Goal: Information Seeking & Learning: Learn about a topic

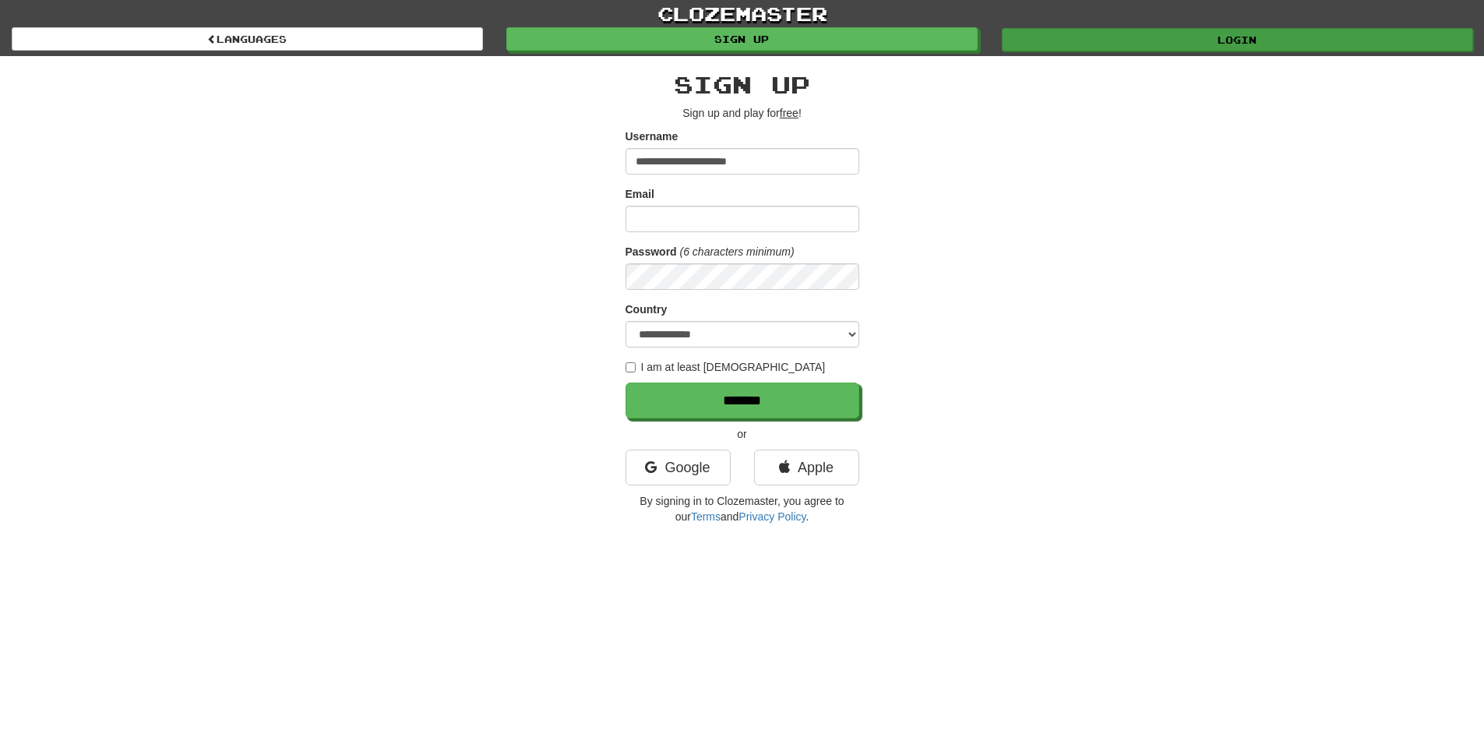
click at [1105, 37] on link "Login" at bounding box center [1237, 39] width 471 height 23
click at [1083, 33] on link "Login" at bounding box center [1237, 39] width 471 height 23
click at [1270, 36] on link "Login" at bounding box center [1237, 39] width 471 height 23
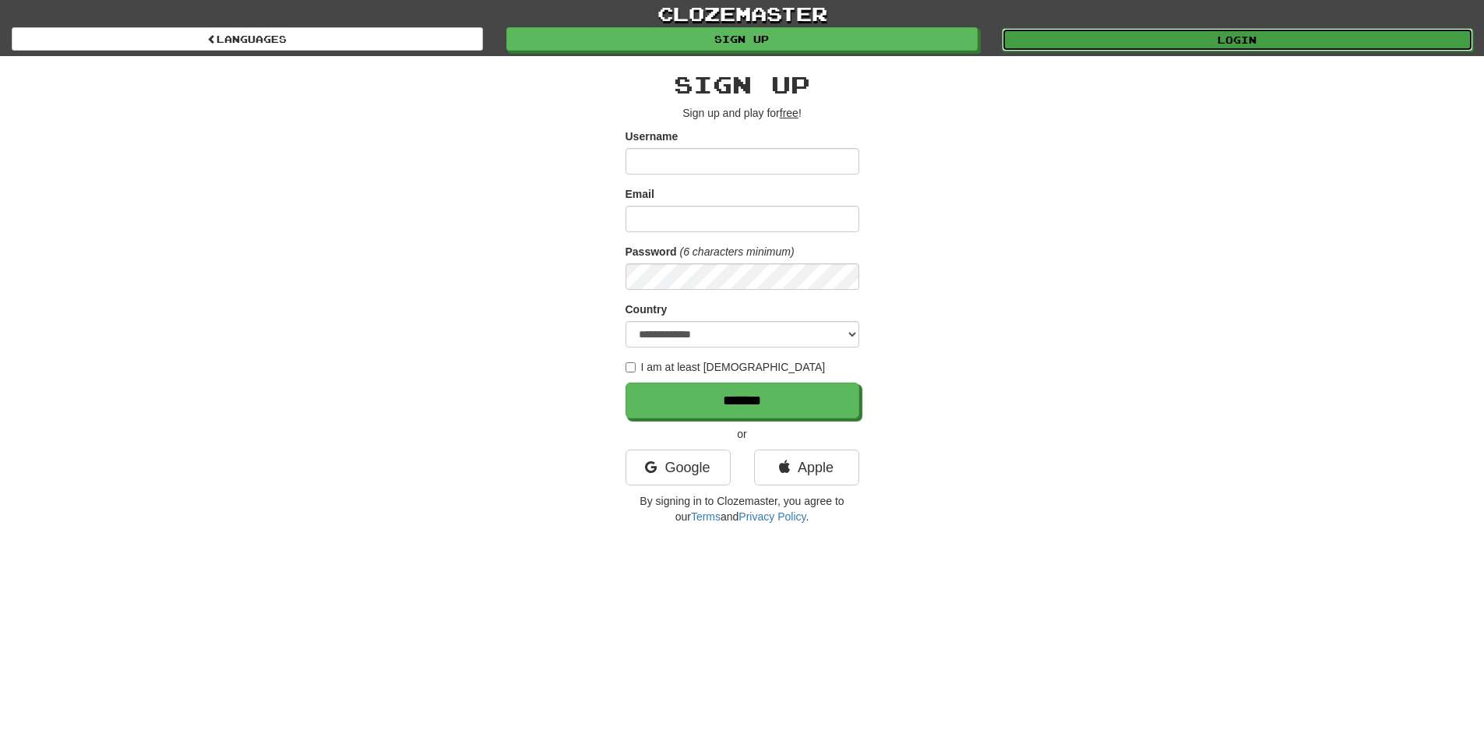
click at [1175, 31] on link "Login" at bounding box center [1237, 39] width 471 height 23
click at [1089, 33] on link "Login" at bounding box center [1237, 39] width 471 height 23
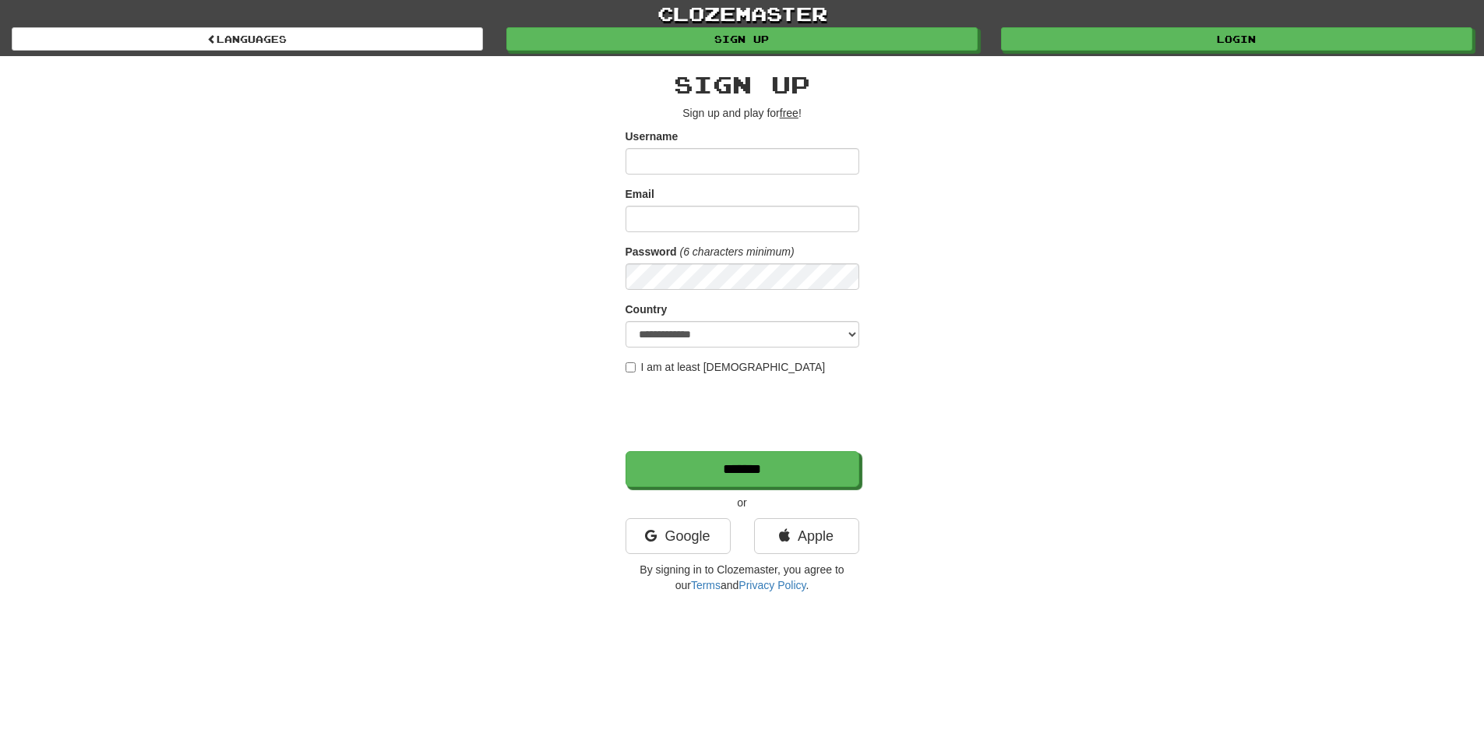
click at [705, 162] on input "Username" at bounding box center [742, 161] width 234 height 26
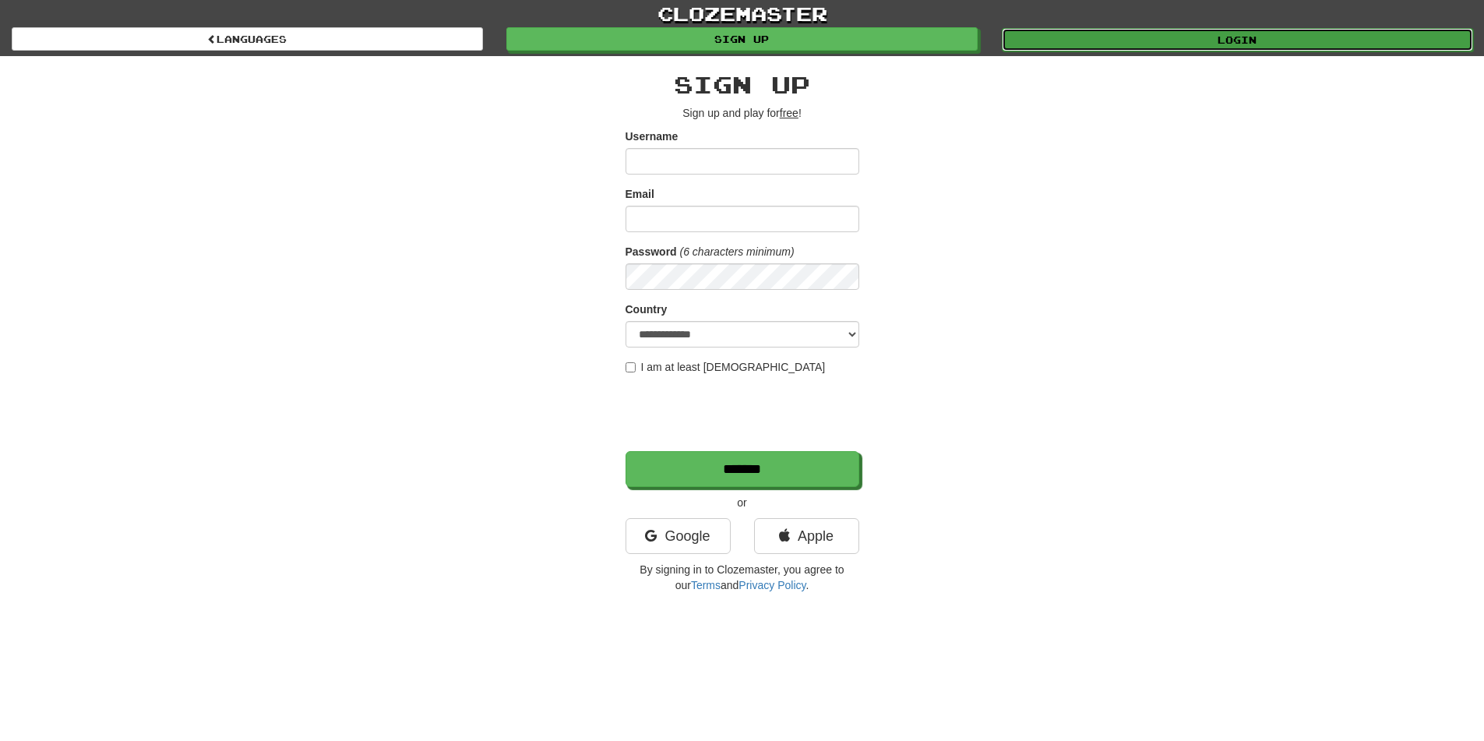
click at [1069, 43] on link "Login" at bounding box center [1237, 39] width 471 height 23
click at [1210, 37] on link "Login" at bounding box center [1237, 39] width 471 height 23
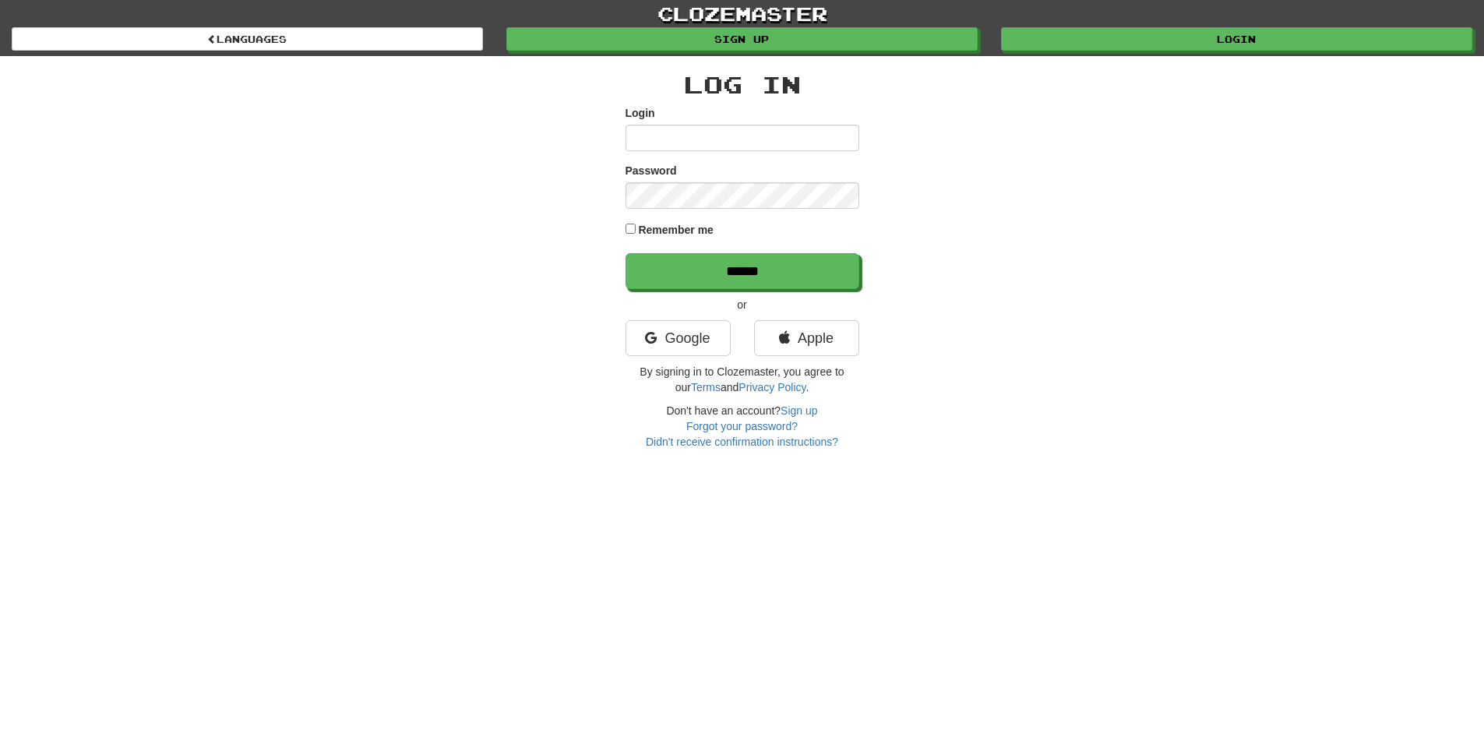
click at [833, 179] on div "Password" at bounding box center [742, 186] width 234 height 46
click at [800, 157] on form "Login Password Remember me ******" at bounding box center [742, 197] width 234 height 184
click at [790, 139] on input "Login" at bounding box center [742, 138] width 234 height 26
type input "****"
click at [720, 273] on input "******" at bounding box center [743, 272] width 234 height 36
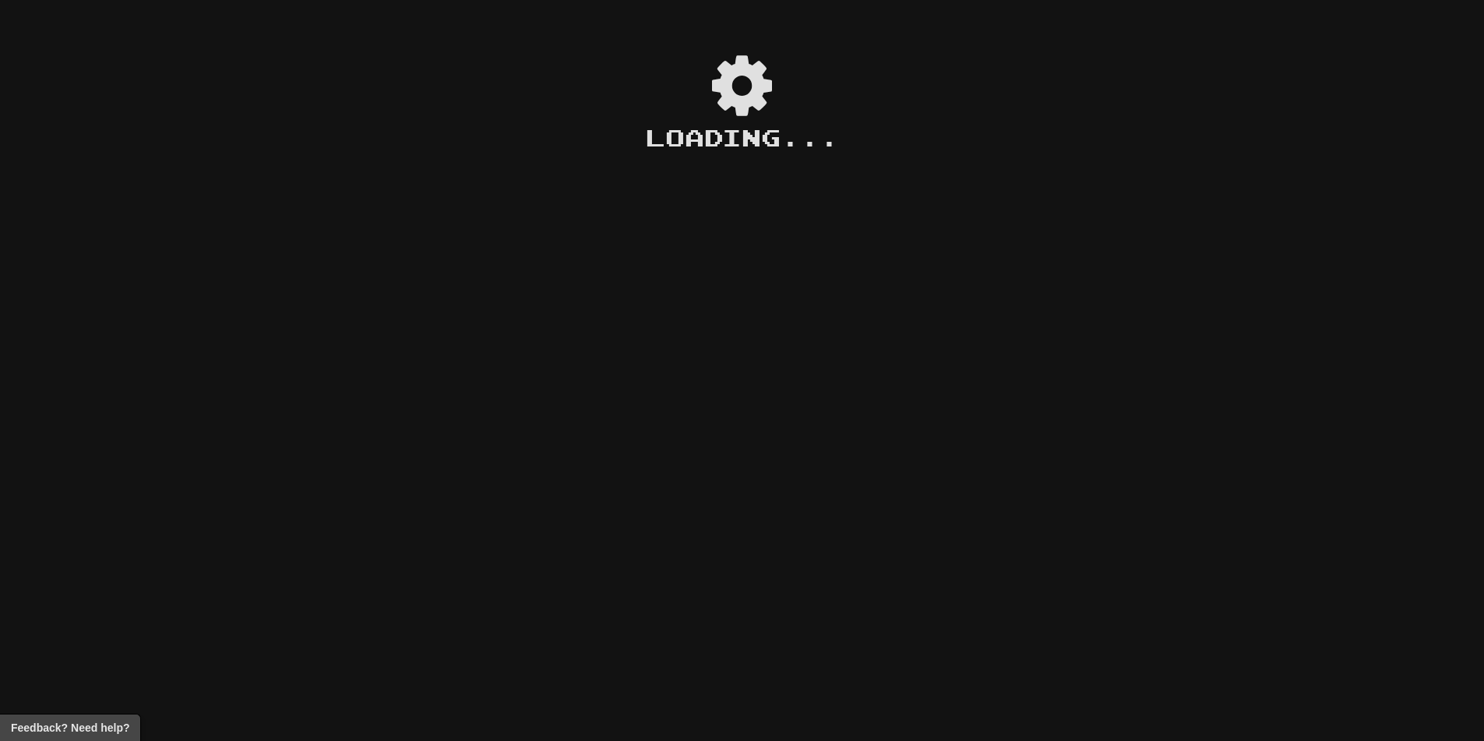
click at [113, 224] on div "Loading ..." at bounding box center [742, 379] width 1484 height 721
click at [91, 310] on div "Loading .." at bounding box center [742, 379] width 1484 height 721
click at [1390, 107] on div "Loading ..." at bounding box center [742, 379] width 1484 height 721
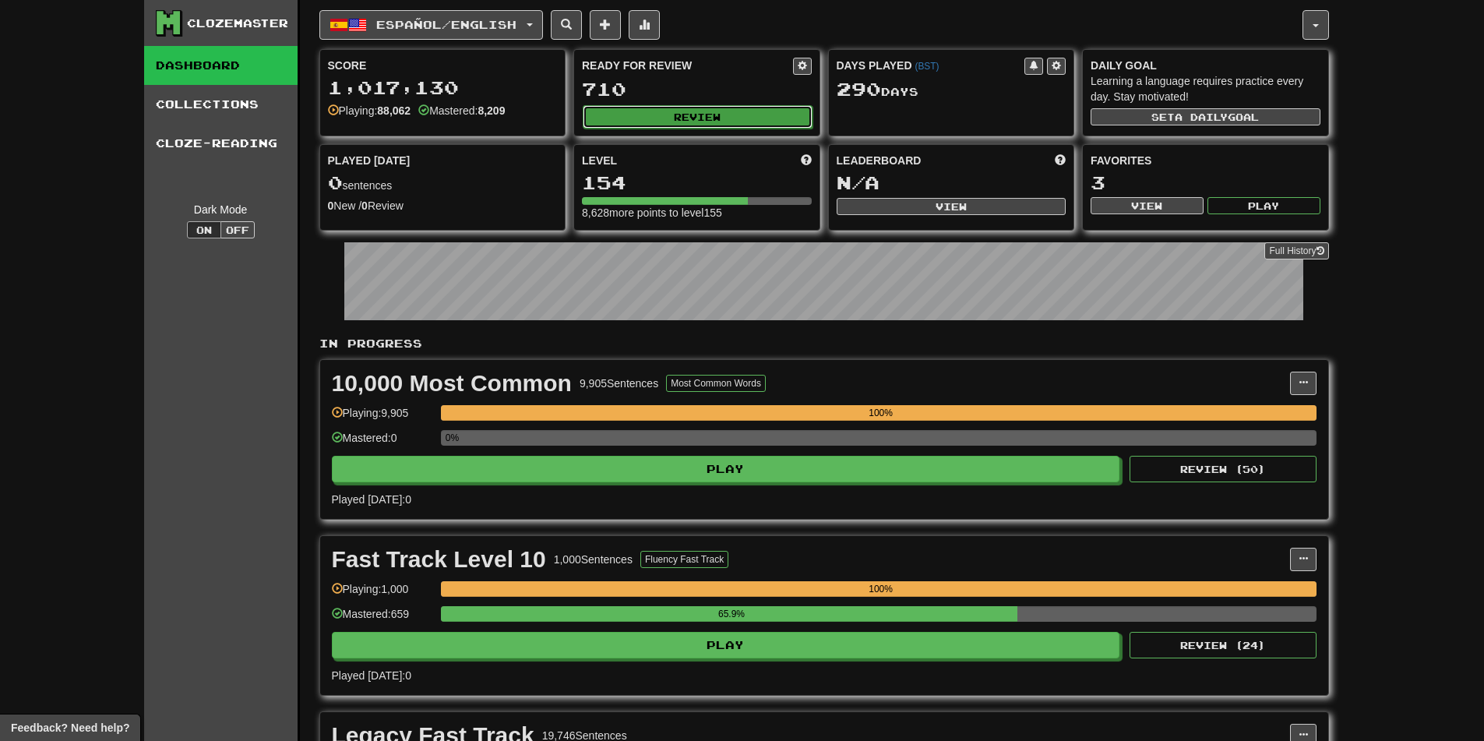
click at [651, 114] on button "Review" at bounding box center [698, 116] width 230 height 23
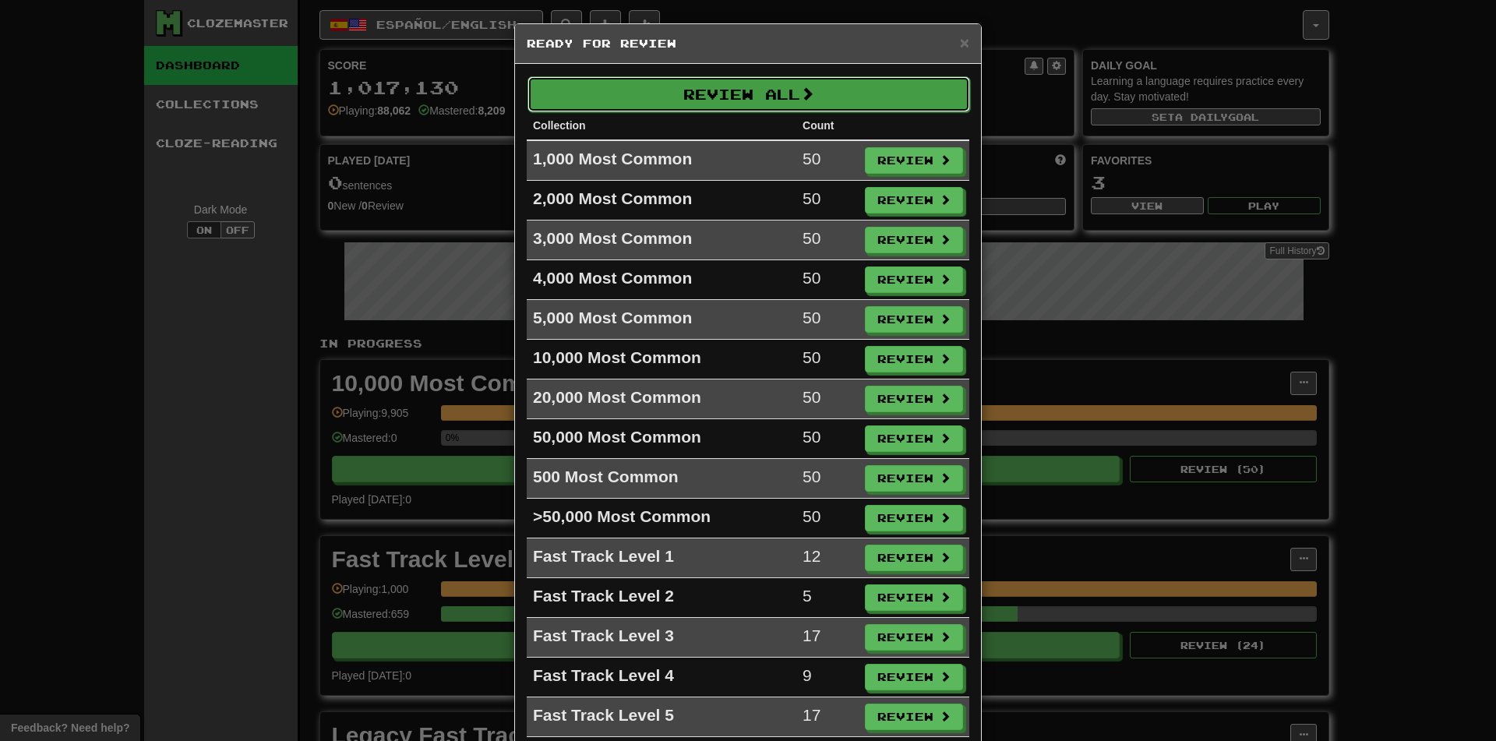
click at [742, 104] on button "Review All" at bounding box center [748, 94] width 442 height 36
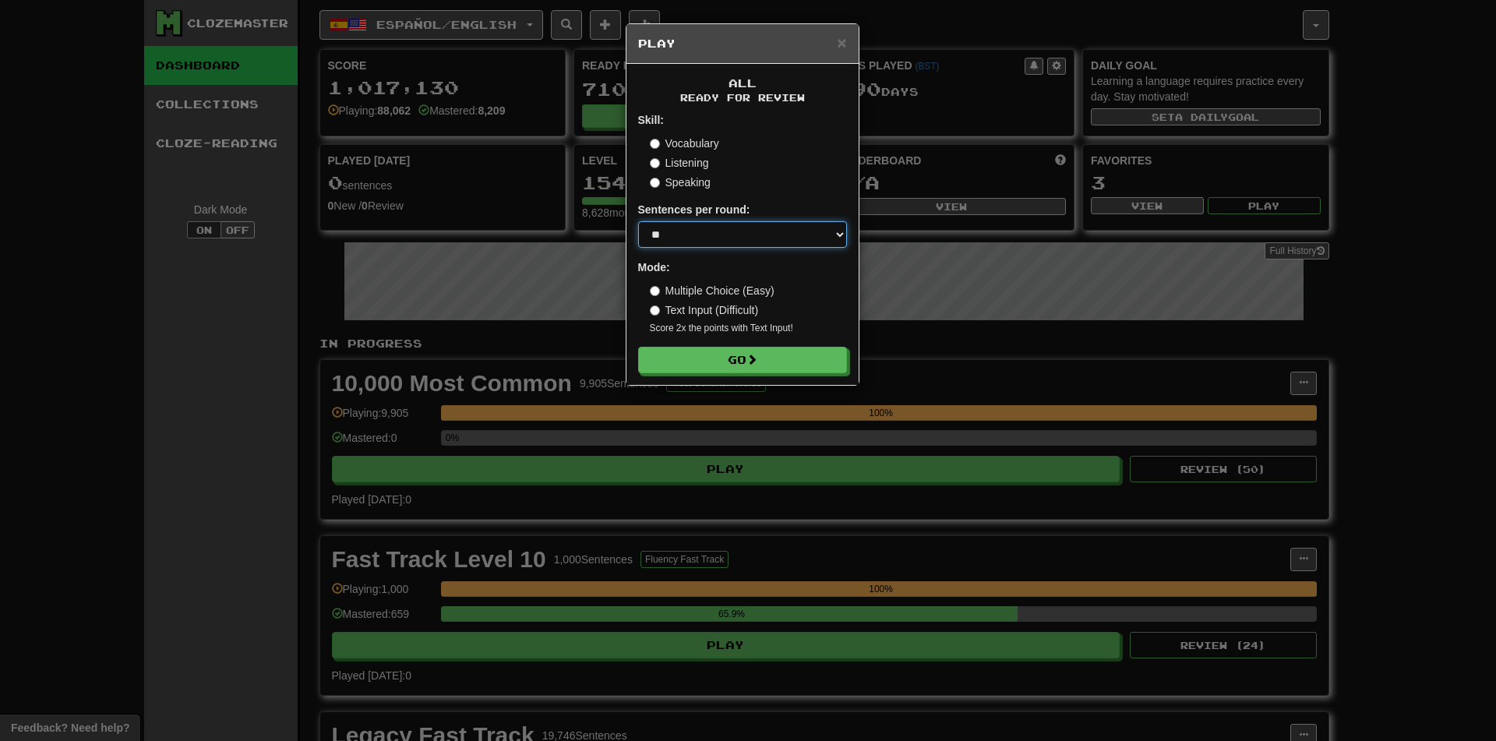
click at [709, 241] on select "* ** ** ** ** ** *** ********" at bounding box center [742, 234] width 209 height 26
select select "********"
click at [638, 221] on select "* ** ** ** ** ** *** ********" at bounding box center [742, 234] width 209 height 26
click at [703, 357] on button "Go" at bounding box center [743, 360] width 209 height 26
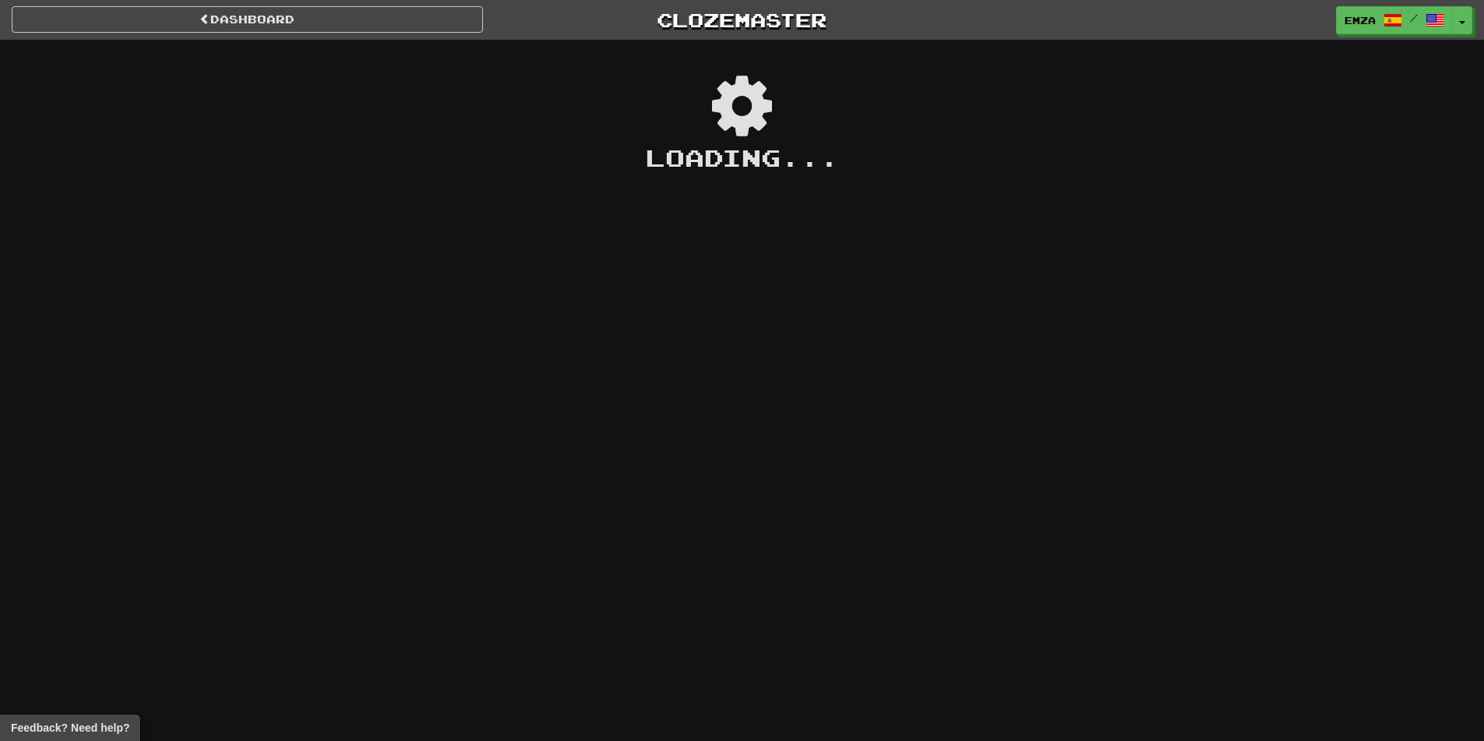
click at [1089, 434] on div "Dashboard Clozemaster Emza / Toggle Dropdown Dashboard Leaderboard Activity Fee…" at bounding box center [742, 370] width 1484 height 741
click at [1161, 537] on div "Dashboard Clozemaster Emza / Toggle Dropdown Dashboard Leaderboard Activity Fee…" at bounding box center [742, 370] width 1484 height 741
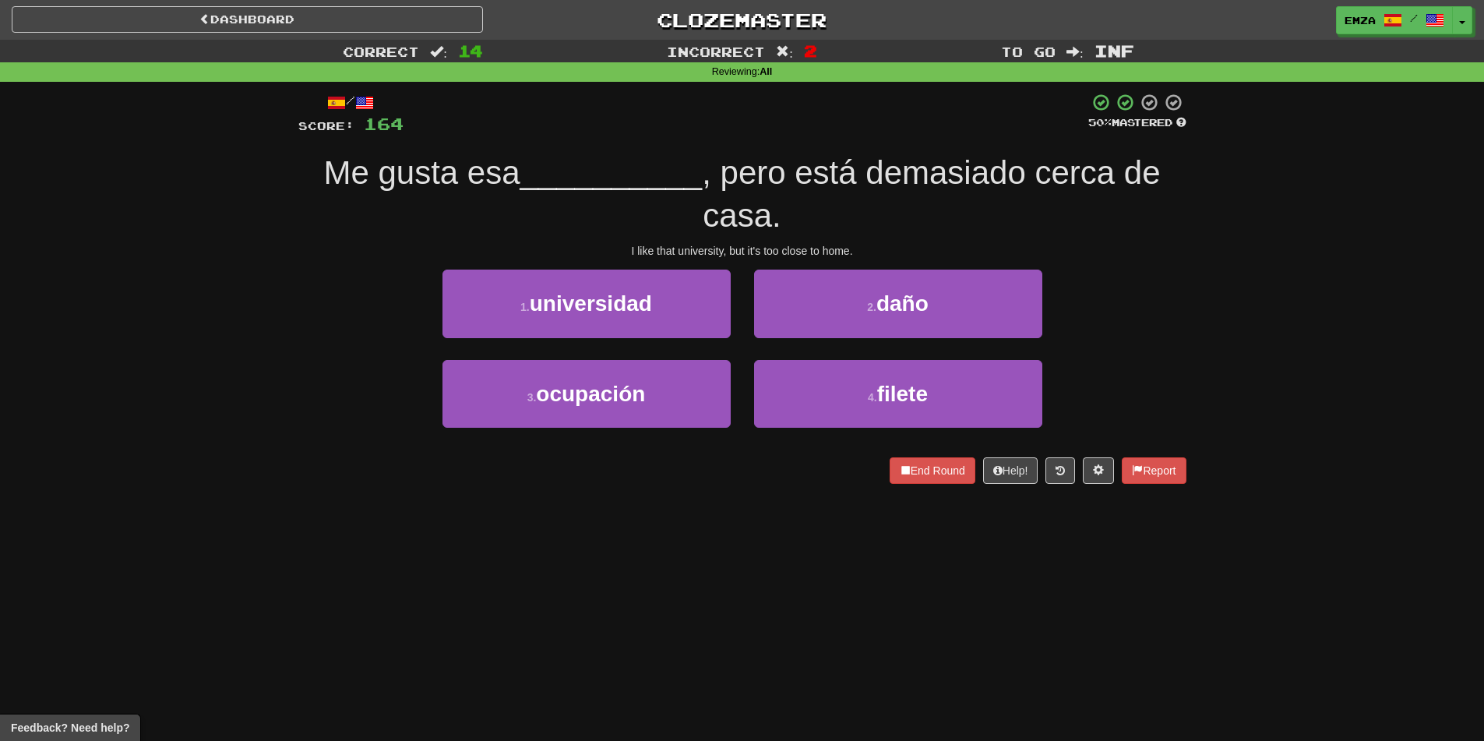
click at [636, 531] on div "Dashboard Clozemaster Emza / Toggle Dropdown Dashboard Leaderboard Activity Fee…" at bounding box center [742, 370] width 1484 height 741
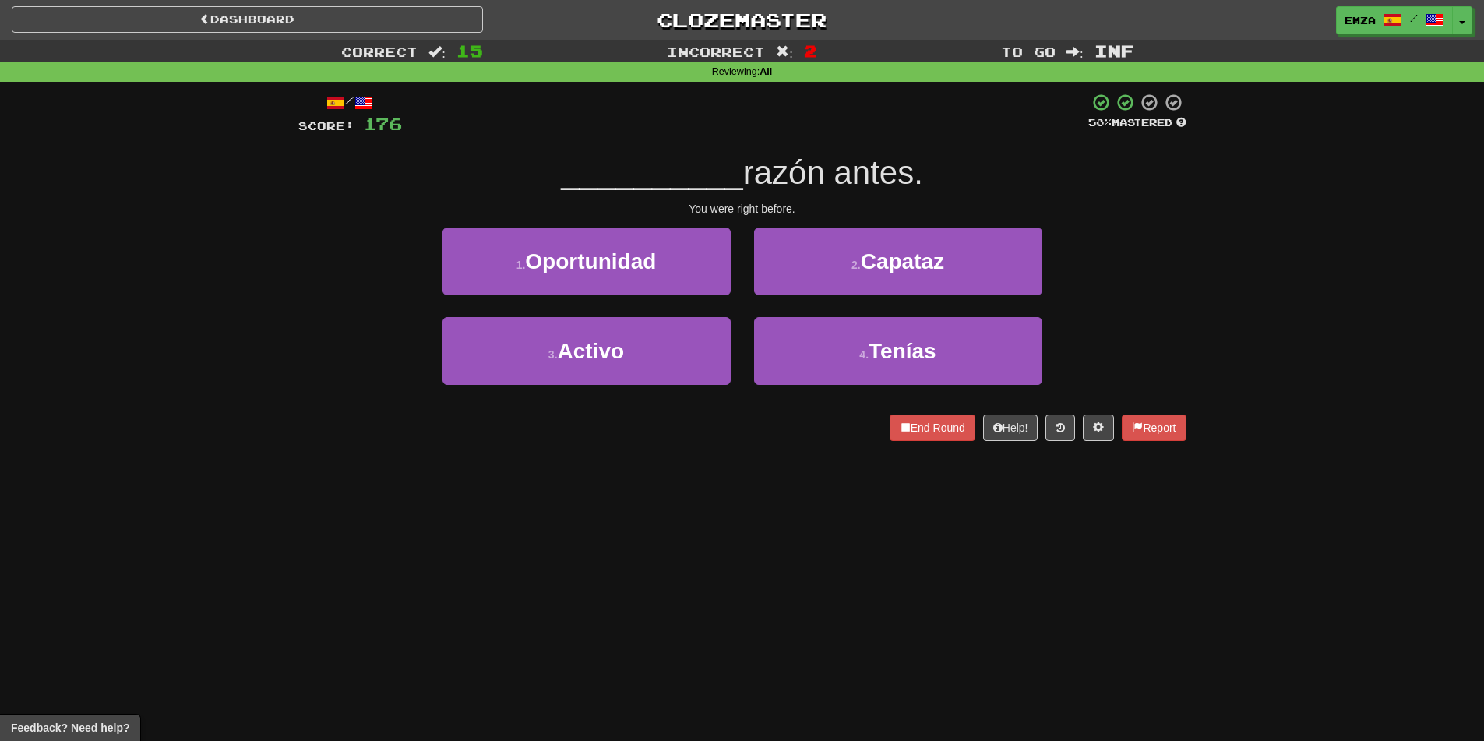
click at [284, 308] on div "Correct : 15 Incorrect : 2 To go : Inf Reviewing : All / Score: 176 50 % Master…" at bounding box center [742, 251] width 1484 height 423
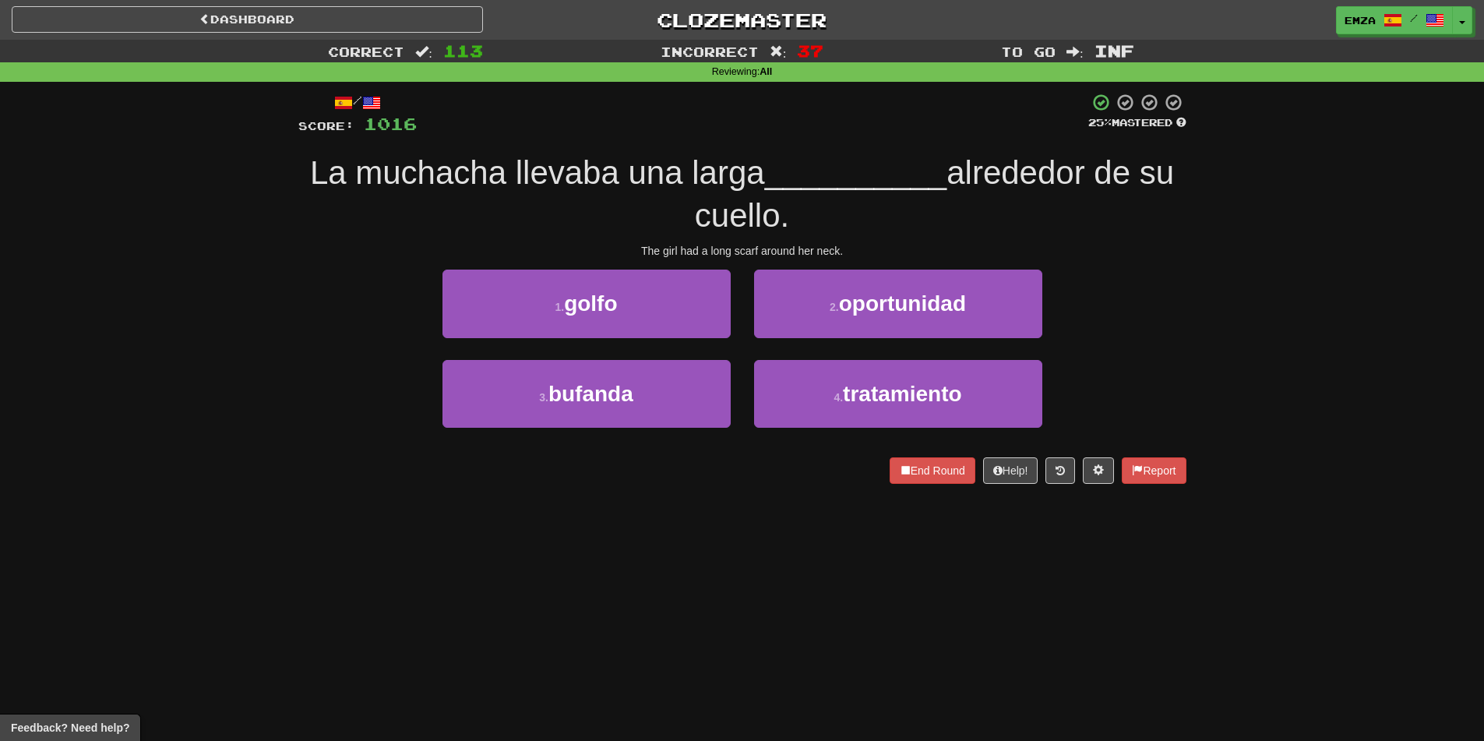
click at [312, 379] on div "3 . bufanda 4 . tratamiento" at bounding box center [742, 405] width 935 height 90
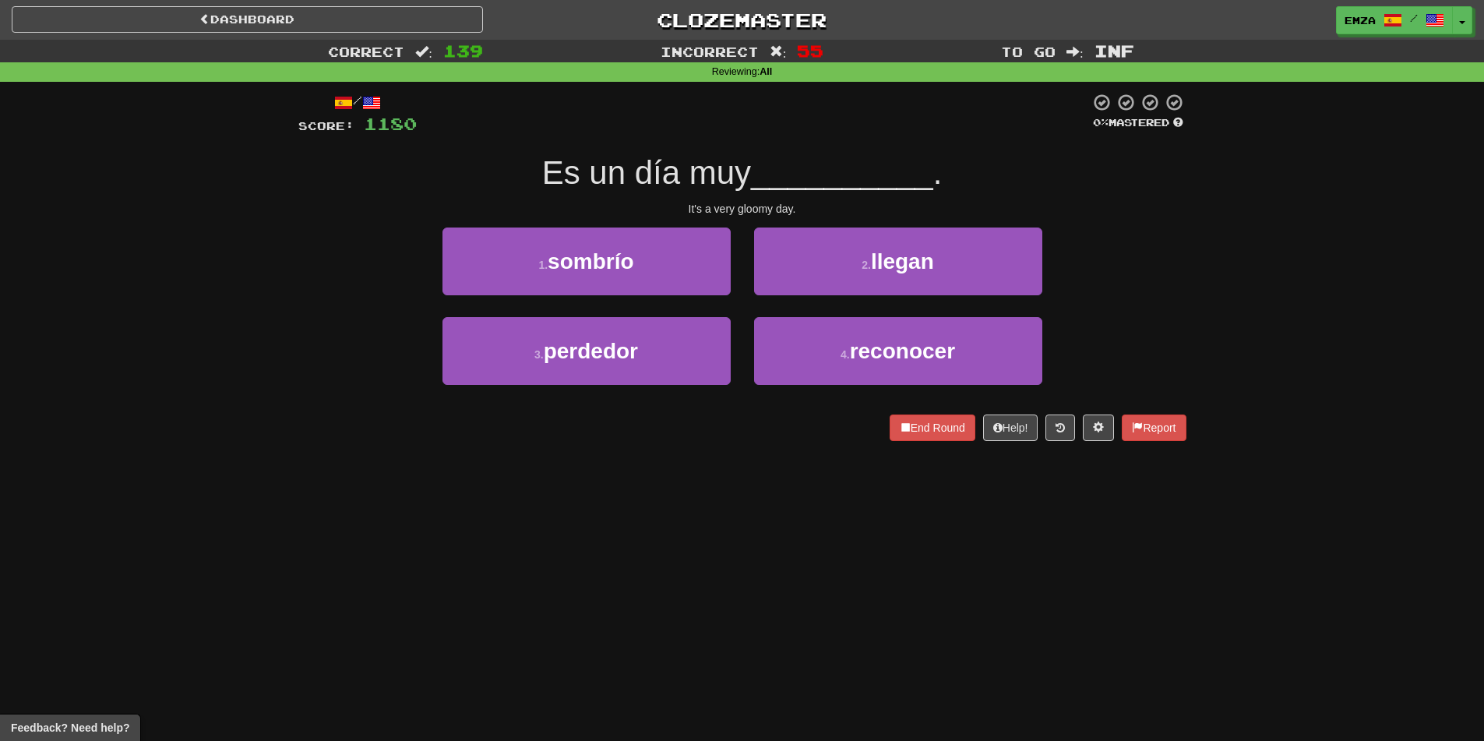
drag, startPoint x: 192, startPoint y: 359, endPoint x: 205, endPoint y: 364, distance: 14.0
click at [205, 364] on div "Correct : 139 Incorrect : 55 To go : Inf Reviewing : All / Score: 1180 0 % Mast…" at bounding box center [742, 251] width 1484 height 423
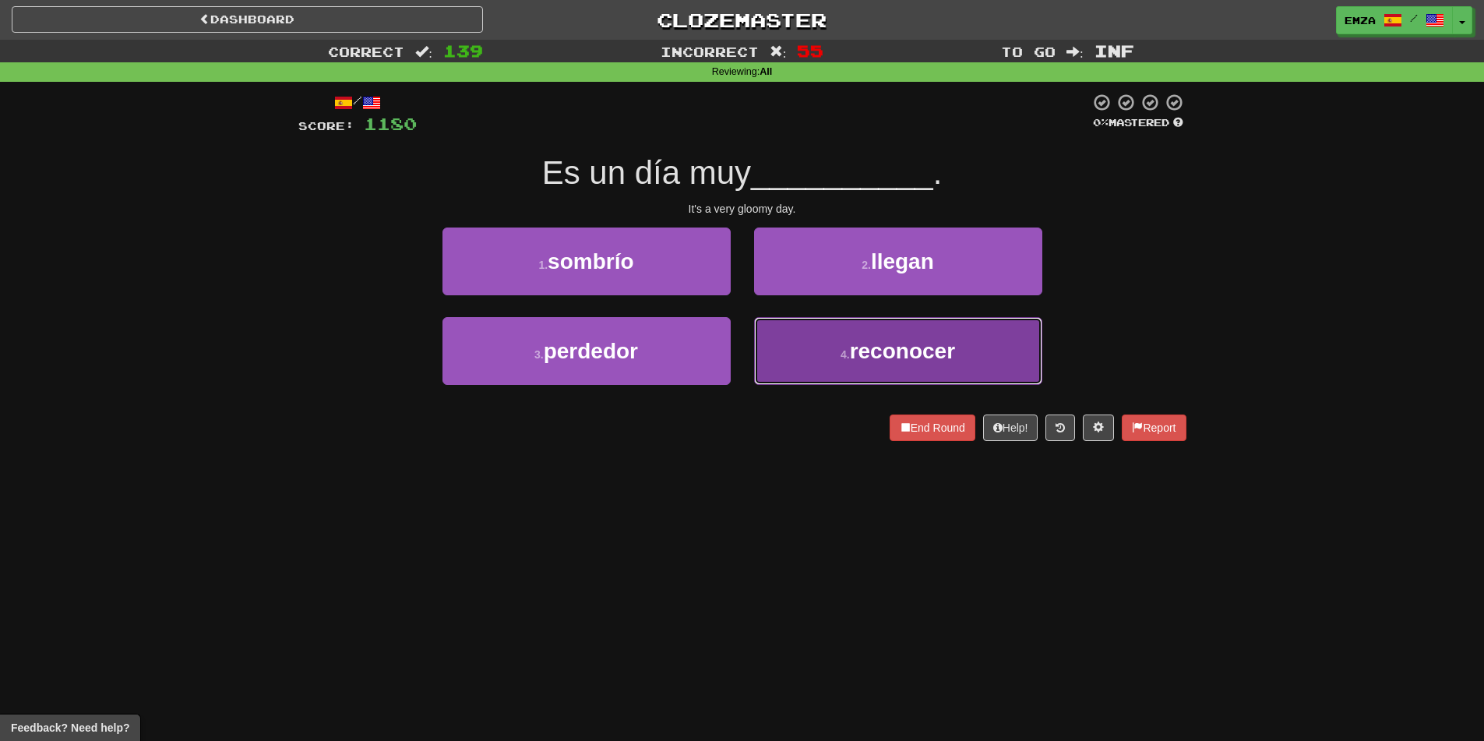
click at [812, 371] on button "4 . reconocer" at bounding box center [898, 351] width 288 height 68
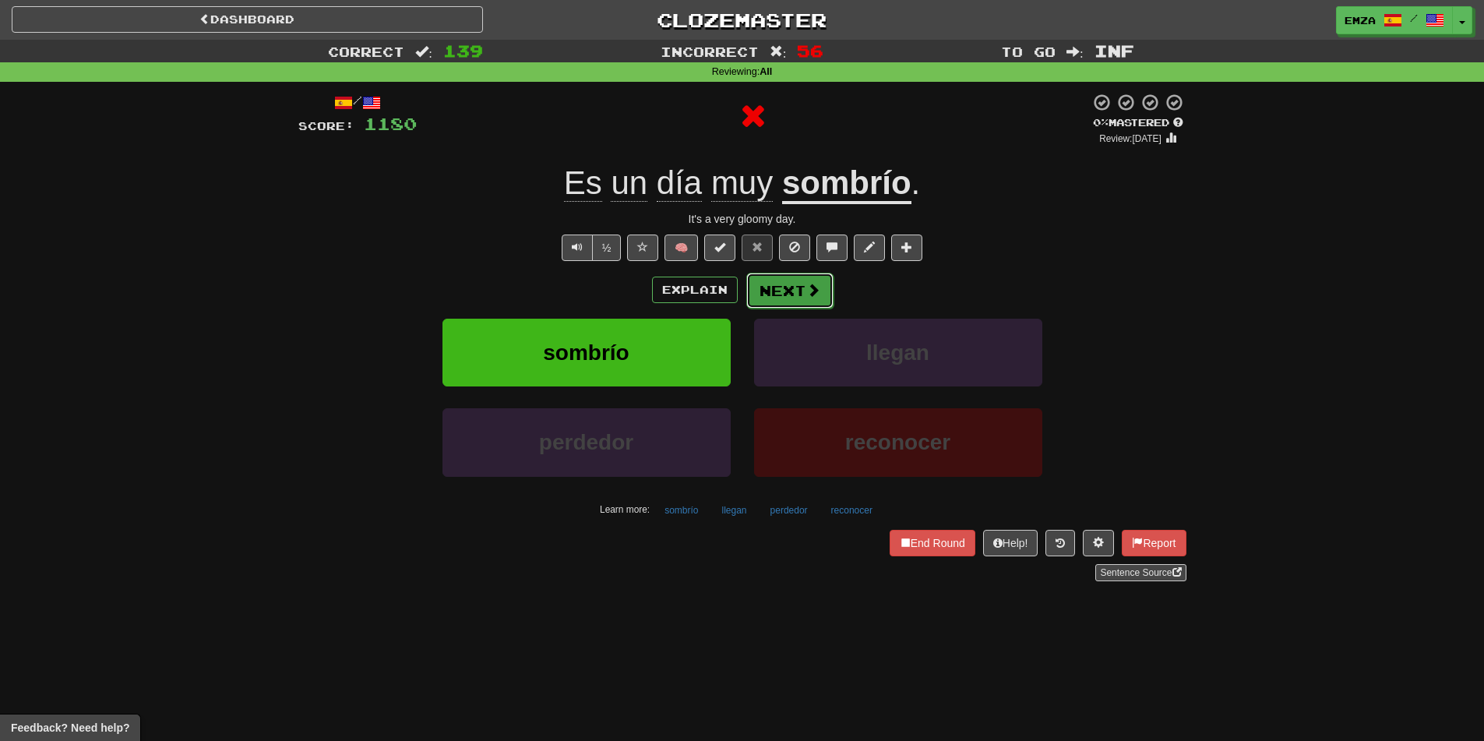
click at [789, 287] on button "Next" at bounding box center [789, 291] width 87 height 36
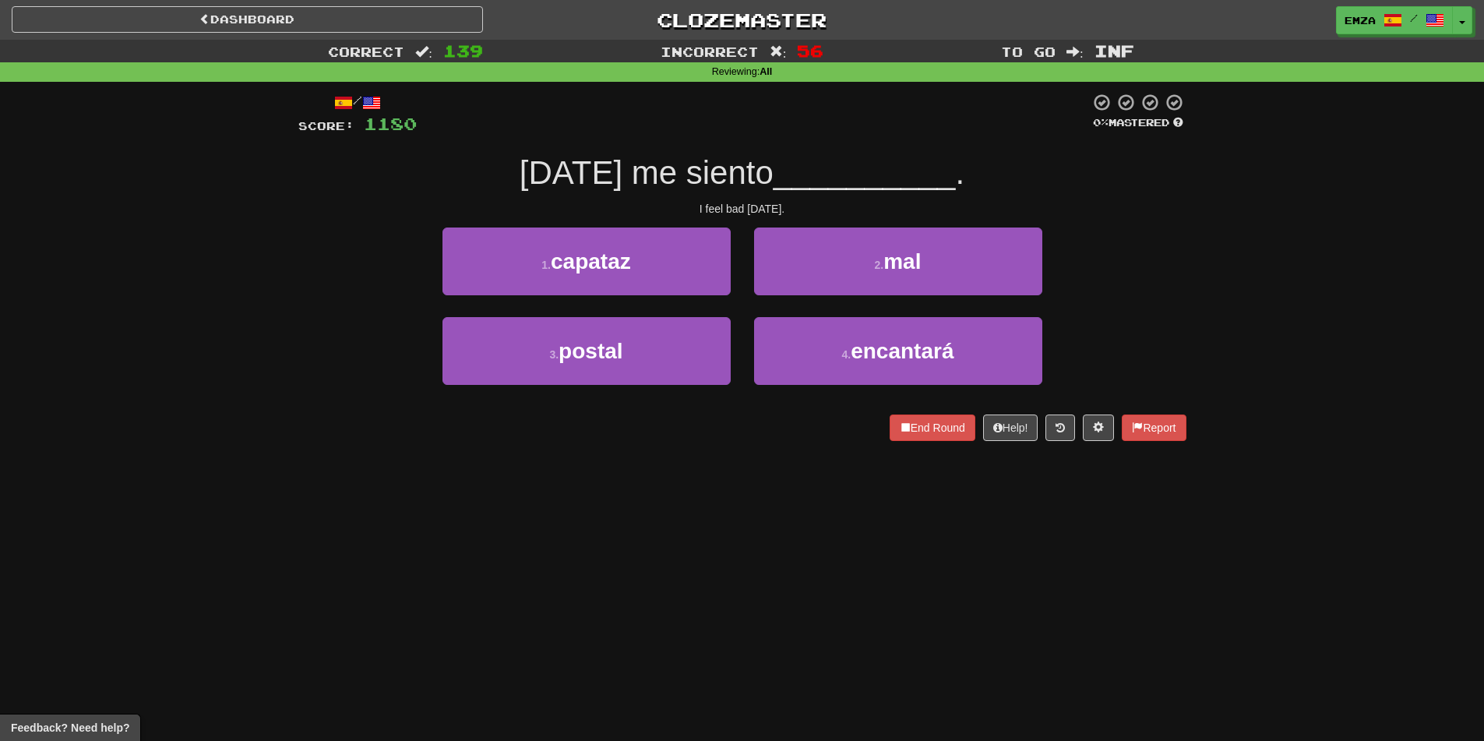
click at [295, 348] on div "/ Score: 1180 0 % Mastered Hoy me siento __________ . I feel bad today. 1 . cap…" at bounding box center [742, 272] width 911 height 381
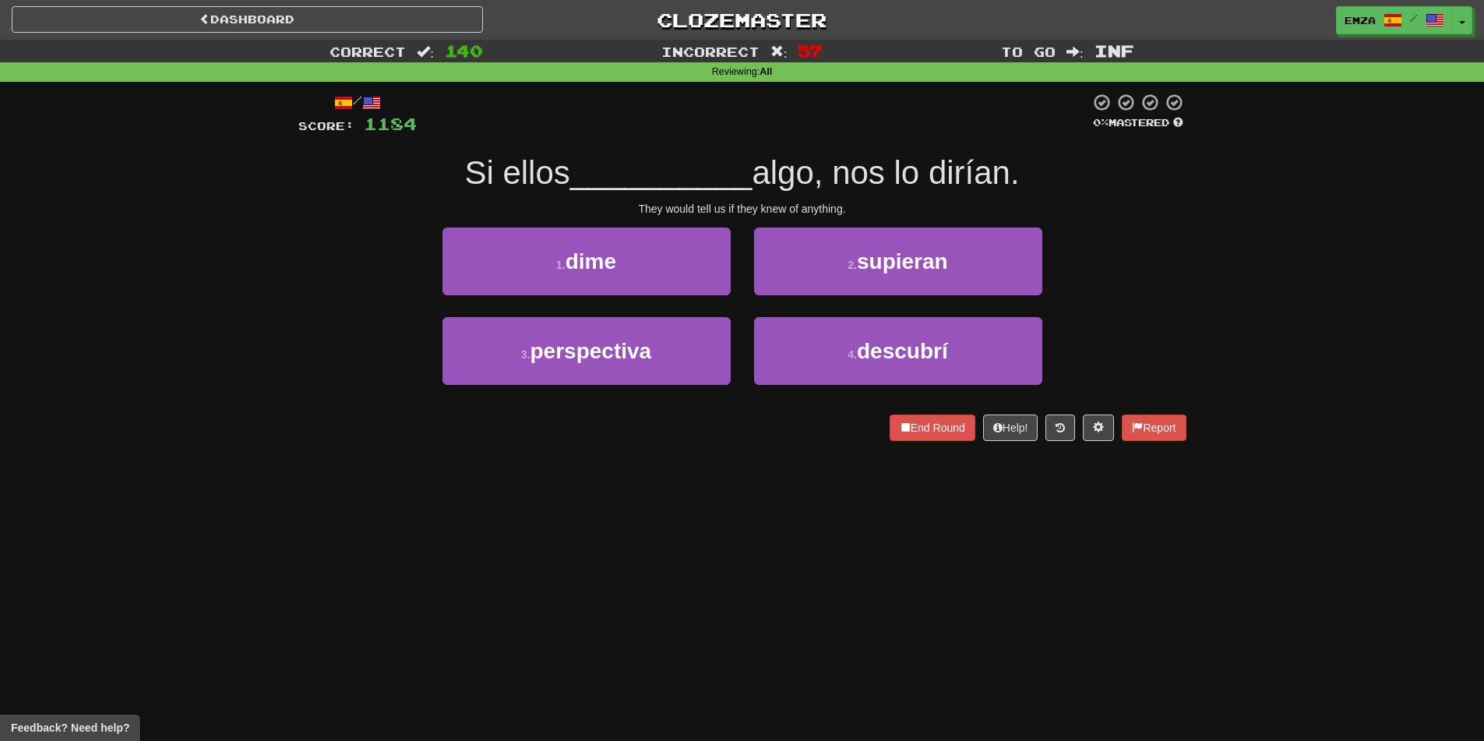
click at [208, 315] on div "Correct : 140 Incorrect : 57 To go : Inf Reviewing : All / Score: 1184 0 % Mast…" at bounding box center [742, 251] width 1484 height 423
click at [375, 469] on div "Dashboard Clozemaster Emza / Toggle Dropdown Dashboard Leaderboard Activity Fee…" at bounding box center [742, 370] width 1484 height 741
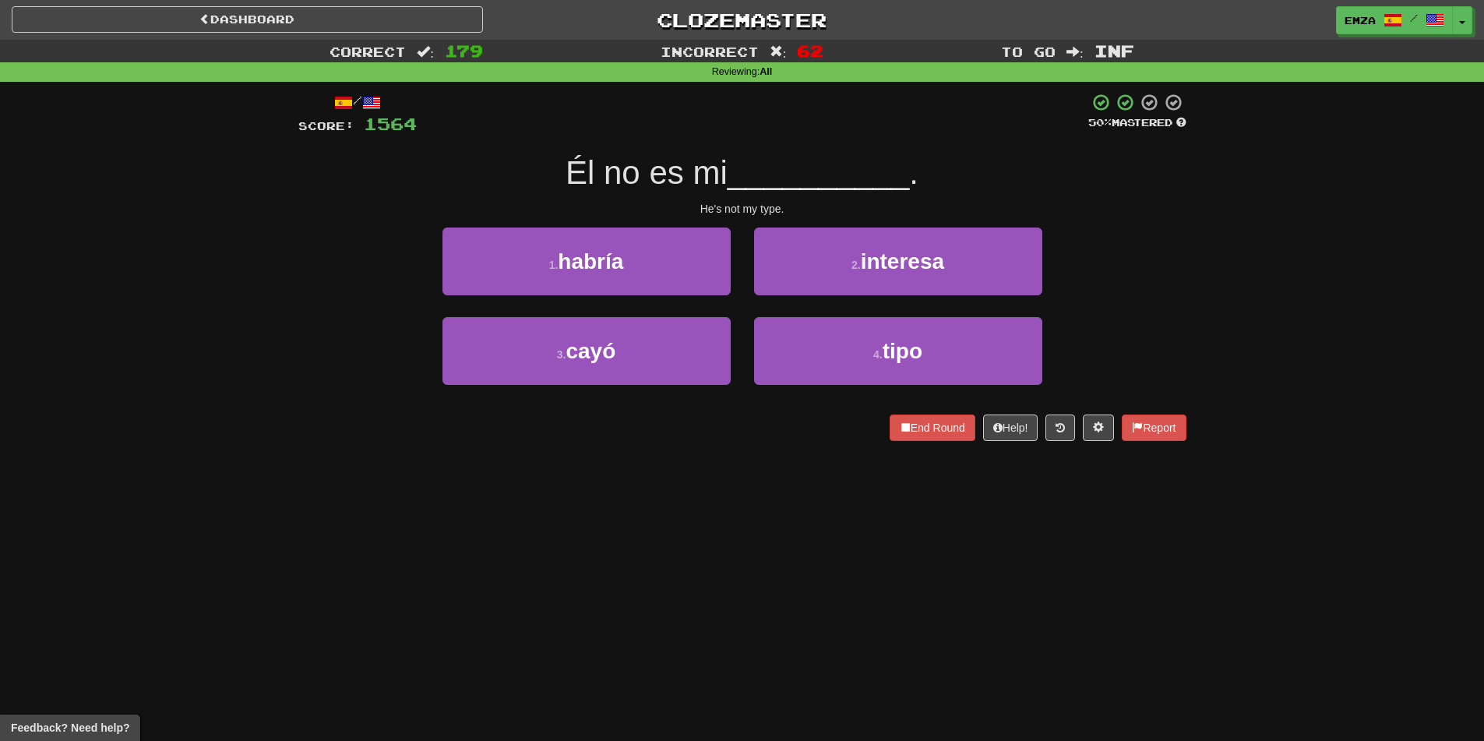
click at [280, 355] on div "Correct : 179 Incorrect : 62 To go : Inf Reviewing : All / Score: 1564 50 % Mas…" at bounding box center [742, 251] width 1484 height 423
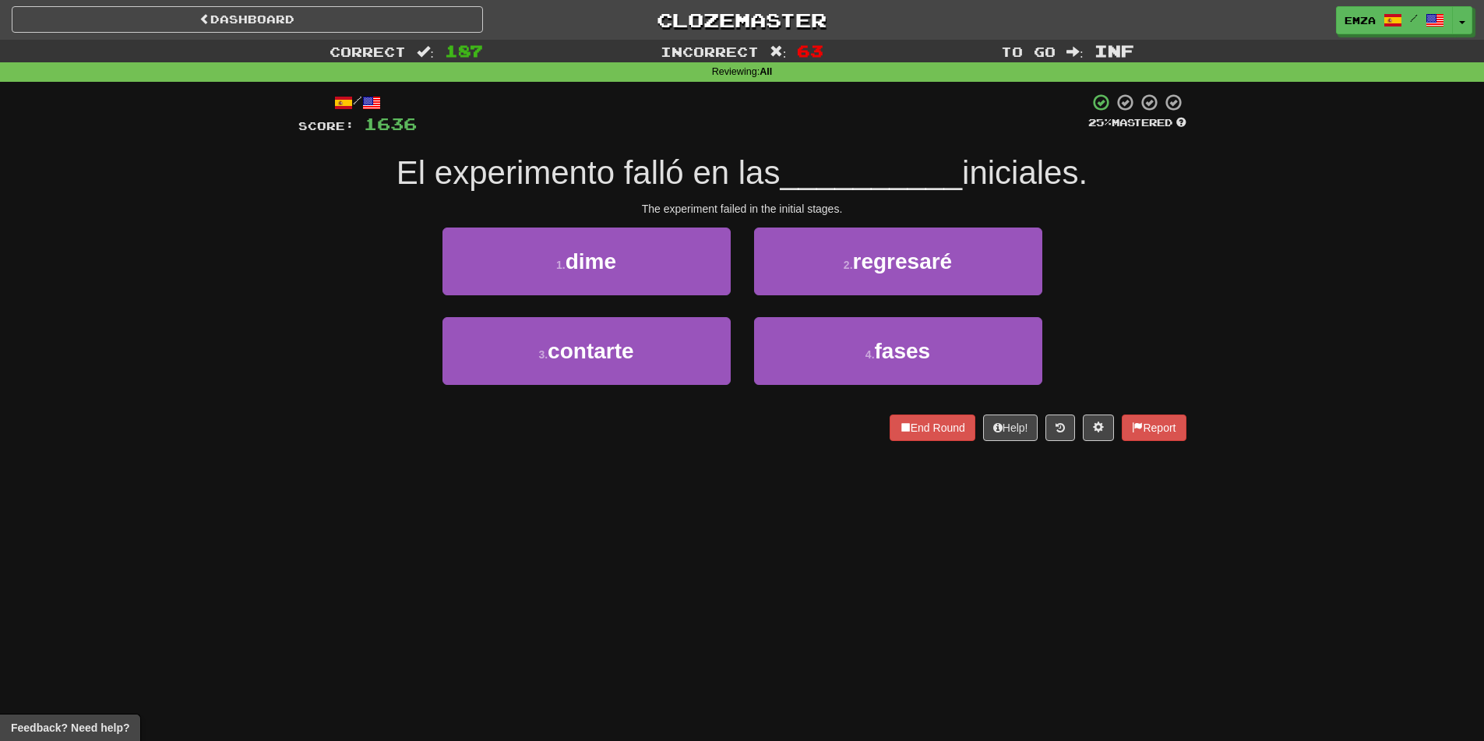
click at [232, 396] on div "Correct : 187 Incorrect : 63 To go : Inf Reviewing : All / Score: 1636 25 % Mas…" at bounding box center [742, 251] width 1484 height 423
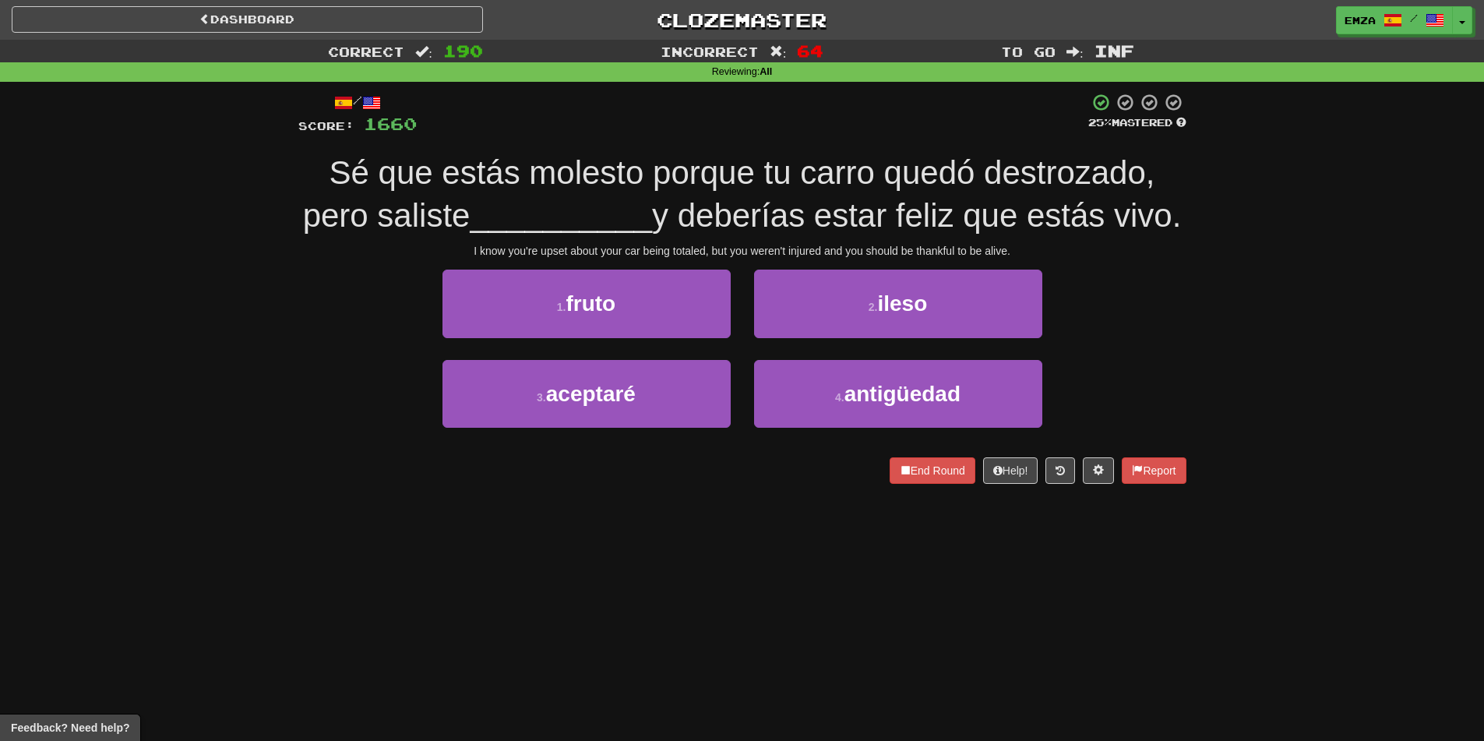
click at [249, 325] on div "Correct : 190 Incorrect : 64 To go : Inf Reviewing : All / Score: 1660 25 % Mas…" at bounding box center [742, 273] width 1484 height 466
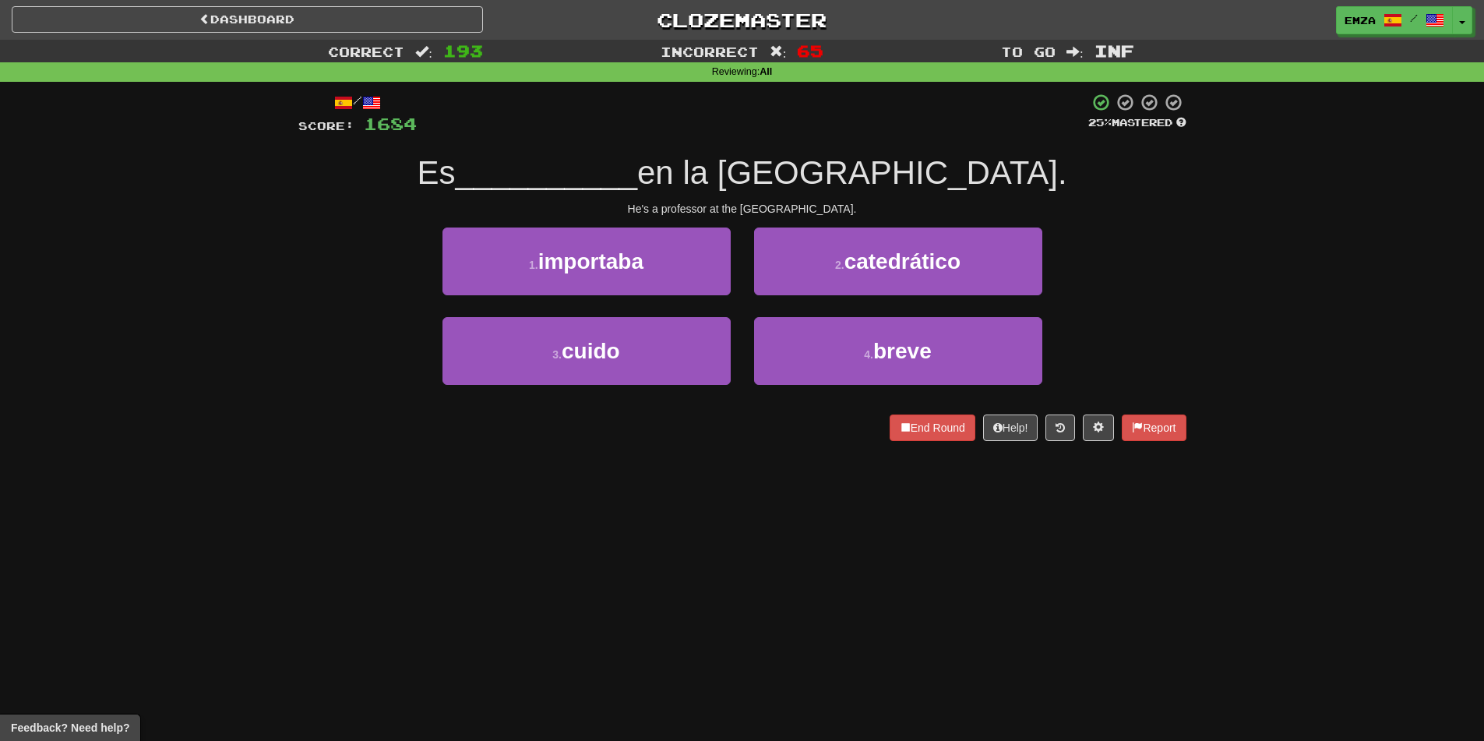
click at [180, 410] on div "Correct : 193 Incorrect : 65 To go : Inf Reviewing : All / Score: 1684 25 % Mas…" at bounding box center [742, 251] width 1484 height 423
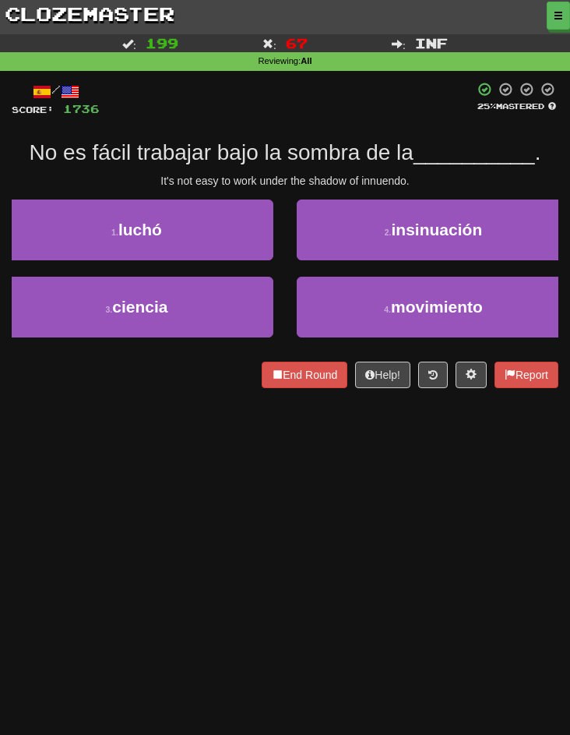
click at [196, 468] on div "Dashboard Clozemaster Emza / Toggle Dropdown Dashboard Leaderboard Activity Fee…" at bounding box center [285, 367] width 570 height 735
click at [215, 424] on div "Dashboard Clozemaster Emza / Toggle Dropdown Dashboard Leaderboard Activity Fee…" at bounding box center [285, 367] width 570 height 735
click at [178, 442] on div "Dashboard Clozemaster Emza / Toggle Dropdown Dashboard Leaderboard Activity Fee…" at bounding box center [285, 367] width 570 height 735
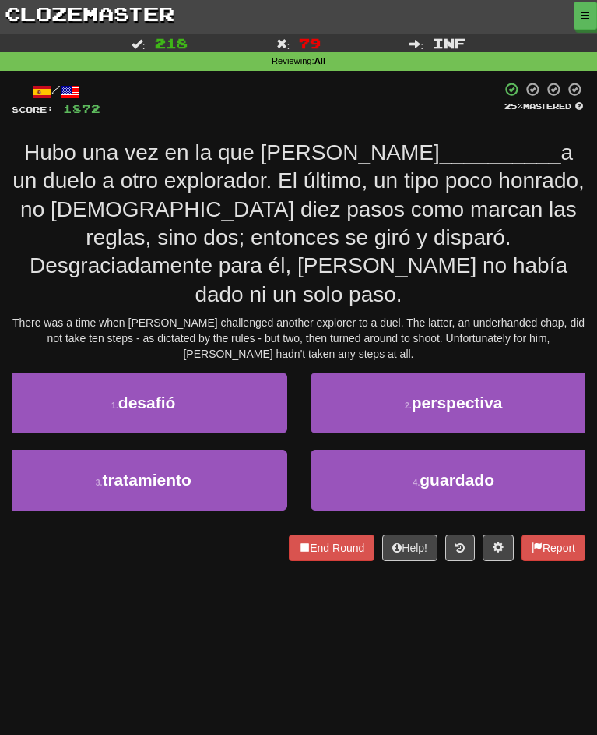
click at [245, 219] on span "a un duelo a otro explorador. El último, un tipo poco honrado, no dio diez paso…" at bounding box center [298, 223] width 572 height 166
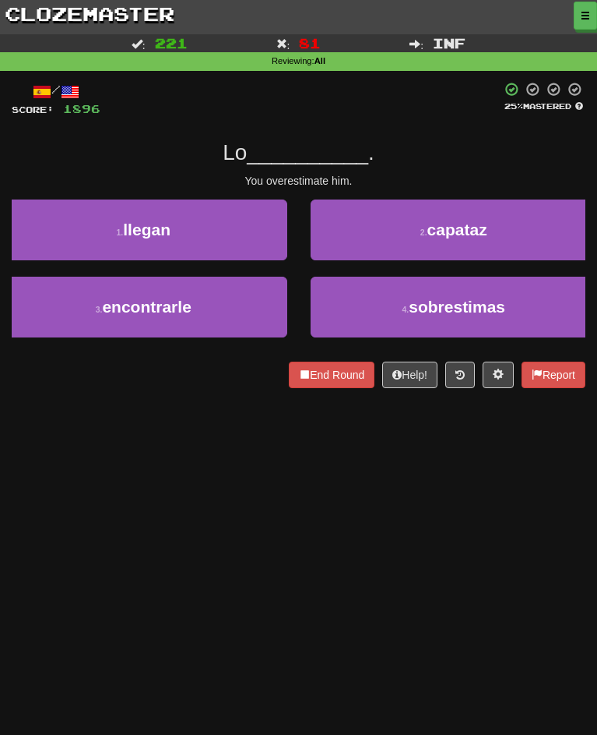
click at [109, 187] on div "You overestimate him." at bounding box center [299, 181] width 574 height 16
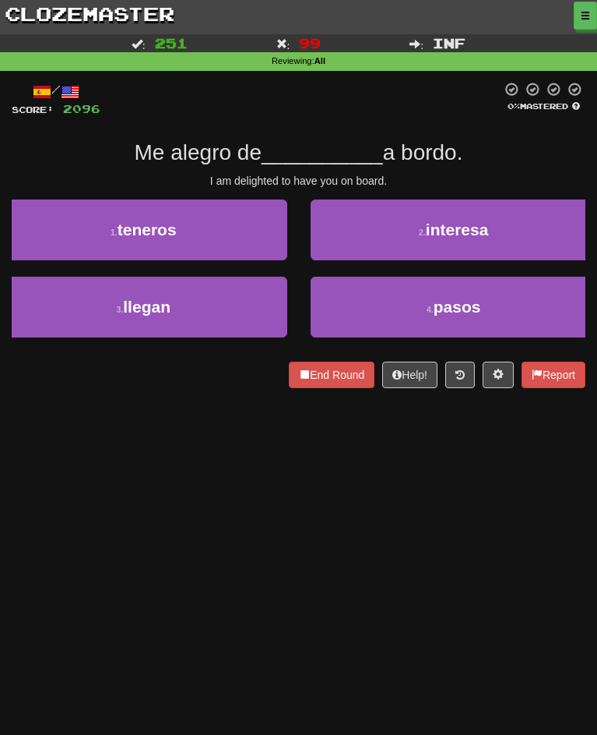
click at [52, 283] on div "1 . teneros 2 . interesa 3 . llegan 4 . pasos" at bounding box center [298, 276] width 597 height 154
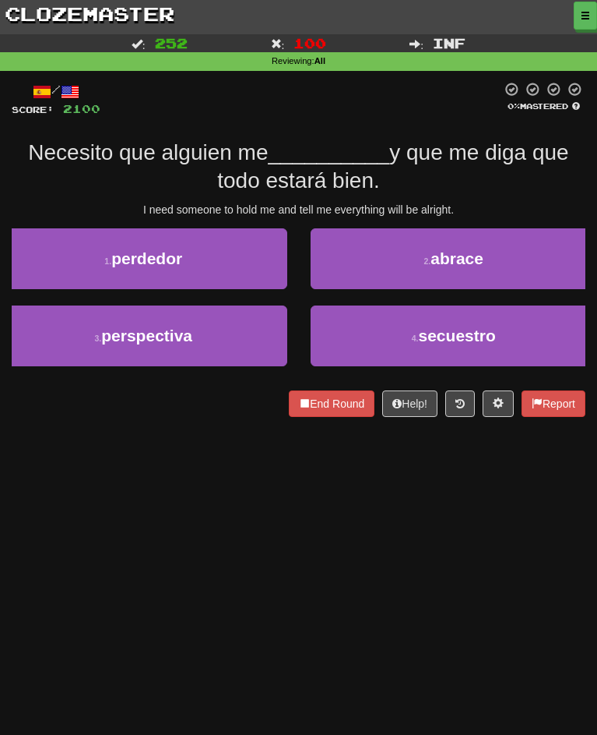
click at [76, 303] on div "1 . perdedor 2 . abrace" at bounding box center [298, 266] width 621 height 77
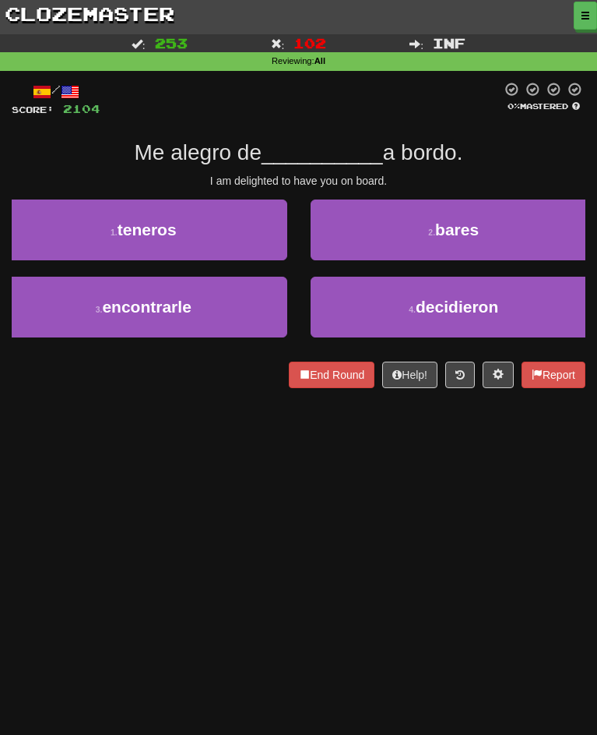
click at [48, 259] on div "1 . teneros 2 . bares" at bounding box center [298, 237] width 621 height 77
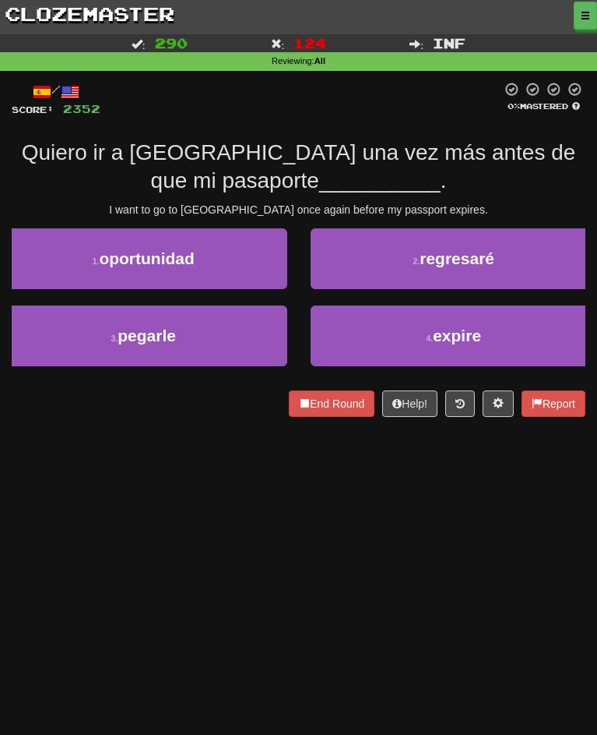
click at [70, 183] on div "Quiero ir a Australia una vez más antes de que mi pasaporte __________ ." at bounding box center [299, 167] width 574 height 57
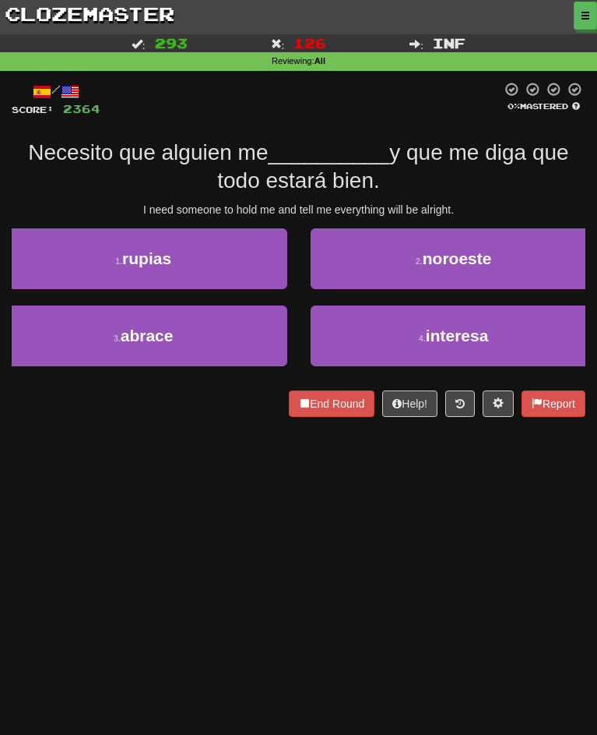
click at [12, 405] on div "/ Score: 2364 0 % Mastered Necesito que alguien me __________ y que me diga que…" at bounding box center [298, 254] width 597 height 367
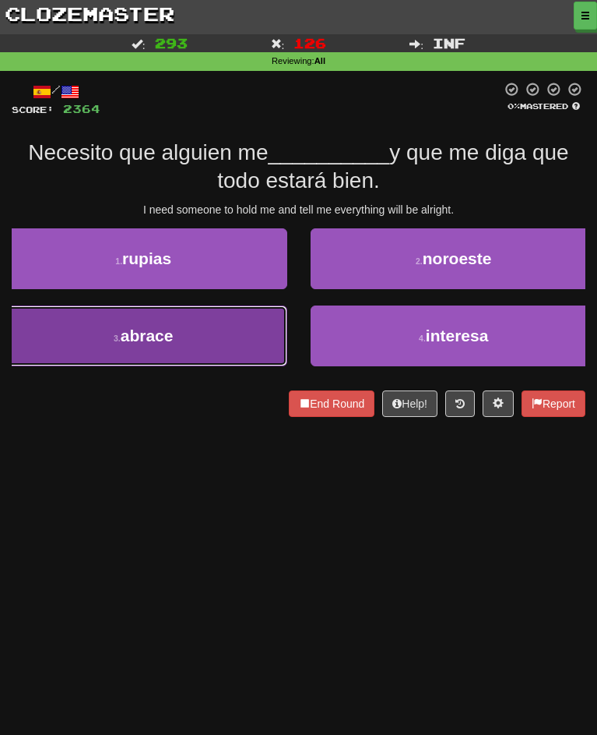
click at [216, 354] on button "3 . abrace" at bounding box center [143, 335] width 287 height 61
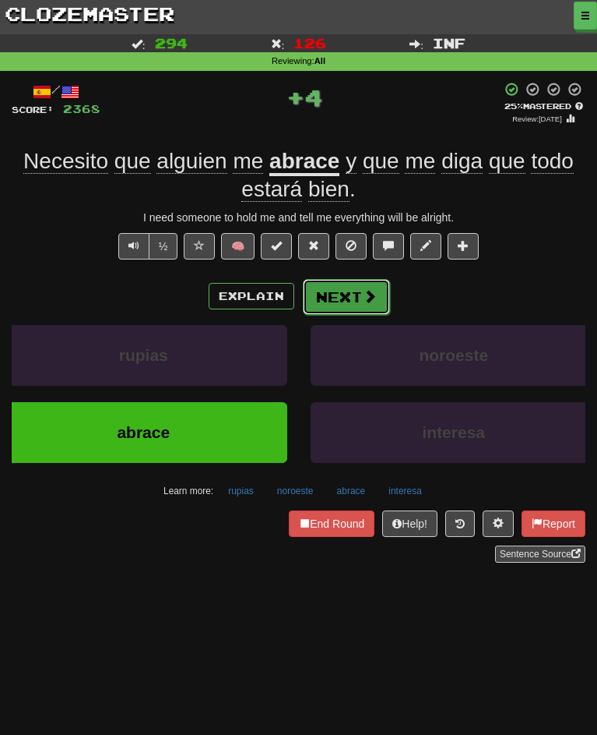
click at [375, 299] on span at bounding box center [370, 296] width 14 height 14
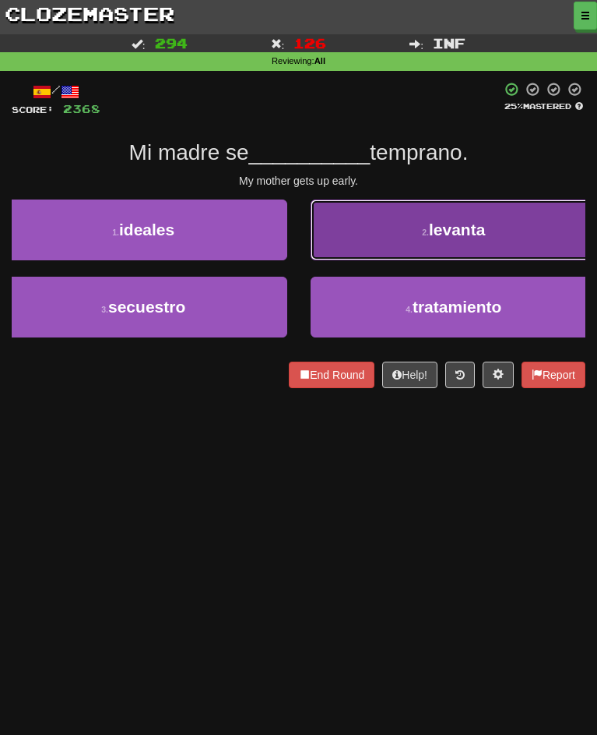
click at [353, 248] on button "2 . levanta" at bounding box center [454, 229] width 287 height 61
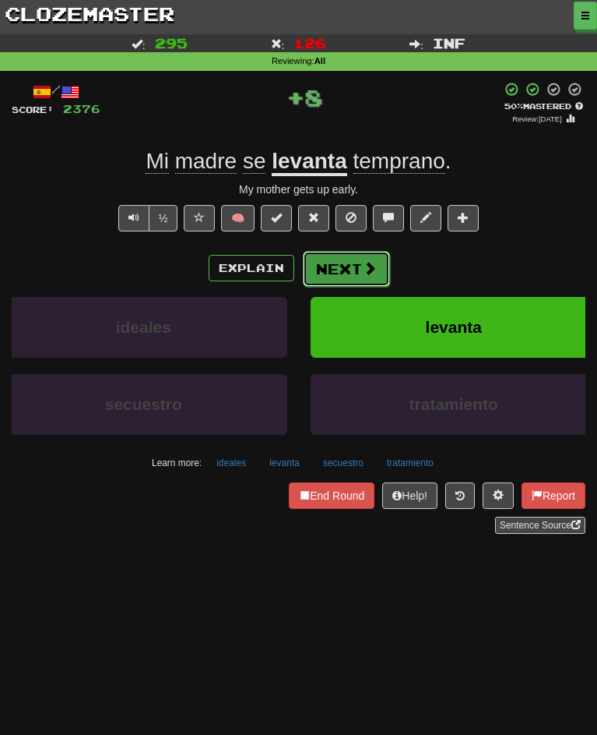
click at [350, 280] on button "Next" at bounding box center [346, 269] width 87 height 36
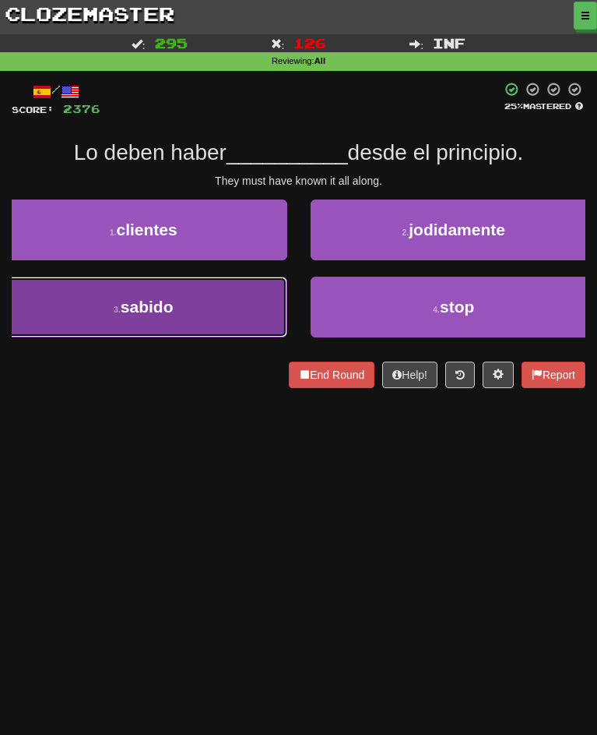
click at [215, 334] on button "3 . sabido" at bounding box center [143, 307] width 287 height 61
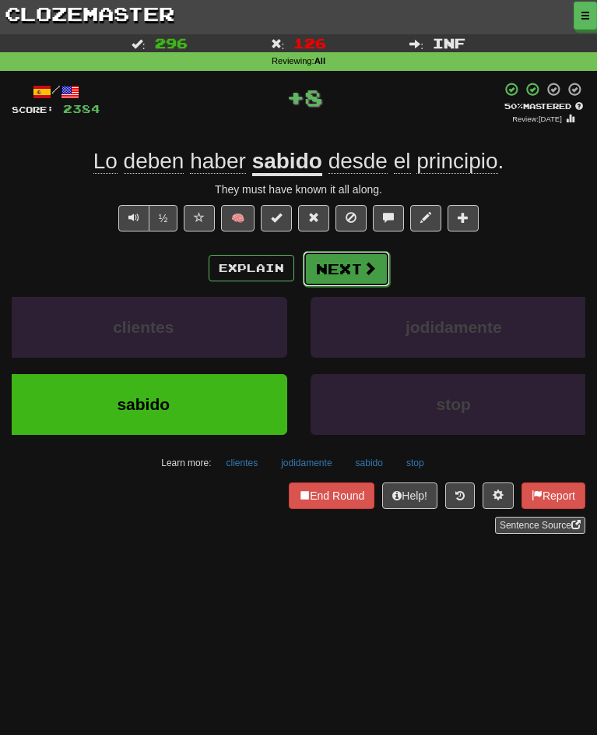
click at [387, 266] on button "Next" at bounding box center [346, 269] width 87 height 36
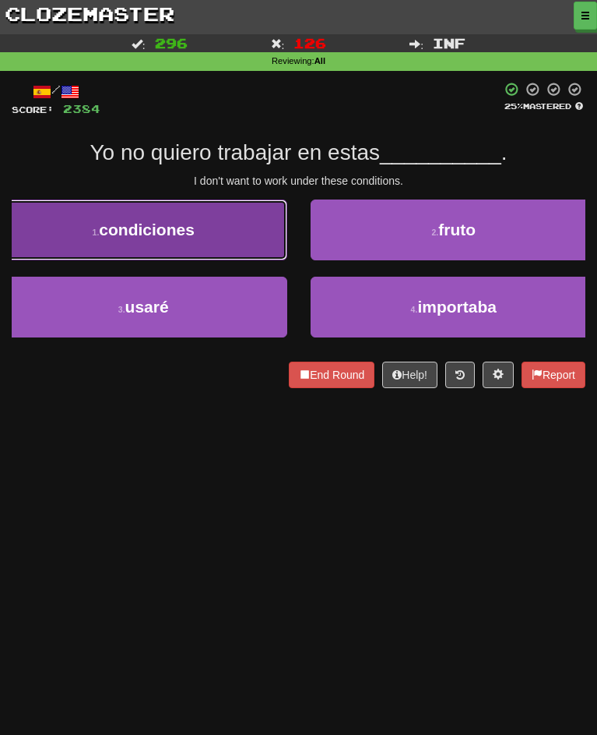
click at [206, 255] on button "1 . condiciones" at bounding box center [143, 229] width 287 height 61
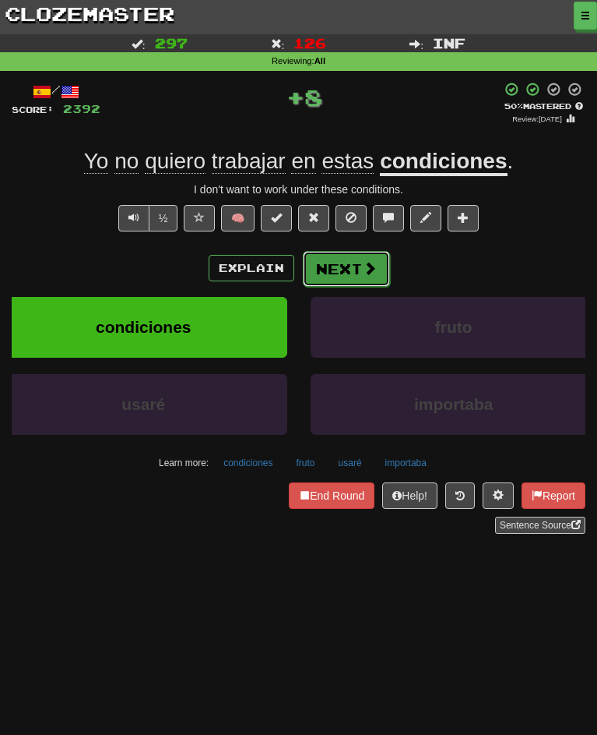
click at [372, 279] on button "Next" at bounding box center [346, 269] width 87 height 36
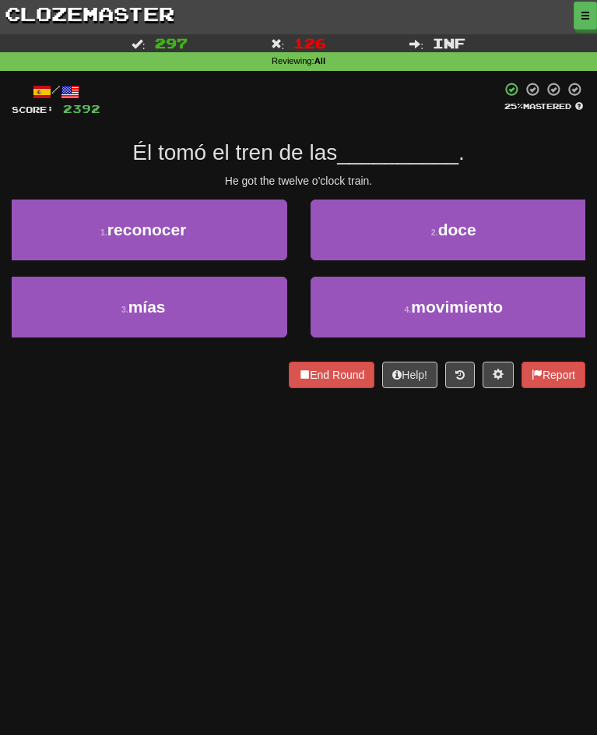
click at [2, 245] on div "Correct : 297 Incorrect : 126 To go : Inf Reviewing : All / Score: 2392 25 % Ma…" at bounding box center [298, 222] width 597 height 376
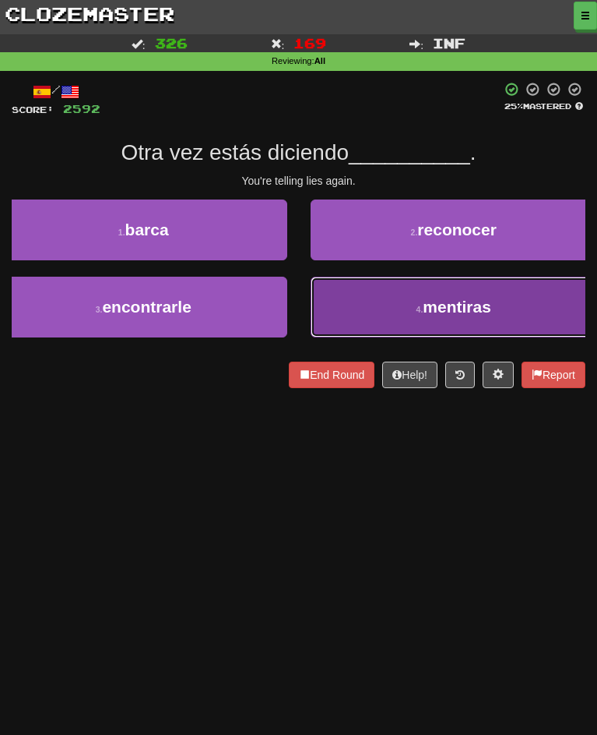
click at [423, 315] on span "mentiras" at bounding box center [457, 307] width 69 height 18
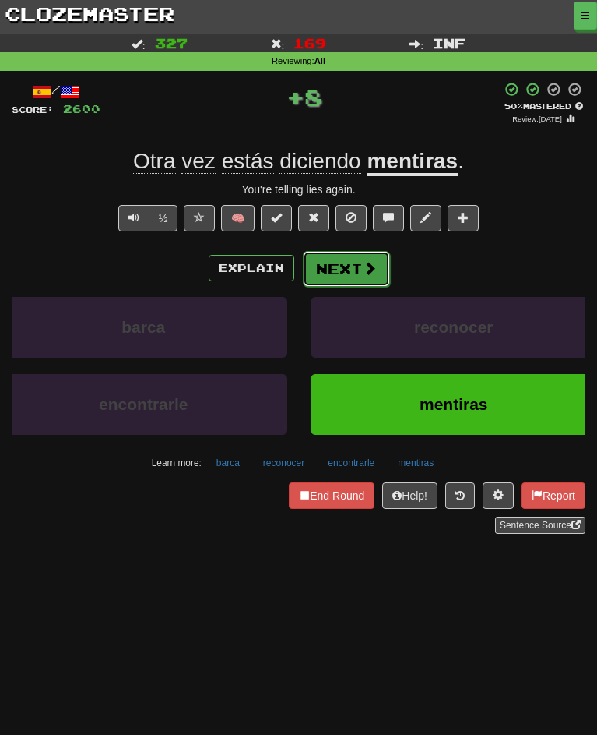
click at [375, 252] on button "Next" at bounding box center [346, 269] width 87 height 36
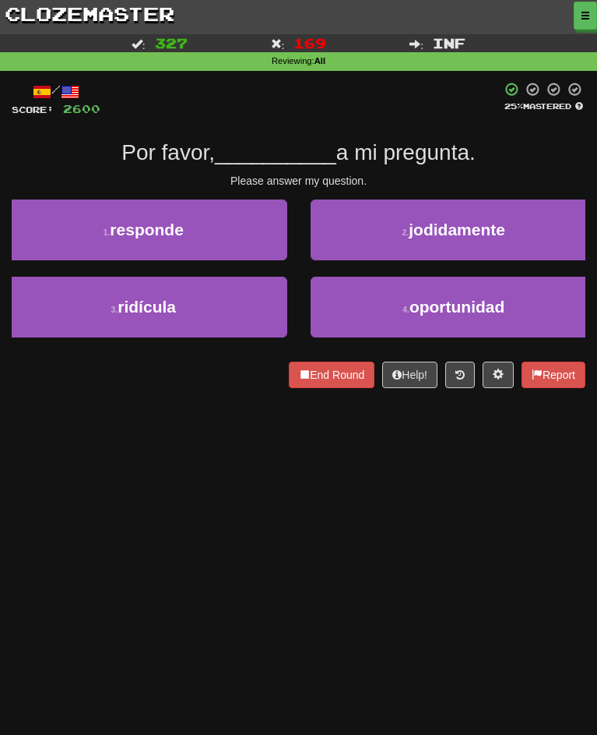
click at [72, 442] on div "Dashboard Clozemaster Emza / Toggle Dropdown Dashboard Leaderboard Activity Fee…" at bounding box center [298, 367] width 597 height 735
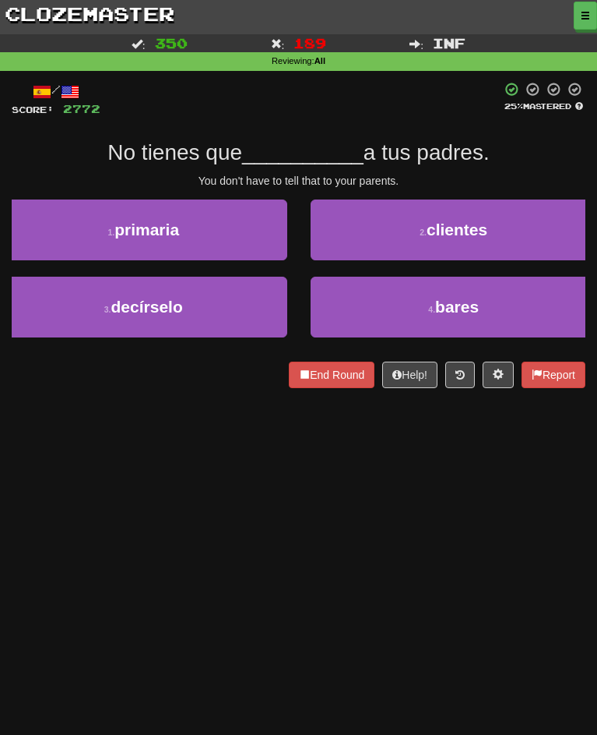
click at [29, 277] on div "1 . primaria 2 . clientes" at bounding box center [298, 237] width 621 height 77
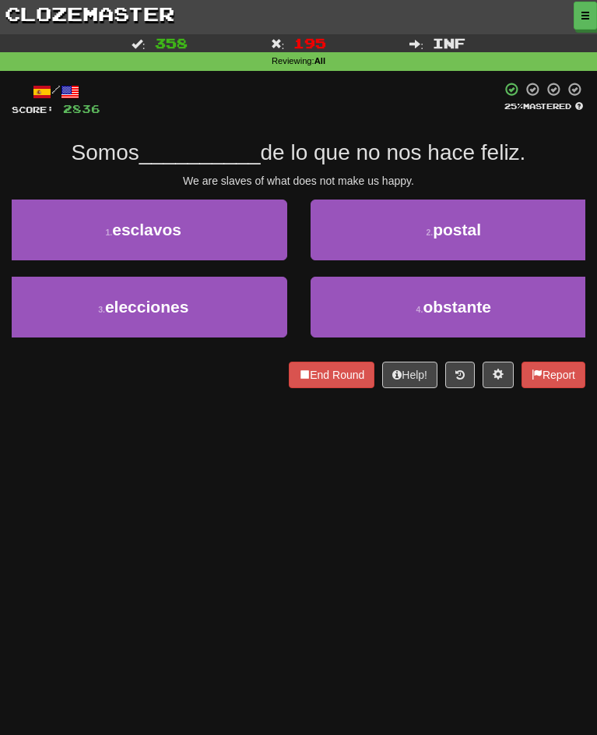
click at [102, 410] on div "/ Score: 2836 25 % Mastered Somos __________ de lo que no nos hace feliz. We ar…" at bounding box center [299, 240] width 574 height 339
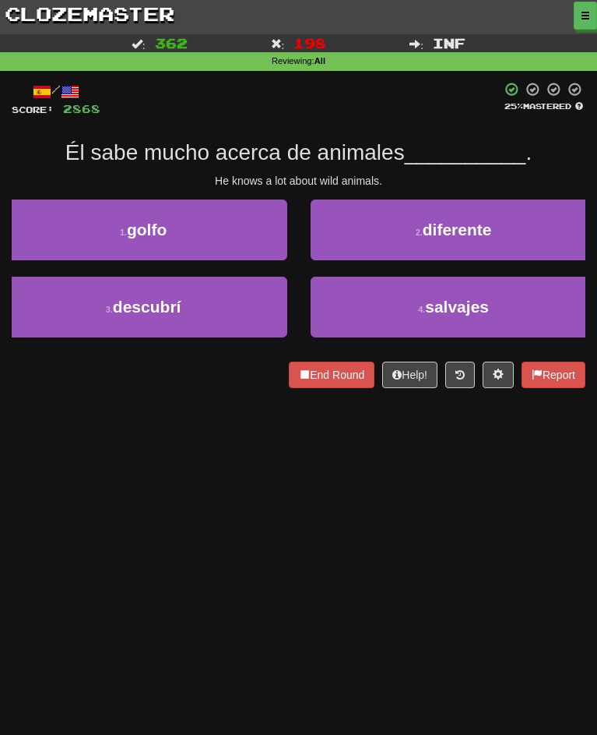
click at [206, 410] on div "/ Score: 2868 25 % Mastered Él sabe mucho acerca de animales __________ . He kn…" at bounding box center [299, 240] width 574 height 339
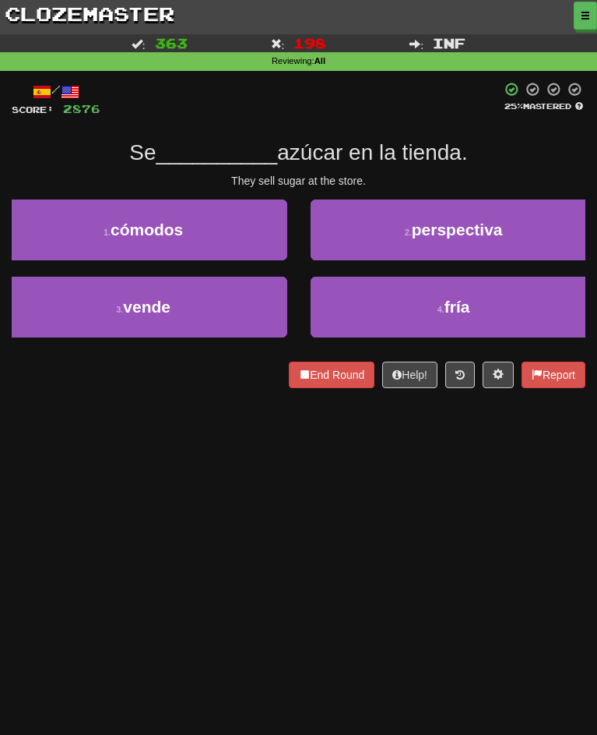
click at [29, 222] on div "1 . cómodos 2 . perspectiva" at bounding box center [298, 237] width 621 height 77
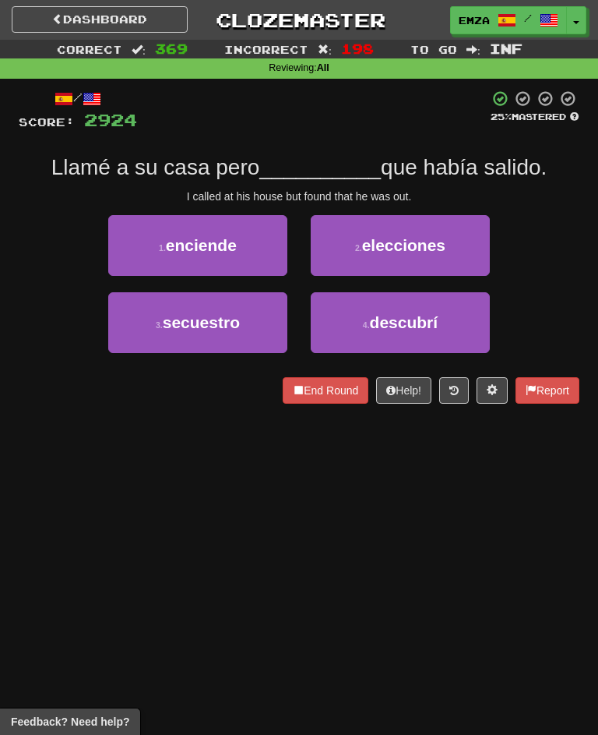
click at [259, 517] on div "Dashboard Clozemaster Emza / Toggle Dropdown Dashboard Leaderboard Activity Fee…" at bounding box center [299, 367] width 598 height 735
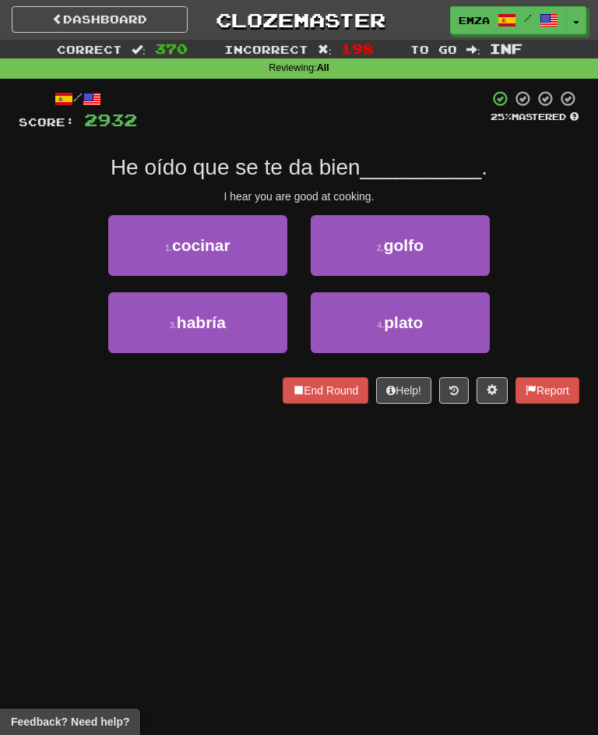
drag, startPoint x: 51, startPoint y: 239, endPoint x: 51, endPoint y: 227, distance: 12.5
click at [52, 227] on div "1 . cocinar 2 . golfo" at bounding box center [299, 253] width 608 height 77
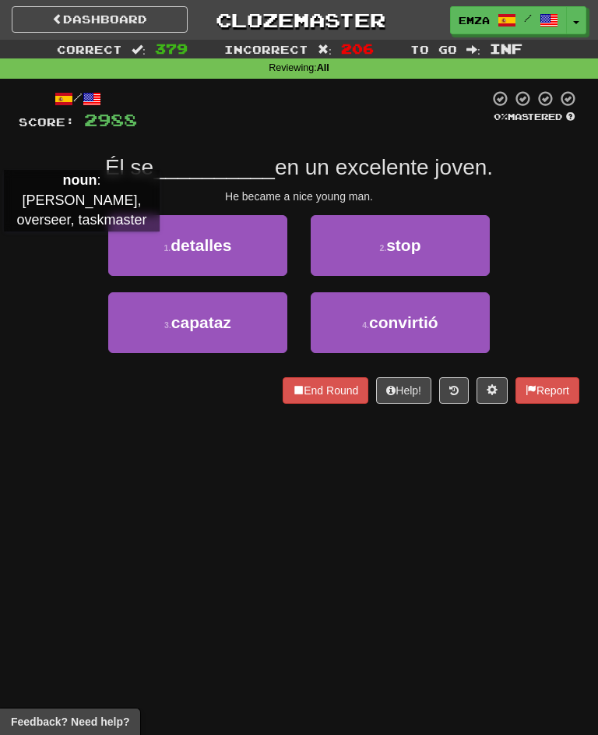
click at [6, 247] on div "Correct : 379 Incorrect : 206 To go : Inf Reviewing : All / Score: 2988 0 % Mas…" at bounding box center [299, 233] width 598 height 386
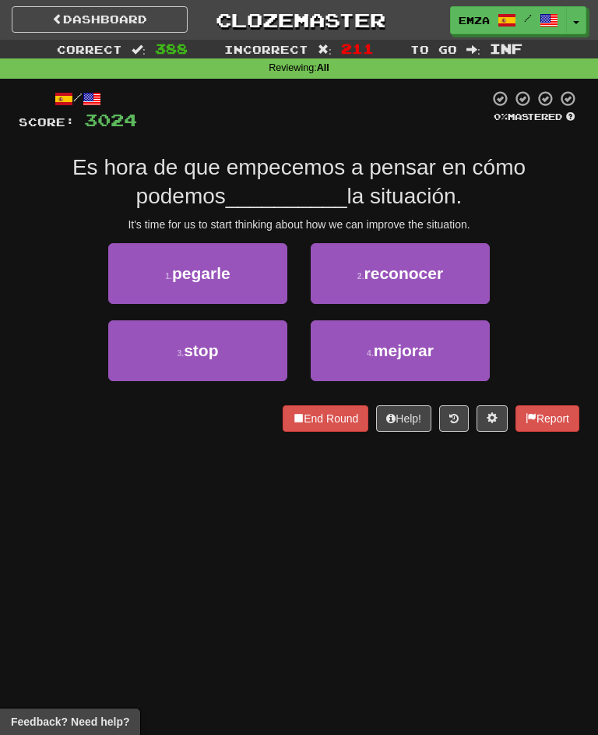
click at [218, 524] on div "Dashboard Clozemaster Emza / Toggle Dropdown Dashboard Leaderboard Activity Fee…" at bounding box center [299, 367] width 598 height 735
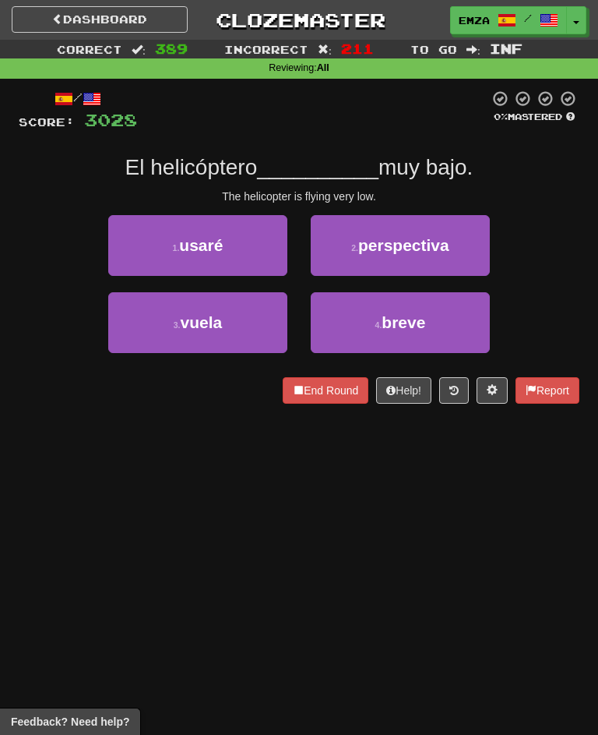
click at [55, 456] on div "Dashboard Clozemaster Emza / Toggle Dropdown Dashboard Leaderboard Activity Fee…" at bounding box center [299, 367] width 598 height 735
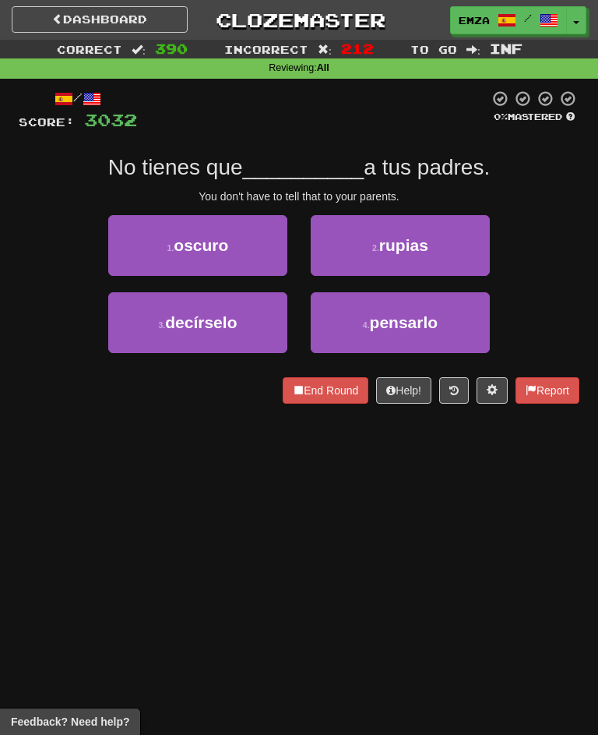
click at [13, 449] on div "Dashboard Clozemaster Emza / Toggle Dropdown Dashboard Leaderboard Activity Fee…" at bounding box center [299, 367] width 598 height 735
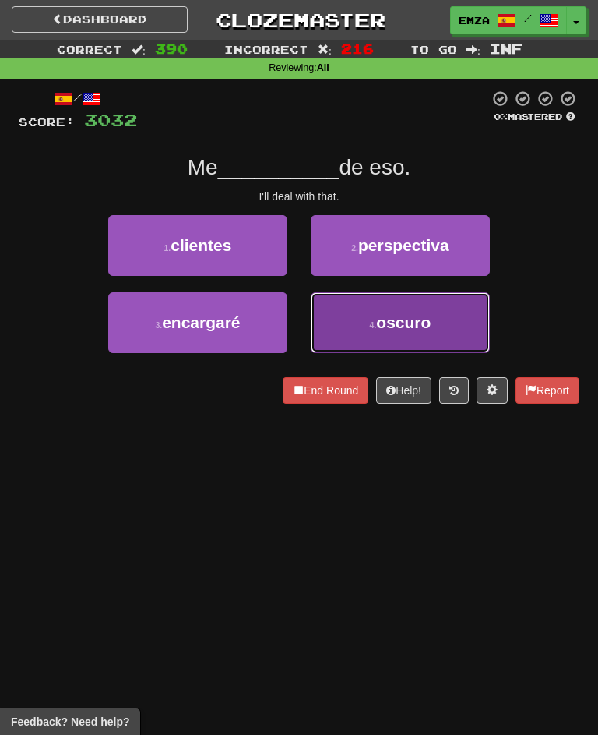
click at [383, 332] on button "4 . oscuro" at bounding box center [400, 322] width 179 height 61
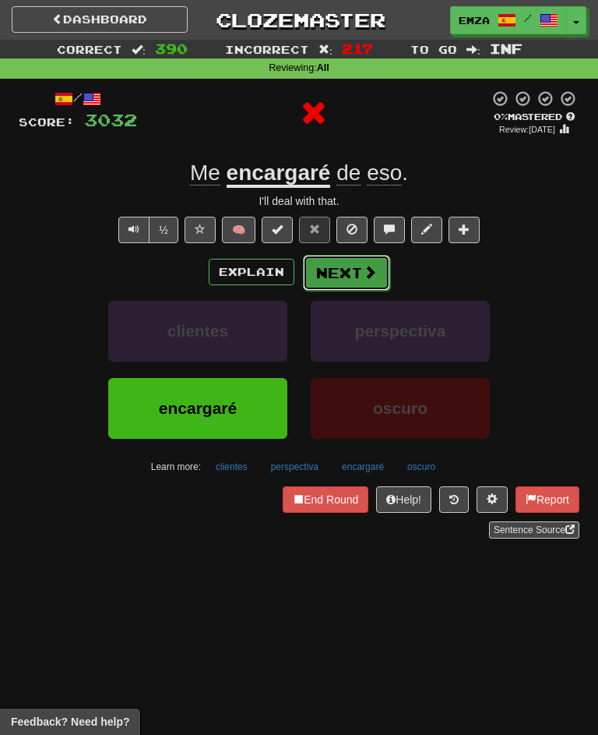
click at [355, 271] on button "Next" at bounding box center [346, 273] width 87 height 36
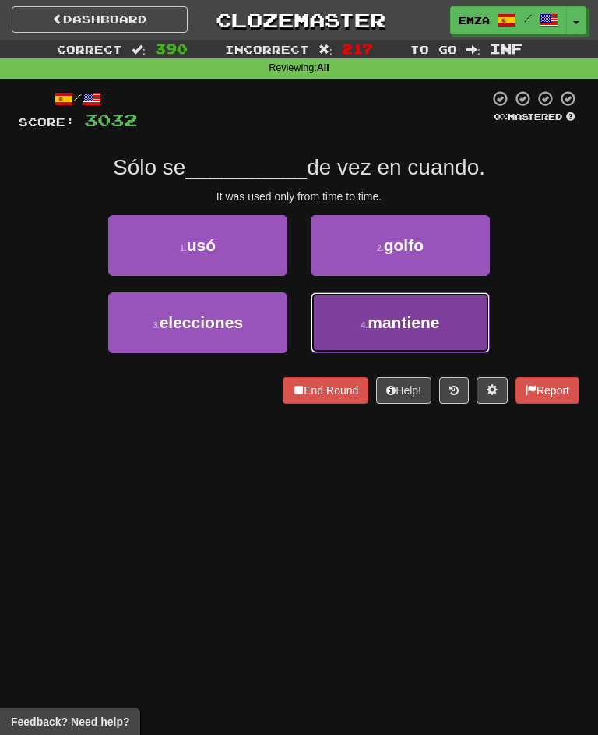
click at [375, 305] on button "4 . mantiene" at bounding box center [400, 322] width 179 height 61
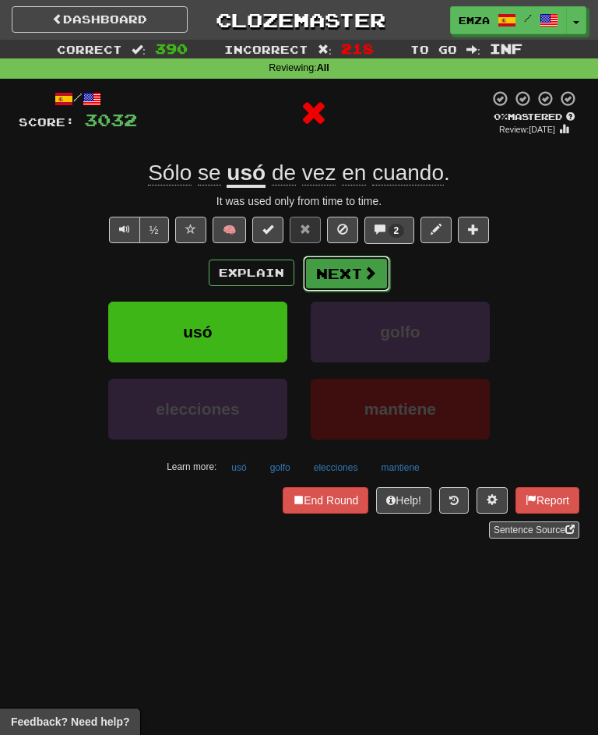
click at [349, 255] on button "Next" at bounding box center [346, 273] width 87 height 36
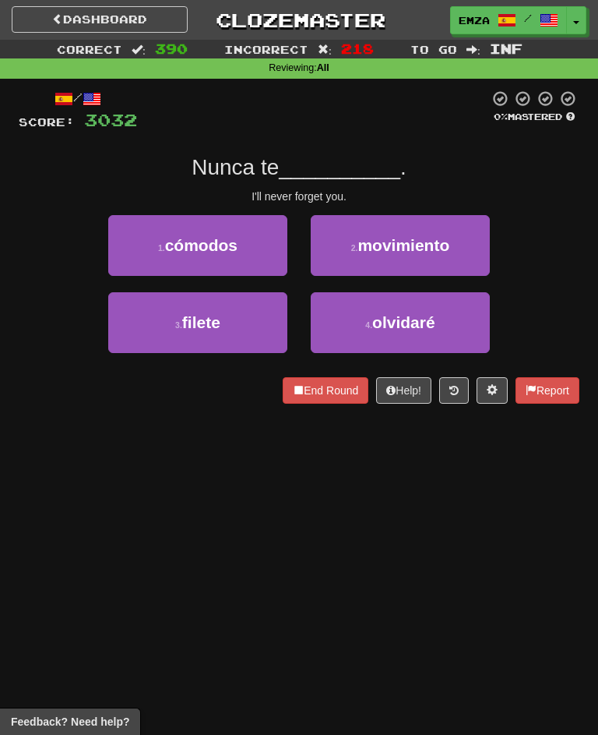
click at [96, 153] on div "Nunca te __________ ." at bounding box center [299, 167] width 561 height 28
click at [103, 137] on div "/ Score: 3032 0 % Mastered Nunca te __________ . I'll never forget you. 1 . cóm…" at bounding box center [299, 247] width 561 height 314
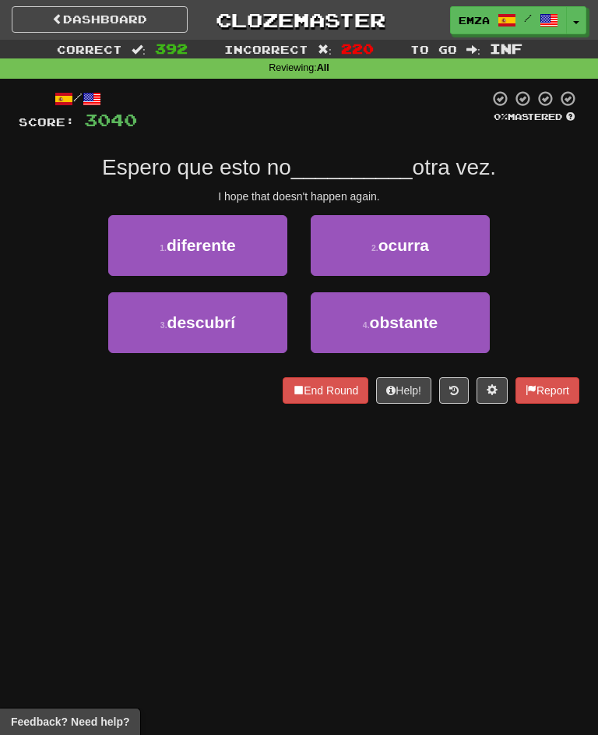
click at [359, 133] on div "/ Score: 3040 0 % Mastered Espero que esto no __________ otra vez. I hope that …" at bounding box center [299, 247] width 561 height 314
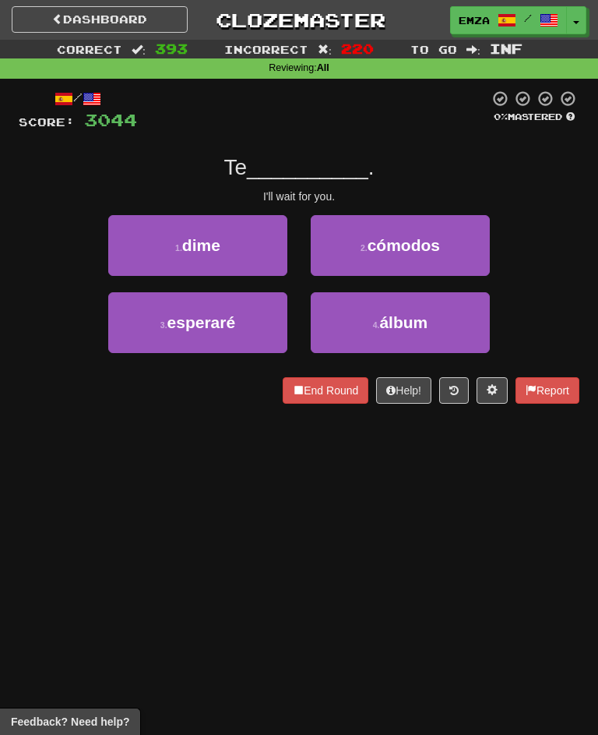
click at [184, 155] on div "Te __________ ." at bounding box center [299, 167] width 561 height 28
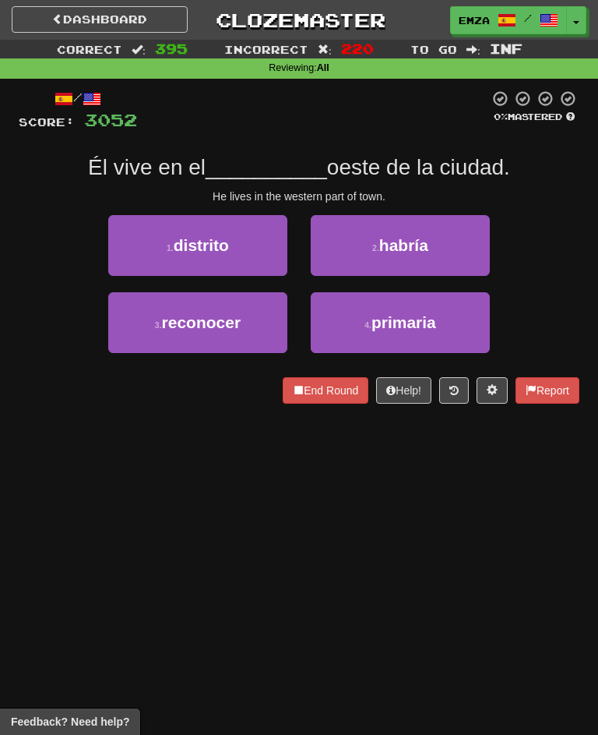
click at [28, 207] on div "/ Score: 3052 0 % Mastered Él vive en el __________ oeste de la ciudad. He live…" at bounding box center [299, 247] width 561 height 314
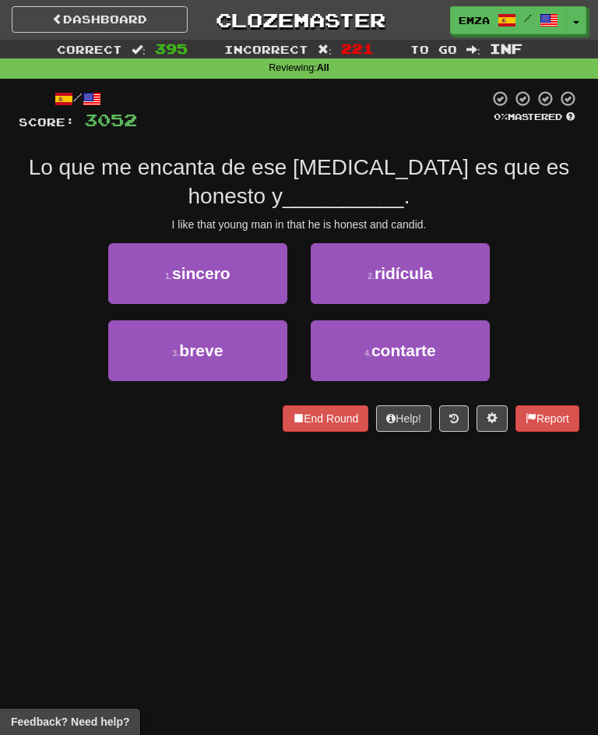
click at [298, 139] on div "/ Score: 3052 0 % Mastered Lo que me encanta de ese joven es que es honesto y _…" at bounding box center [299, 261] width 561 height 342
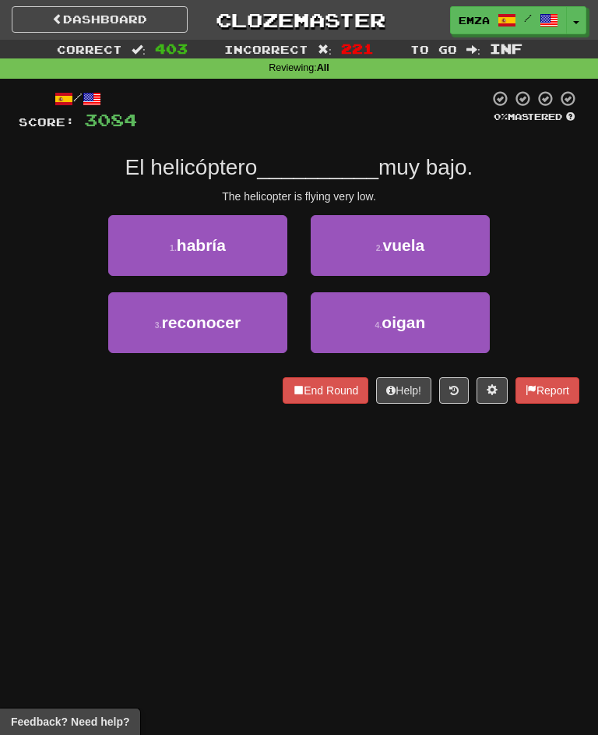
click at [219, 474] on div "Dashboard Clozemaster Emza / Toggle Dropdown Dashboard Leaderboard Activity Fee…" at bounding box center [299, 367] width 598 height 735
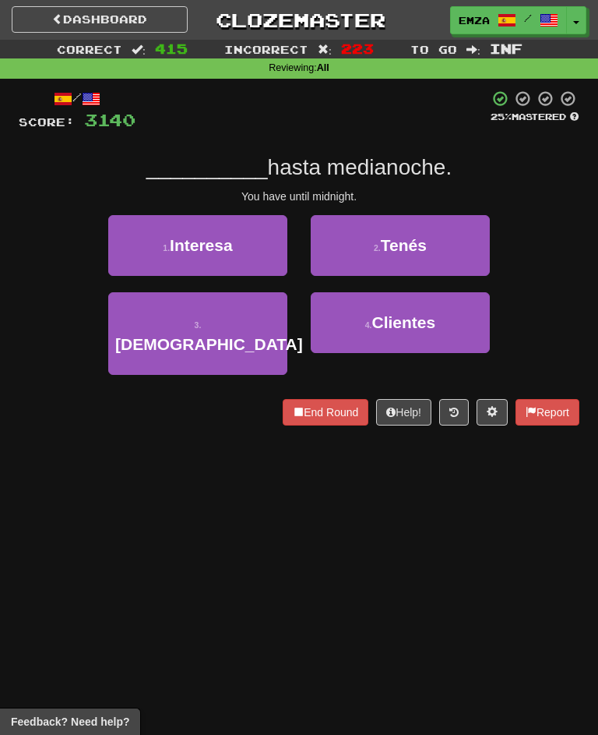
click at [208, 485] on div "Dashboard Clozemaster Emza / Toggle Dropdown Dashboard Leaderboard Activity Fee…" at bounding box center [299, 367] width 598 height 735
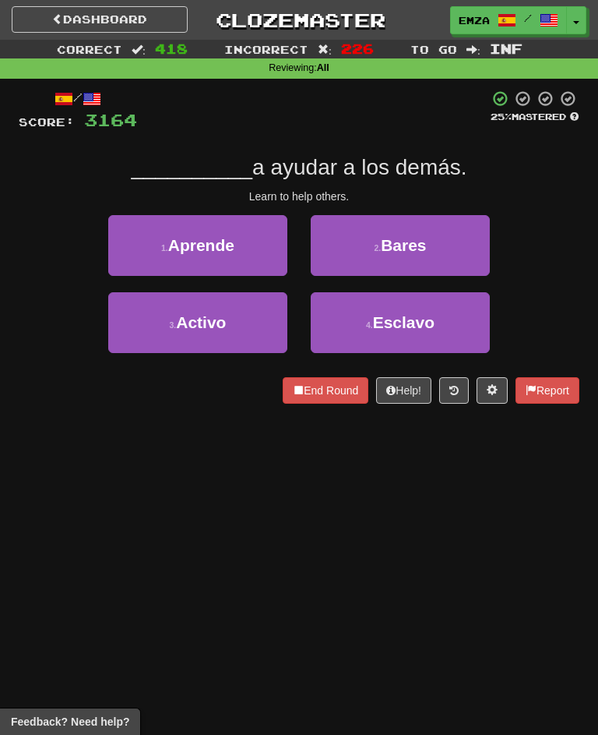
click at [432, 479] on div "Dashboard Clozemaster Emza / Toggle Dropdown Dashboard Leaderboard Activity Fee…" at bounding box center [299, 367] width 598 height 735
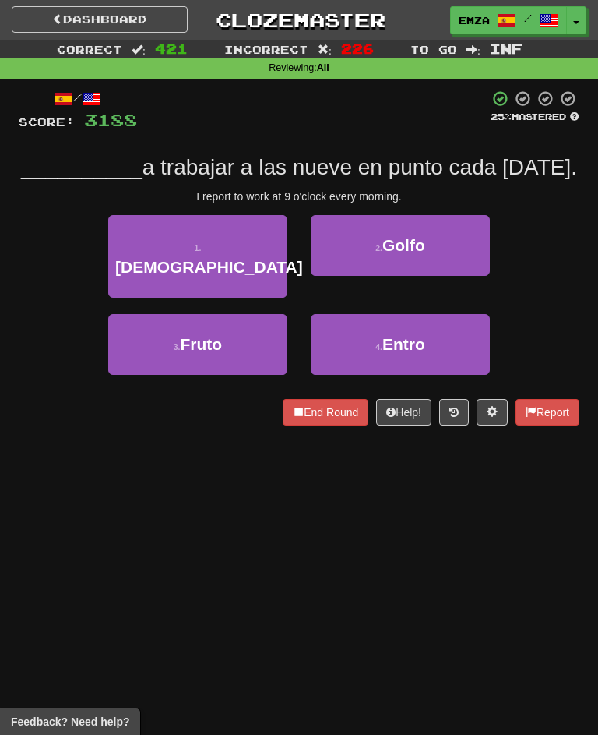
click at [174, 520] on div "Dashboard Clozemaster Emza / Toggle Dropdown Dashboard Leaderboard Activity Fee…" at bounding box center [299, 367] width 598 height 735
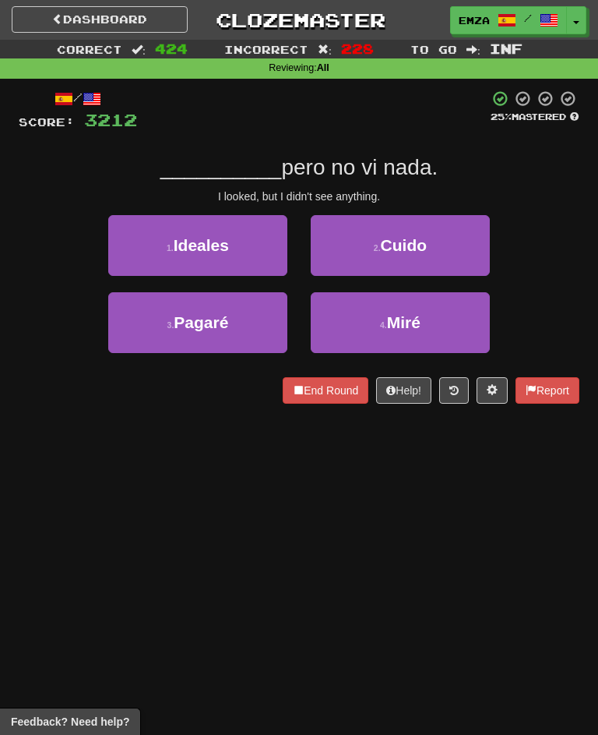
click at [407, 463] on div "Dashboard Clozemaster Emza / Toggle Dropdown Dashboard Leaderboard Activity Fee…" at bounding box center [299, 367] width 598 height 735
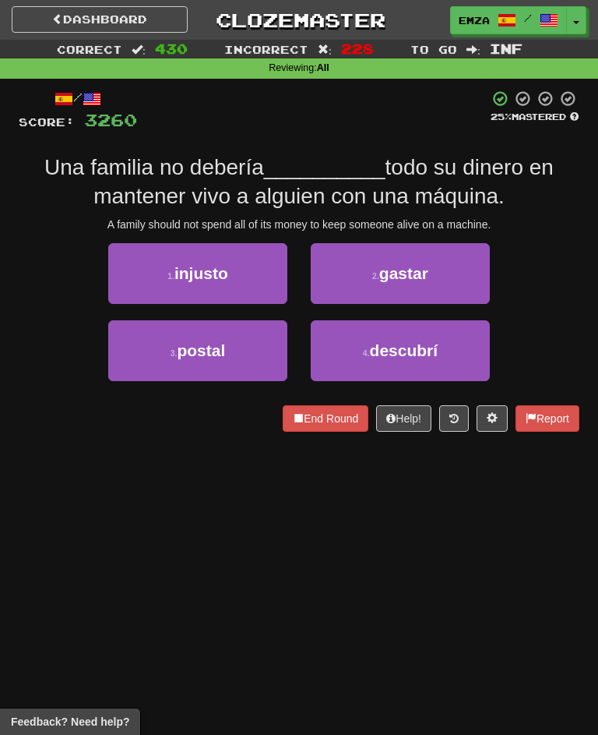
click at [167, 477] on div "Dashboard Clozemaster Emza / Toggle Dropdown Dashboard Leaderboard Activity Fee…" at bounding box center [299, 367] width 598 height 735
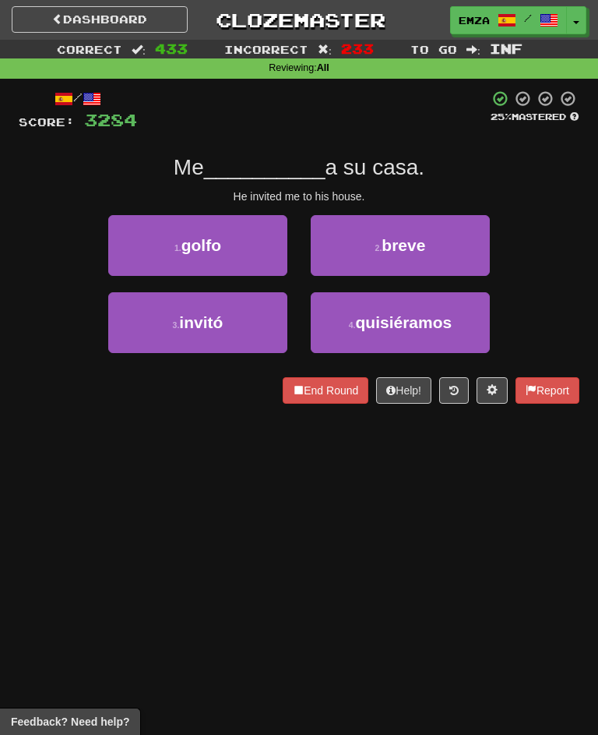
click at [223, 544] on div "Dashboard Clozemaster Emza / Toggle Dropdown Dashboard Leaderboard Activity Fee…" at bounding box center [299, 367] width 598 height 735
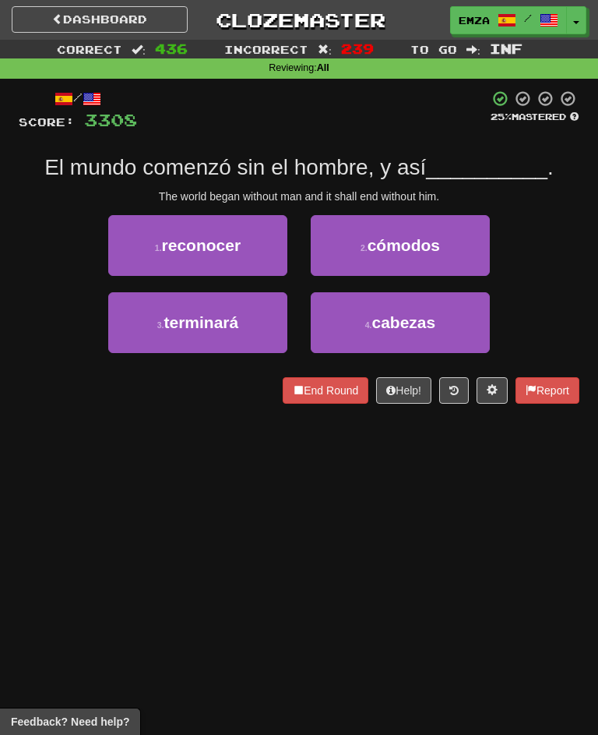
click at [251, 507] on div "Dashboard Clozemaster Emza / Toggle Dropdown Dashboard Leaderboard Activity Fee…" at bounding box center [299, 367] width 598 height 735
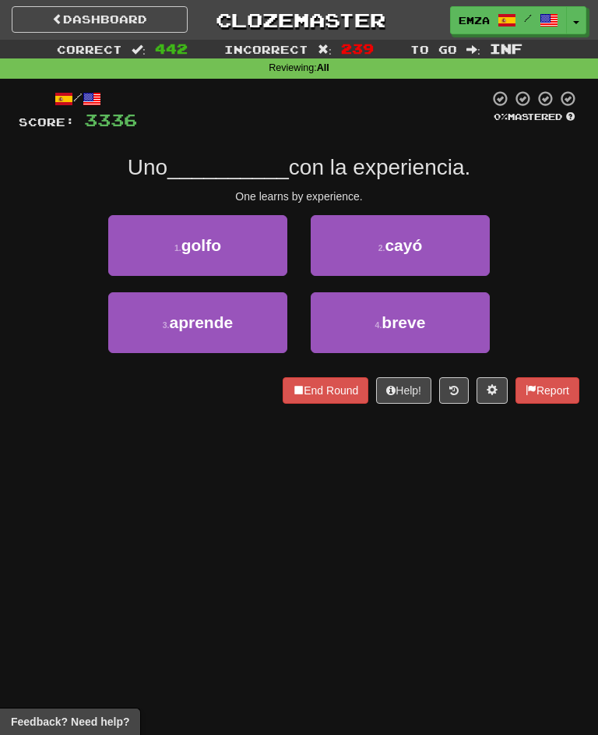
click at [287, 548] on div "Dashboard Clozemaster Emza / Toggle Dropdown Dashboard Leaderboard Activity Fee…" at bounding box center [299, 367] width 598 height 735
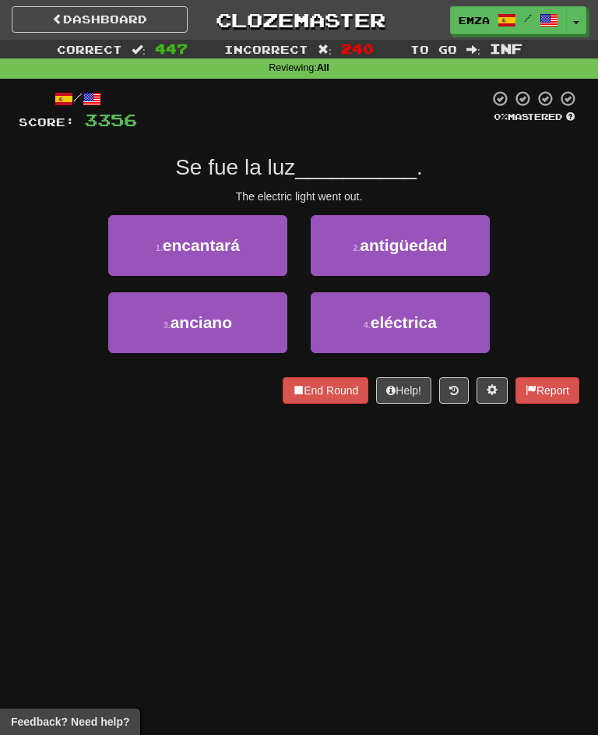
click at [414, 476] on div "Dashboard Clozemaster Emza / Toggle Dropdown Dashboard Leaderboard Activity Fee…" at bounding box center [299, 367] width 598 height 735
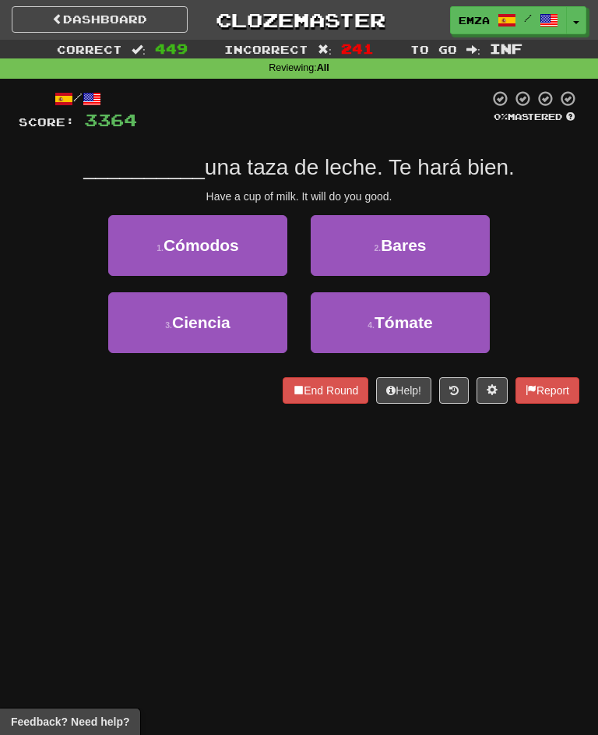
click at [283, 561] on div "Dashboard Clozemaster Emza / Toggle Dropdown Dashboard Leaderboard Activity Fee…" at bounding box center [299, 367] width 598 height 735
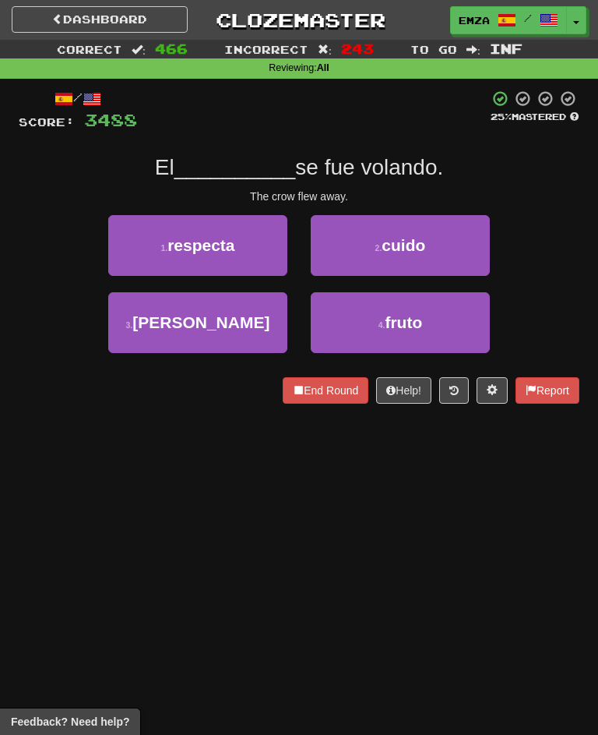
click at [293, 469] on div "Dashboard Clozemaster Emza / Toggle Dropdown Dashboard Leaderboard Activity Fee…" at bounding box center [299, 367] width 598 height 735
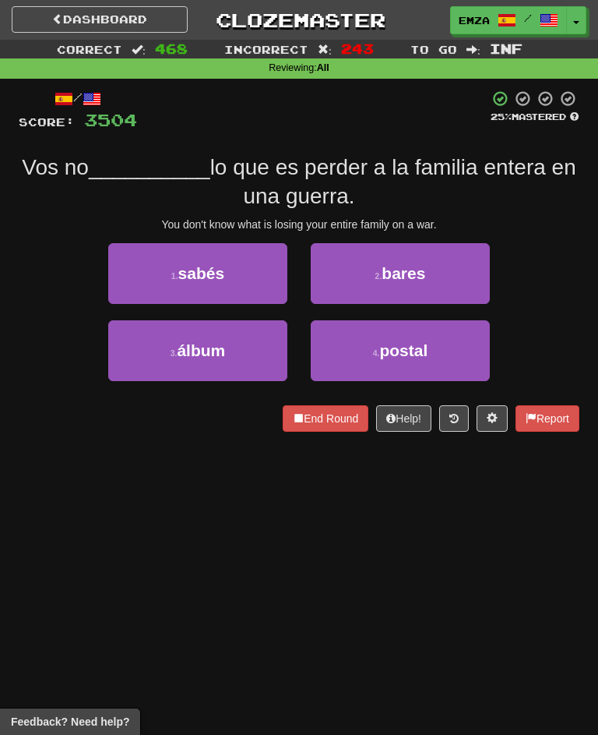
click at [389, 574] on div "Dashboard Clozemaster Emza / Toggle Dropdown Dashboard Leaderboard Activity Fee…" at bounding box center [299, 367] width 598 height 735
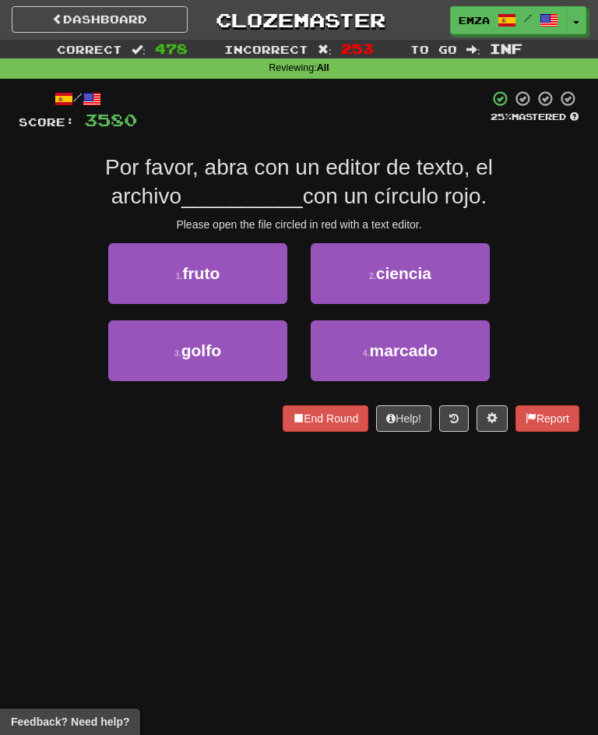
click at [129, 432] on div "/ Score: 3580 25 % Mastered Por favor, abra con un editor de texto, el archivo …" at bounding box center [299, 266] width 561 height 375
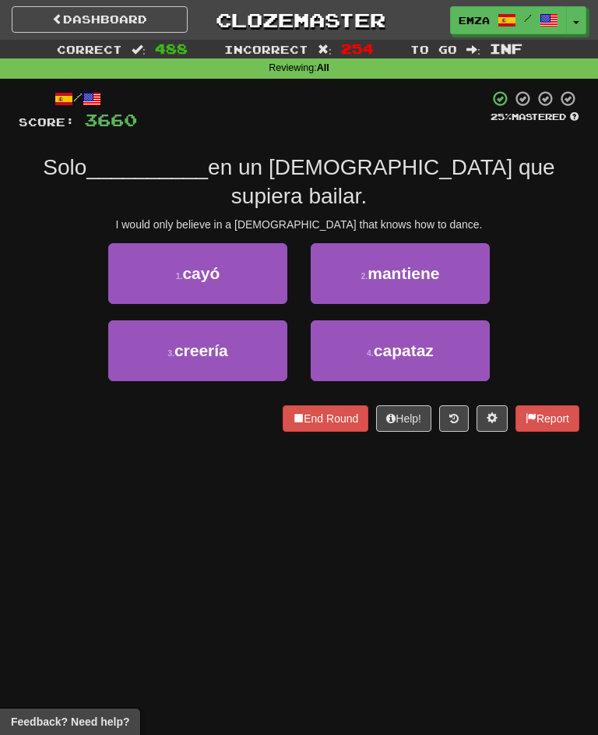
click at [354, 481] on div "Dashboard Clozemaster Emza / Toggle Dropdown Dashboard Leaderboard Activity Fee…" at bounding box center [299, 367] width 598 height 735
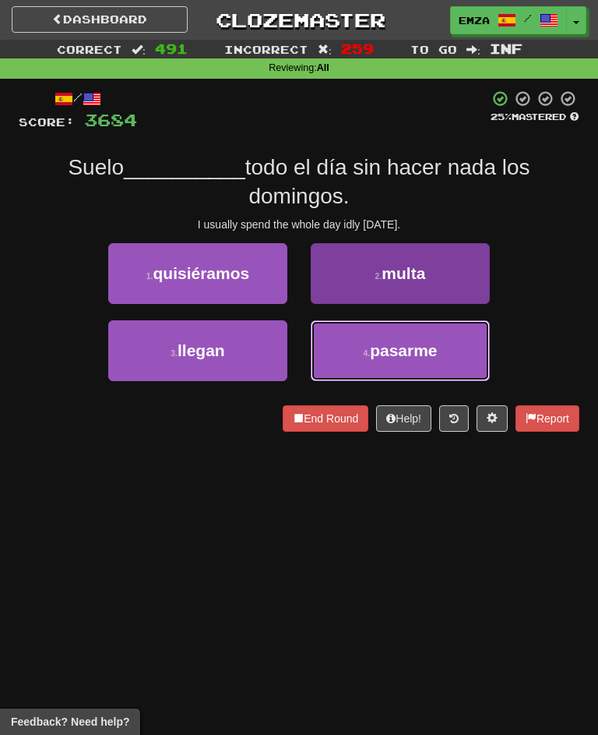
drag, startPoint x: 408, startPoint y: 359, endPoint x: 417, endPoint y: 353, distance: 11.2
click at [418, 356] on button "4 . pasarme" at bounding box center [400, 350] width 179 height 61
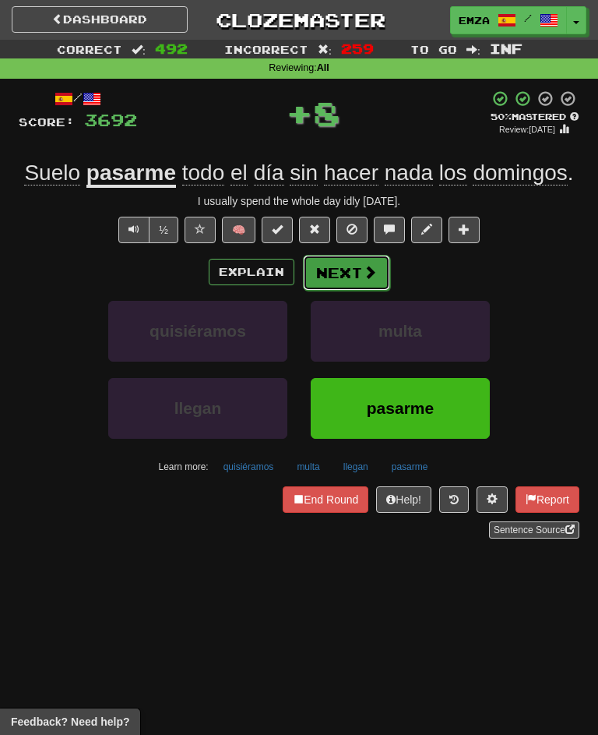
click at [322, 255] on button "Next" at bounding box center [346, 273] width 87 height 36
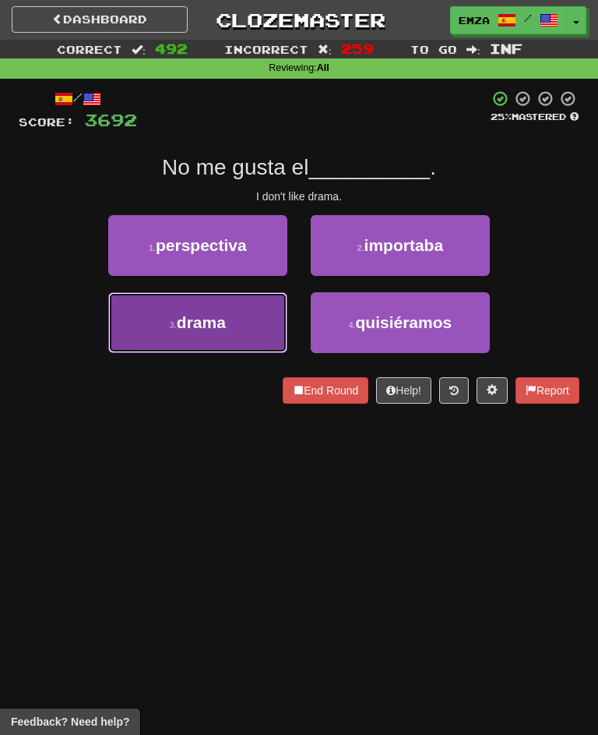
click at [224, 336] on button "3 . drama" at bounding box center [197, 322] width 179 height 61
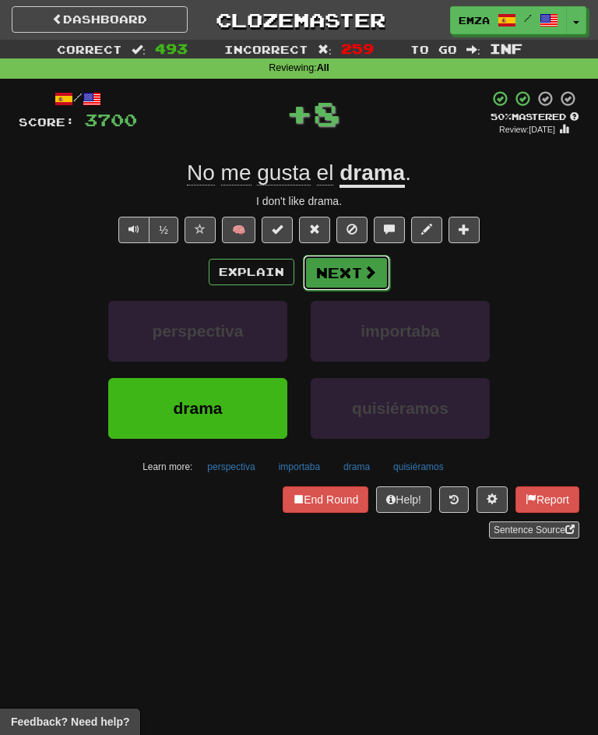
click at [375, 257] on button "Next" at bounding box center [346, 273] width 87 height 36
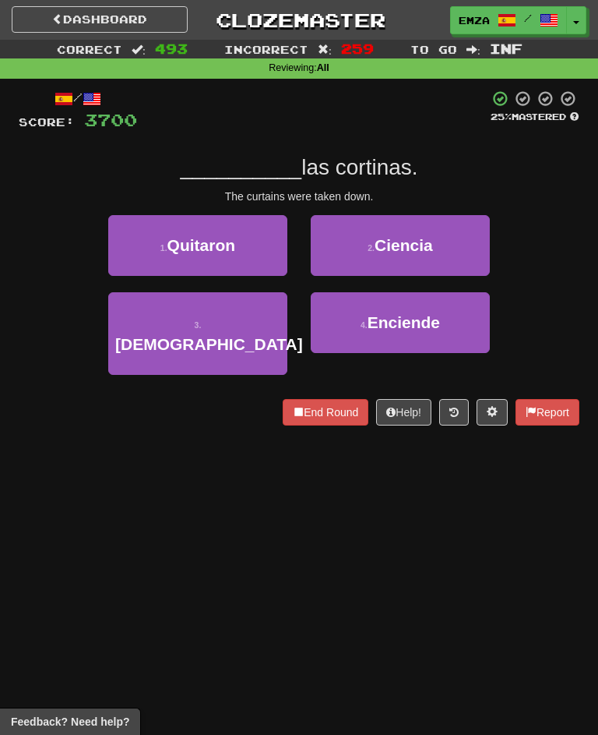
click at [241, 442] on div "Dashboard Clozemaster Emza / Toggle Dropdown Dashboard Leaderboard Activity Fee…" at bounding box center [299, 367] width 598 height 735
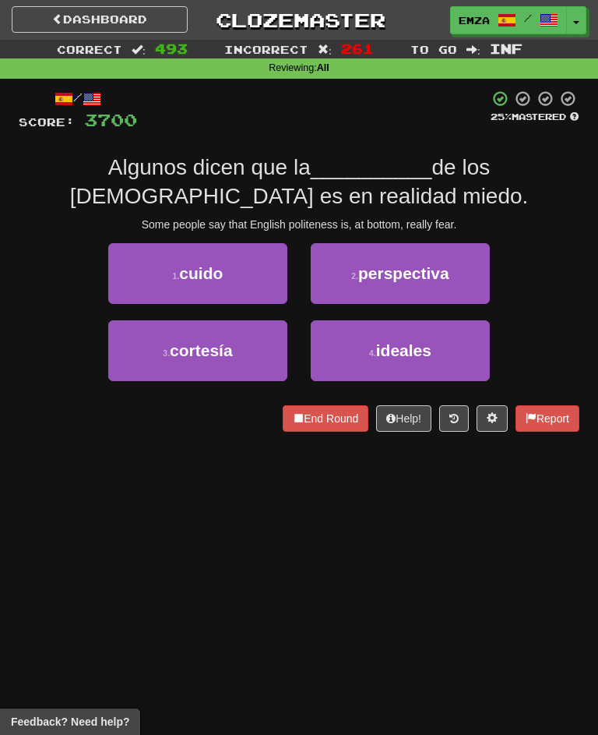
click at [166, 452] on div "Dashboard Clozemaster Emza / Toggle Dropdown Dashboard Leaderboard Activity Fee…" at bounding box center [299, 367] width 598 height 735
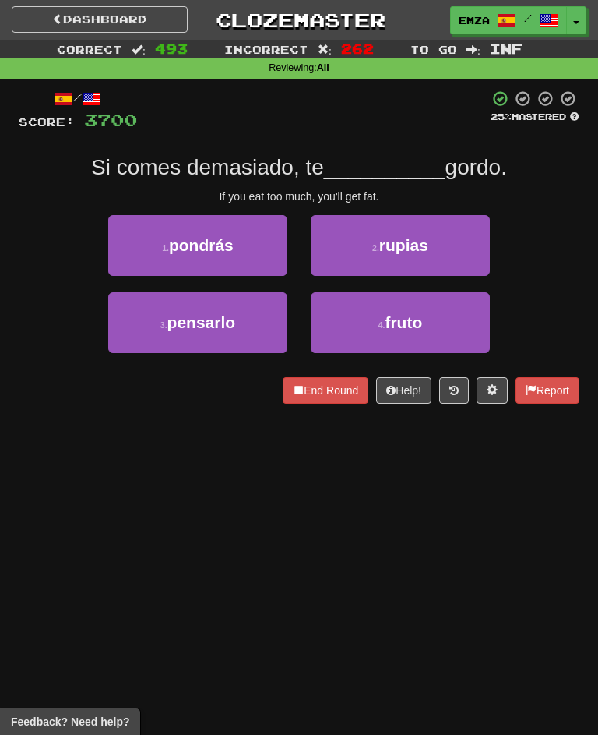
click at [205, 491] on div "Dashboard Clozemaster Emza / Toggle Dropdown Dashboard Leaderboard Activity Fee…" at bounding box center [299, 367] width 598 height 735
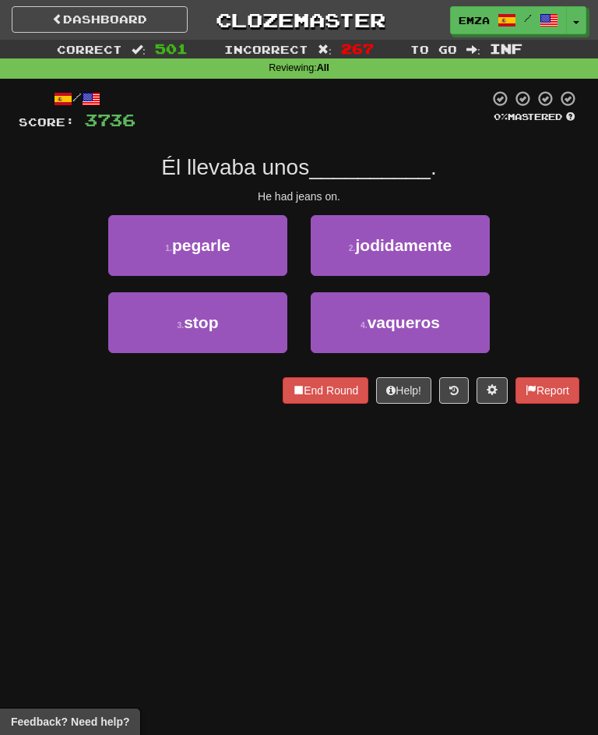
click at [240, 412] on div "/ Score: 3736 0 % Mastered Él llevaba unos __________ . He had jeans on. 1 . pe…" at bounding box center [299, 252] width 561 height 347
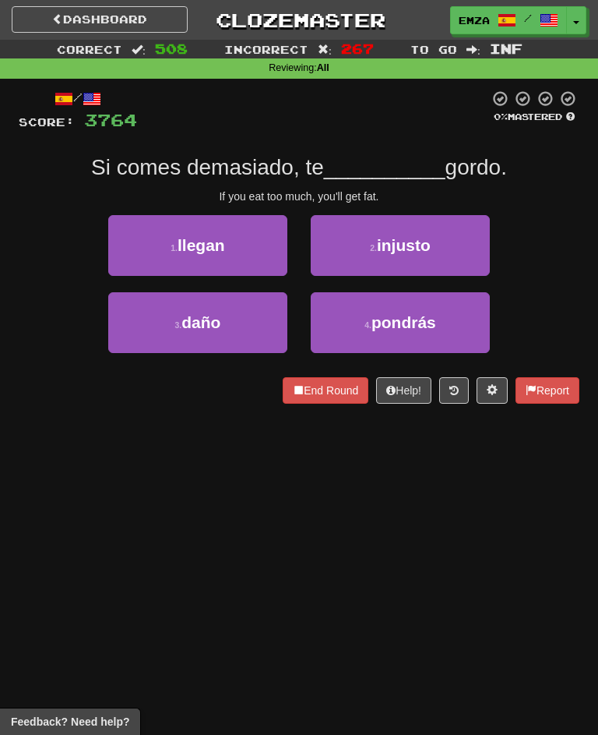
click at [137, 413] on div "/ Score: 3764 0 % Mastered Si comes demasiado, te __________ gordo. If you eat …" at bounding box center [299, 252] width 561 height 347
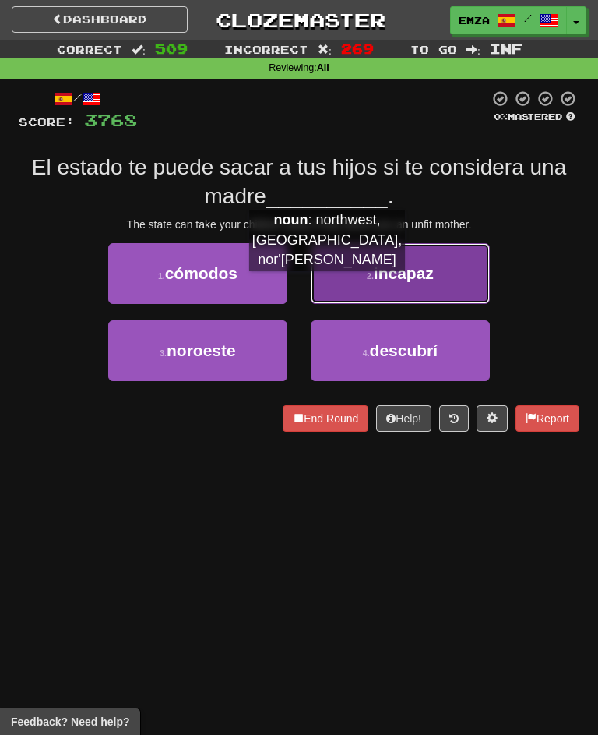
click at [361, 267] on button "2 . incapaz" at bounding box center [400, 273] width 179 height 61
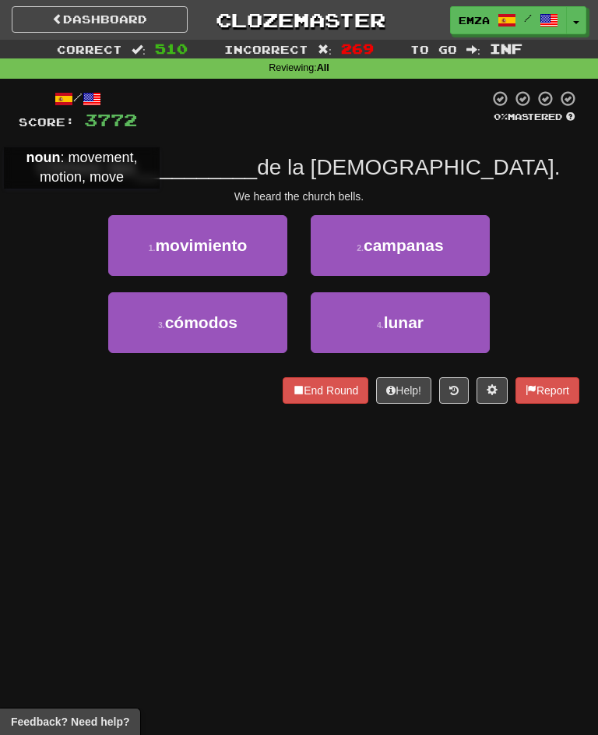
click at [36, 197] on div "We heard the church bells." at bounding box center [299, 196] width 561 height 16
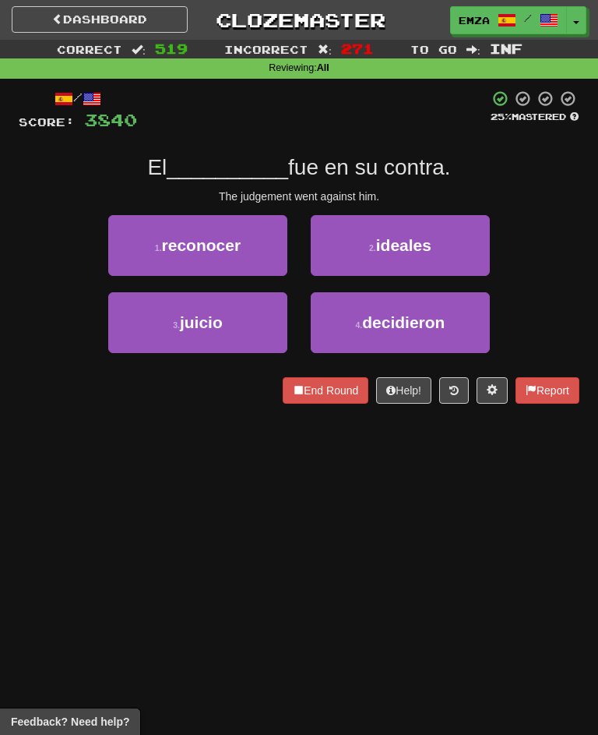
click at [131, 439] on div "Dashboard Clozemaster Emza / Toggle Dropdown Dashboard Leaderboard Activity Fee…" at bounding box center [299, 367] width 598 height 735
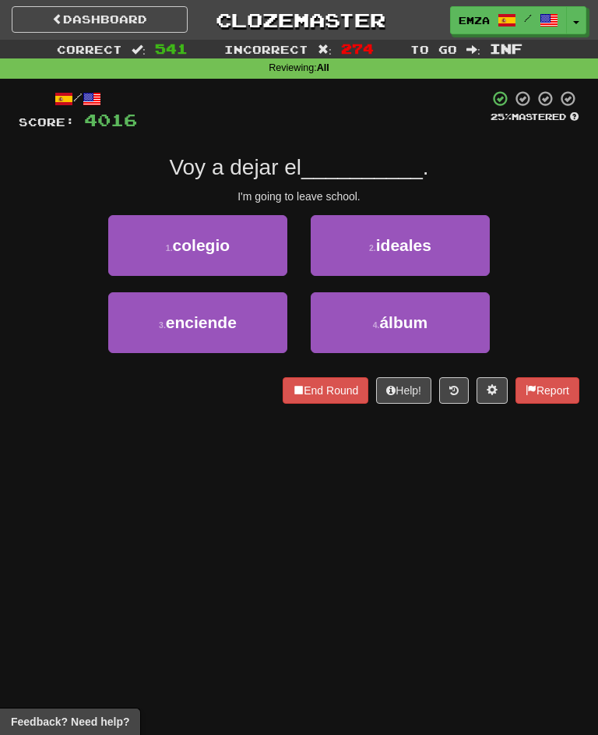
click at [372, 501] on div "Dashboard Clozemaster Emza / Toggle Dropdown Dashboard Leaderboard Activity Fee…" at bounding box center [299, 367] width 598 height 735
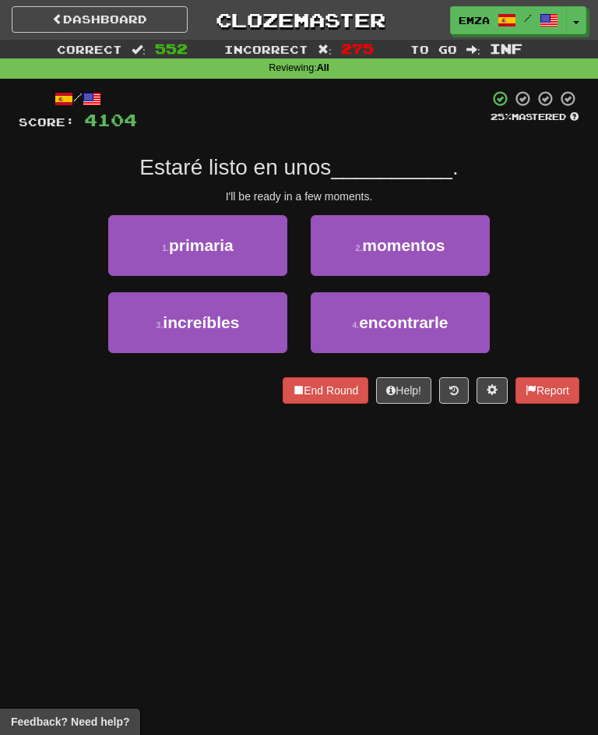
click at [224, 537] on div "Dashboard Clozemaster Emza / Toggle Dropdown Dashboard Leaderboard Activity Fee…" at bounding box center [299, 367] width 598 height 735
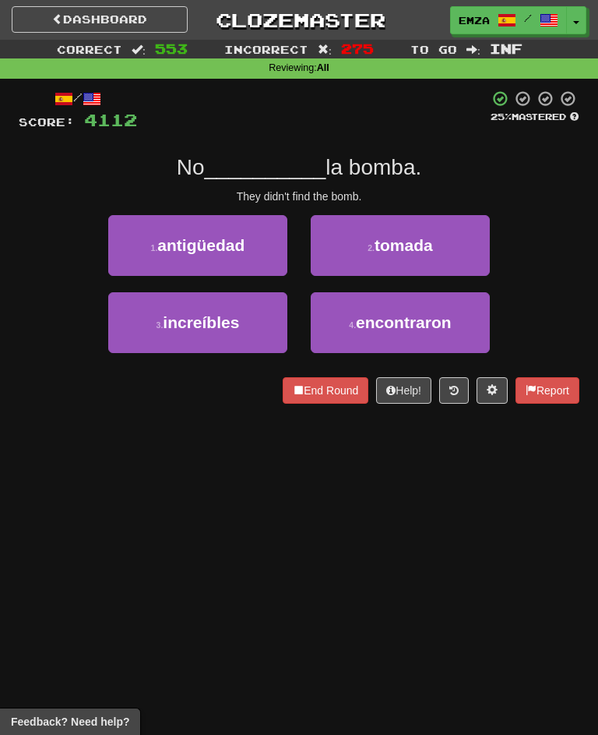
click at [298, 446] on div "Dashboard Clozemaster Emza / Toggle Dropdown Dashboard Leaderboard Activity Fee…" at bounding box center [299, 367] width 598 height 735
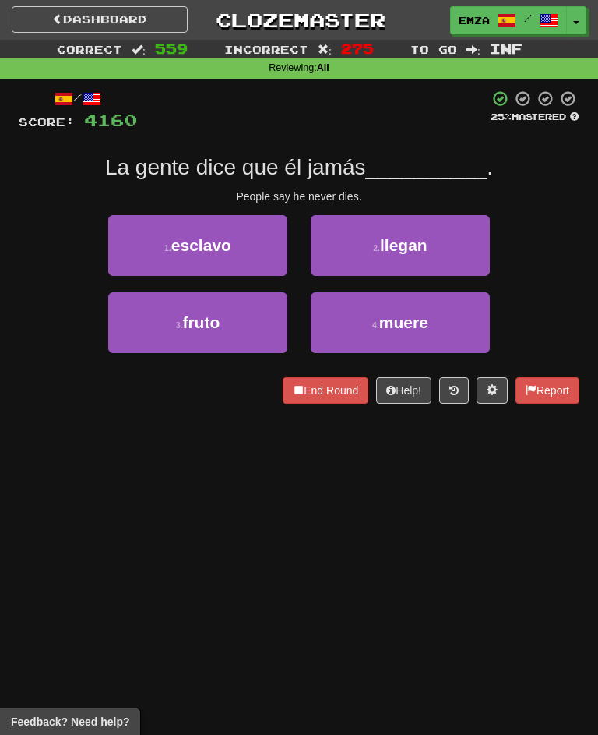
drag, startPoint x: 140, startPoint y: 469, endPoint x: 156, endPoint y: 456, distance: 20.4
click at [139, 460] on div "Dashboard Clozemaster Emza / Toggle Dropdown Dashboard Leaderboard Activity Fee…" at bounding box center [299, 367] width 598 height 735
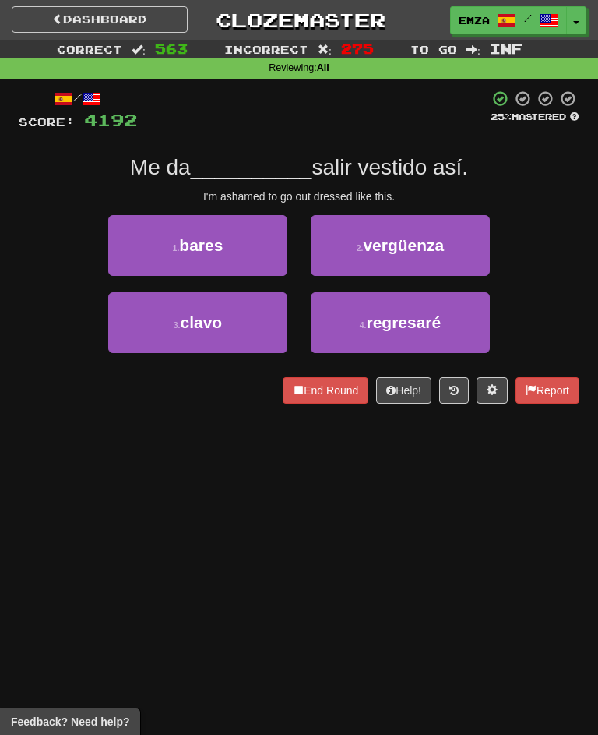
click at [181, 456] on div "Dashboard Clozemaster Emza / Toggle Dropdown Dashboard Leaderboard Activity Fee…" at bounding box center [299, 367] width 598 height 735
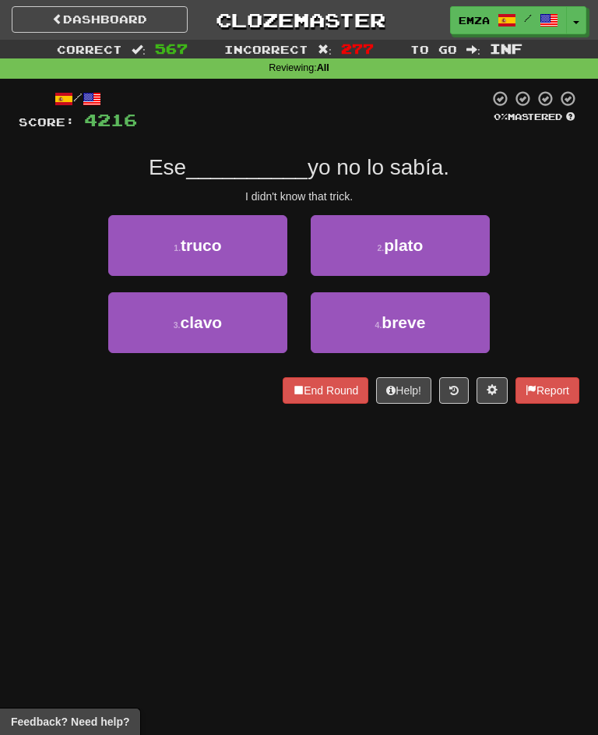
click at [209, 452] on div "Dashboard Clozemaster Emza / Toggle Dropdown Dashboard Leaderboard Activity Fee…" at bounding box center [299, 367] width 598 height 735
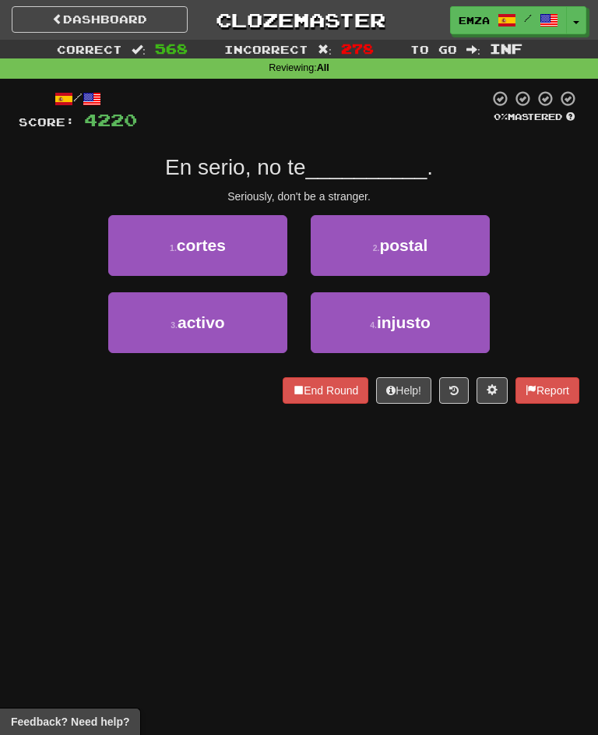
click at [263, 416] on div "/ Score: 4220 0 % Mastered En serio, no te __________ . Seriously, don't be a s…" at bounding box center [299, 252] width 561 height 347
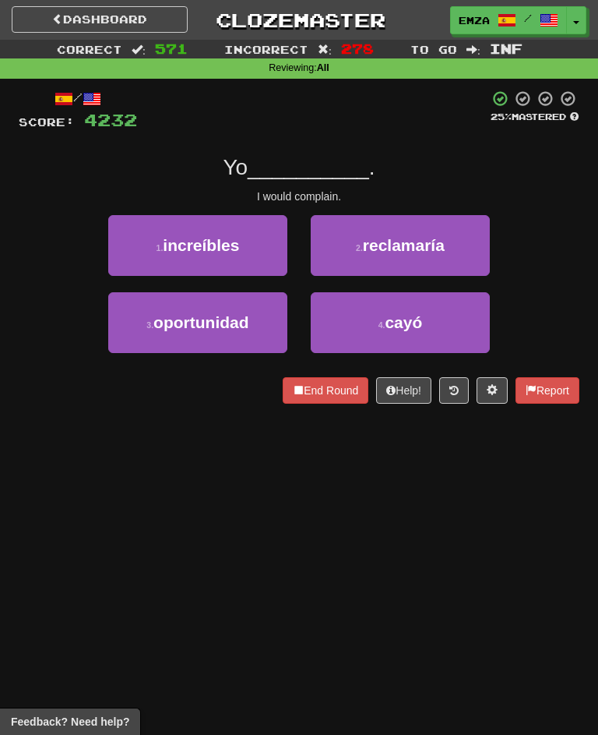
click at [160, 434] on div "Dashboard Clozemaster Emza / Toggle Dropdown Dashboard Leaderboard Activity Fee…" at bounding box center [299, 367] width 598 height 735
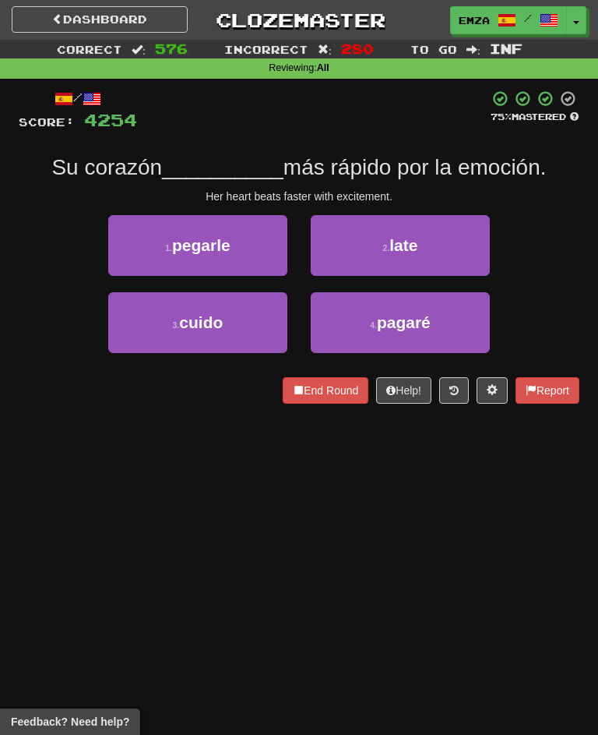
click at [94, 421] on div "Dashboard Clozemaster Emza / Toggle Dropdown Dashboard Leaderboard Activity Fee…" at bounding box center [299, 367] width 598 height 735
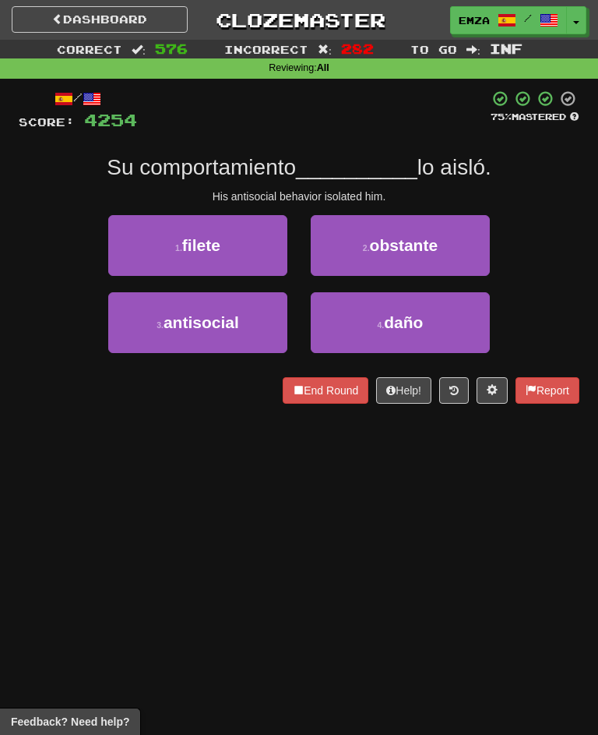
click at [172, 432] on div "Dashboard Clozemaster Emza / Toggle Dropdown Dashboard Leaderboard Activity Fee…" at bounding box center [299, 367] width 598 height 735
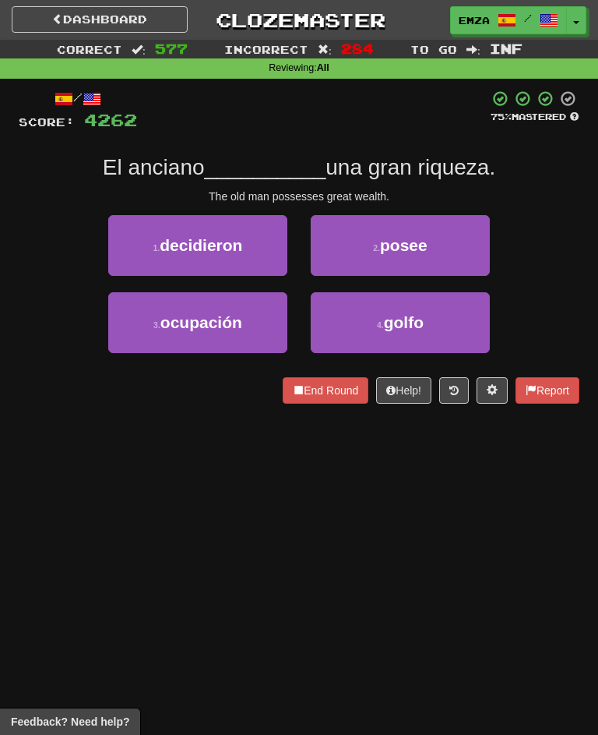
click at [171, 432] on div "Dashboard Clozemaster Emza / Toggle Dropdown Dashboard Leaderboard Activity Fee…" at bounding box center [299, 367] width 598 height 735
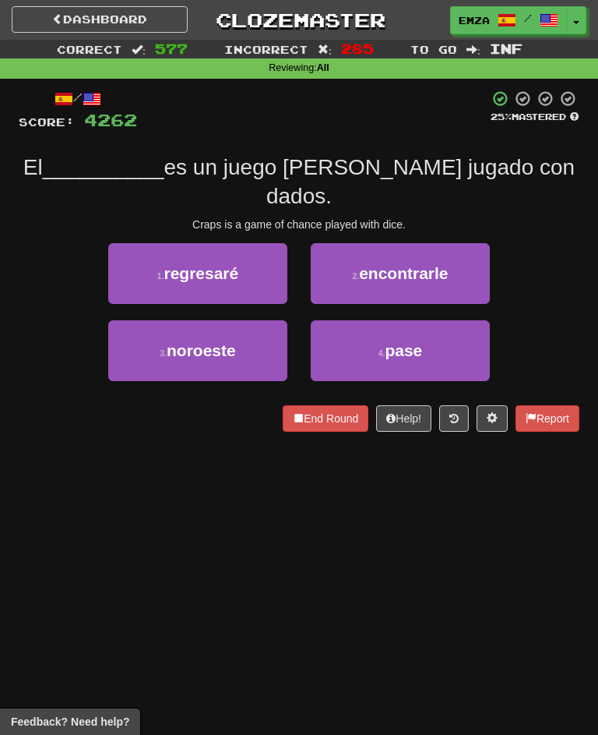
click at [177, 431] on div "Dashboard Clozemaster Emza / Toggle Dropdown Dashboard Leaderboard Activity Fee…" at bounding box center [299, 367] width 598 height 735
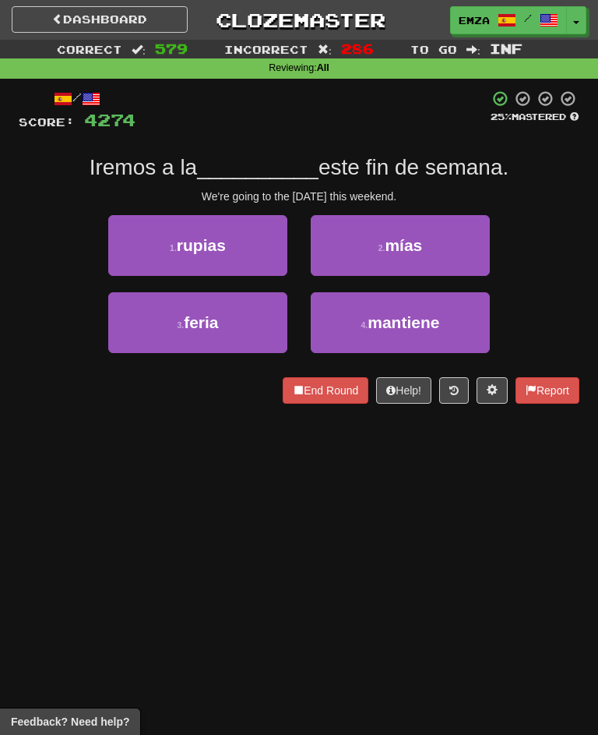
click at [326, 513] on div "Dashboard Clozemaster Emza / Toggle Dropdown Dashboard Leaderboard Activity Fee…" at bounding box center [299, 367] width 598 height 735
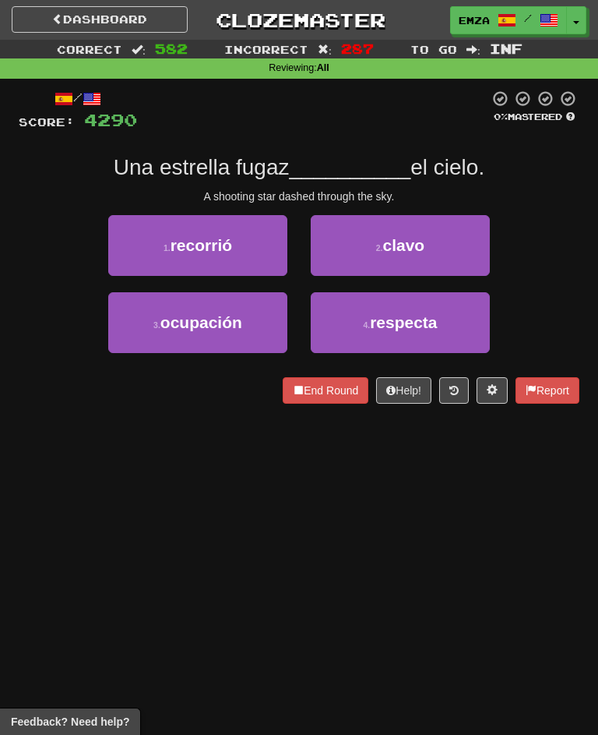
click at [86, 404] on div "/ Score: 4290 0 % Mastered Una estrella fugaz __________ el cielo. A shooting s…" at bounding box center [299, 252] width 561 height 347
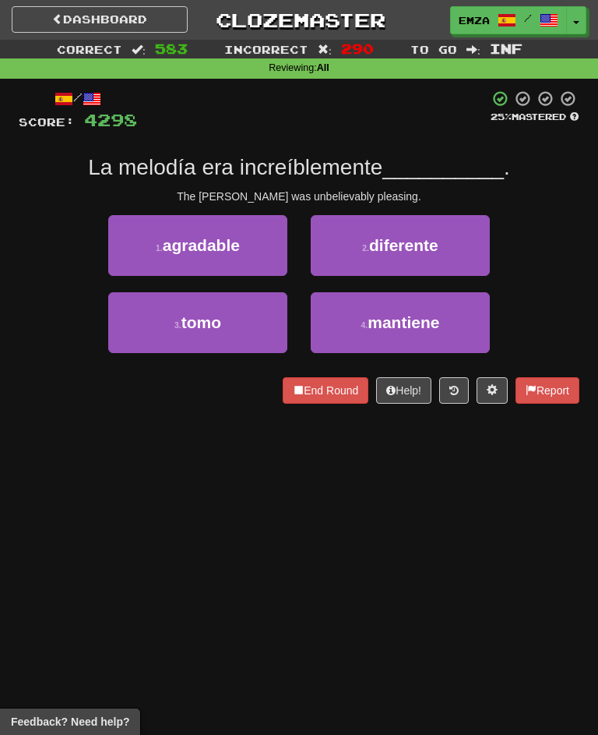
click at [217, 428] on div "Dashboard Clozemaster Emza / Toggle Dropdown Dashboard Leaderboard Activity Fee…" at bounding box center [299, 367] width 598 height 735
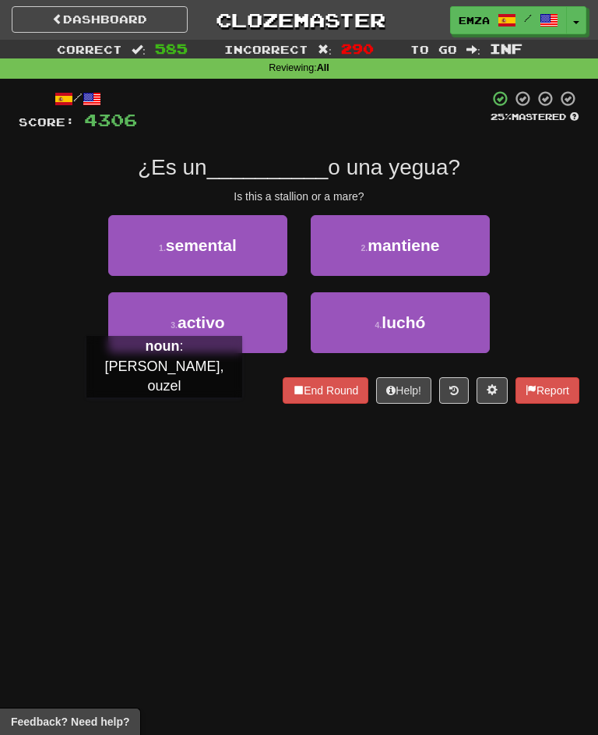
click at [152, 422] on div "Dashboard Clozemaster Emza / Toggle Dropdown Dashboard Leaderboard Activity Fee…" at bounding box center [299, 367] width 598 height 735
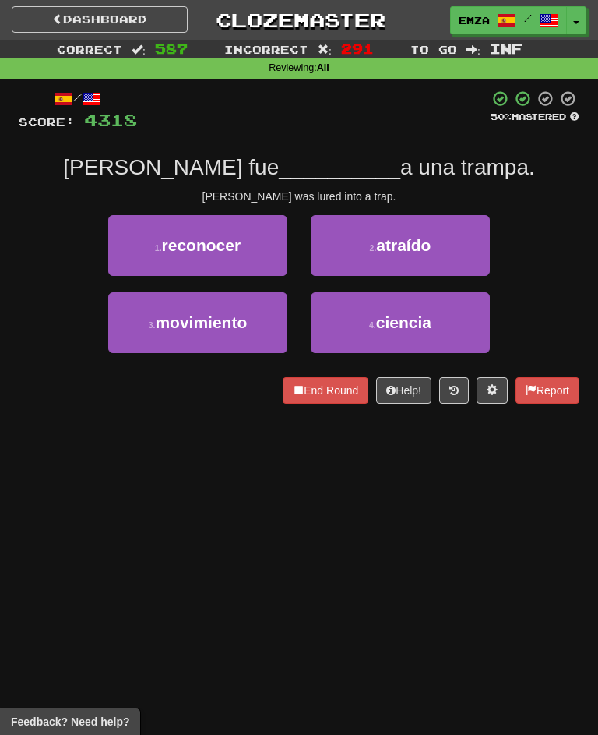
click at [55, 333] on div "3 . movimiento 4 . ciencia" at bounding box center [299, 330] width 608 height 77
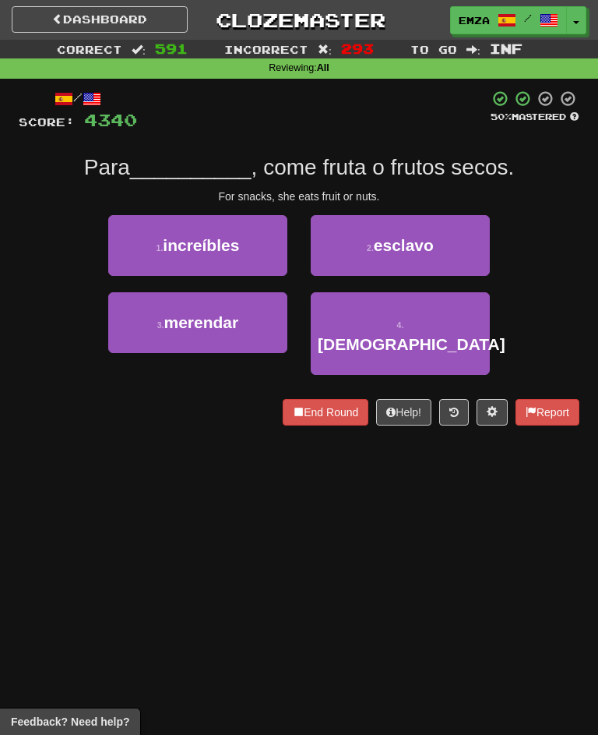
click at [62, 317] on div "3 . merendar 4 . sacerdote" at bounding box center [299, 341] width 608 height 99
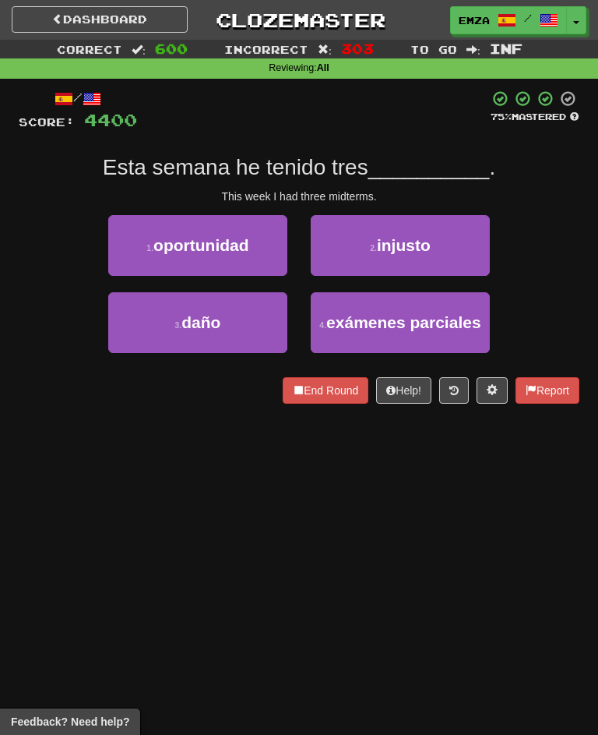
click at [287, 495] on div "Dashboard Clozemaster Emza / Toggle Dropdown Dashboard Leaderboard Activity Fee…" at bounding box center [299, 367] width 598 height 735
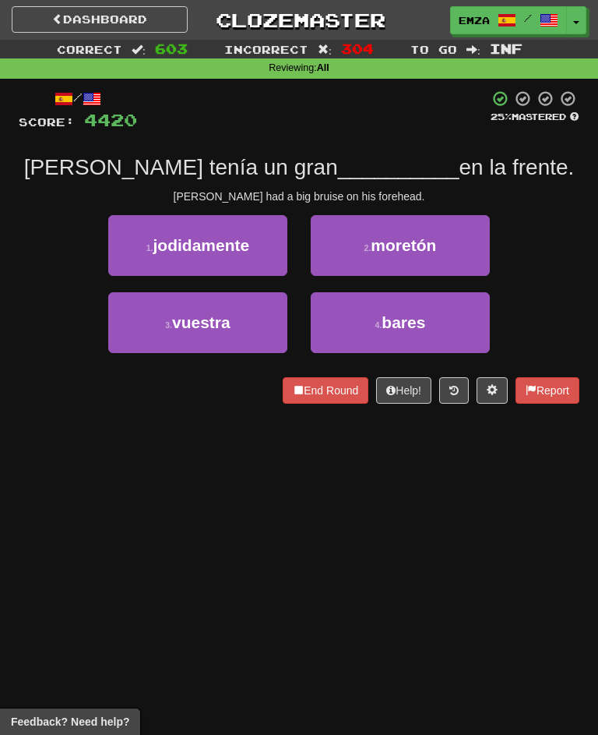
click at [386, 518] on div "Dashboard Clozemaster Emza / Toggle Dropdown Dashboard Leaderboard Activity Fee…" at bounding box center [299, 367] width 598 height 735
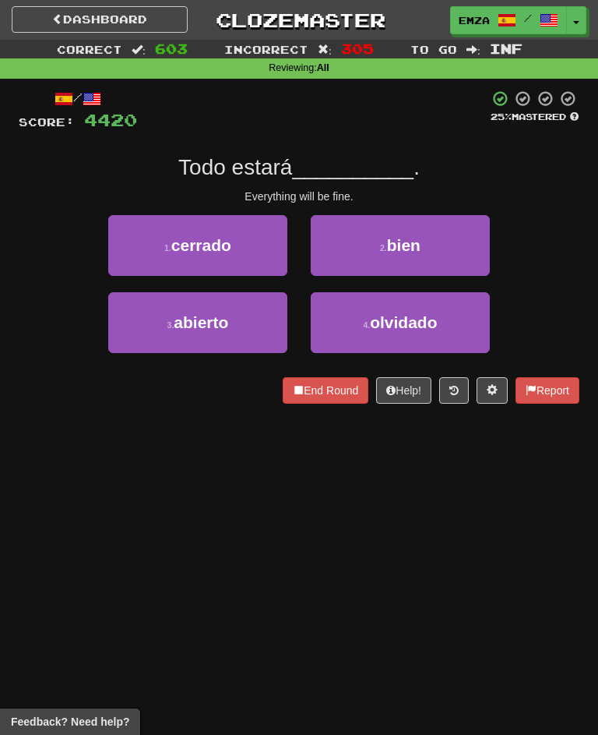
click at [426, 521] on div "Dashboard Clozemaster Emza / Toggle Dropdown Dashboard Leaderboard Activity Fee…" at bounding box center [299, 367] width 598 height 735
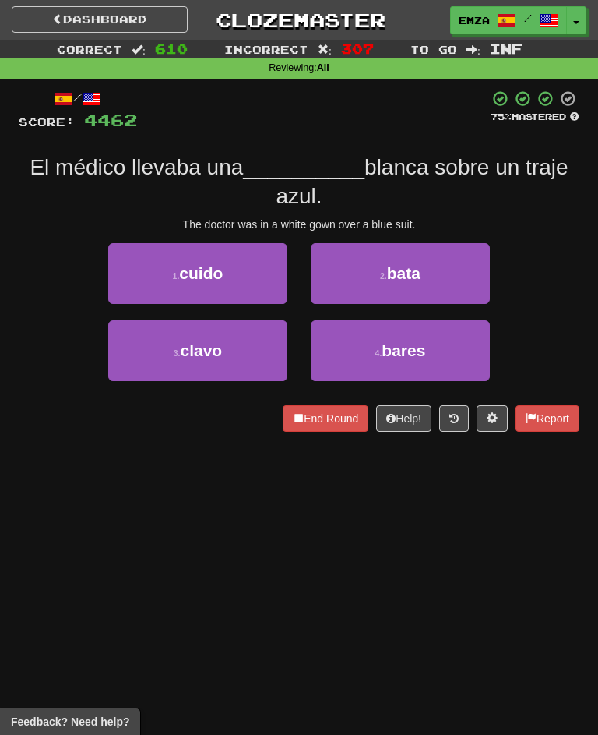
click at [307, 513] on div "Dashboard Clozemaster Emza / Toggle Dropdown Dashboard Leaderboard Activity Fee…" at bounding box center [299, 367] width 598 height 735
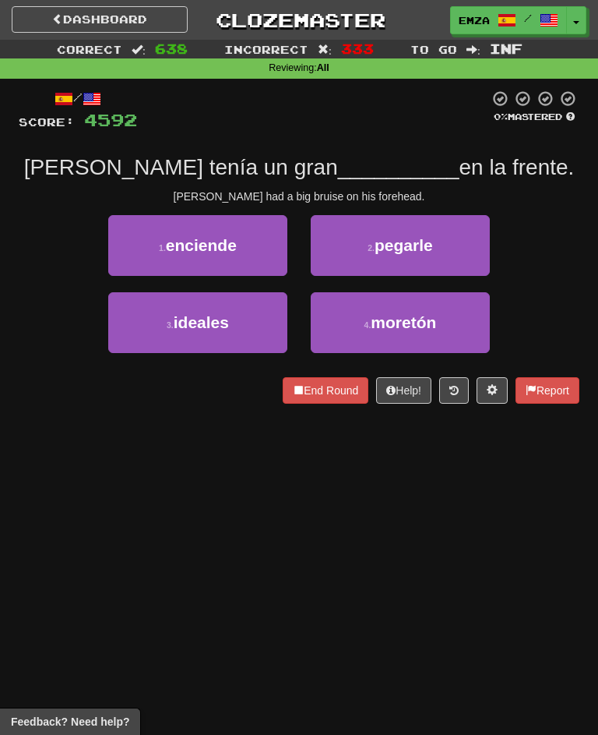
click at [253, 456] on div "Dashboard Clozemaster Emza / Toggle Dropdown Dashboard Leaderboard Activity Fee…" at bounding box center [299, 367] width 598 height 735
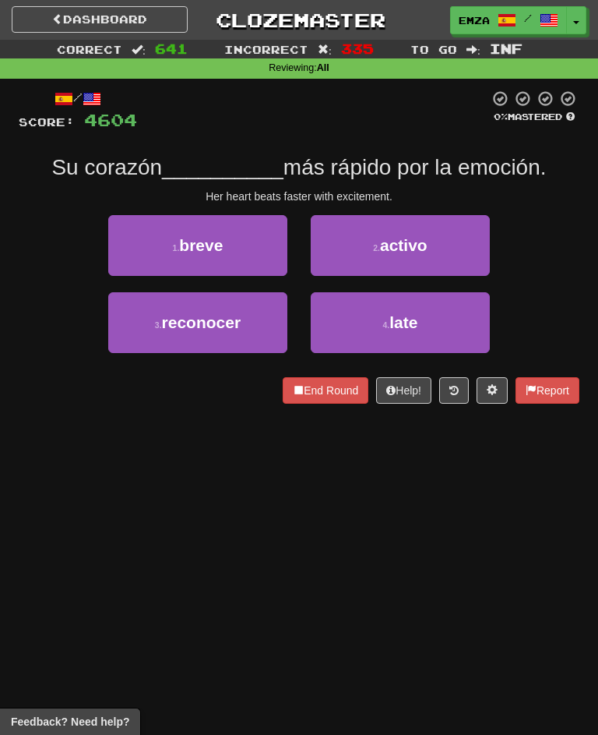
click at [49, 284] on div "1 . breve 2 . activo" at bounding box center [299, 253] width 608 height 77
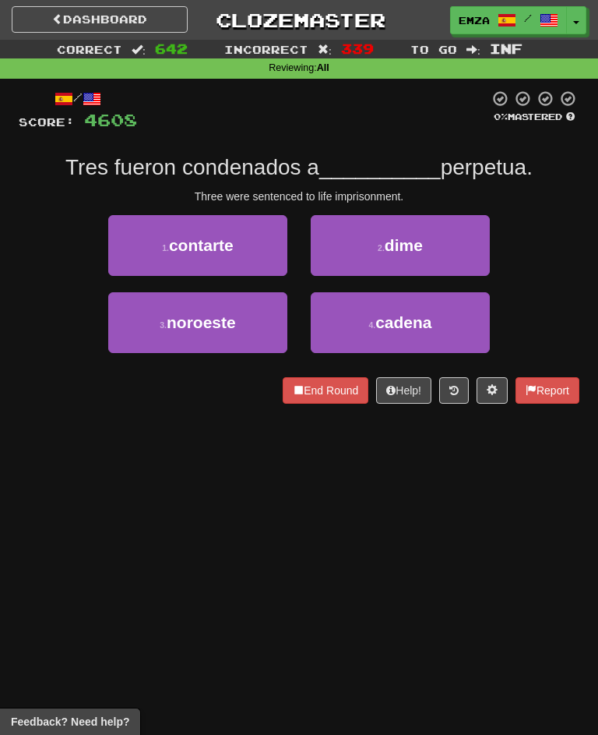
click at [159, 433] on div "Dashboard Clozemaster Emza / Toggle Dropdown Dashboard Leaderboard Activity Fee…" at bounding box center [299, 367] width 598 height 735
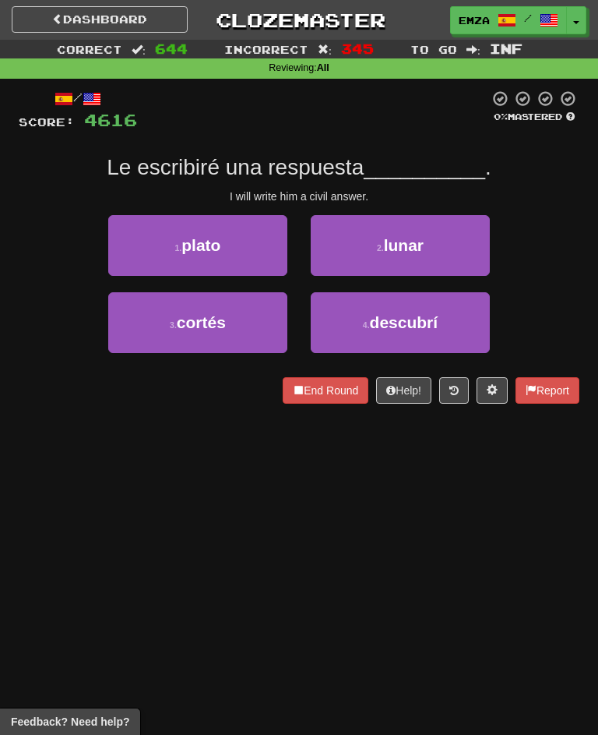
click at [150, 426] on div "Dashboard Clozemaster Emza / Toggle Dropdown Dashboard Leaderboard Activity Fee…" at bounding box center [299, 367] width 598 height 735
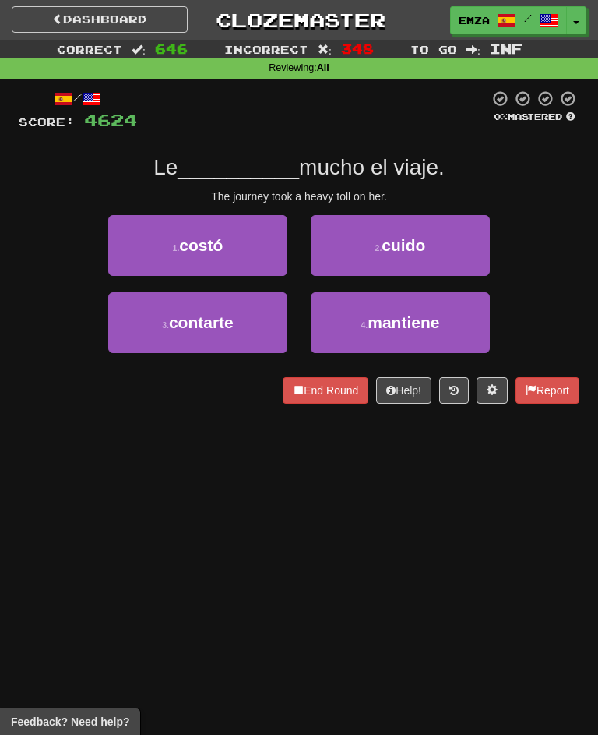
click at [338, 508] on div "Dashboard Clozemaster Emza / Toggle Dropdown Dashboard Leaderboard Activity Fee…" at bounding box center [299, 367] width 598 height 735
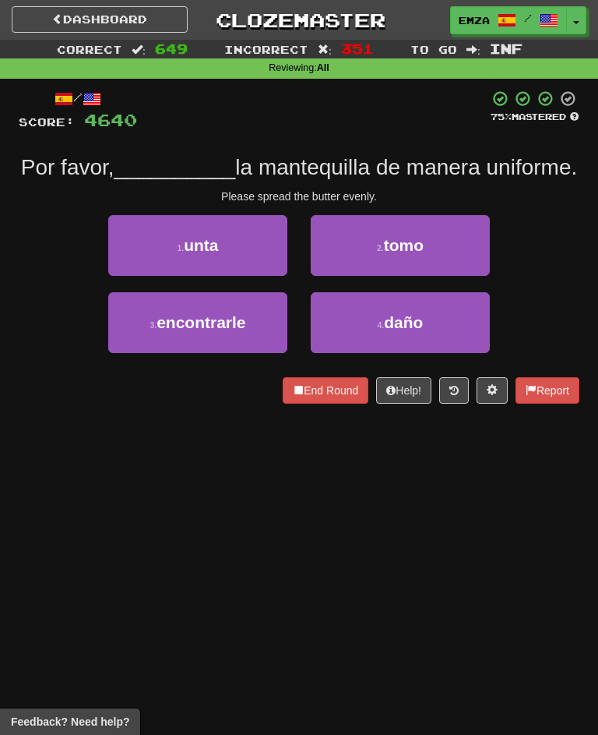
click at [254, 512] on div "Dashboard Clozemaster Emza / Toggle Dropdown Dashboard Leaderboard Activity Fee…" at bounding box center [299, 367] width 598 height 735
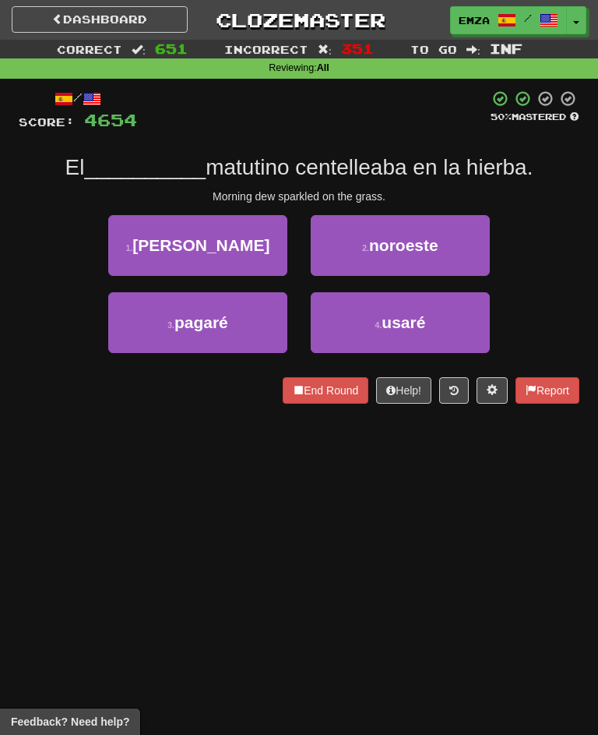
click at [195, 517] on div "Dashboard Clozemaster Emza / Toggle Dropdown Dashboard Leaderboard Activity Fee…" at bounding box center [299, 367] width 598 height 735
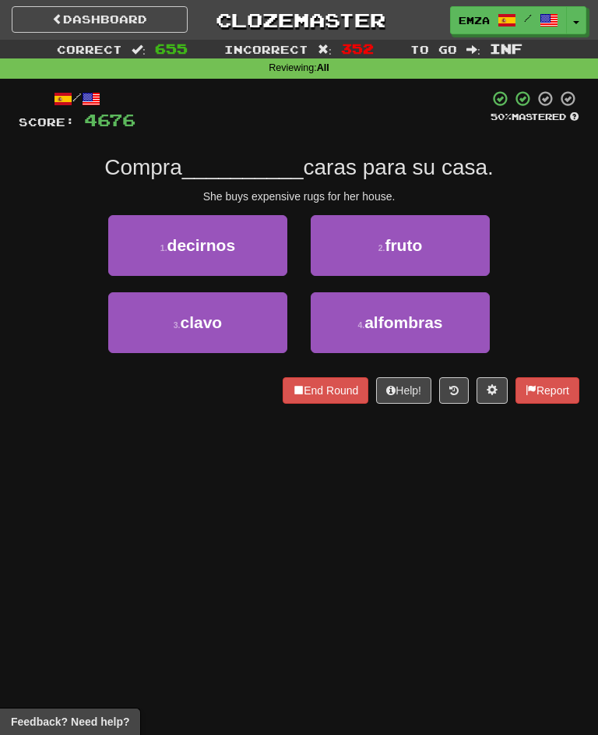
click at [180, 476] on div "Dashboard Clozemaster Emza / Toggle Dropdown Dashboard Leaderboard Activity Fee…" at bounding box center [299, 367] width 598 height 735
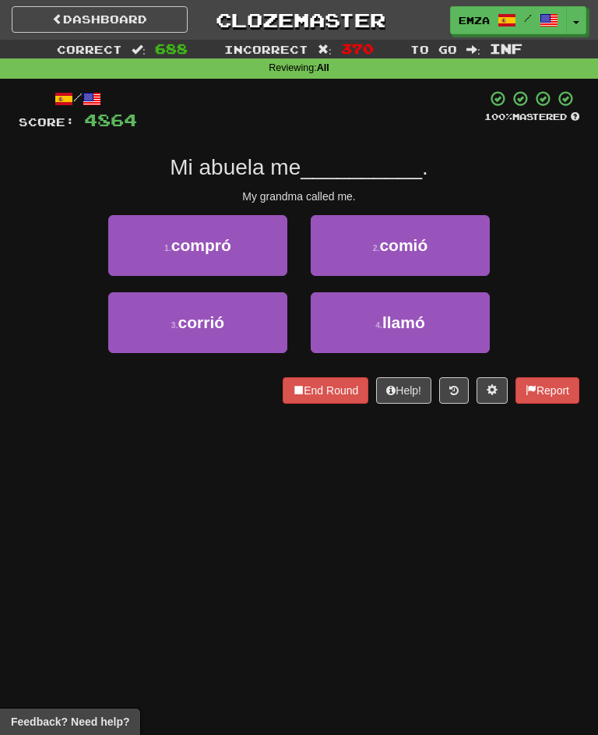
click at [91, 488] on div "Dashboard Clozemaster Emza / Toggle Dropdown Dashboard Leaderboard Activity Fee…" at bounding box center [299, 367] width 598 height 735
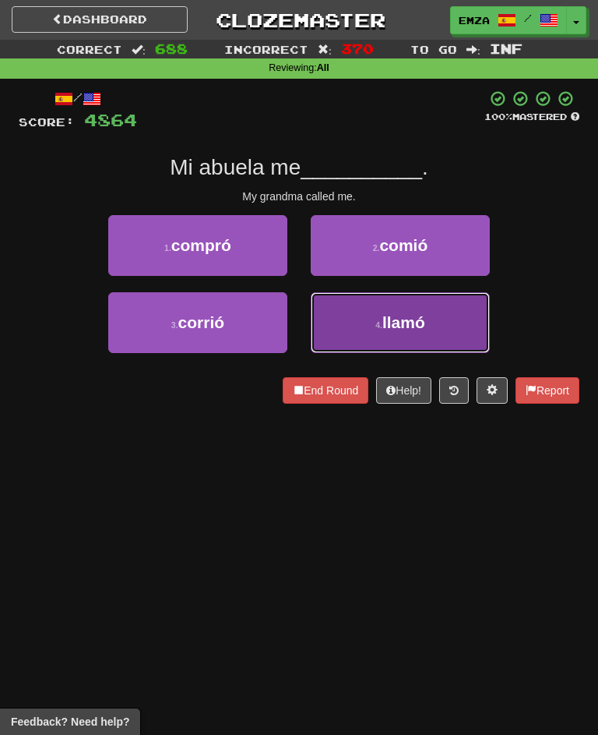
click at [368, 314] on button "4 . llamó" at bounding box center [400, 322] width 179 height 61
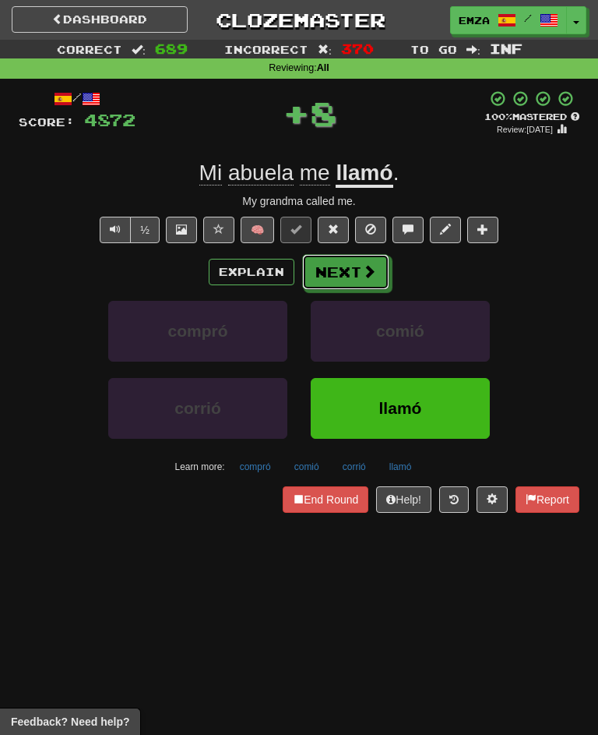
click at [368, 247] on div "/ Score: 4872 + 8 100 % Mastered Review: 2026-03-13 Mi abuela me llamó . My gra…" at bounding box center [299, 302] width 561 height 424
click at [357, 268] on button "Next" at bounding box center [346, 273] width 87 height 36
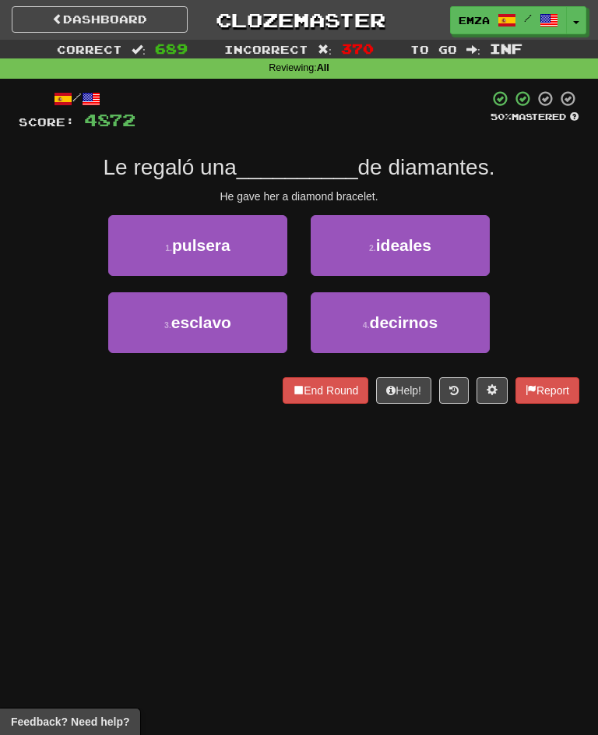
click at [223, 409] on div "/ Score: 4872 50 % Mastered Le regaló una __________ de diamantes. He gave her …" at bounding box center [299, 252] width 561 height 347
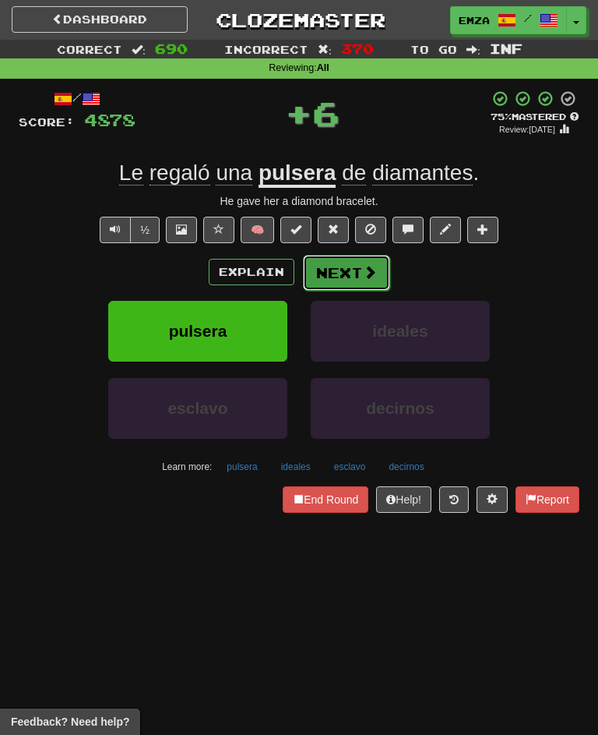
click at [348, 262] on button "Next" at bounding box center [346, 273] width 87 height 36
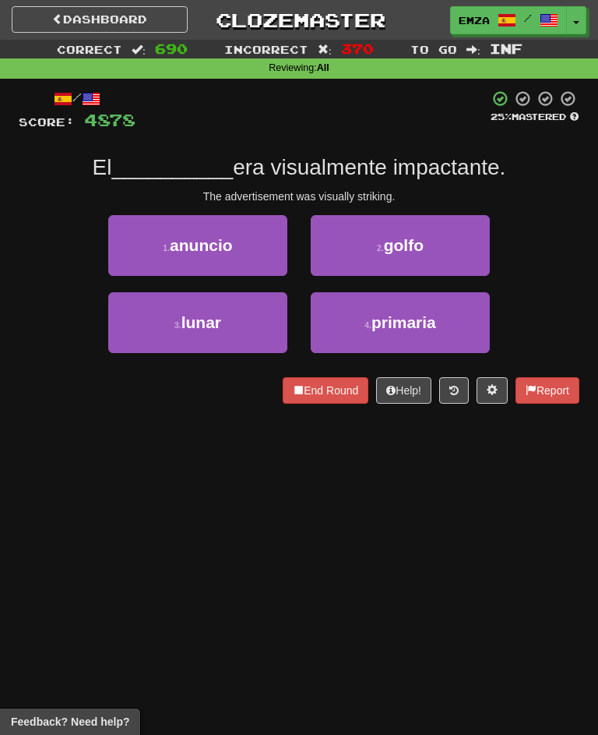
drag, startPoint x: 168, startPoint y: 473, endPoint x: 169, endPoint y: 463, distance: 9.4
click at [170, 465] on div "Dashboard Clozemaster Emza / Toggle Dropdown Dashboard Leaderboard Activity Fee…" at bounding box center [299, 367] width 598 height 735
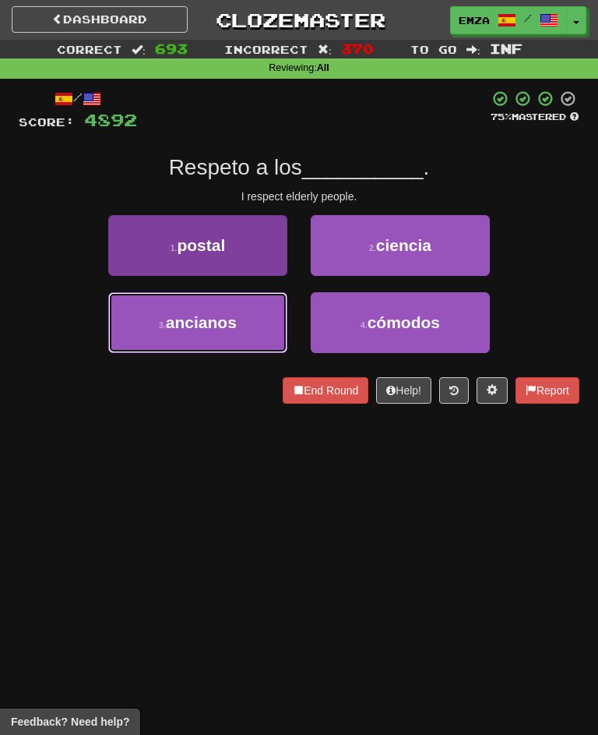
click at [213, 337] on button "3 . ancianos" at bounding box center [197, 322] width 179 height 61
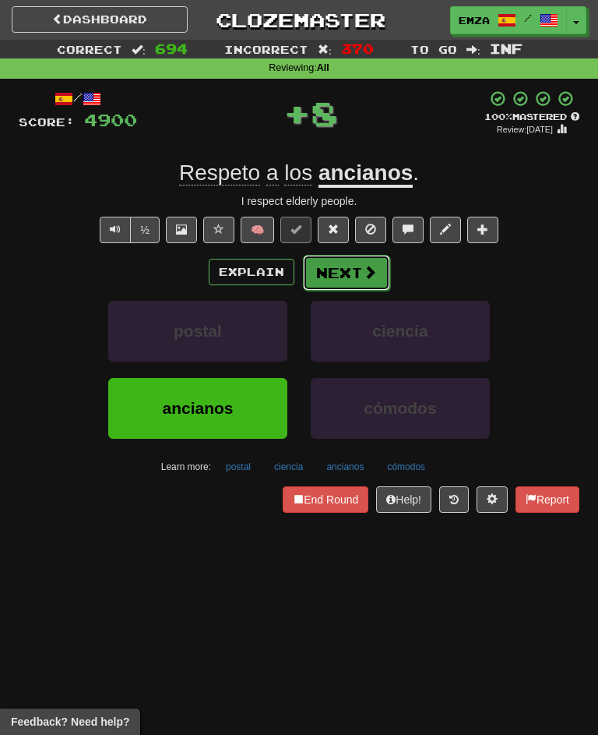
click at [362, 284] on button "Next" at bounding box center [346, 273] width 87 height 36
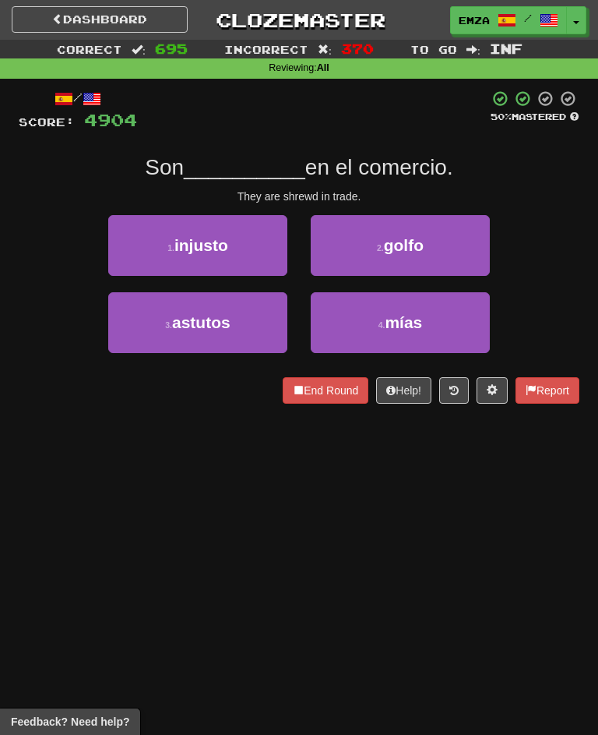
click at [407, 463] on div "Dashboard Clozemaster Emza / Toggle Dropdown Dashboard Leaderboard Activity Fee…" at bounding box center [299, 367] width 598 height 735
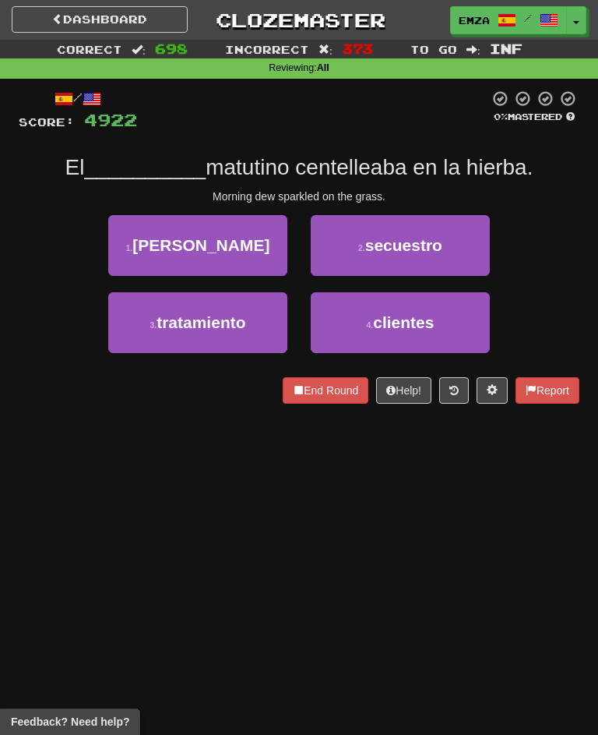
click at [31, 355] on div "3 . tratamiento 4 . clientes" at bounding box center [299, 330] width 608 height 77
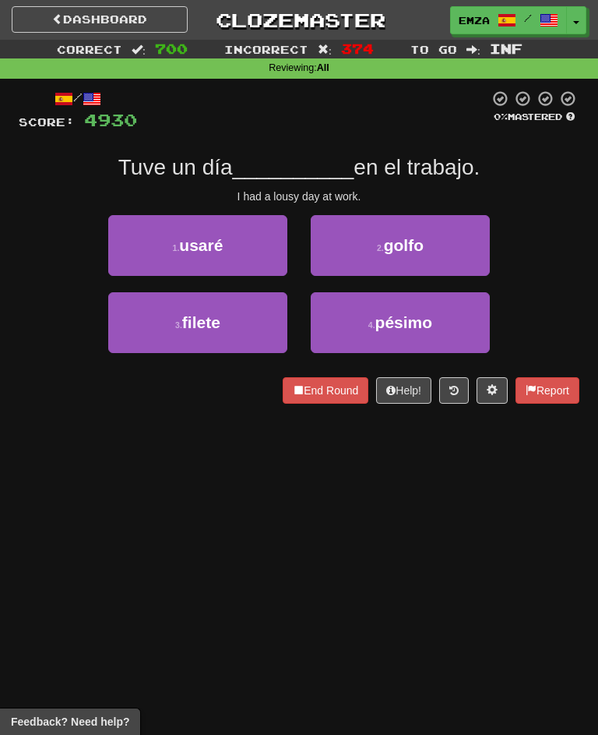
click at [252, 483] on div "Dashboard Clozemaster Emza / Toggle Dropdown Dashboard Leaderboard Activity Fee…" at bounding box center [299, 367] width 598 height 735
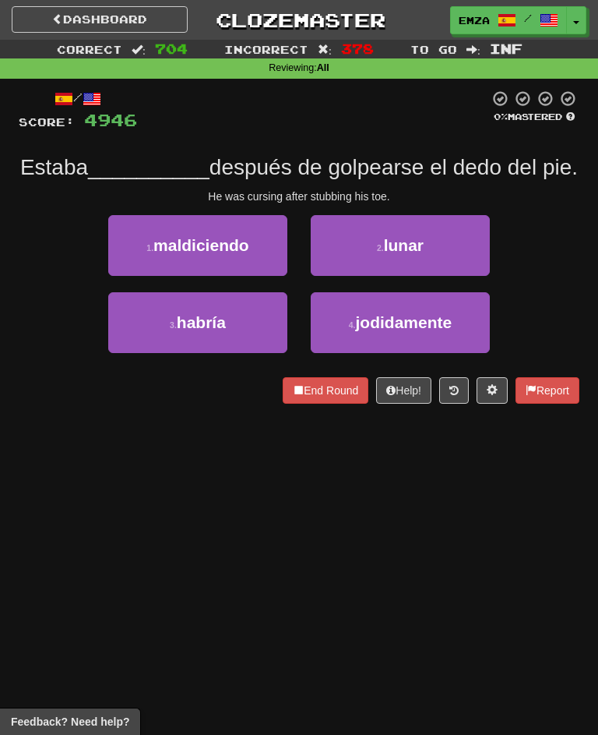
click at [458, 167] on span "después de golpearse el dedo del pie." at bounding box center [394, 167] width 368 height 24
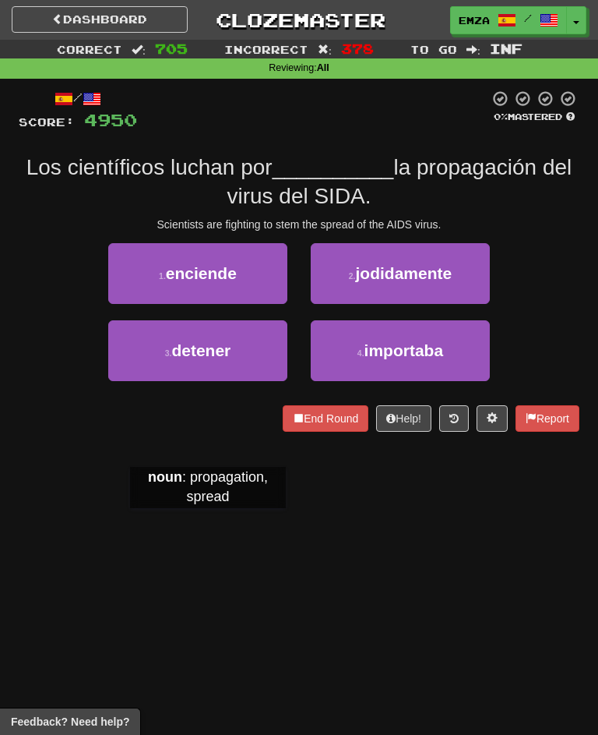
click at [203, 526] on div "Dashboard Clozemaster Emza / Toggle Dropdown Dashboard Leaderboard Activity Fee…" at bounding box center [299, 367] width 598 height 735
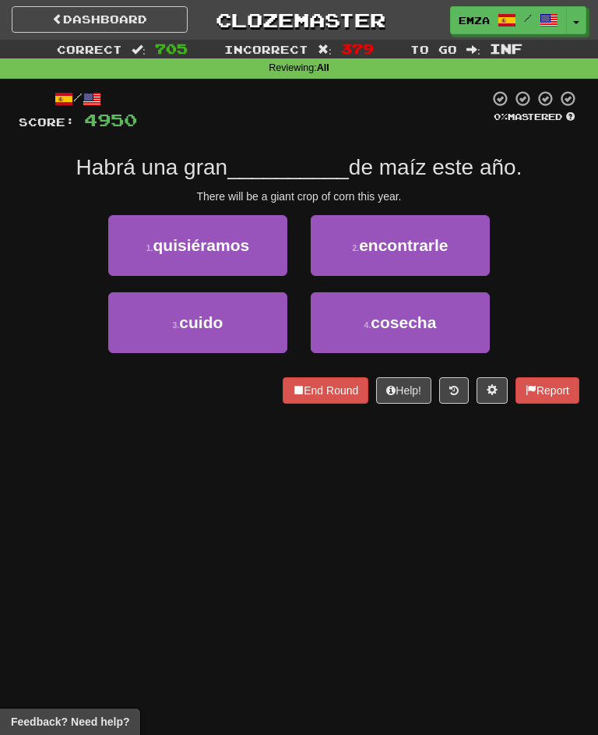
click at [405, 513] on div "Dashboard Clozemaster Emza / Toggle Dropdown Dashboard Leaderboard Activity Fee…" at bounding box center [299, 367] width 598 height 735
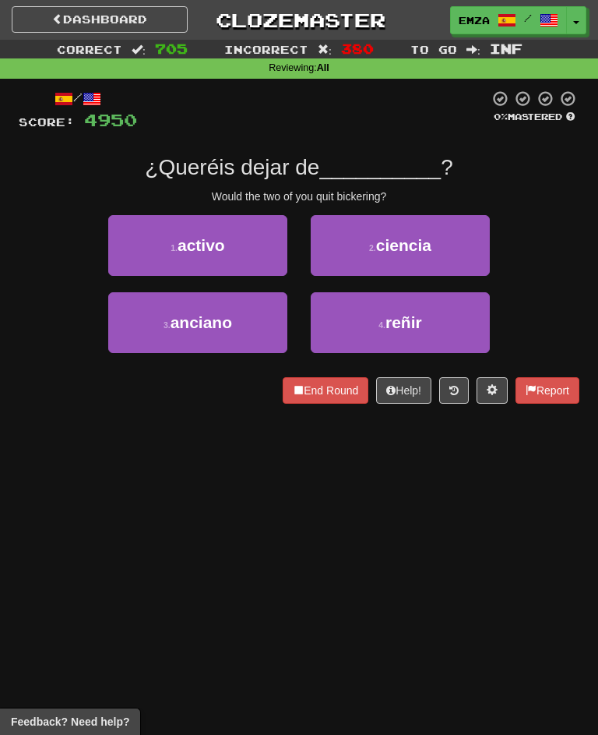
click at [394, 487] on div "Dashboard Clozemaster Emza / Toggle Dropdown Dashboard Leaderboard Activity Fee…" at bounding box center [299, 367] width 598 height 735
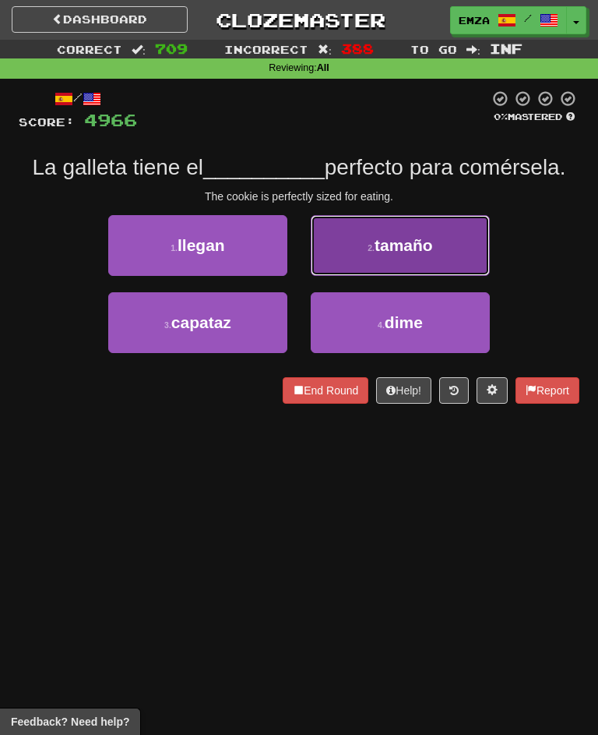
click at [407, 245] on span "tamaño" at bounding box center [404, 245] width 58 height 18
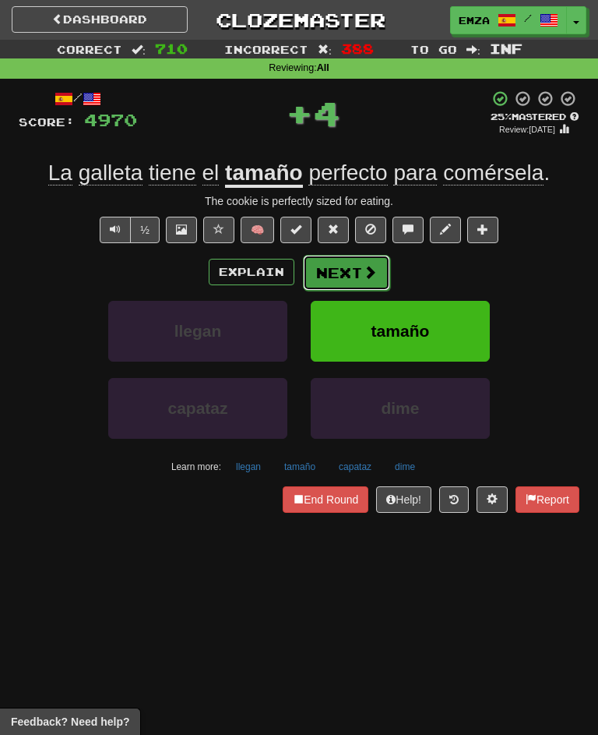
click at [369, 282] on button "Next" at bounding box center [346, 273] width 87 height 36
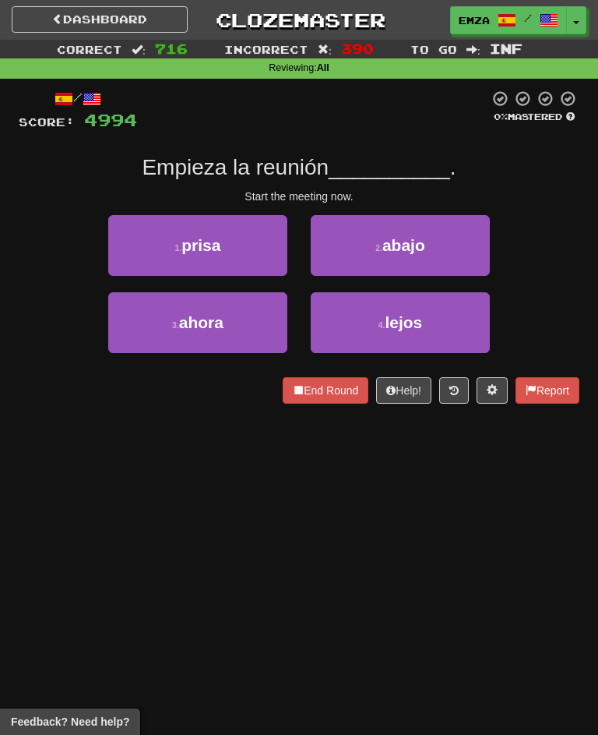
click at [204, 492] on div "Dashboard Clozemaster Emza / Toggle Dropdown Dashboard Leaderboard Activity Fee…" at bounding box center [299, 367] width 598 height 735
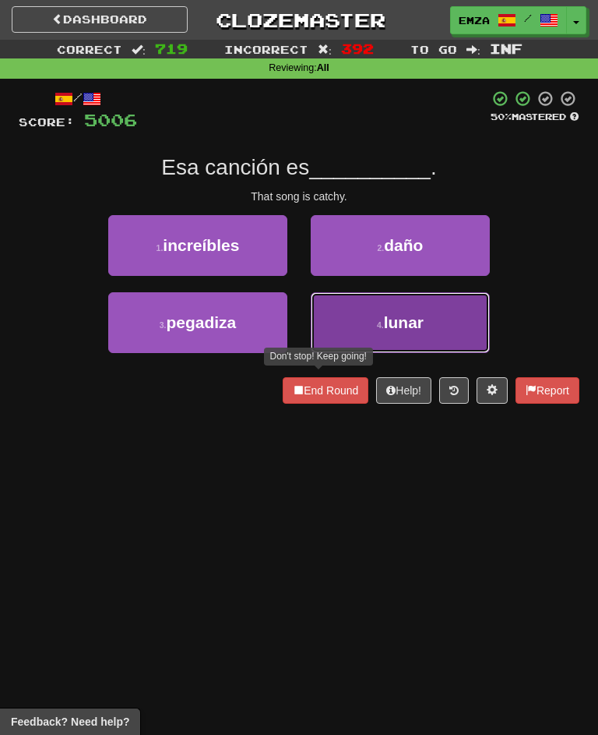
click at [382, 331] on button "4 . lunar" at bounding box center [400, 322] width 179 height 61
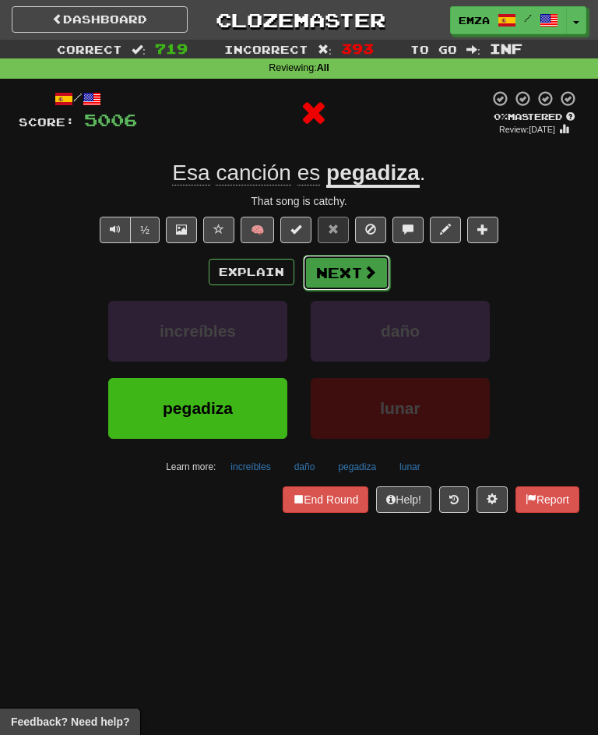
click at [345, 266] on button "Next" at bounding box center [346, 273] width 87 height 36
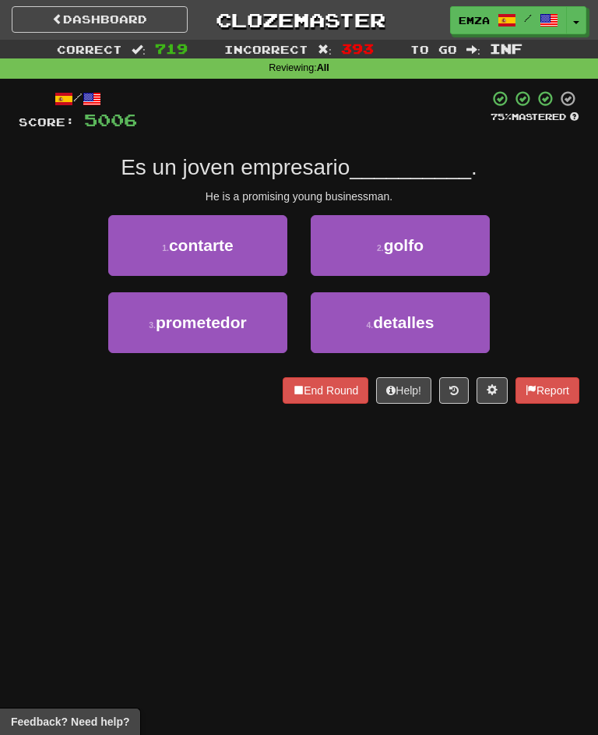
click at [196, 452] on div "Dashboard Clozemaster Emza / Toggle Dropdown Dashboard Leaderboard Activity Fee…" at bounding box center [299, 367] width 598 height 735
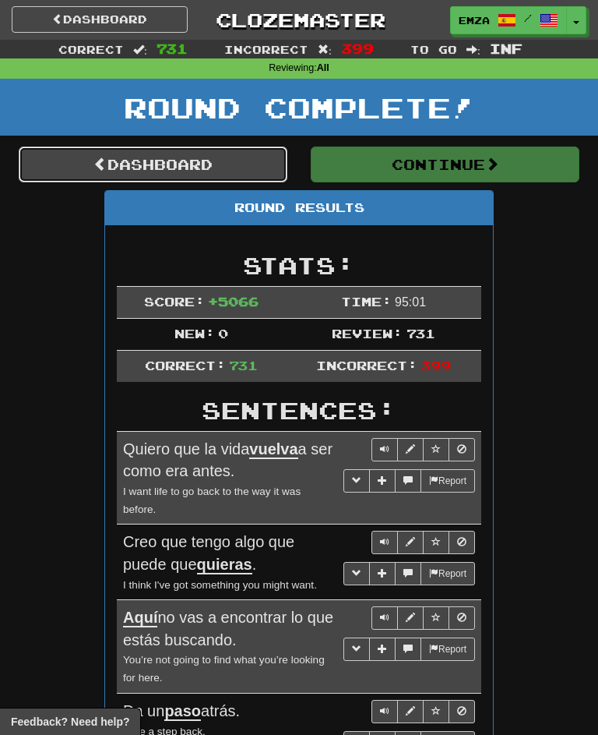
click at [235, 163] on link "Dashboard" at bounding box center [153, 164] width 269 height 36
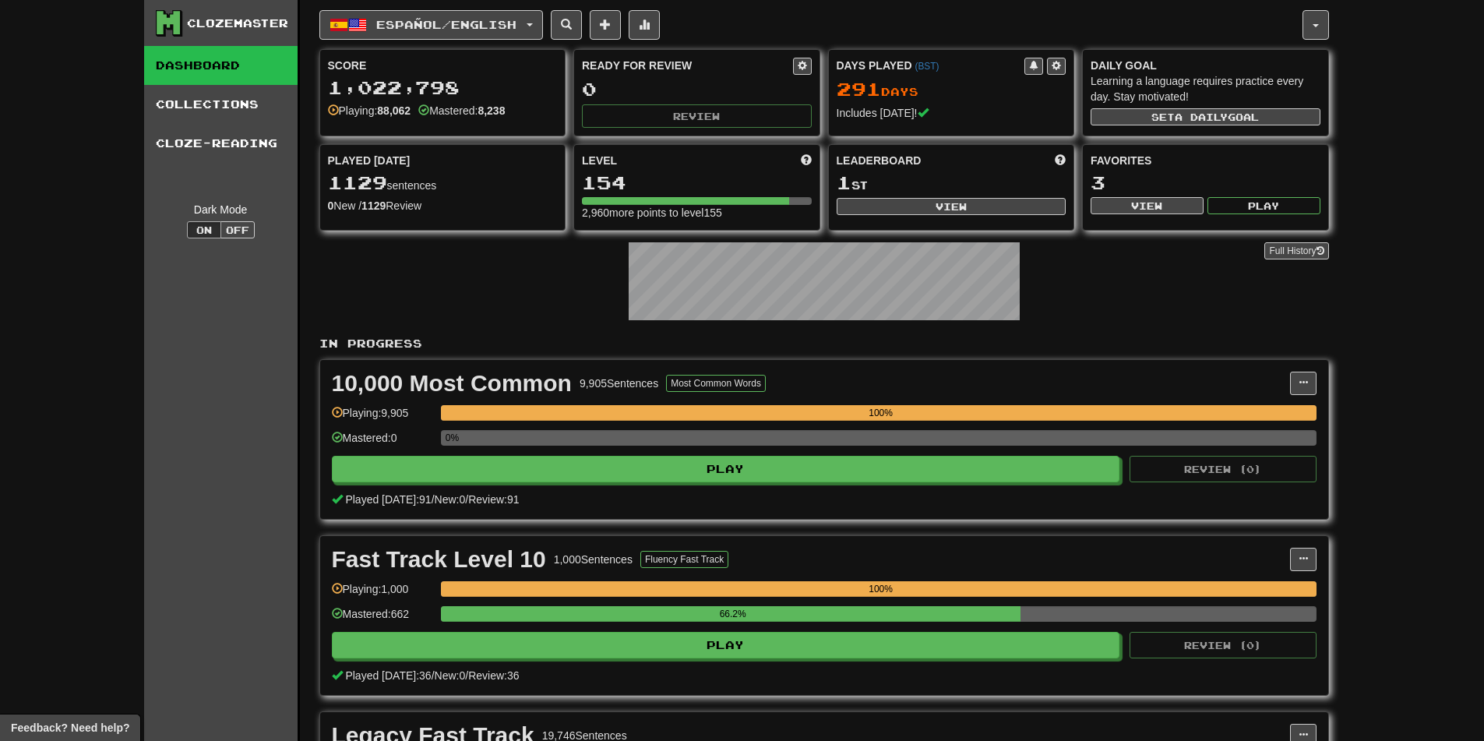
click at [597, 197] on div "Leaderboard 1 st View" at bounding box center [951, 184] width 245 height 79
click at [597, 206] on button "View" at bounding box center [952, 206] width 230 height 17
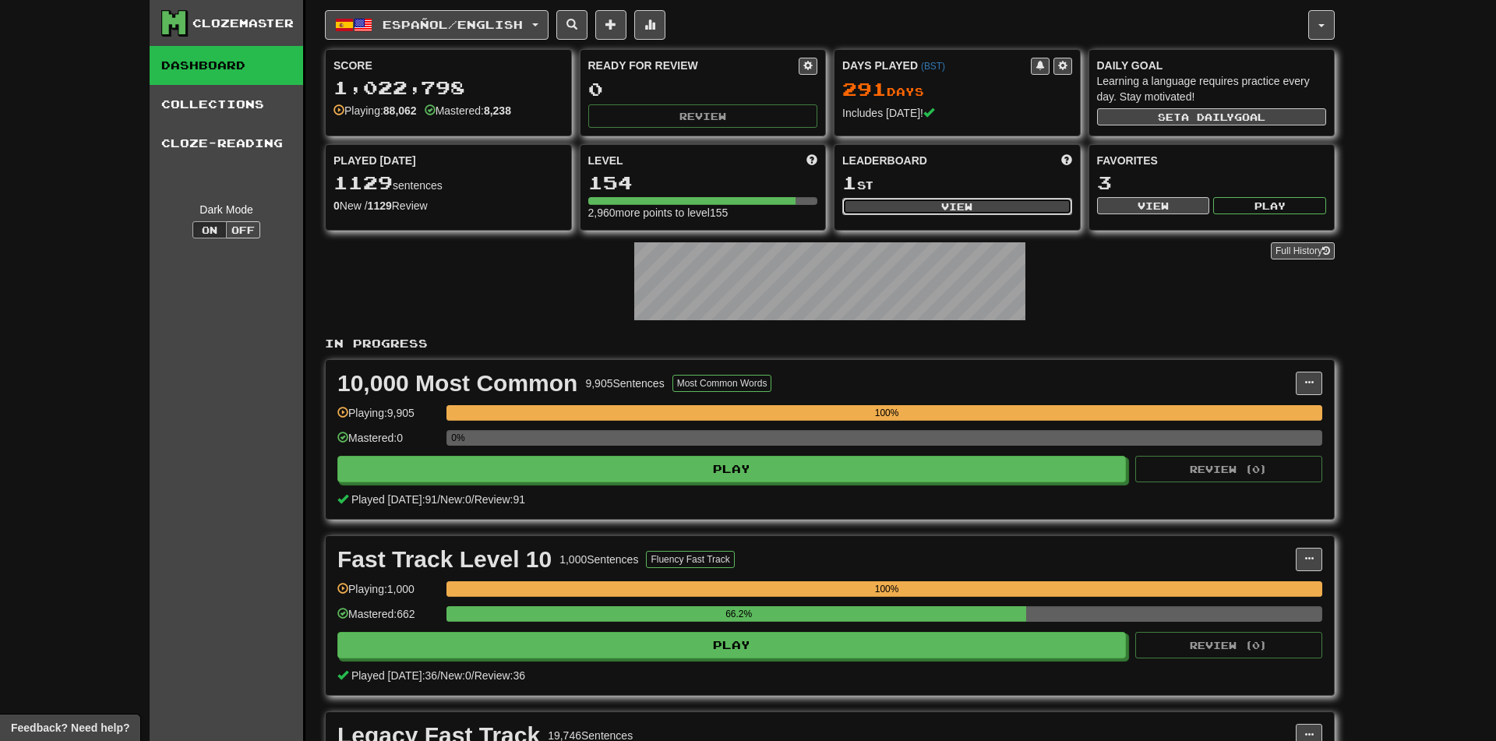
select select "**********"
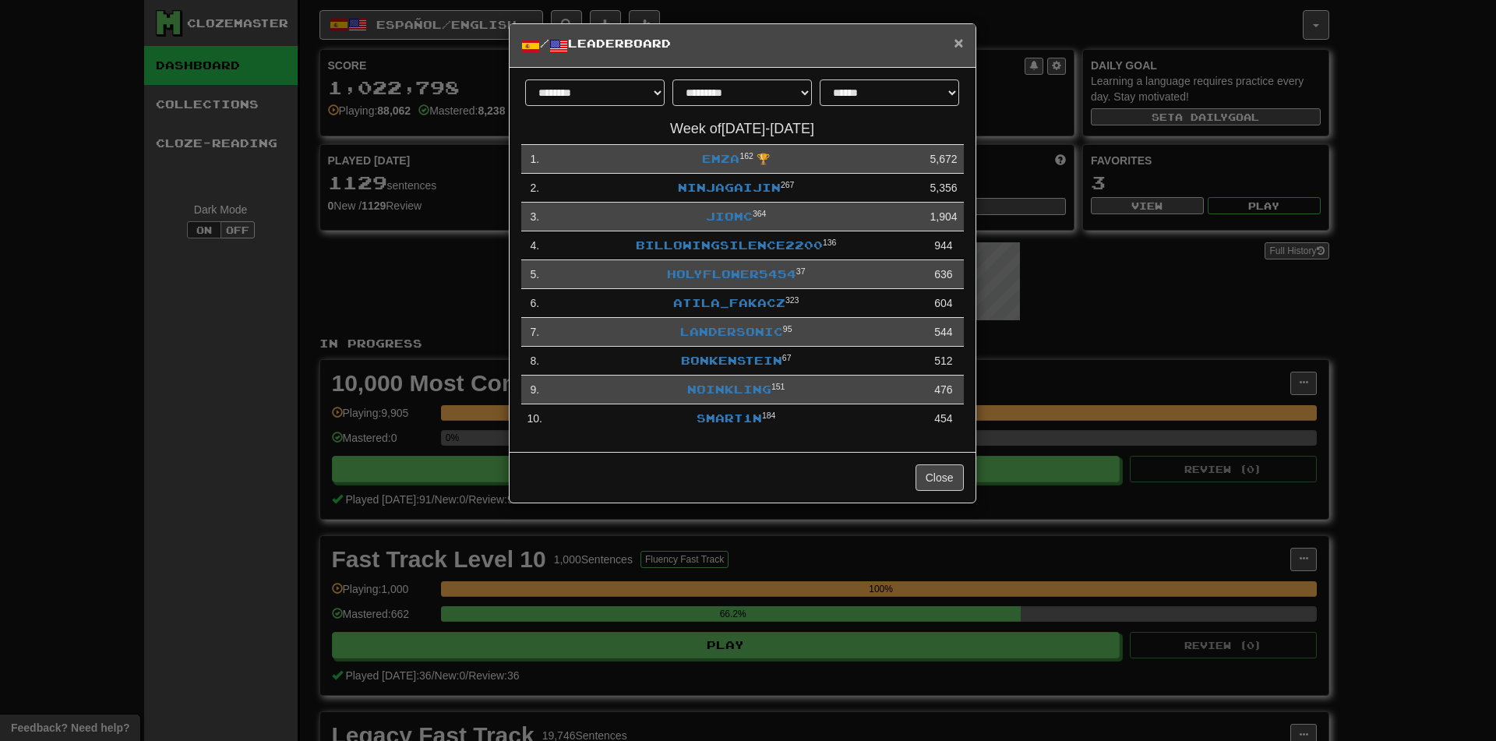
click at [597, 50] on span "×" at bounding box center [957, 42] width 9 height 18
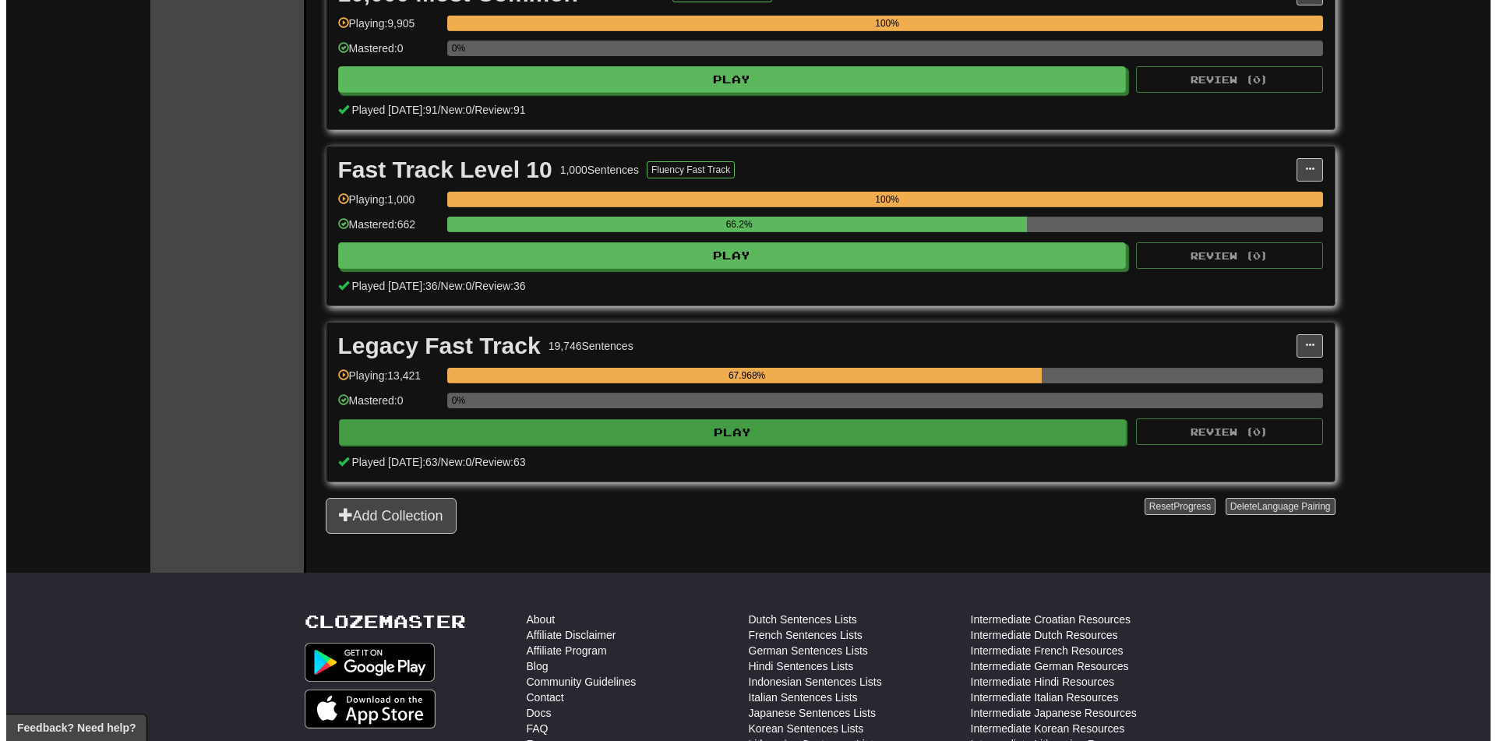
scroll to position [467, 0]
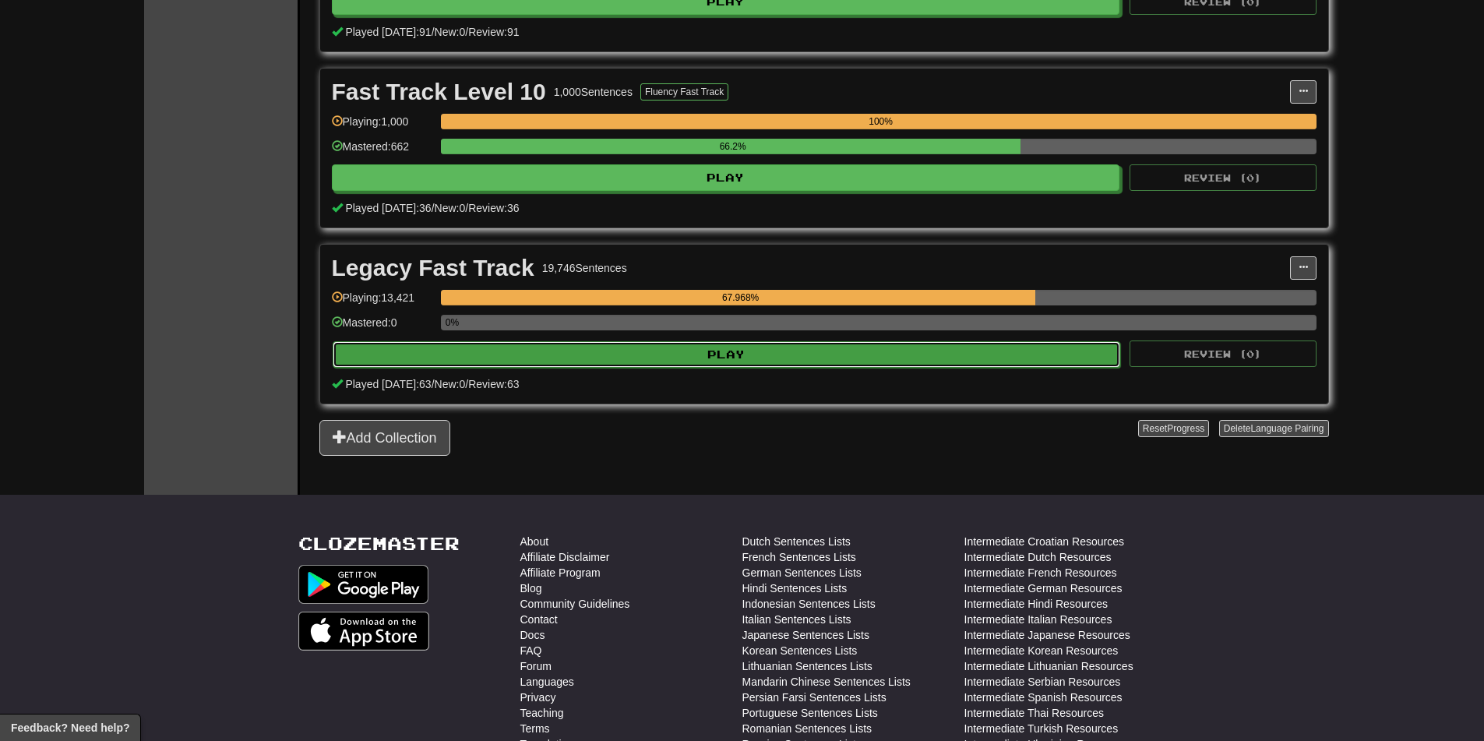
click at [597, 361] on button "Play" at bounding box center [727, 354] width 788 height 26
select select "********"
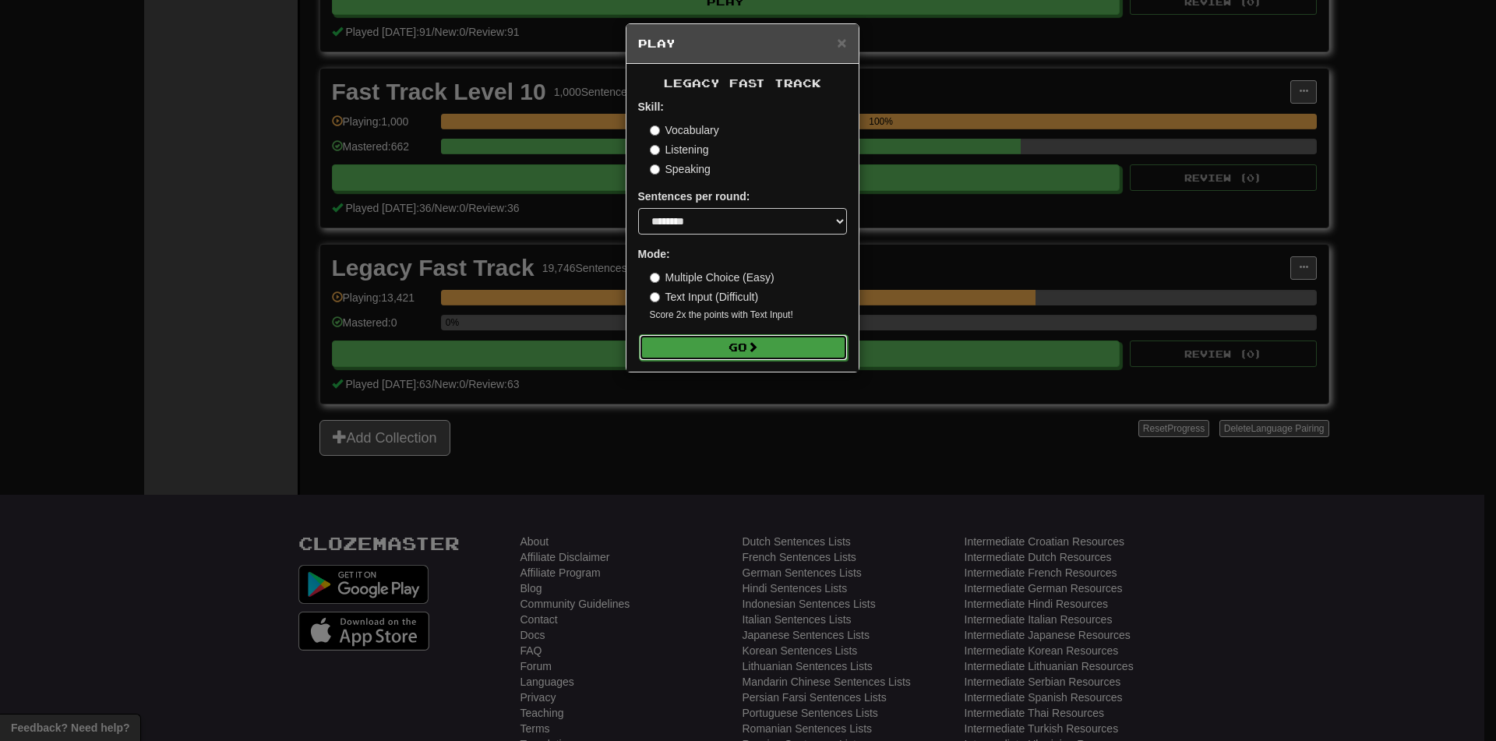
click at [597, 342] on button "Go" at bounding box center [743, 347] width 209 height 26
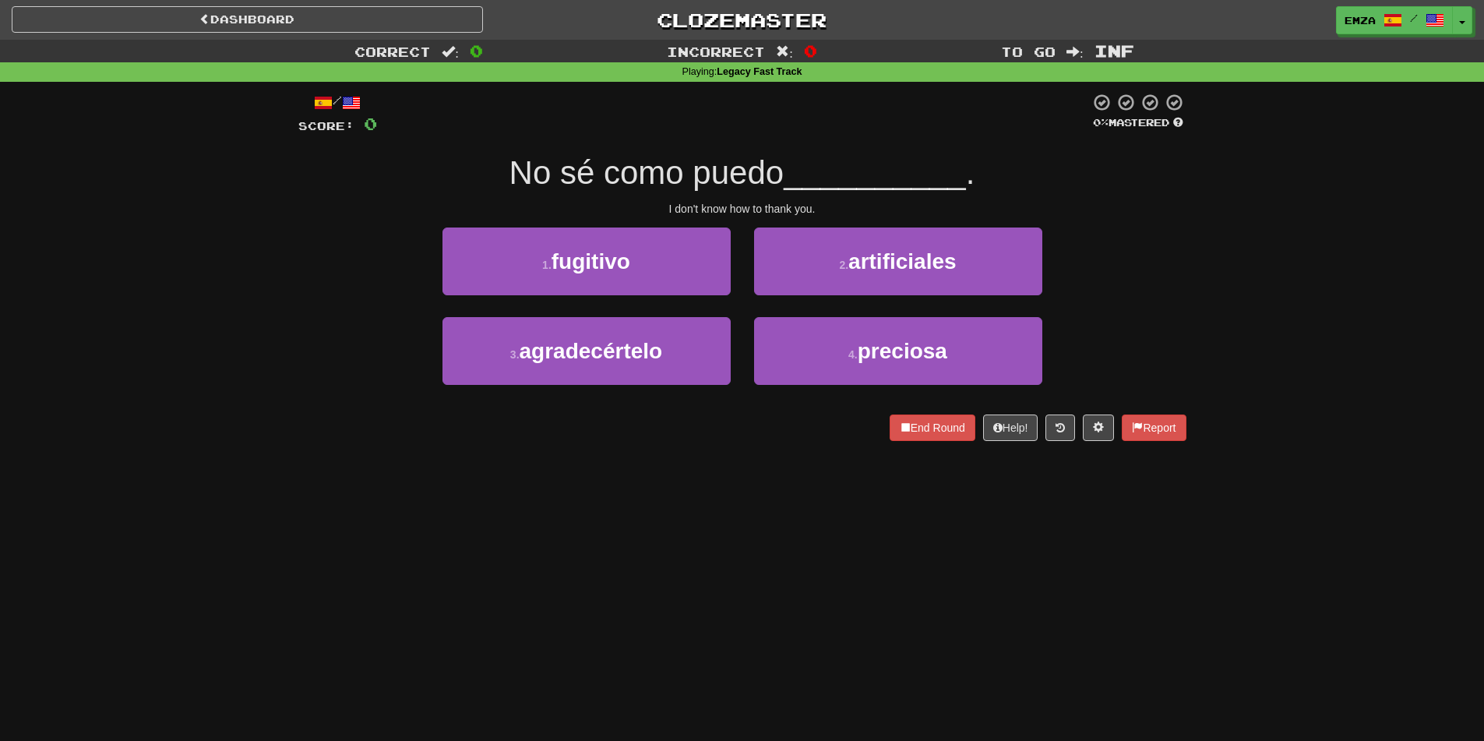
click at [320, 365] on div "3 . agradecértelo 4 . preciosa" at bounding box center [742, 362] width 935 height 90
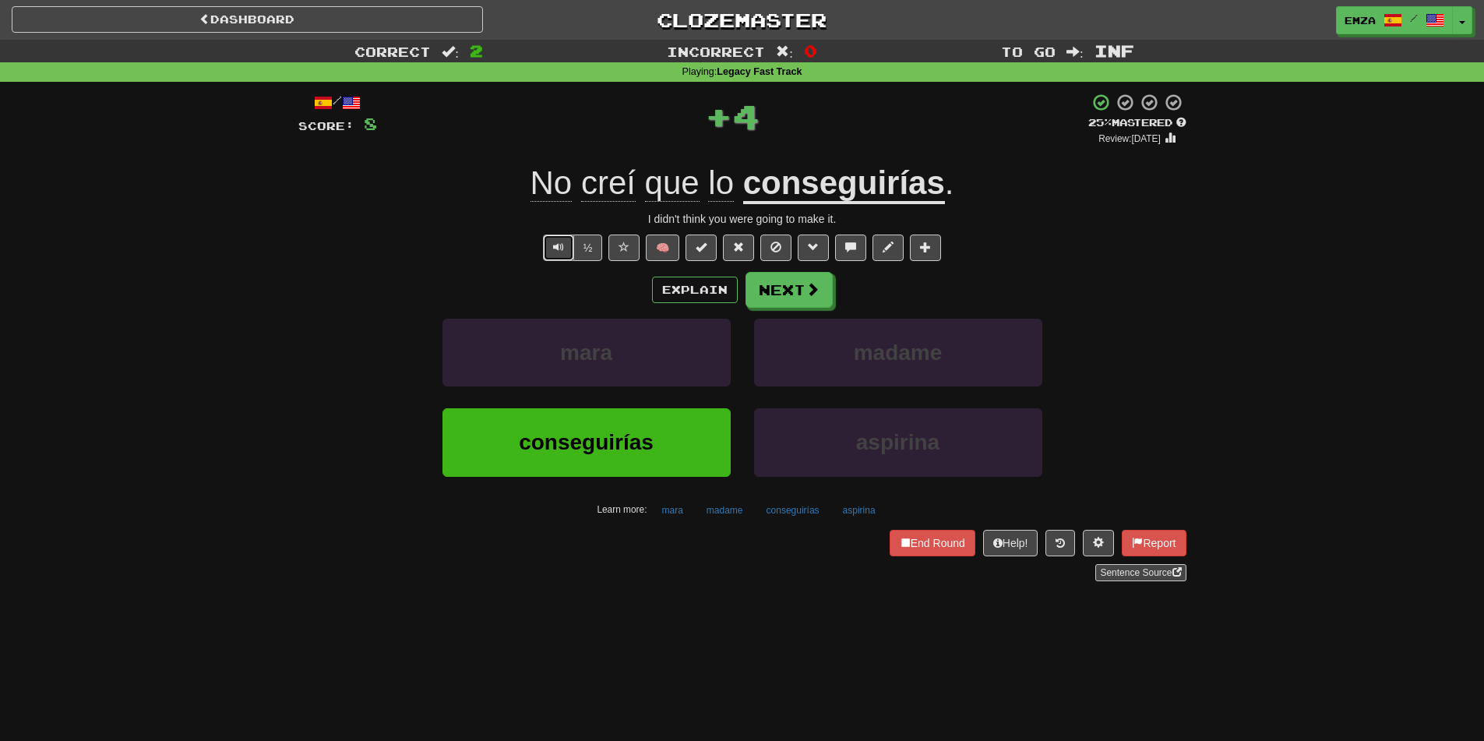
click at [547, 245] on button "Text-to-speech controls" at bounding box center [558, 247] width 31 height 26
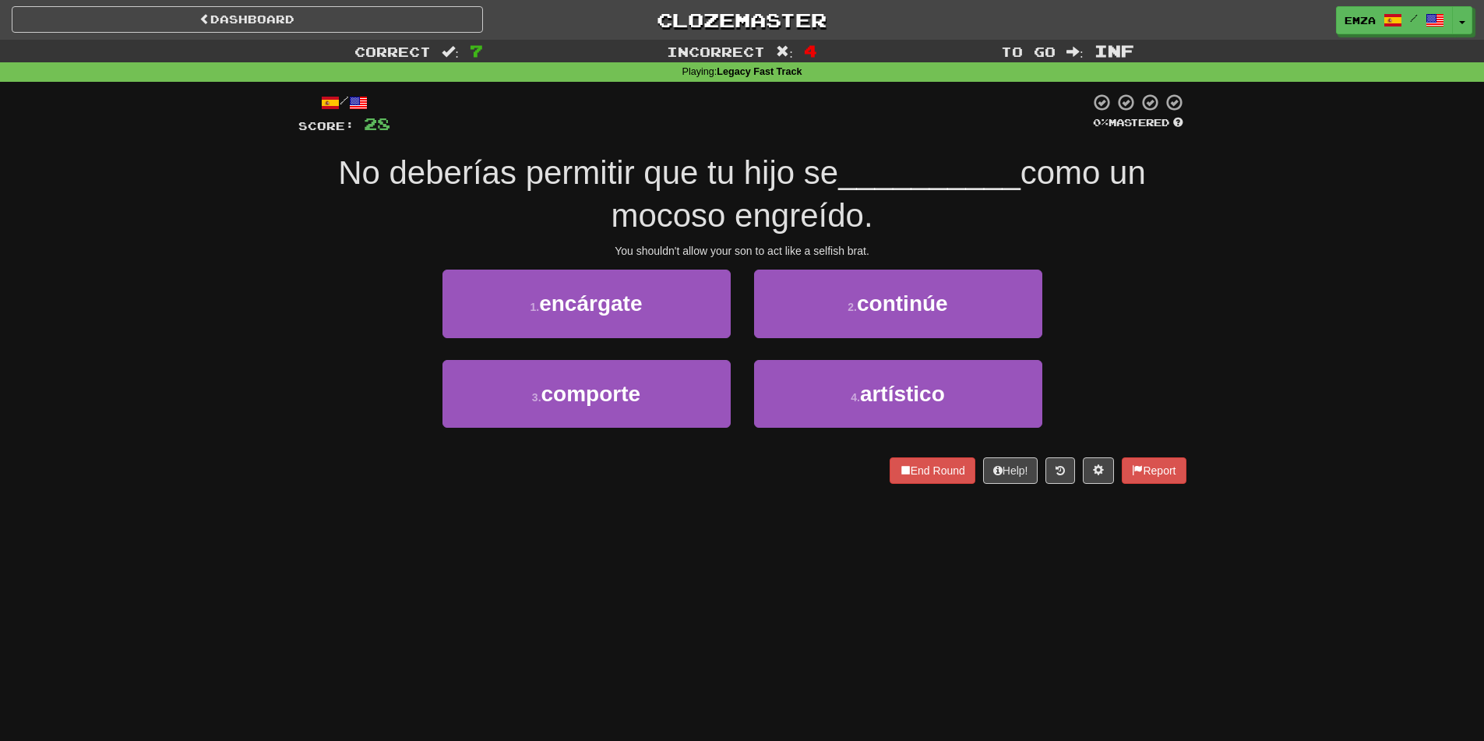
click at [559, 544] on div "Dashboard Clozemaster Emza / Toggle Dropdown Dashboard Leaderboard Activity Fee…" at bounding box center [742, 370] width 1484 height 741
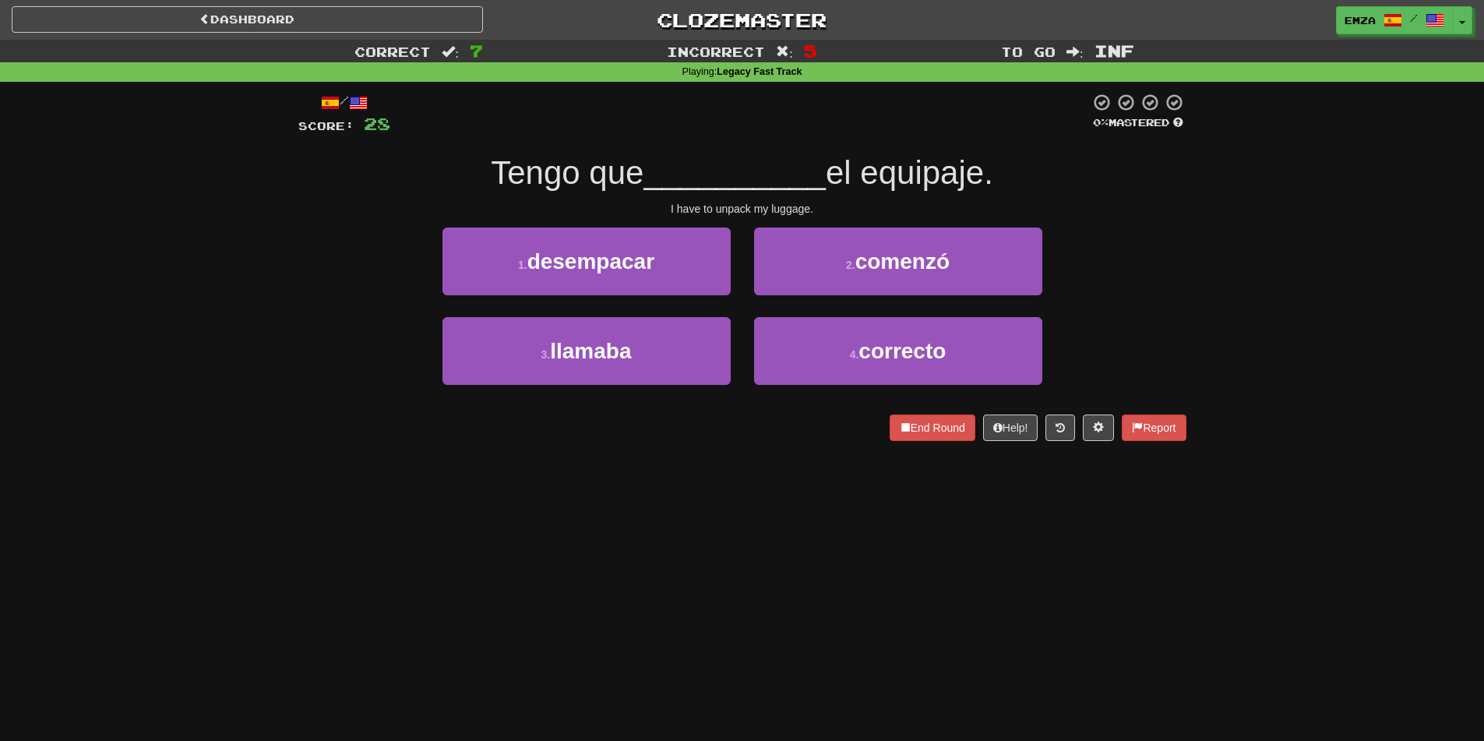
click at [301, 340] on div "3 . llamaba 4 . correcto" at bounding box center [742, 362] width 935 height 90
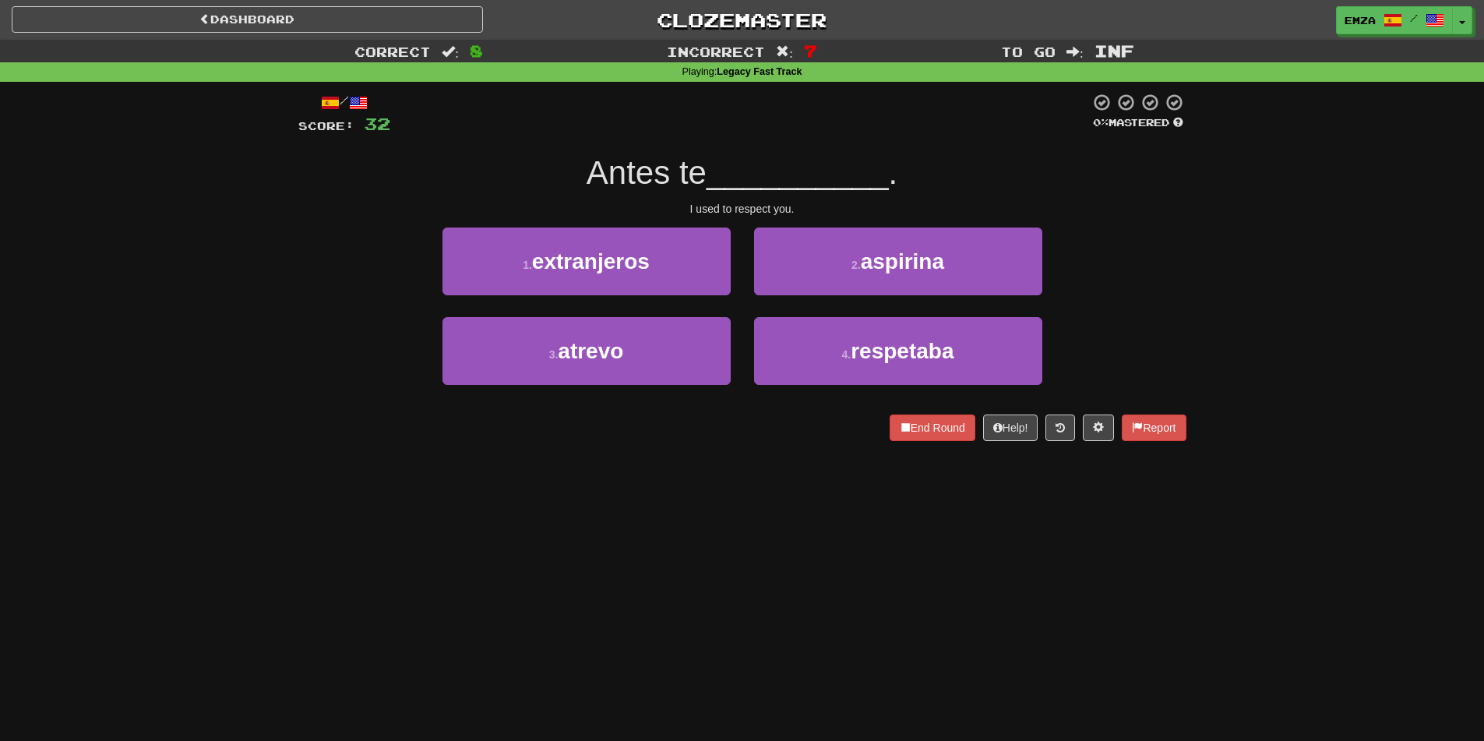
click at [652, 516] on div "Dashboard Clozemaster Emza / Toggle Dropdown Dashboard Leaderboard Activity Fee…" at bounding box center [742, 370] width 1484 height 741
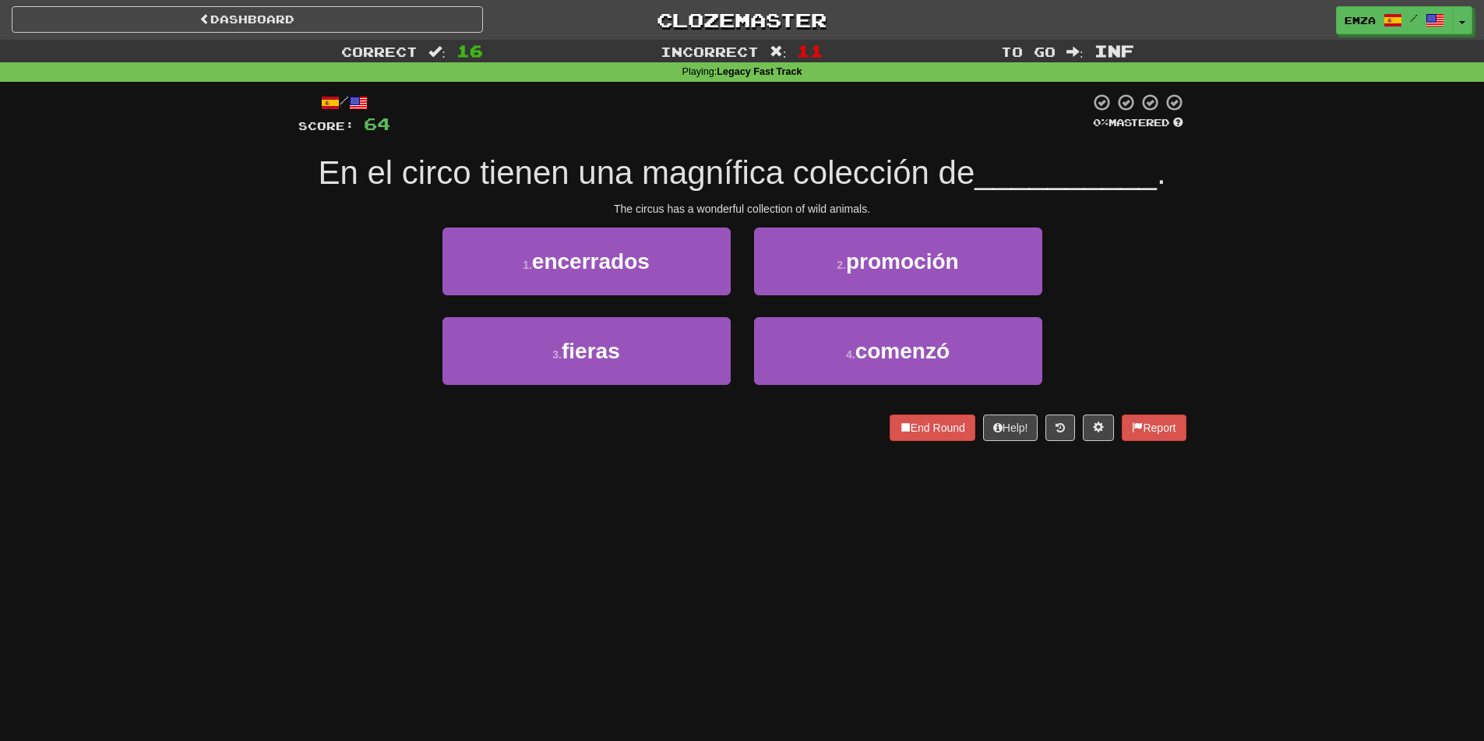
click at [393, 517] on div "Dashboard Clozemaster Emza / Toggle Dropdown Dashboard Leaderboard Activity Fee…" at bounding box center [742, 370] width 1484 height 741
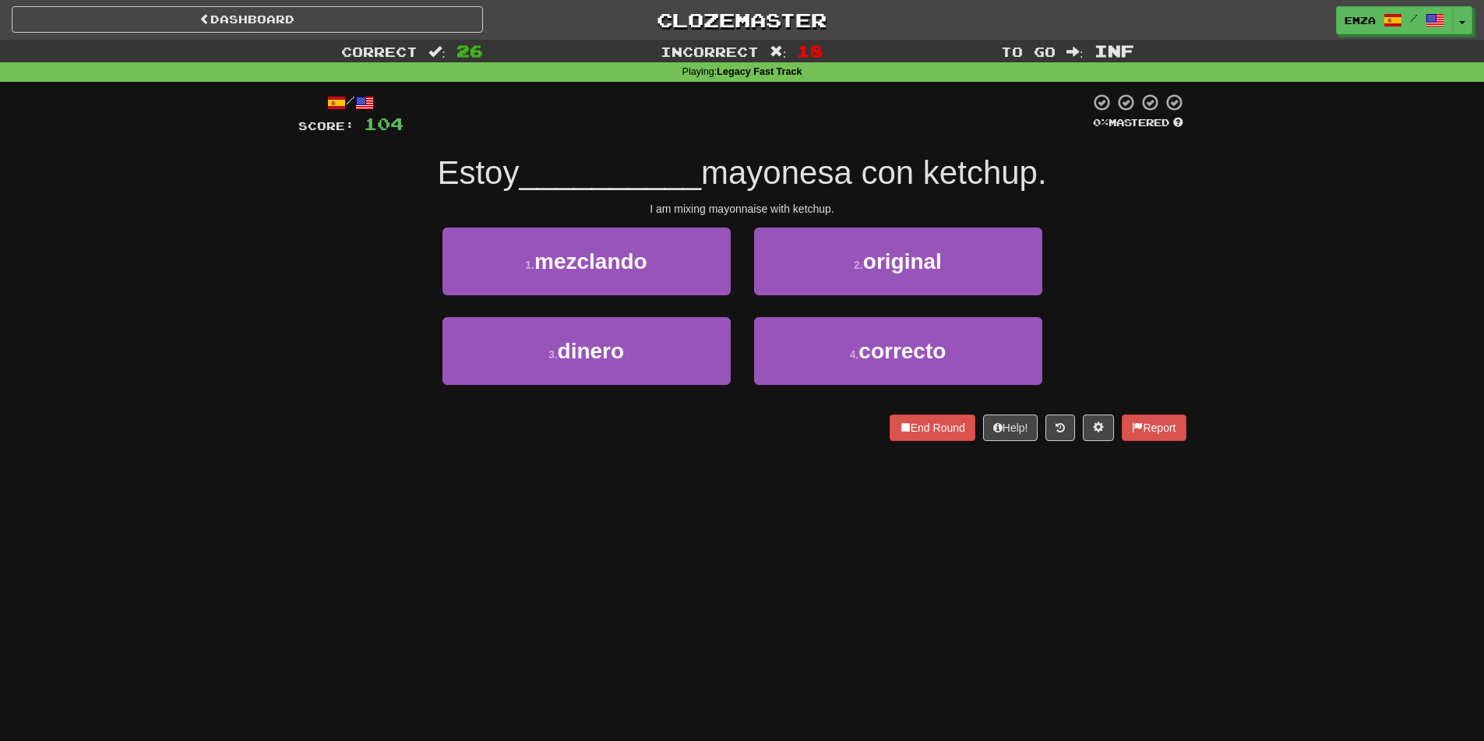
click at [572, 444] on div "/ Score: 104 0 % Mastered Estoy __________ mayonesa con ketchup. I am mixing ma…" at bounding box center [742, 272] width 888 height 381
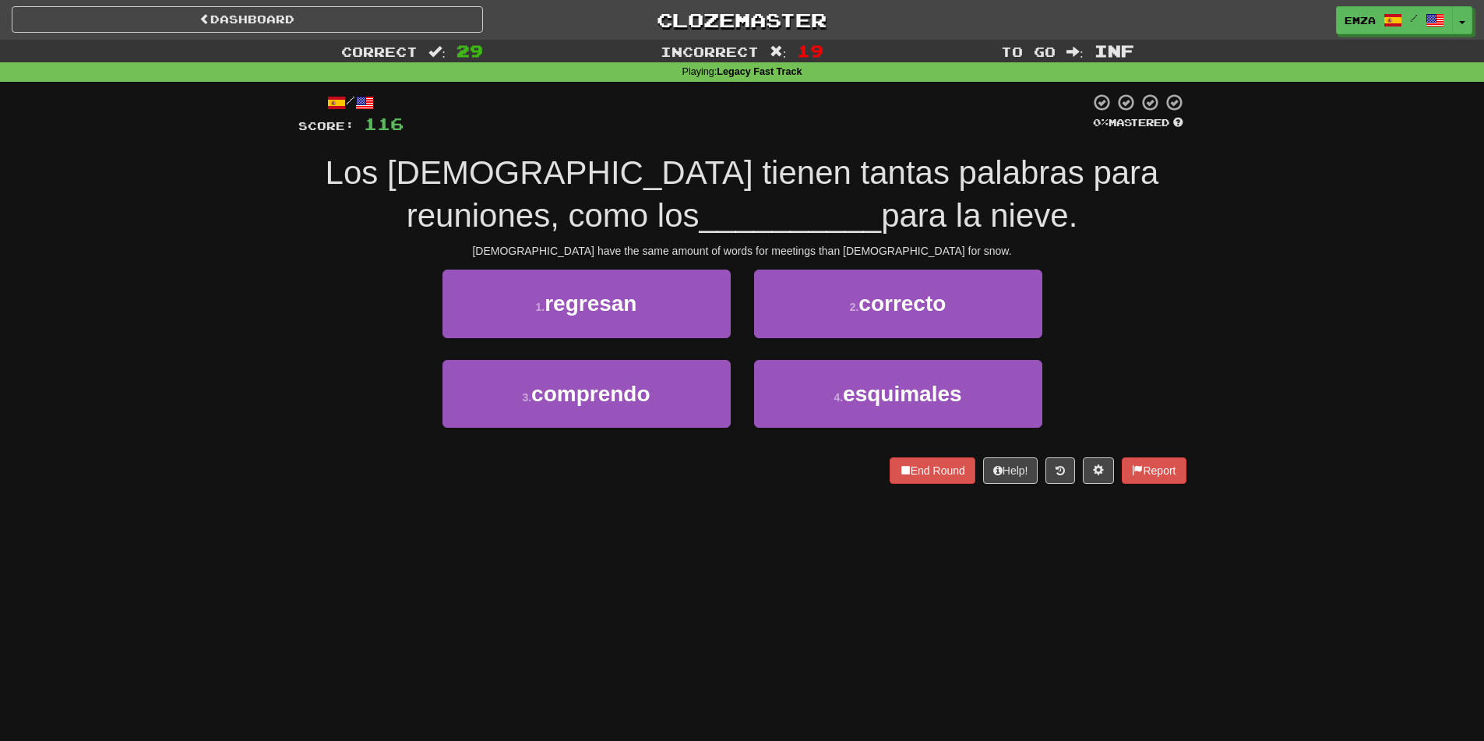
click at [658, 565] on div "Dashboard Clozemaster Emza / Toggle Dropdown Dashboard Leaderboard Activity Fee…" at bounding box center [742, 370] width 1484 height 741
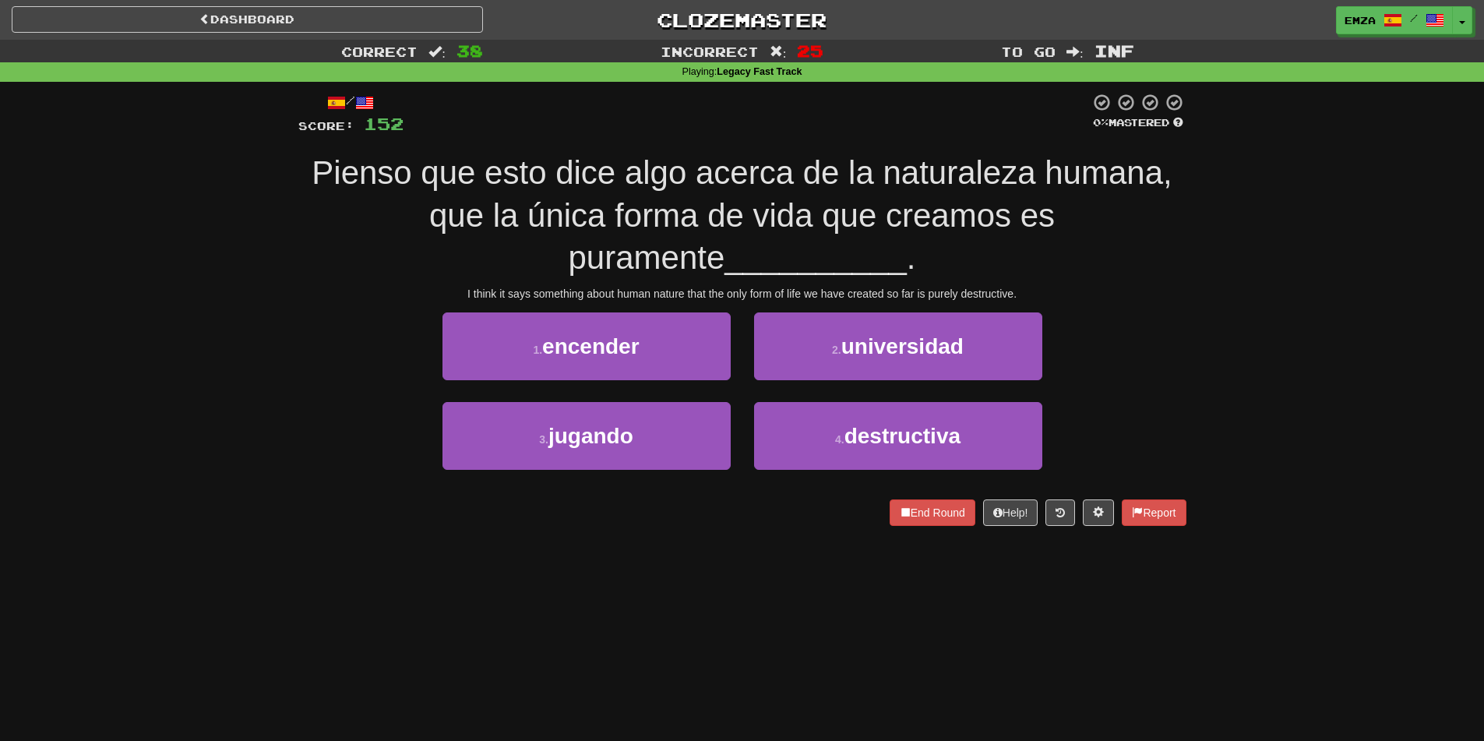
click at [352, 554] on div "Dashboard Clozemaster Emza / Toggle Dropdown Dashboard Leaderboard Activity Fee…" at bounding box center [742, 370] width 1484 height 741
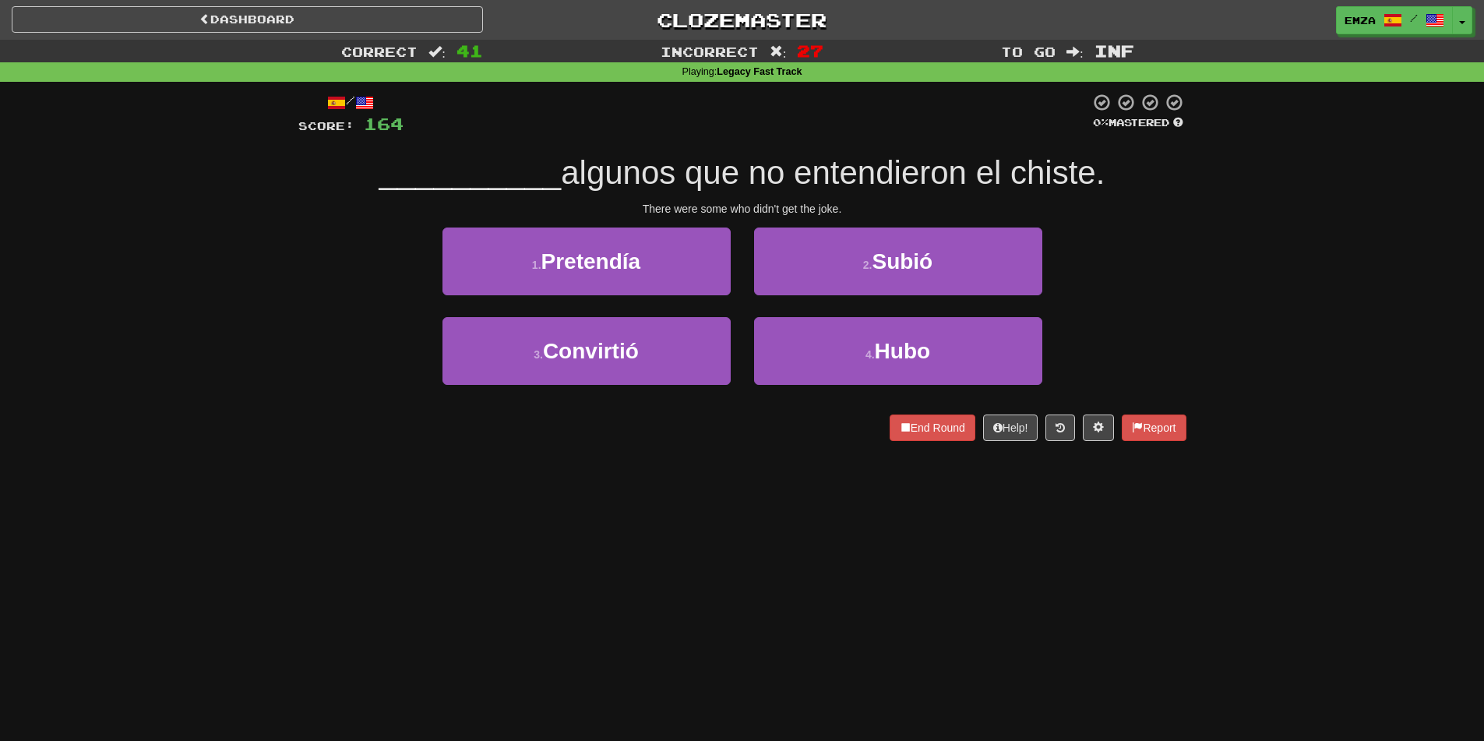
click at [358, 486] on div "Dashboard Clozemaster Emza / Toggle Dropdown Dashboard Leaderboard Activity Fee…" at bounding box center [742, 370] width 1484 height 741
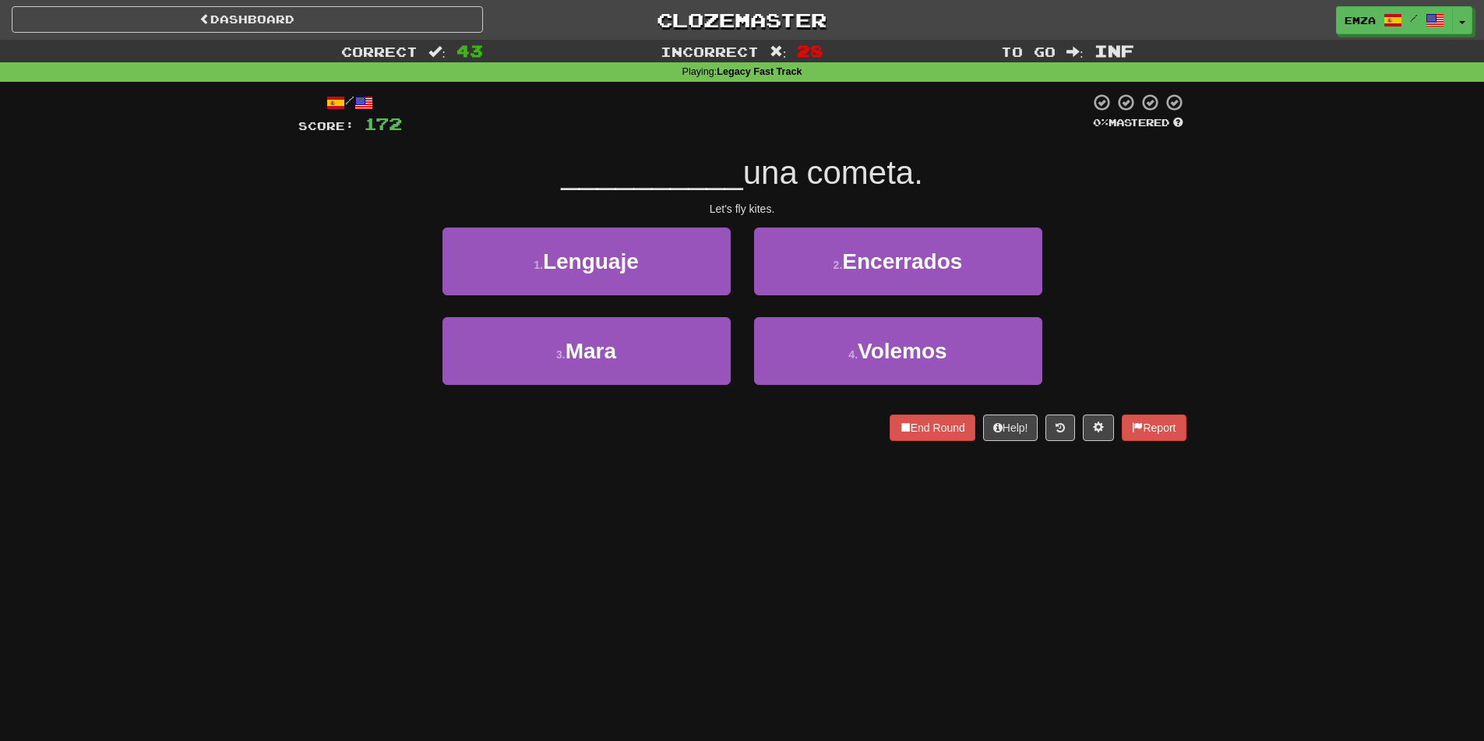
click at [582, 477] on div "Dashboard Clozemaster Emza / Toggle Dropdown Dashboard Leaderboard Activity Fee…" at bounding box center [742, 370] width 1484 height 741
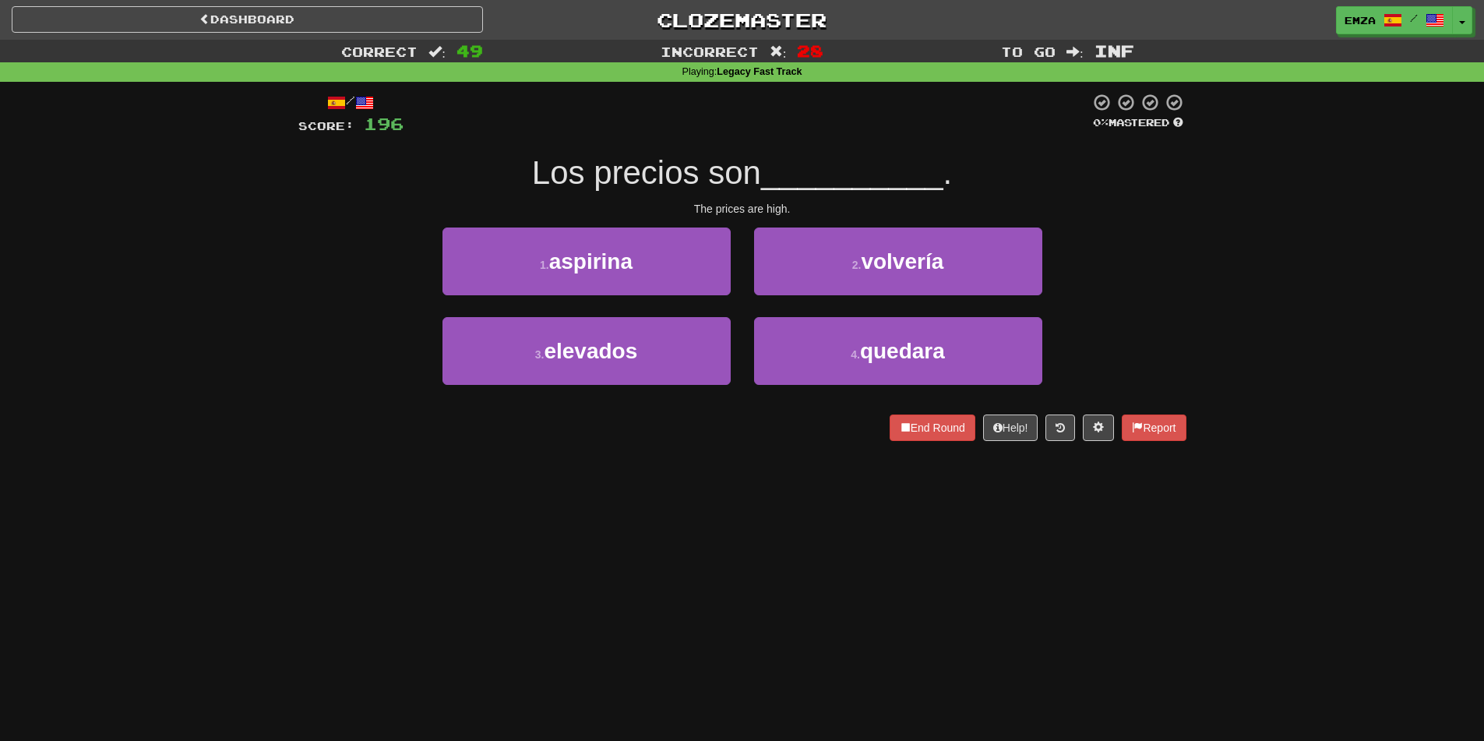
click at [596, 530] on div "Dashboard Clozemaster Emza / Toggle Dropdown Dashboard Leaderboard Activity Fee…" at bounding box center [742, 370] width 1484 height 741
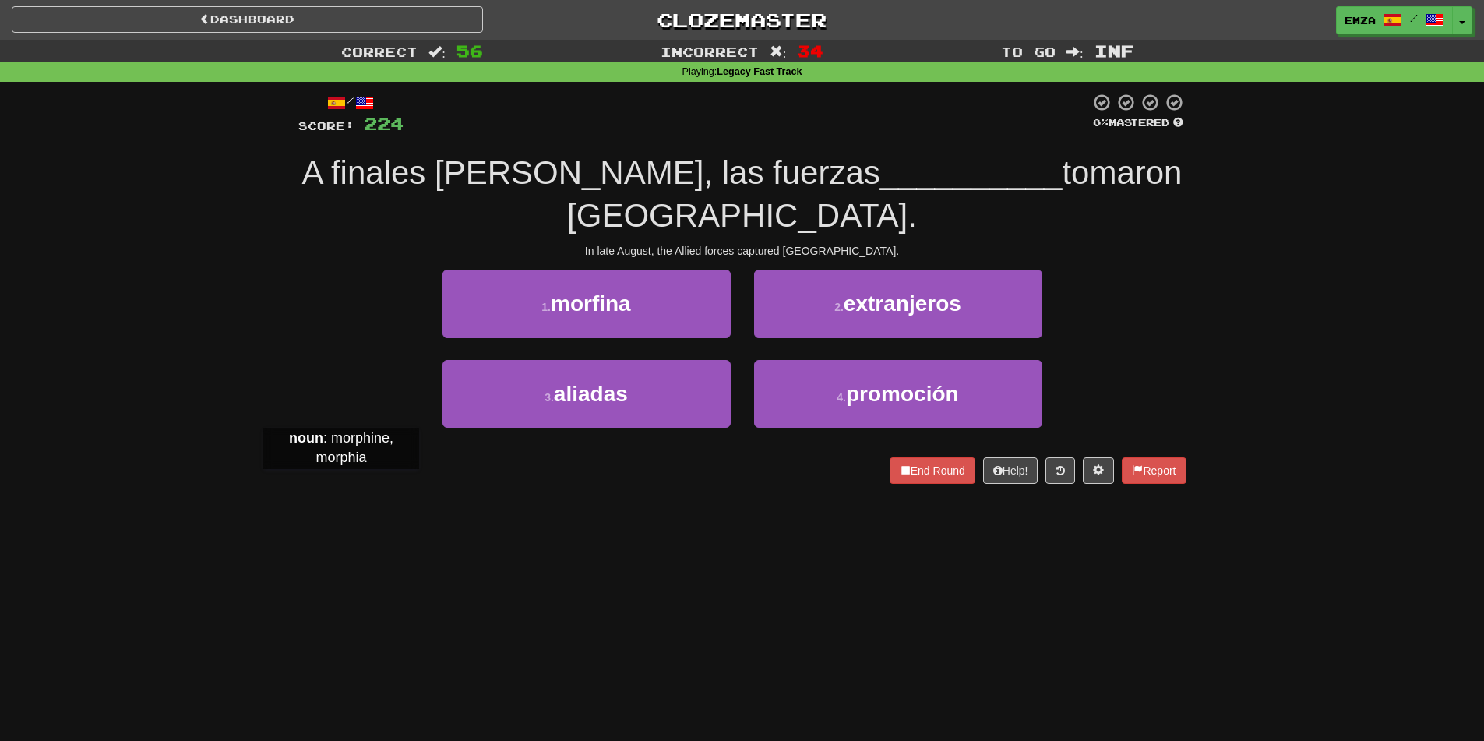
click at [341, 484] on div "Dashboard Clozemaster Emza / Toggle Dropdown Dashboard Leaderboard Activity Fee…" at bounding box center [742, 370] width 1484 height 741
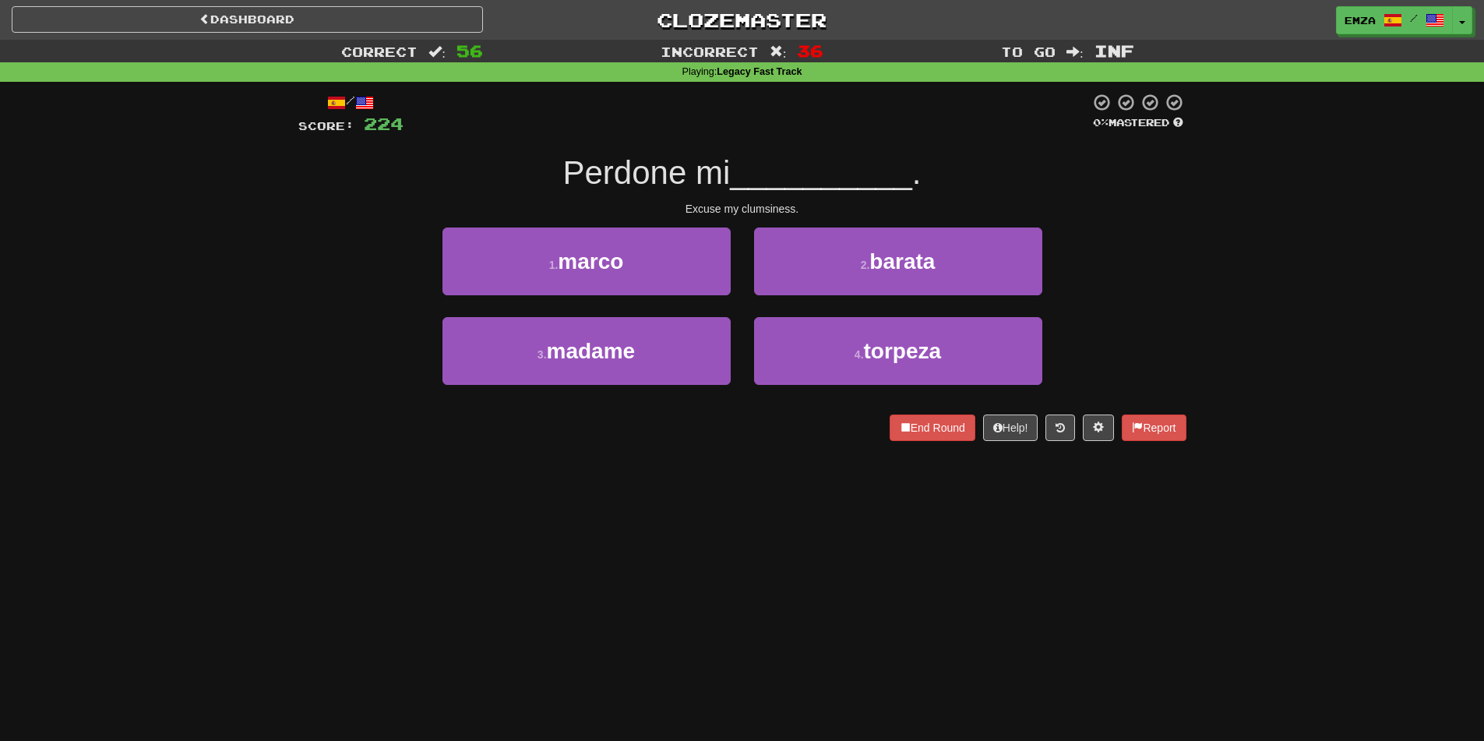
click at [303, 430] on div "End Round Help! Report" at bounding box center [742, 427] width 888 height 26
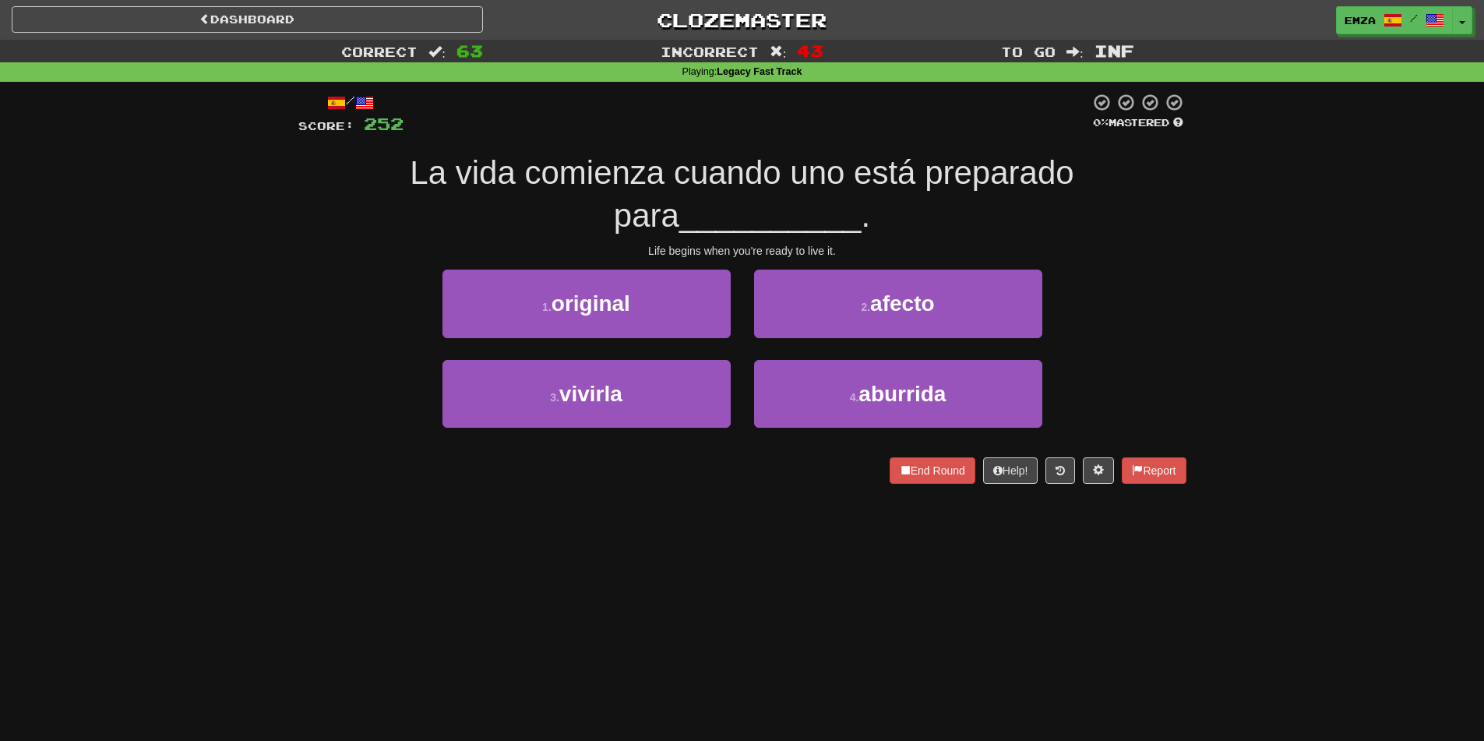
click at [672, 516] on div "Dashboard Clozemaster Emza / Toggle Dropdown Dashboard Leaderboard Activity Fee…" at bounding box center [742, 370] width 1484 height 741
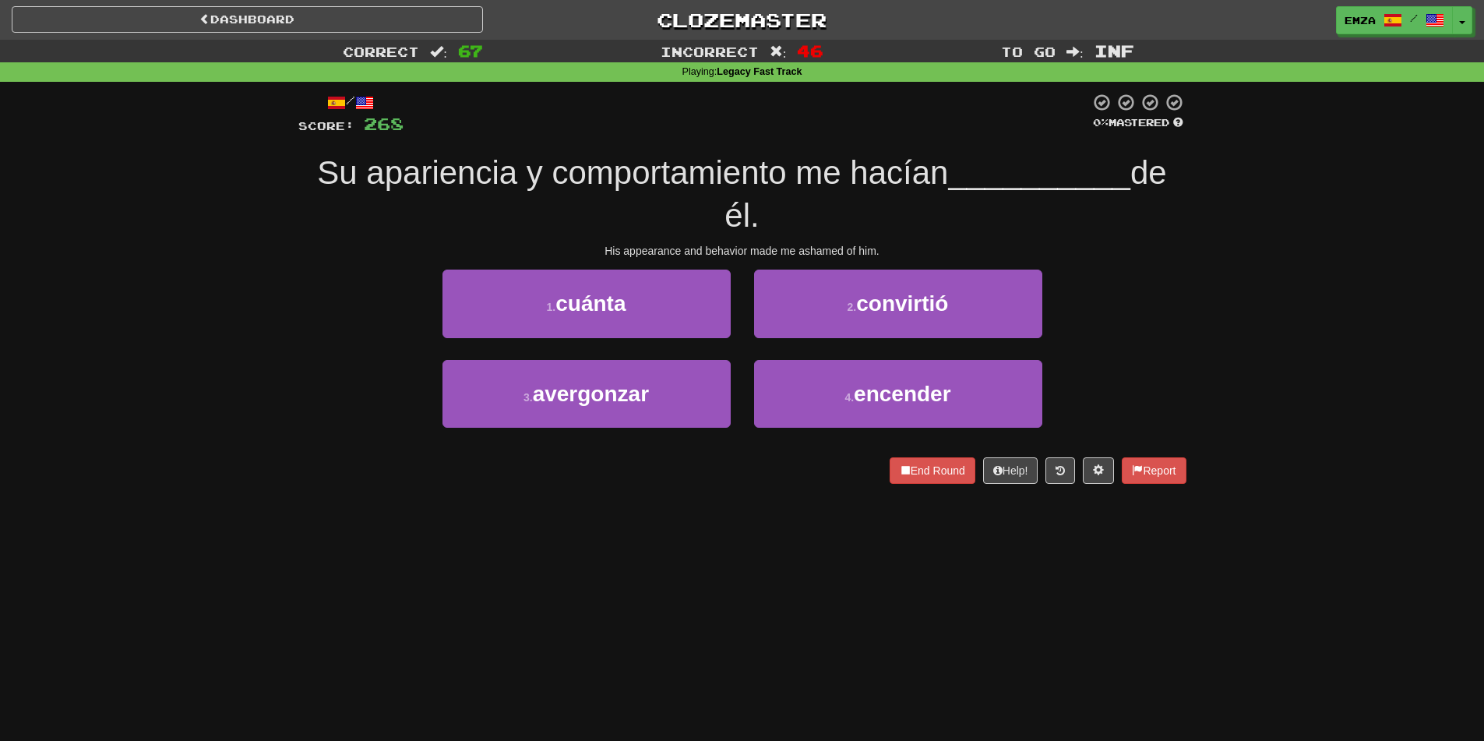
click at [718, 516] on div "Dashboard Clozemaster Emza / Toggle Dropdown Dashboard Leaderboard Activity Fee…" at bounding box center [742, 370] width 1484 height 741
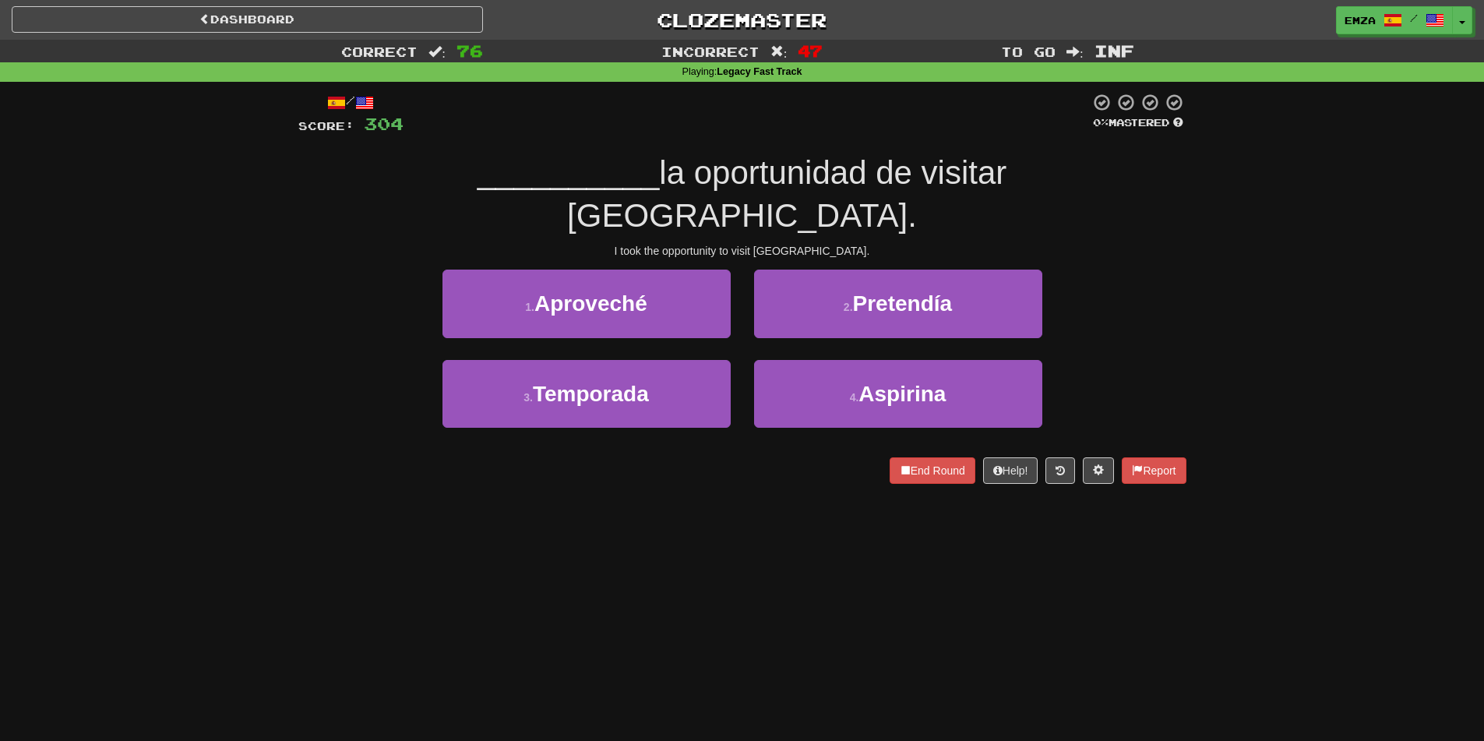
click at [269, 527] on div "Dashboard Clozemaster Emza / Toggle Dropdown Dashboard Leaderboard Activity Fee…" at bounding box center [742, 370] width 1484 height 741
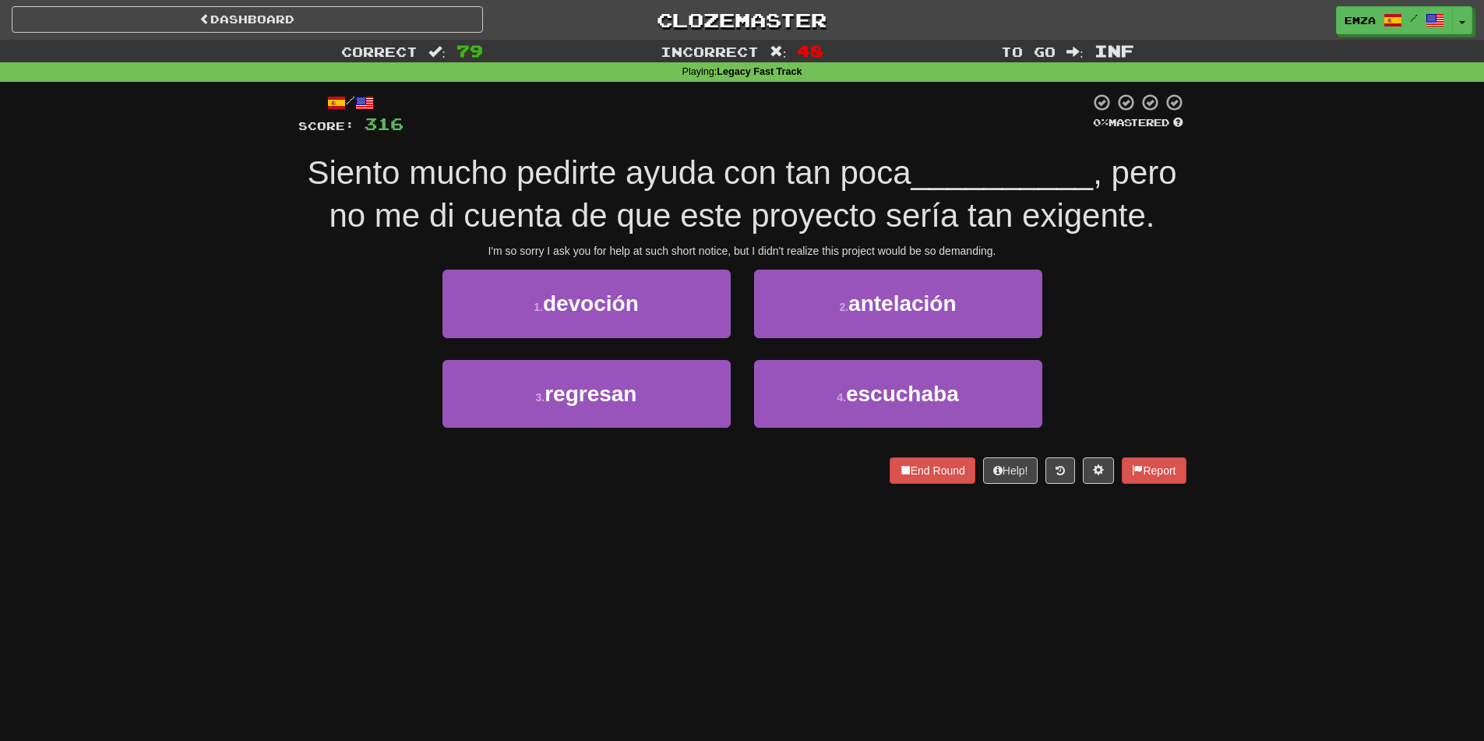
click at [830, 562] on div "Dashboard Clozemaster Emza / Toggle Dropdown Dashboard Leaderboard Activity Fee…" at bounding box center [742, 370] width 1484 height 741
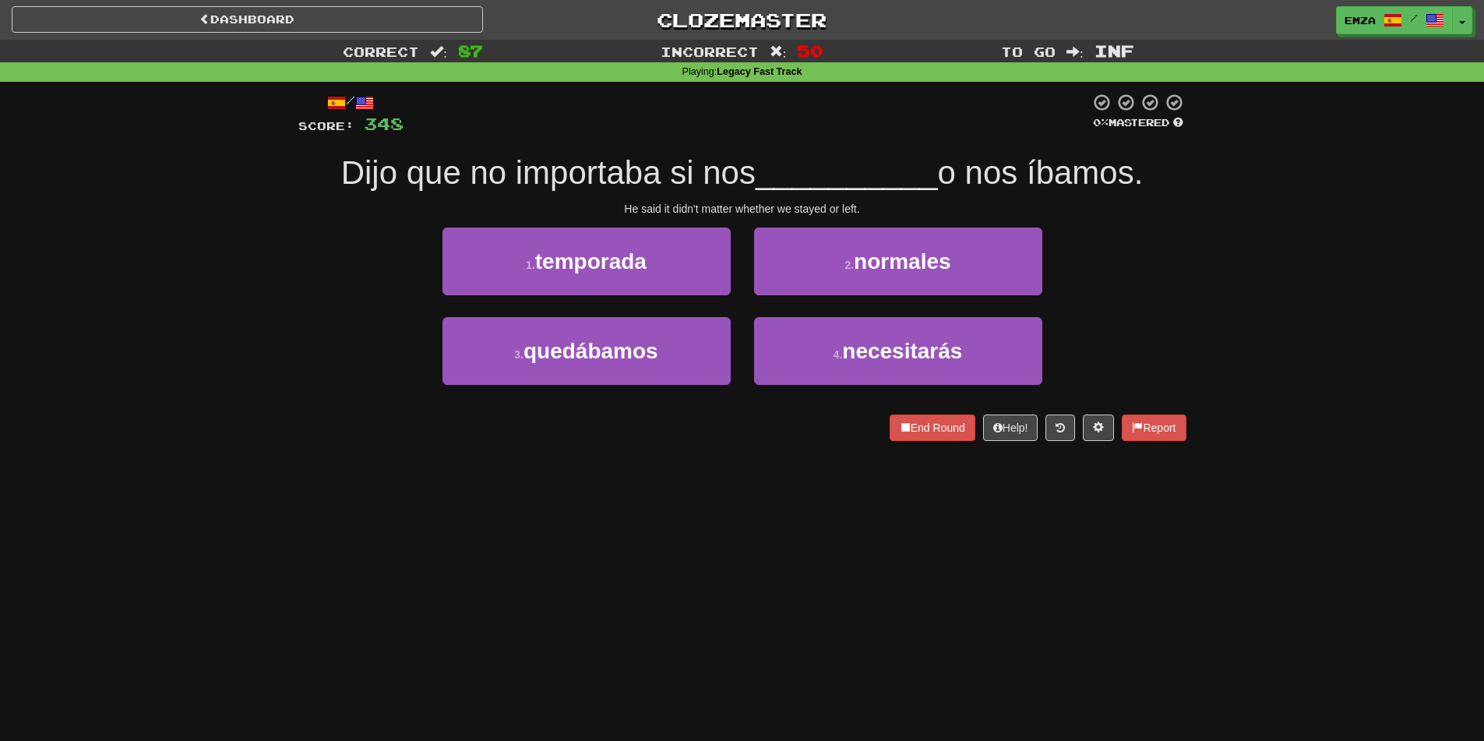
click at [646, 560] on div "Dashboard Clozemaster Emza / Toggle Dropdown Dashboard Leaderboard Activity Fee…" at bounding box center [742, 370] width 1484 height 741
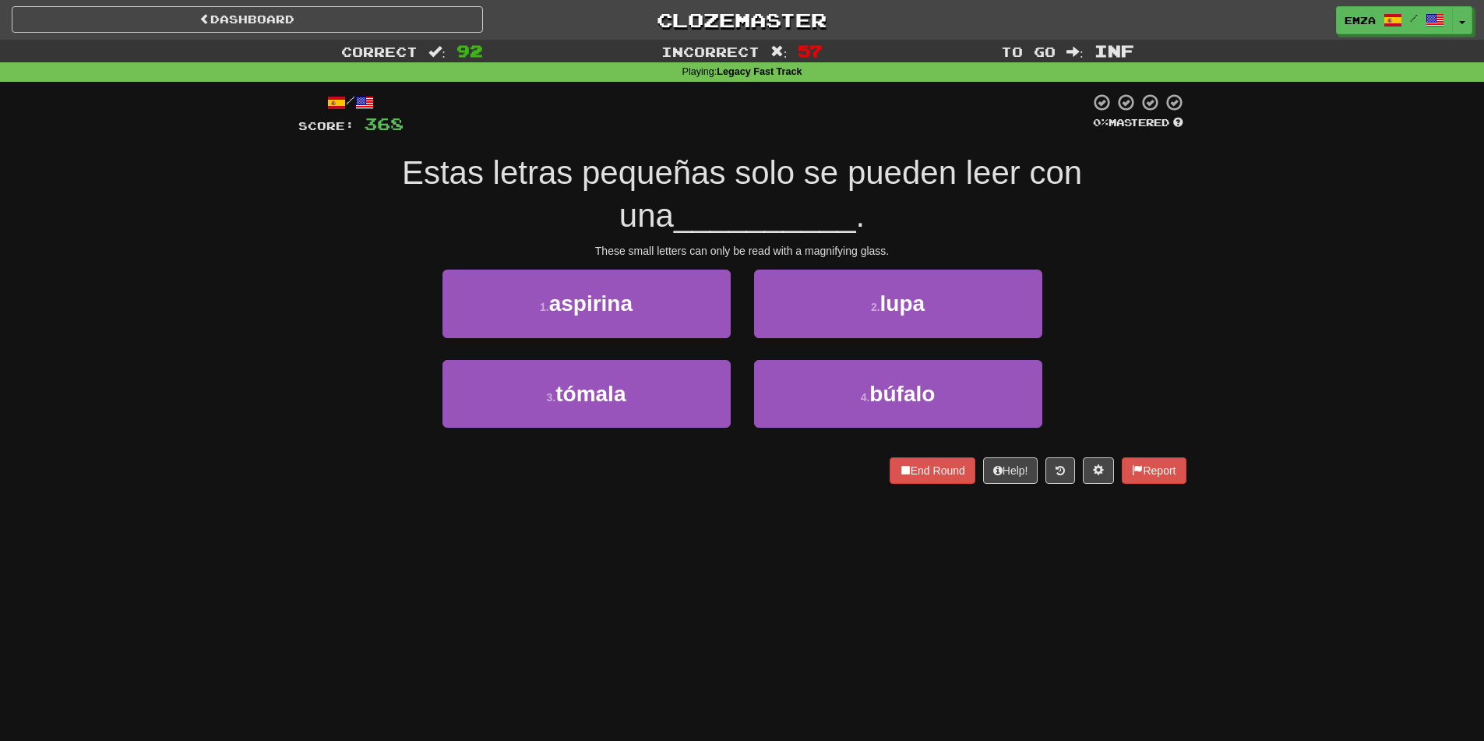
click at [702, 509] on div "Dashboard Clozemaster Emza / Toggle Dropdown Dashboard Leaderboard Activity Fee…" at bounding box center [742, 370] width 1484 height 741
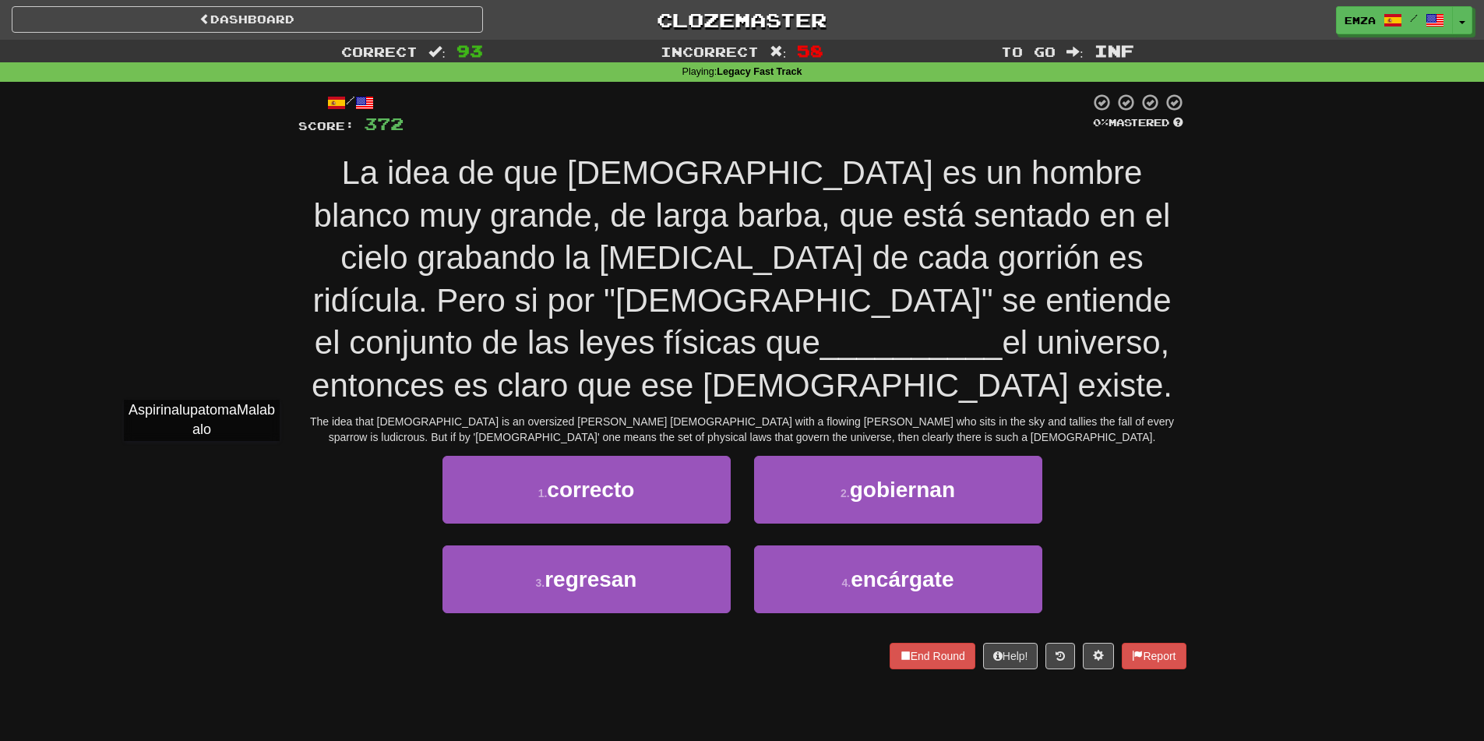
click at [201, 456] on div "Correct : 93 Incorrect : 58 To go : Inf Playing : Legacy Fast Track / Score: 37…" at bounding box center [742, 365] width 1484 height 651
click at [181, 430] on div "Correct : 93 Incorrect : 58 To go : Inf Playing : Legacy Fast Track / Score: 37…" at bounding box center [742, 365] width 1484 height 651
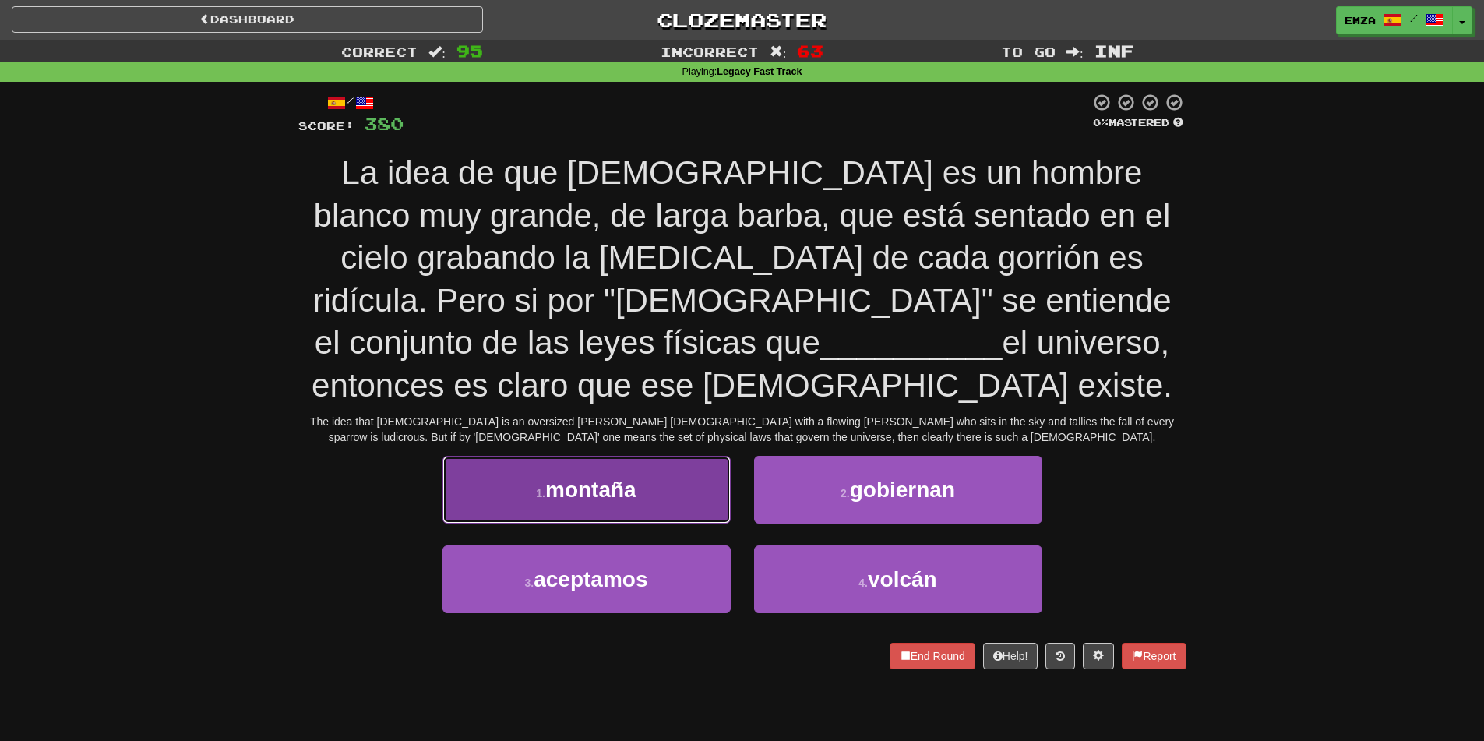
click at [569, 477] on span "montaña" at bounding box center [590, 489] width 91 height 24
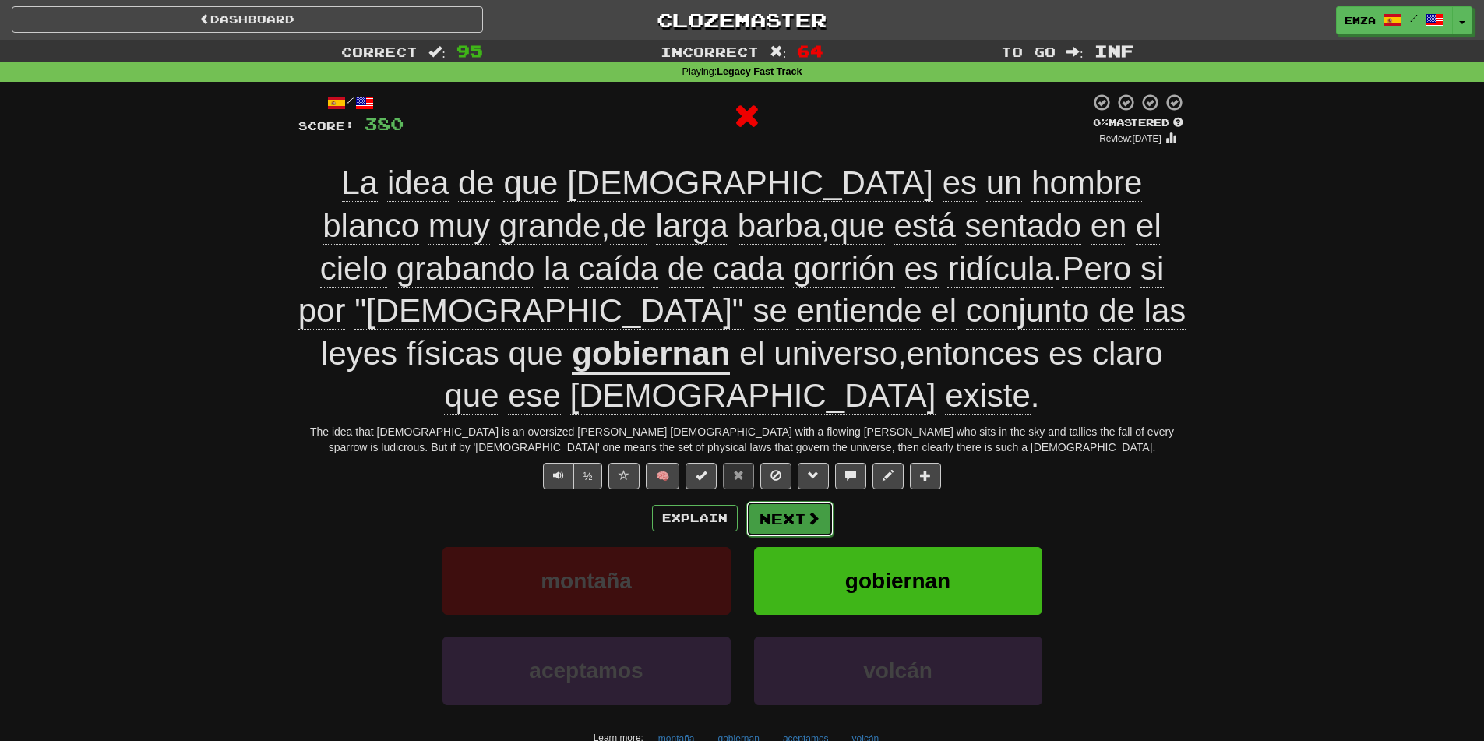
click at [801, 501] on button "Next" at bounding box center [789, 519] width 87 height 36
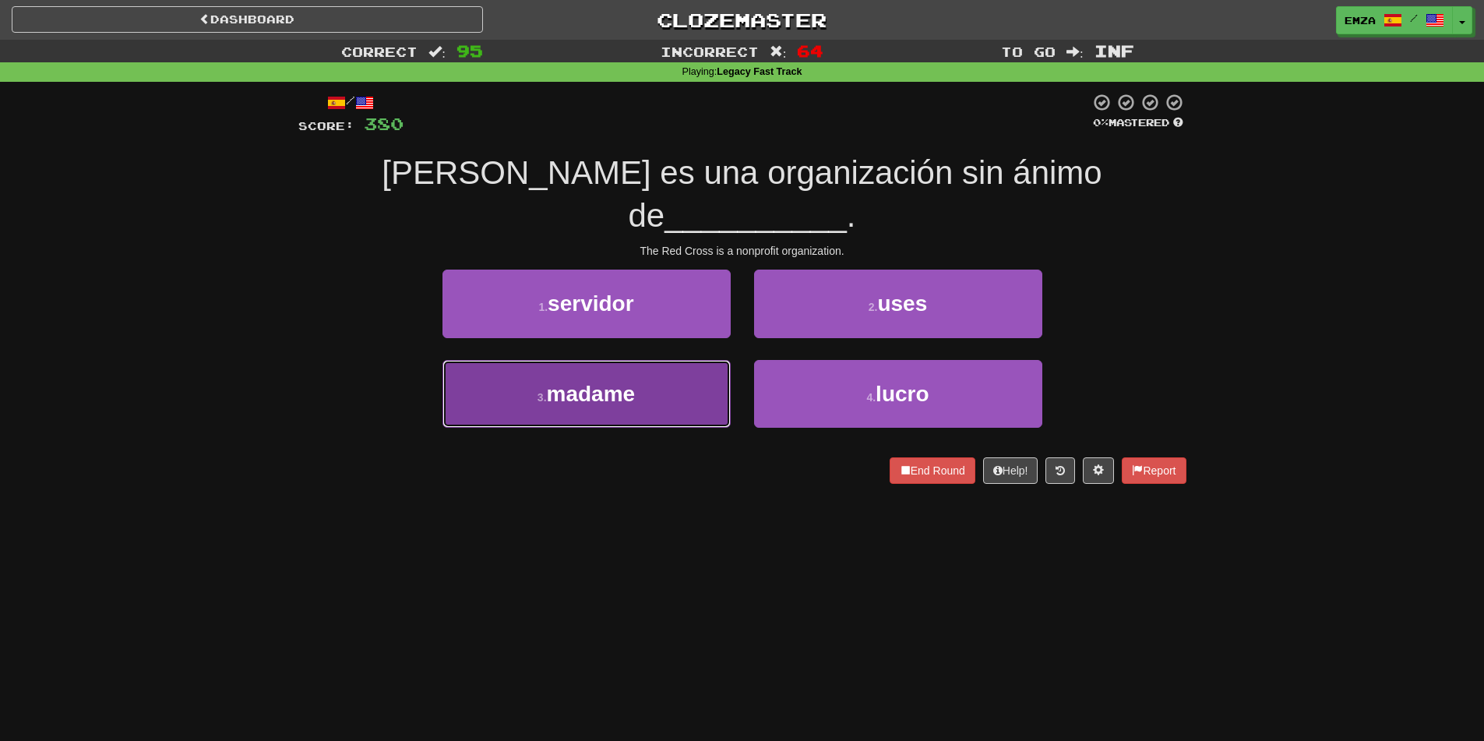
click at [658, 360] on button "3 . madame" at bounding box center [586, 394] width 288 height 68
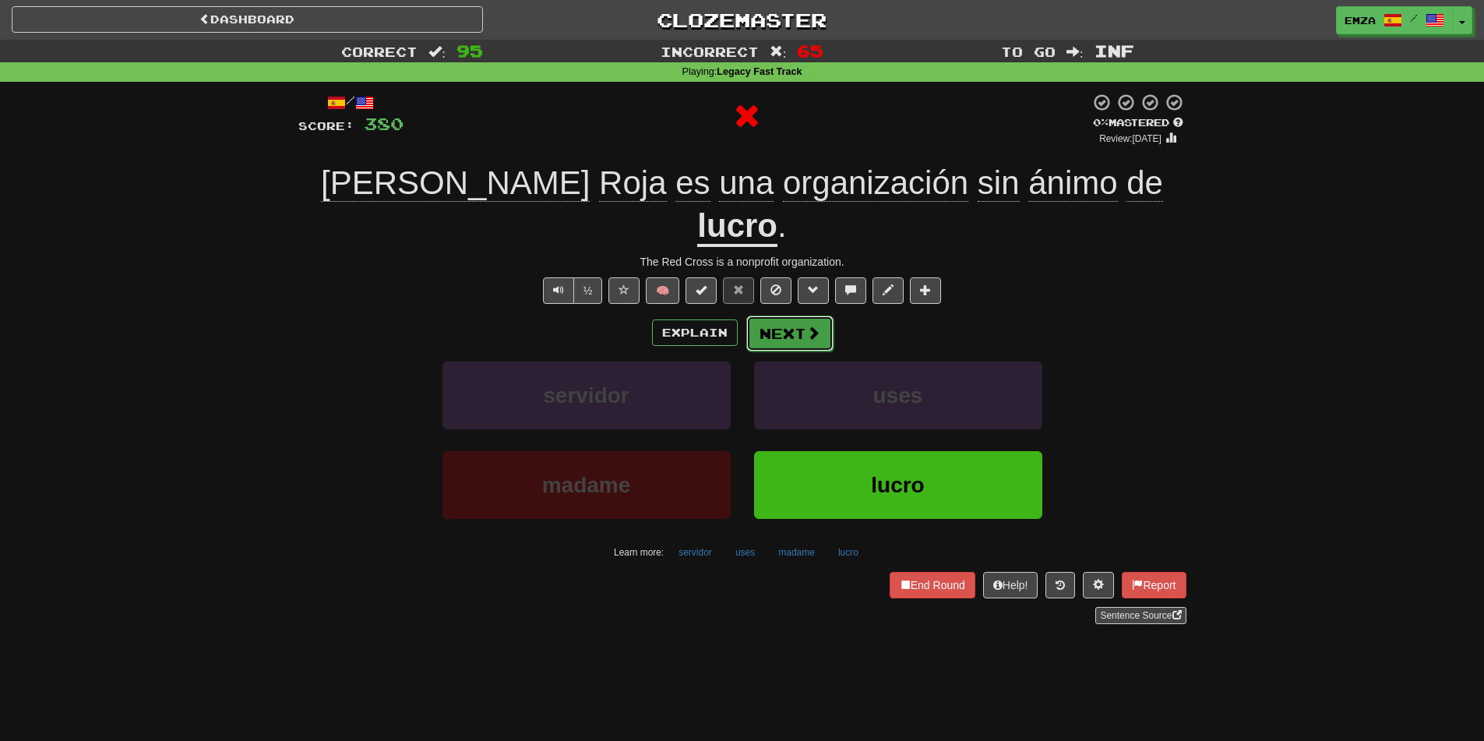
click at [821, 315] on button "Next" at bounding box center [789, 333] width 87 height 36
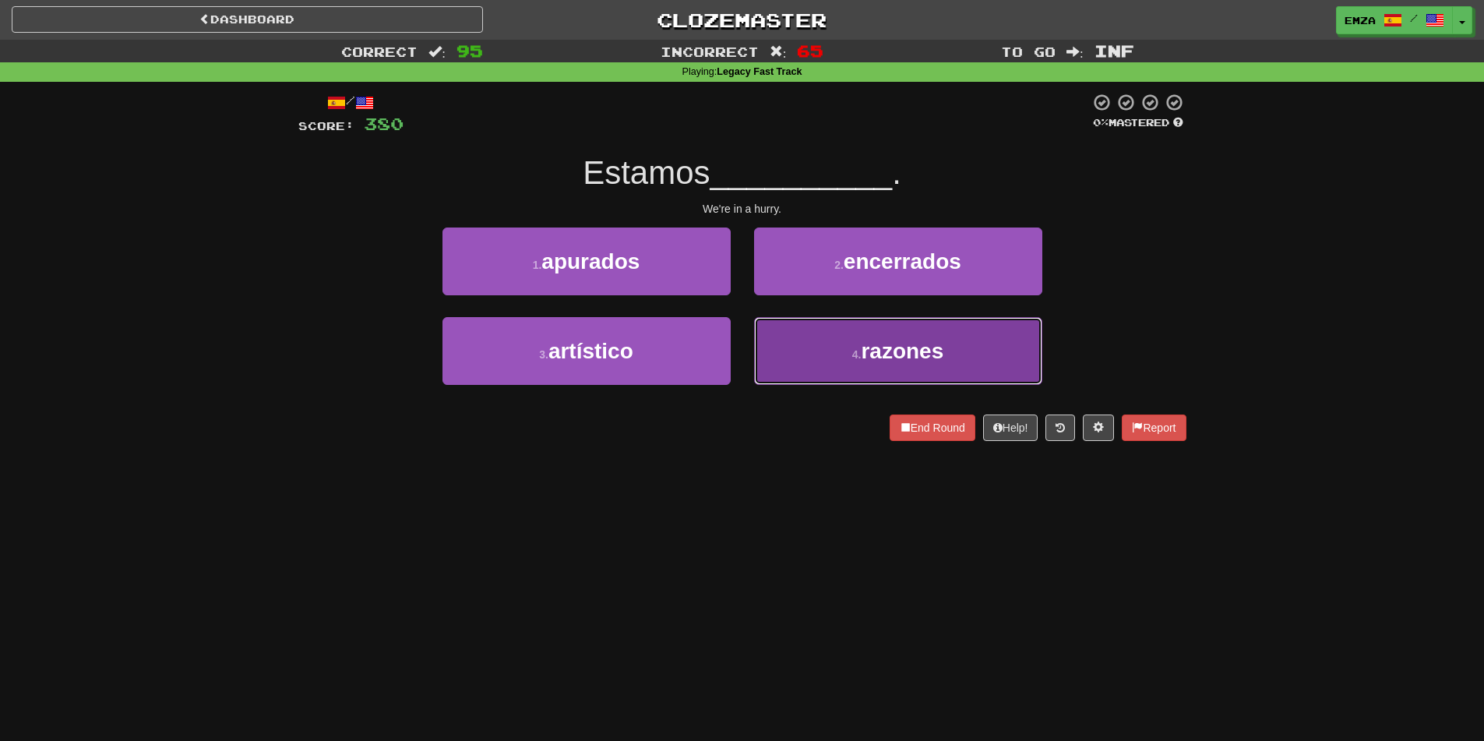
click at [840, 359] on button "4 . razones" at bounding box center [898, 351] width 288 height 68
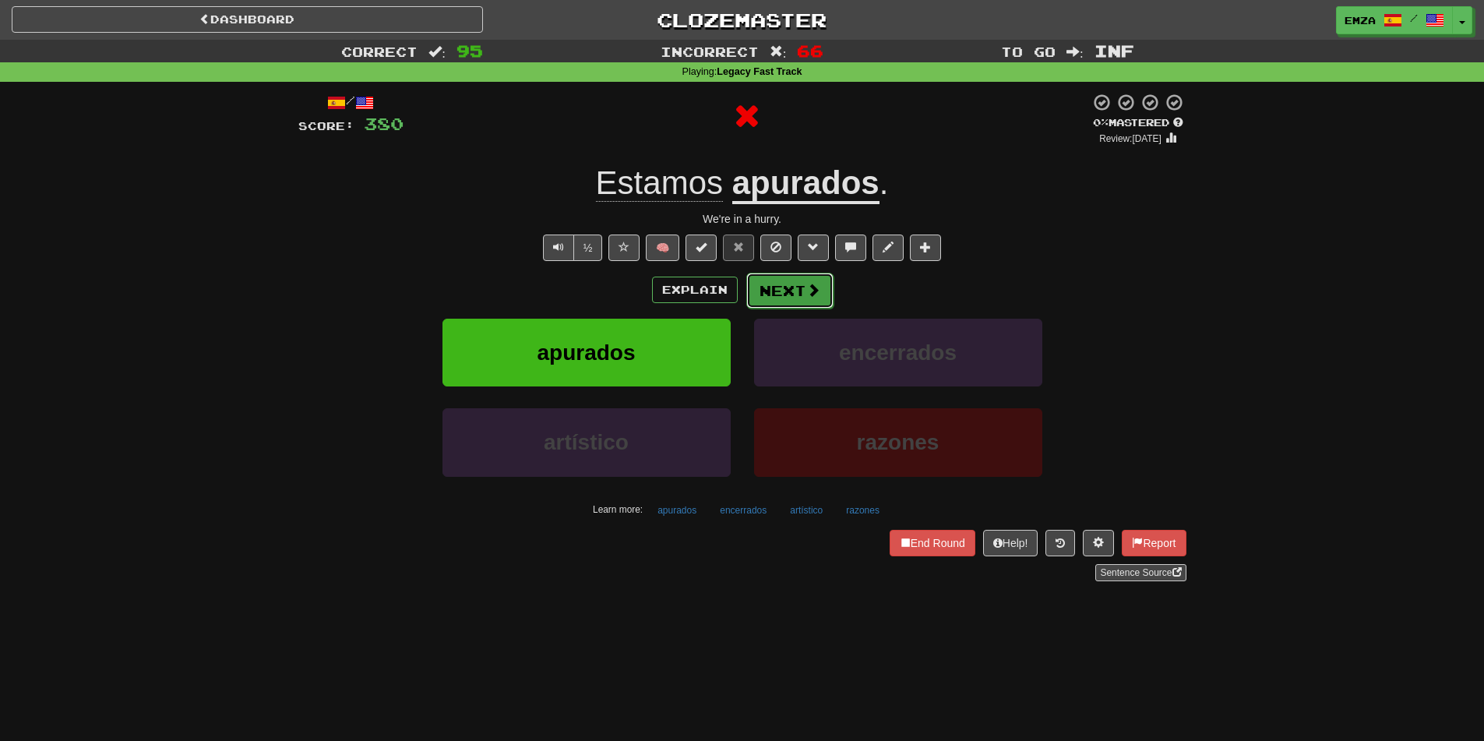
click at [789, 291] on button "Next" at bounding box center [789, 291] width 87 height 36
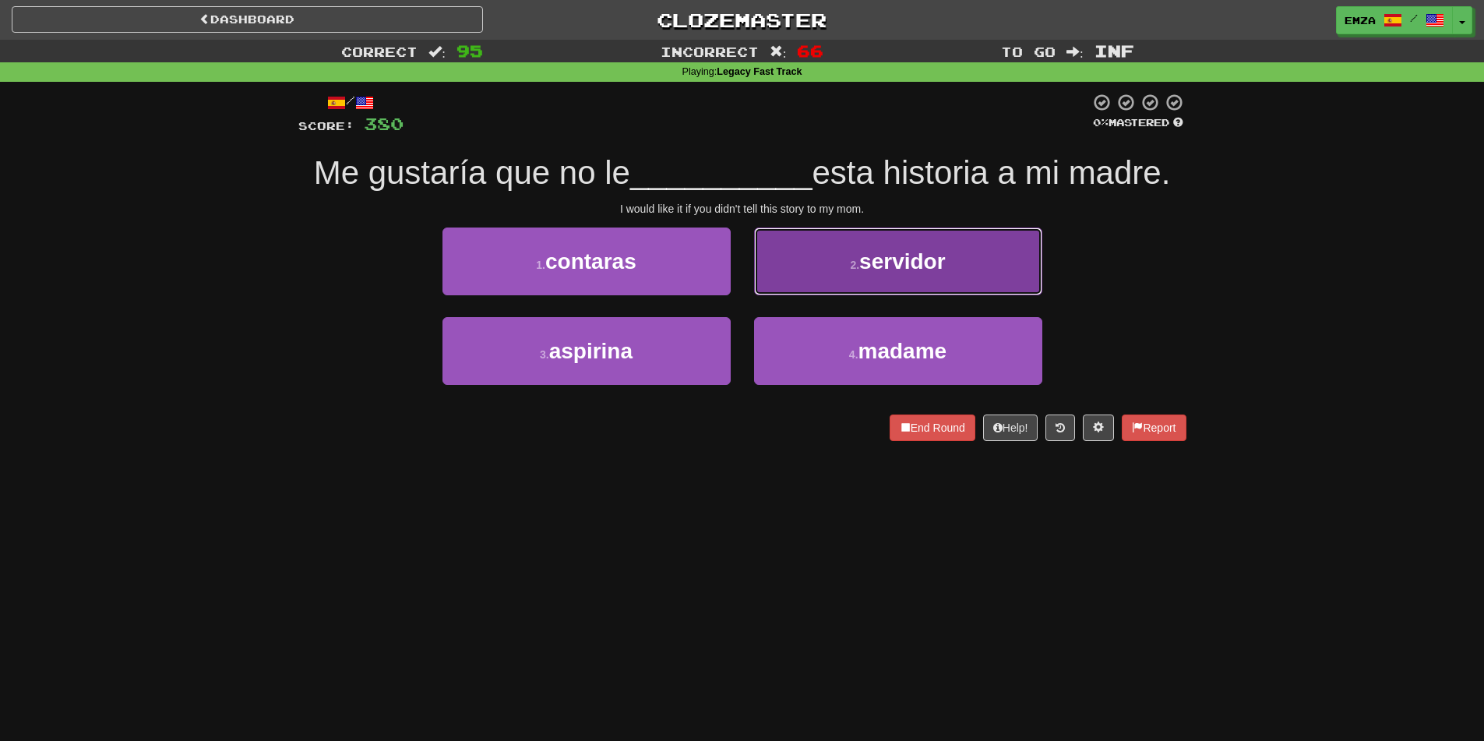
click at [805, 277] on button "2 . servidor" at bounding box center [898, 261] width 288 height 68
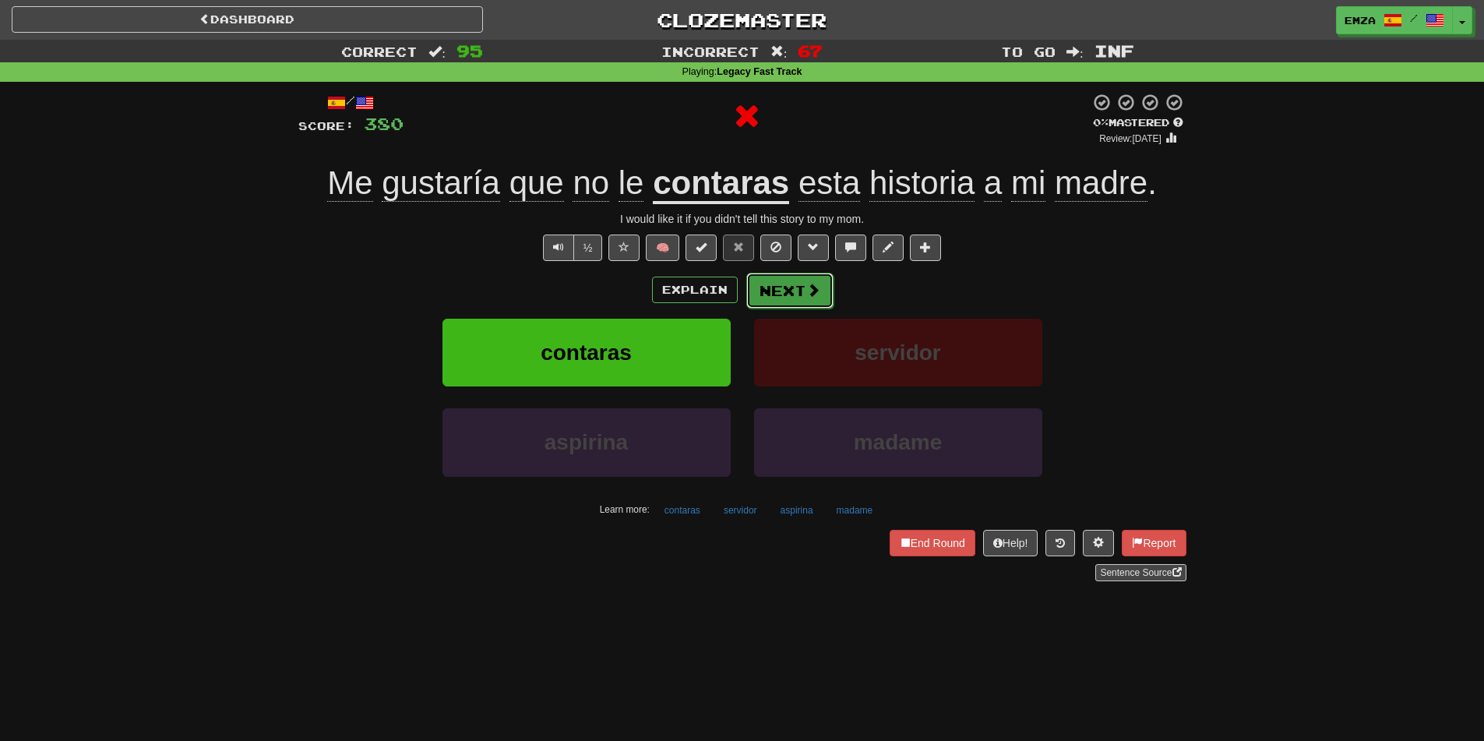
click at [773, 290] on button "Next" at bounding box center [789, 291] width 87 height 36
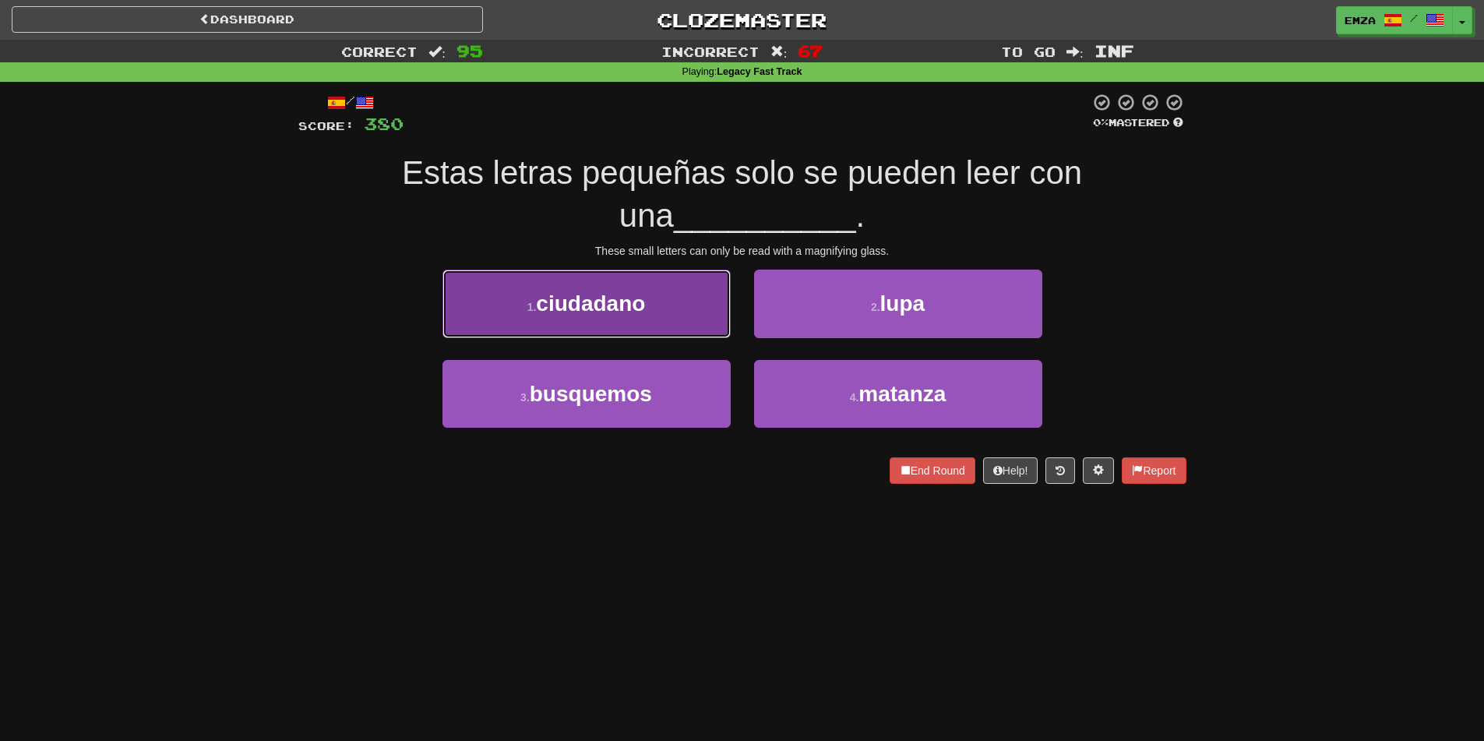
click at [634, 306] on span "ciudadano" at bounding box center [590, 303] width 109 height 24
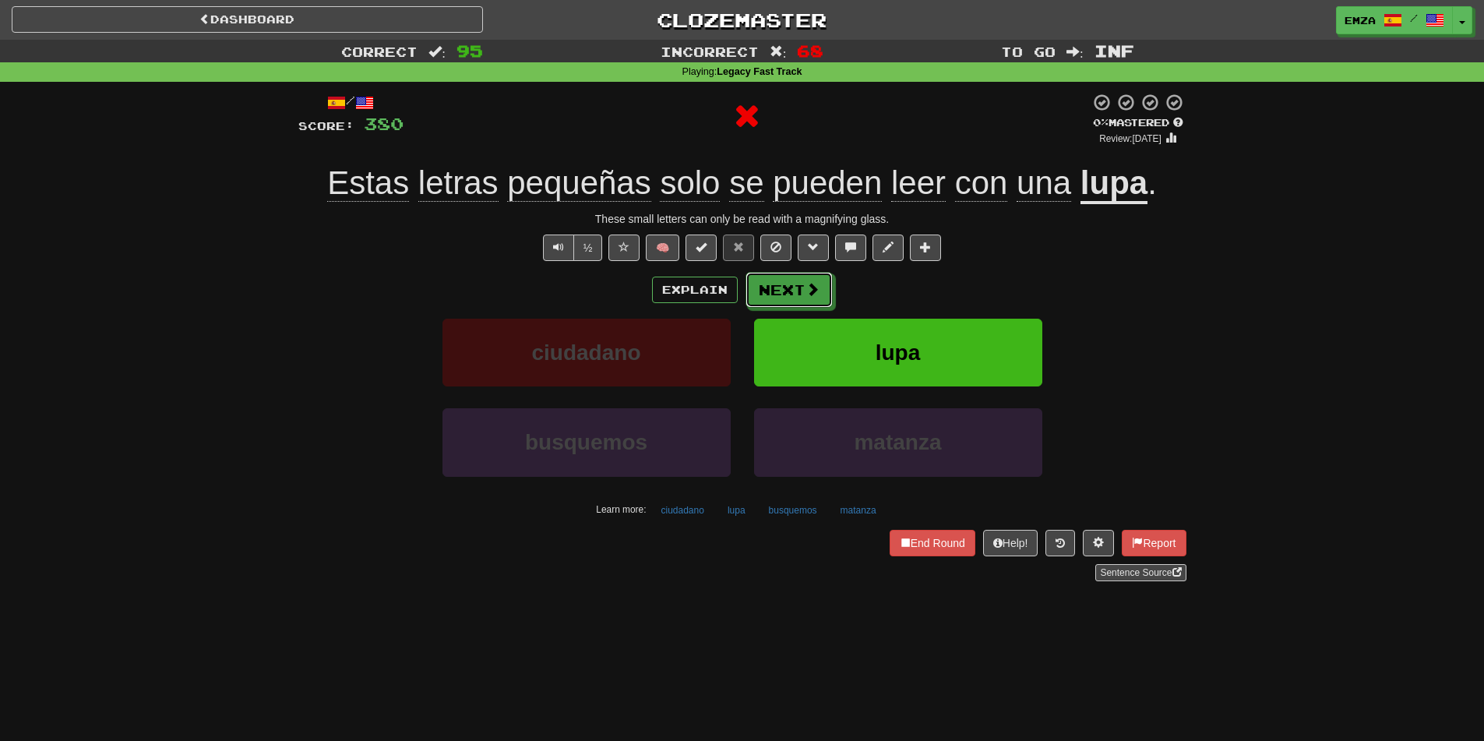
click at [795, 291] on button "Next" at bounding box center [788, 290] width 87 height 36
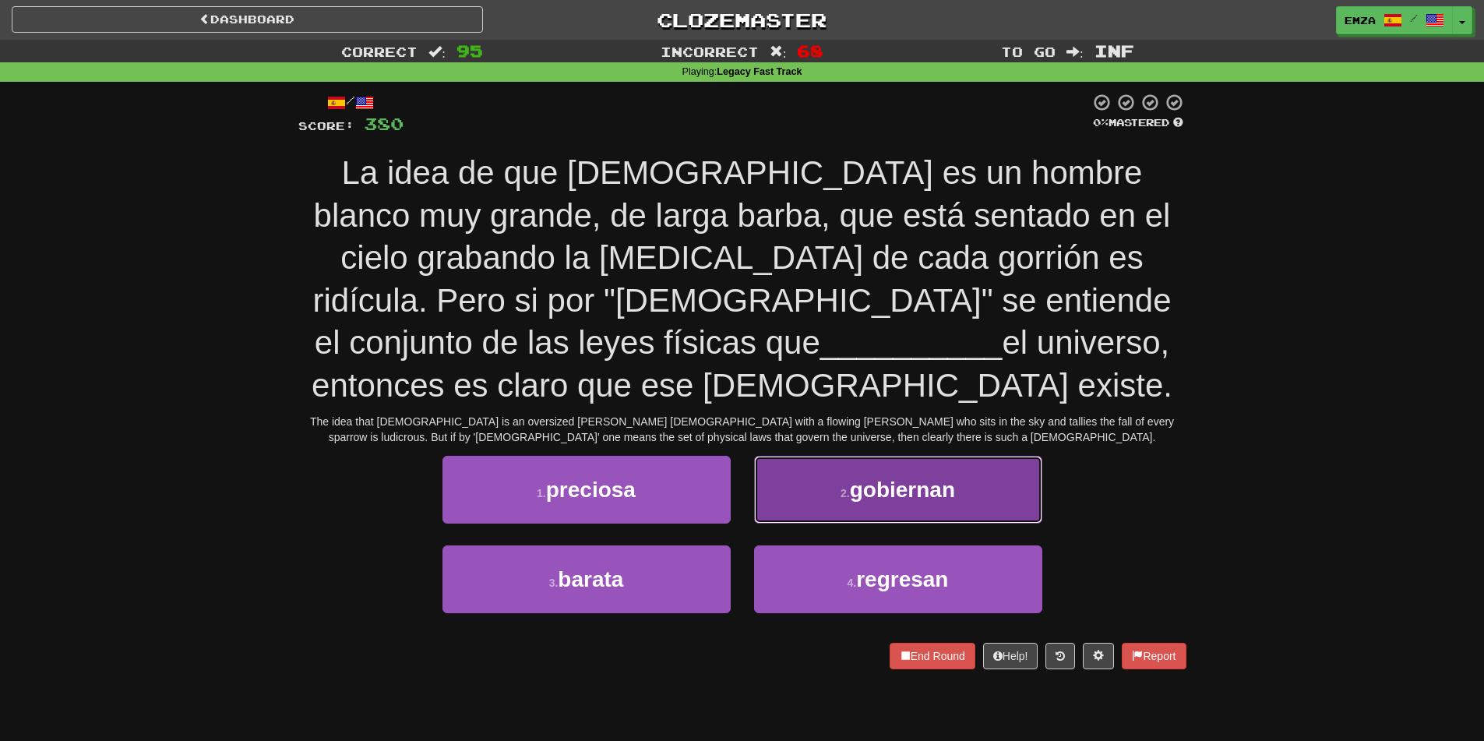
click at [830, 456] on button "2 . gobiernan" at bounding box center [898, 490] width 288 height 68
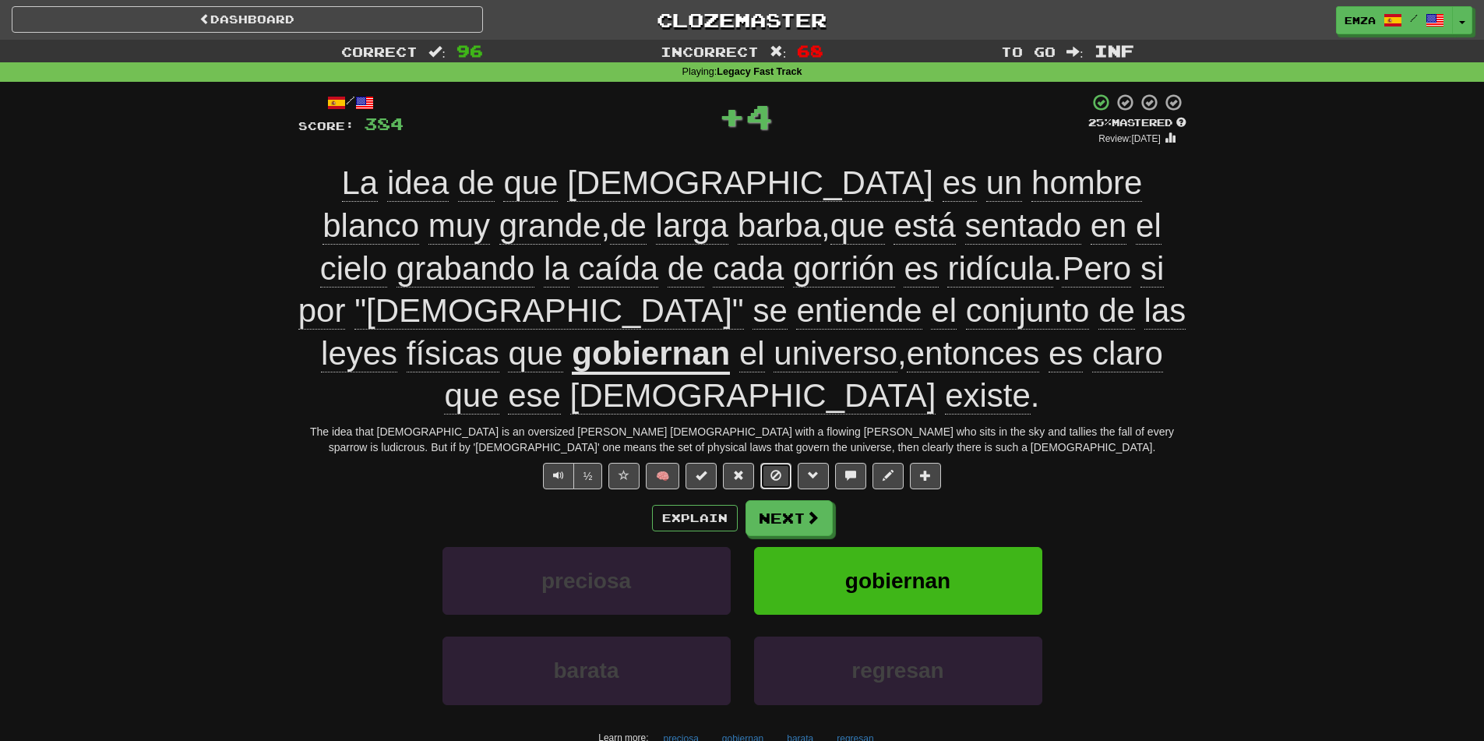
click at [781, 470] on span at bounding box center [775, 475] width 11 height 11
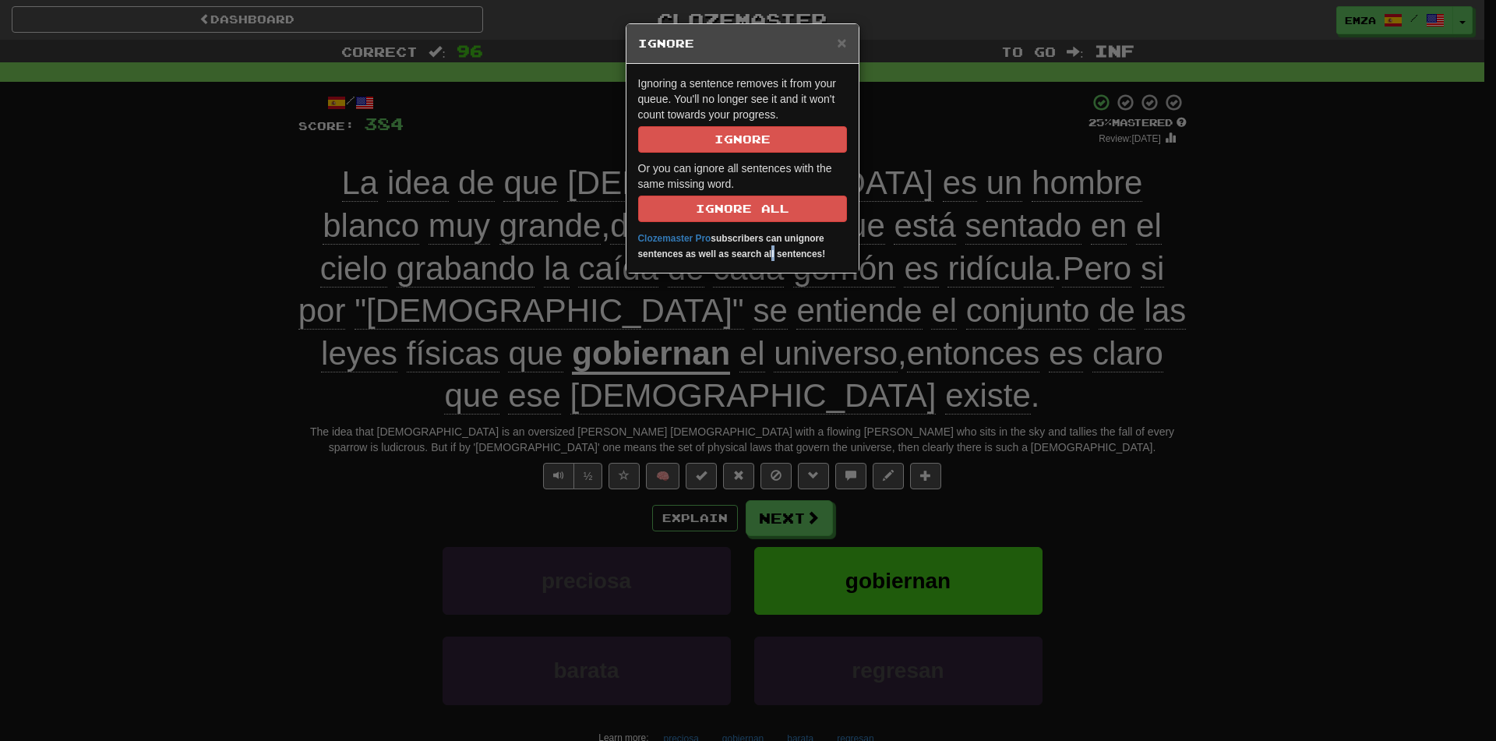
click at [770, 464] on div "× Ignore Ignoring a sentence removes it from your queue. You'll no longer see i…" at bounding box center [748, 370] width 1496 height 741
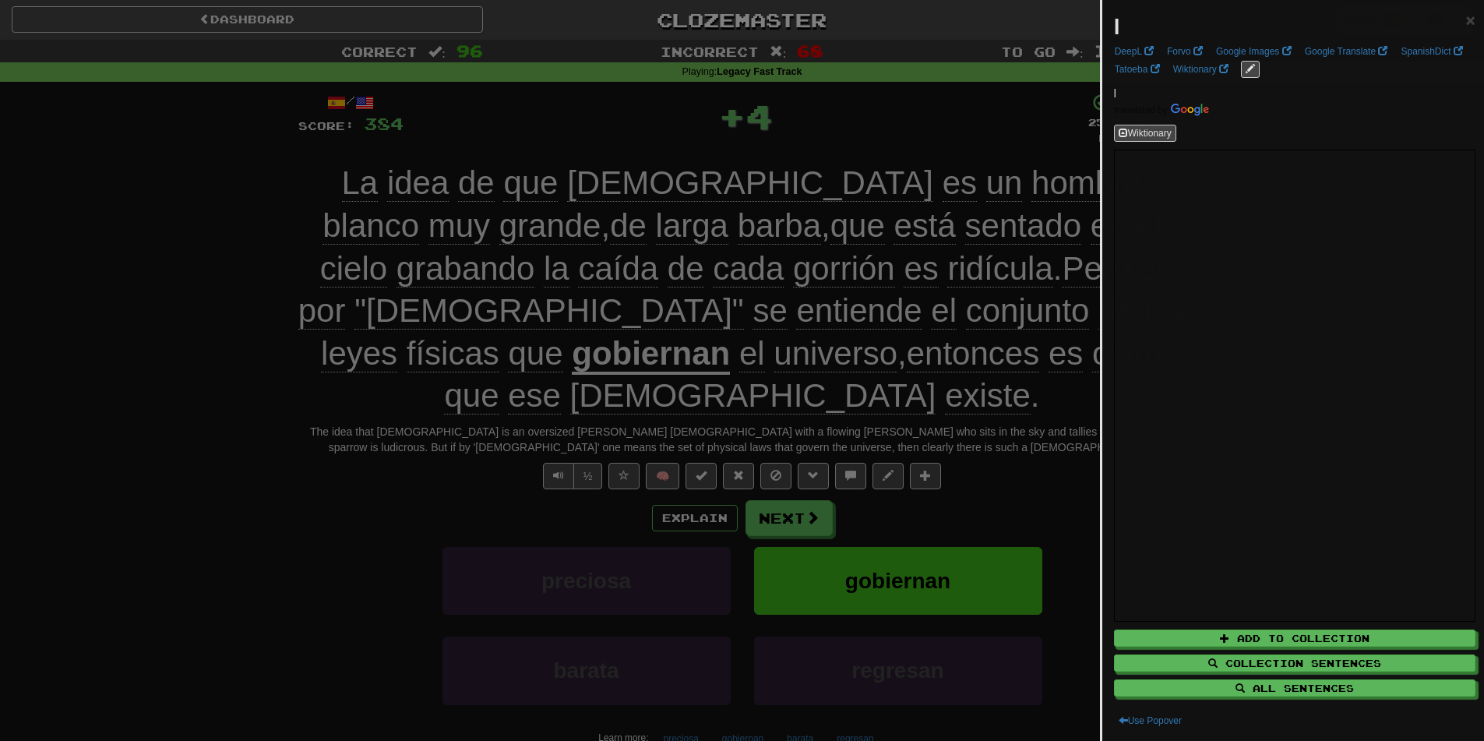
click at [777, 469] on div at bounding box center [742, 370] width 1484 height 741
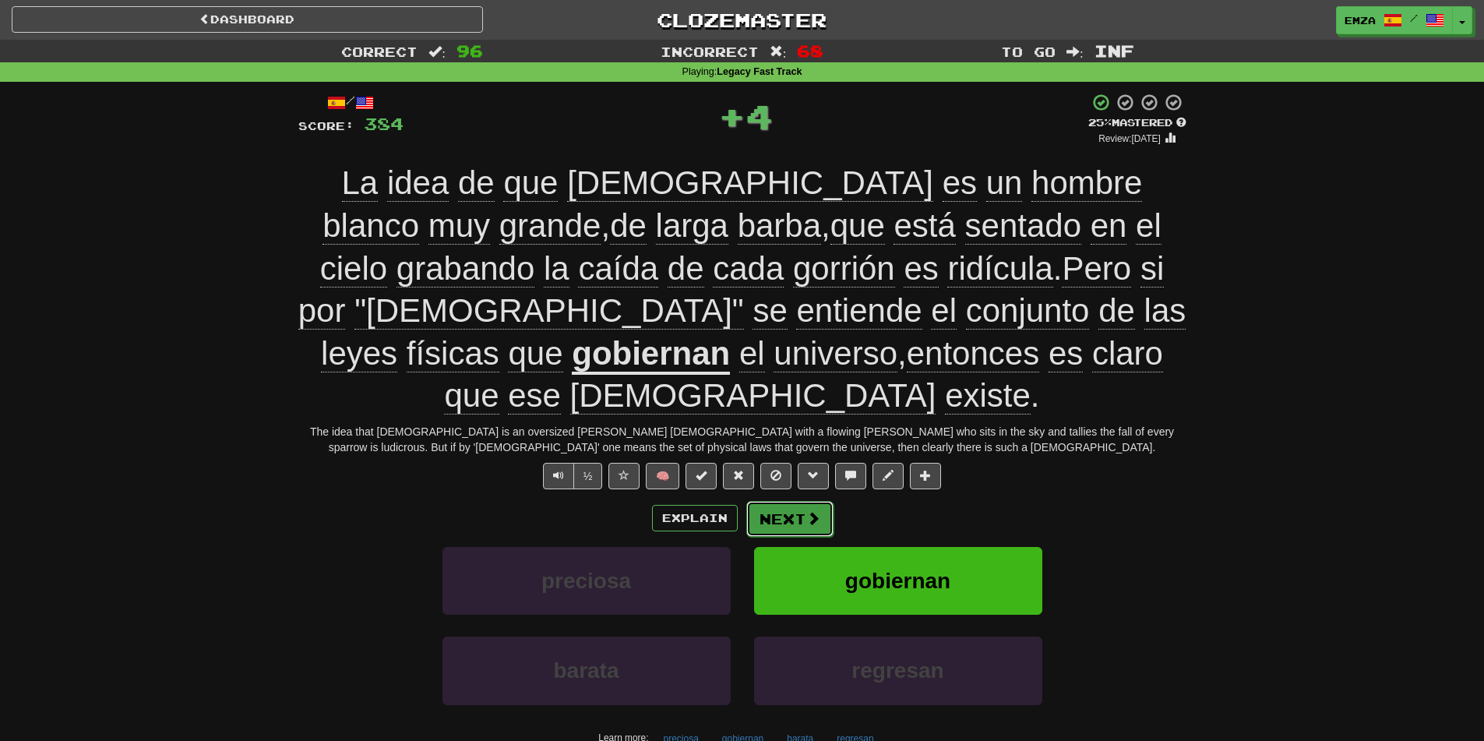
click at [787, 501] on button "Next" at bounding box center [789, 519] width 87 height 36
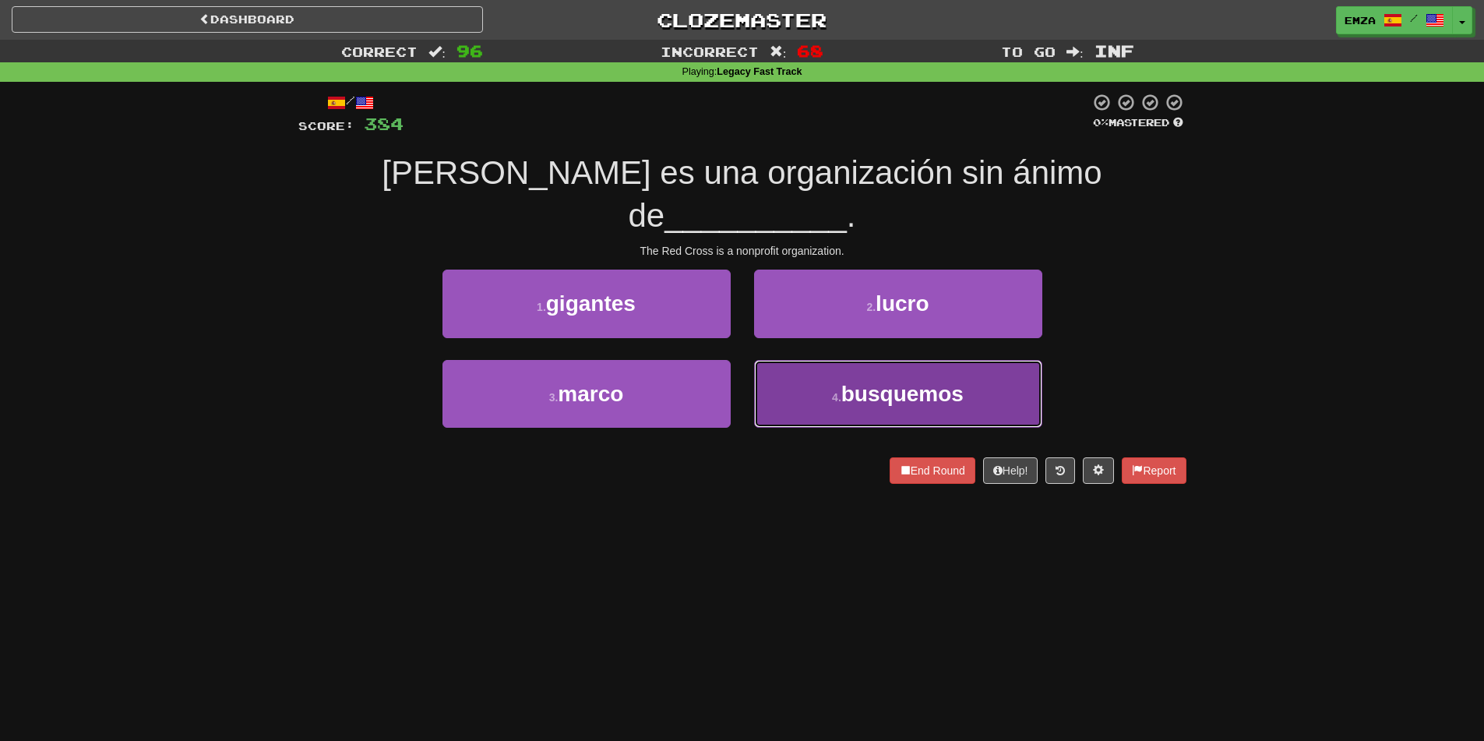
click at [846, 382] on span "busquemos" at bounding box center [902, 394] width 122 height 24
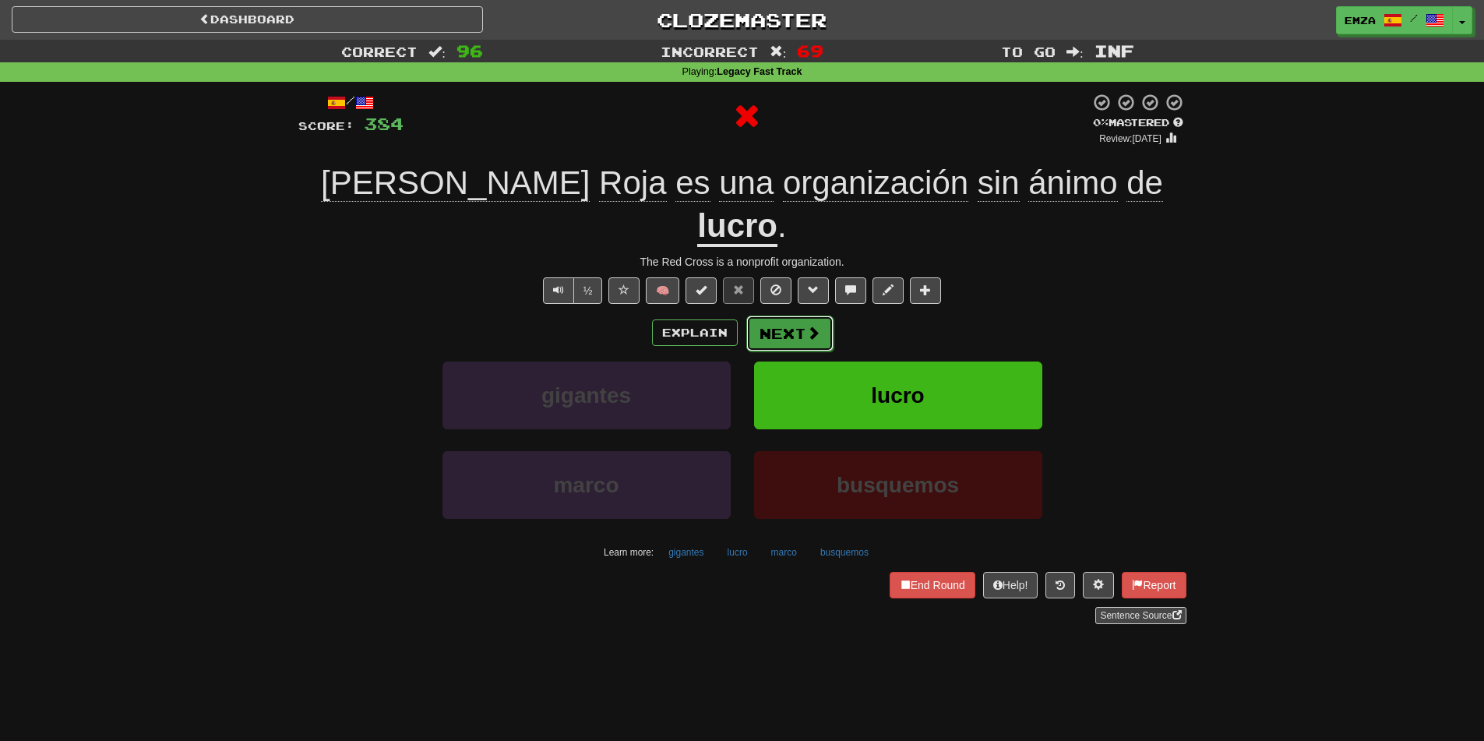
click at [796, 315] on button "Next" at bounding box center [789, 333] width 87 height 36
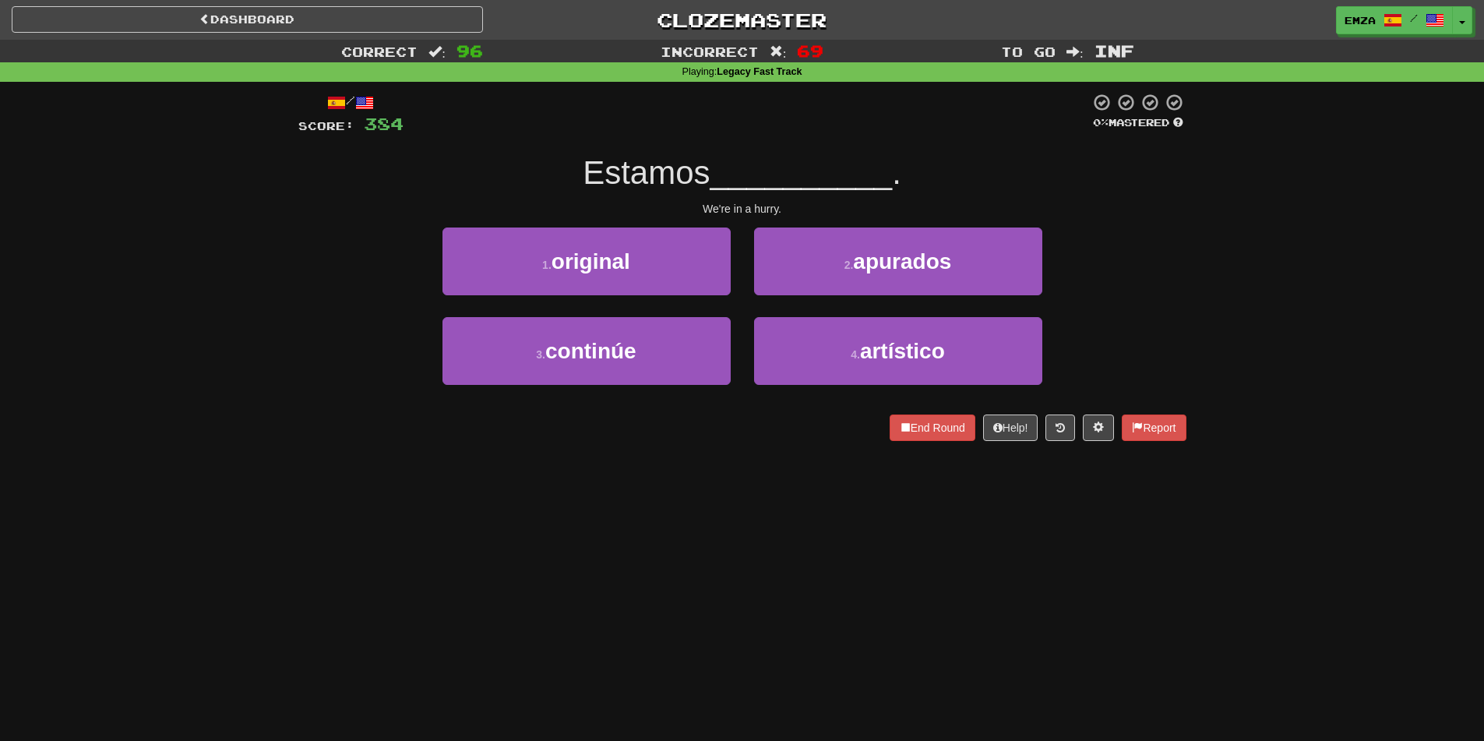
click at [700, 493] on div "Dashboard Clozemaster Emza / Toggle Dropdown Dashboard Leaderboard Activity Fee…" at bounding box center [742, 370] width 1484 height 741
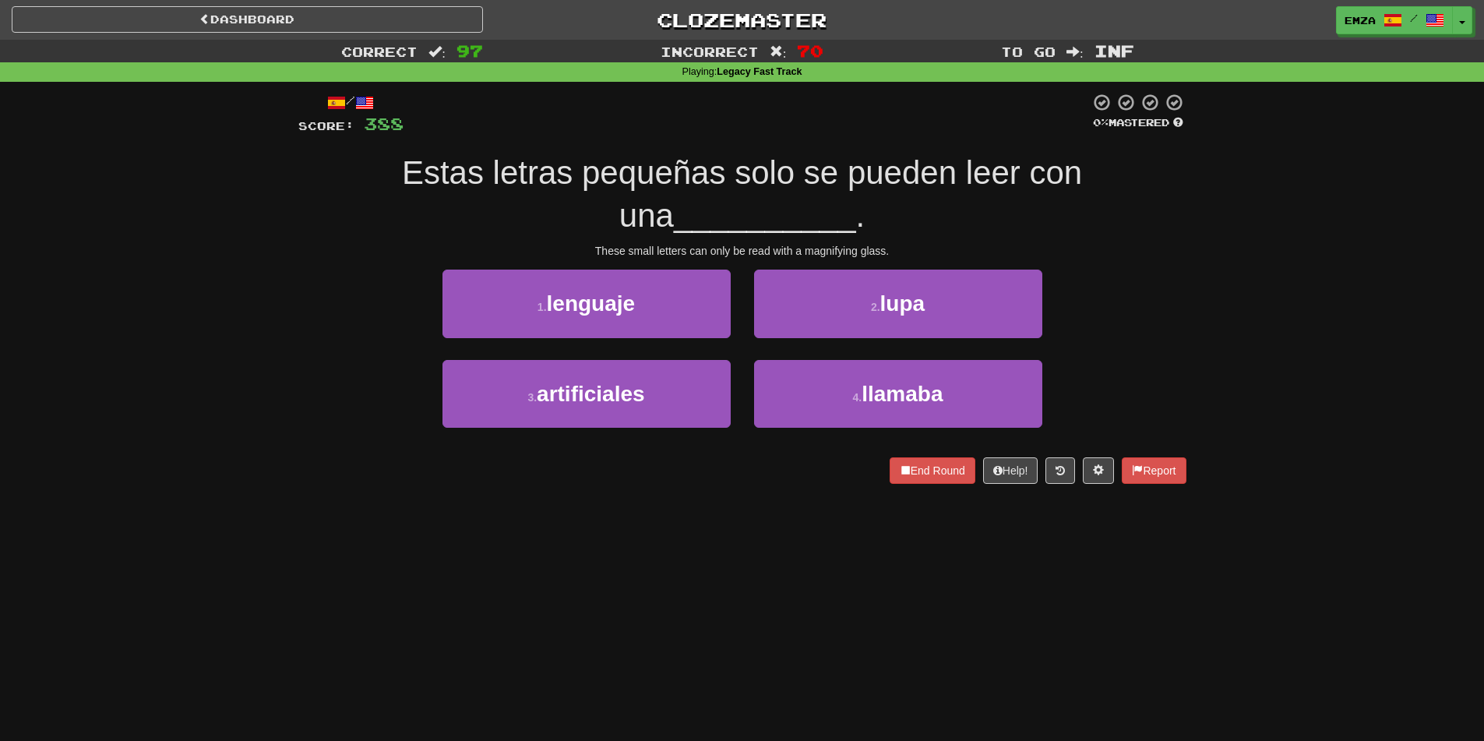
click at [253, 257] on div "Correct : 97 Incorrect : 70 To go : Inf Playing : Legacy Fast Track / Score: 38…" at bounding box center [742, 273] width 1484 height 466
click at [527, 498] on div "/ Score: 388 0 % Mastered Estas letras pequeñas solo se pueden leer con una ___…" at bounding box center [742, 293] width 888 height 423
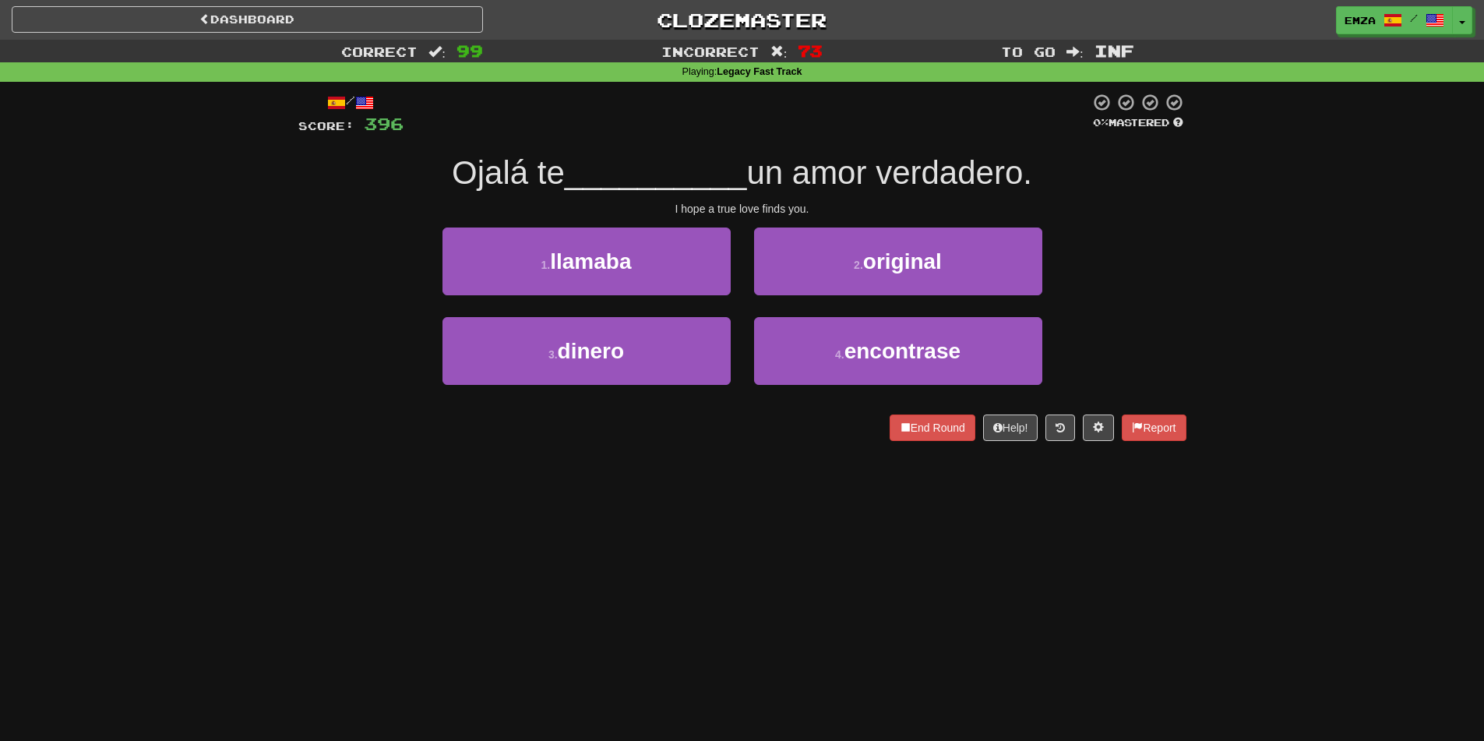
click at [267, 449] on div "Correct : 99 Incorrect : 73 To go : Inf Playing : Legacy Fast Track / Score: 39…" at bounding box center [742, 251] width 1484 height 423
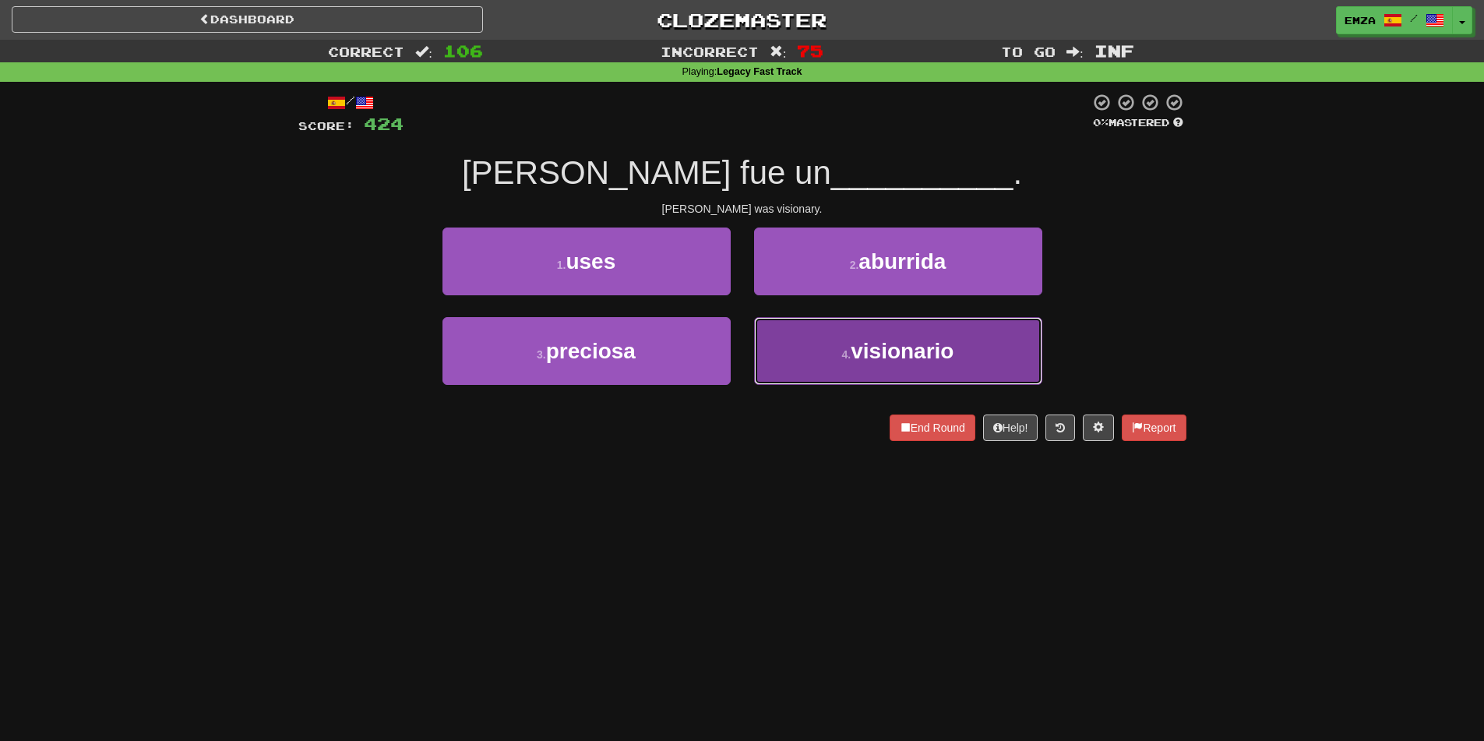
click at [844, 338] on button "4 . visionario" at bounding box center [898, 351] width 288 height 68
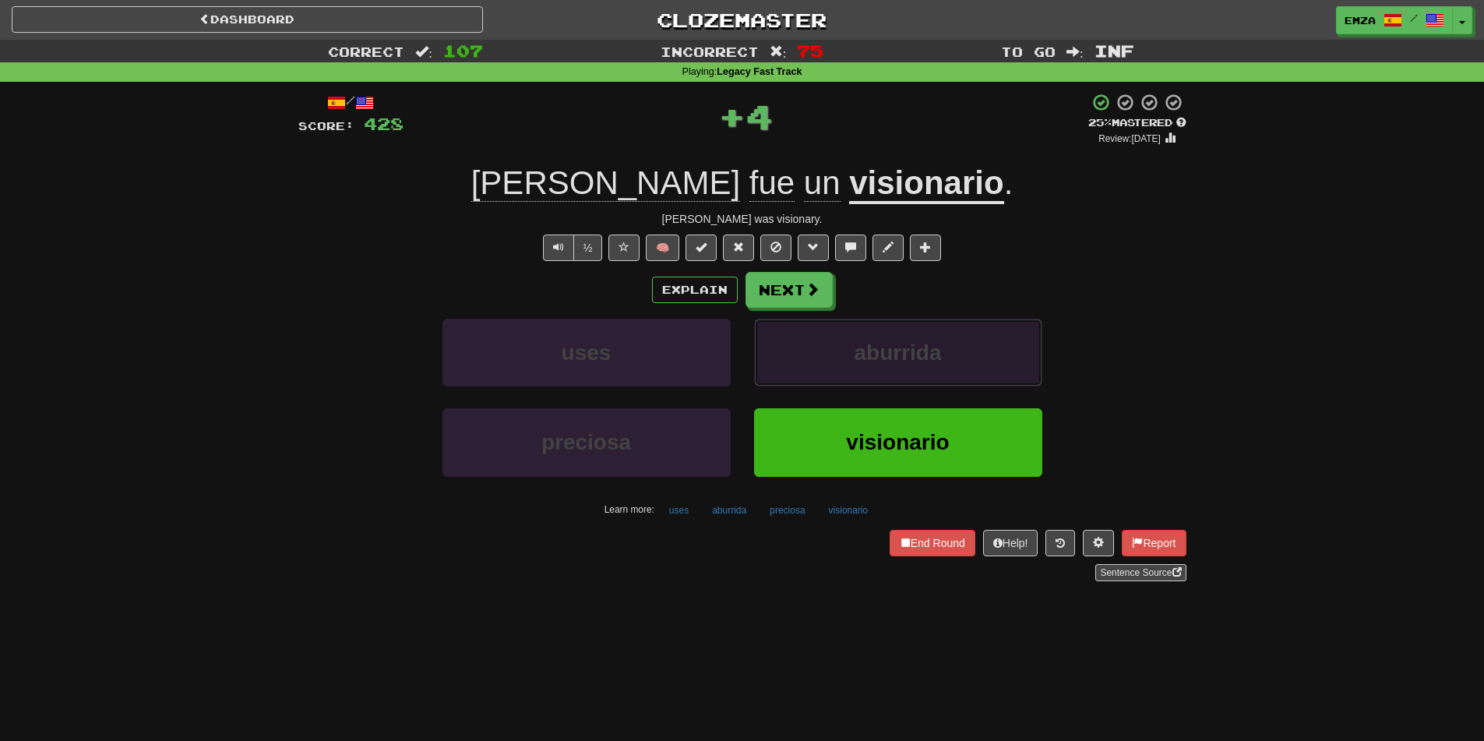
drag, startPoint x: 785, startPoint y: 351, endPoint x: 786, endPoint y: 342, distance: 9.4
click at [786, 342] on button "aburrida" at bounding box center [898, 353] width 288 height 68
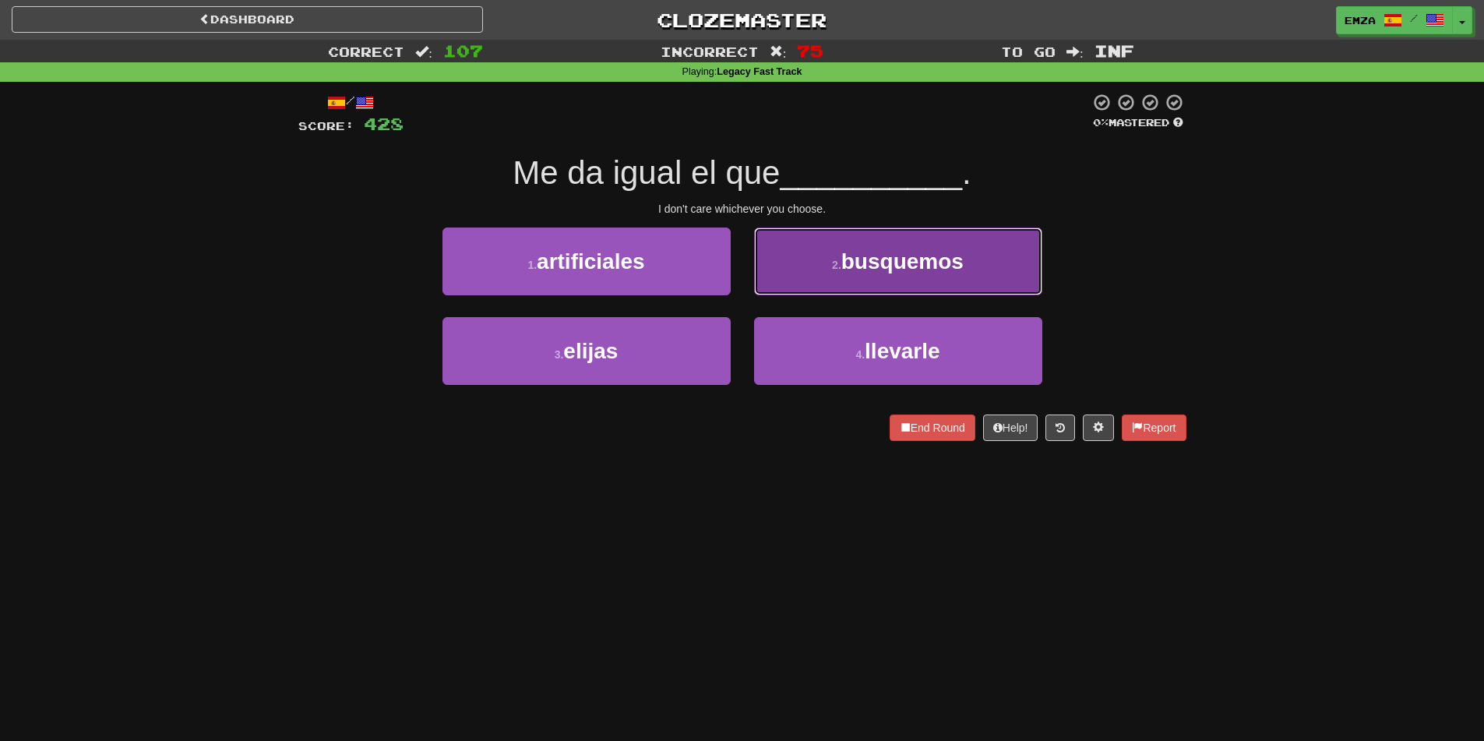
click at [801, 277] on button "2 . busquemos" at bounding box center [898, 261] width 288 height 68
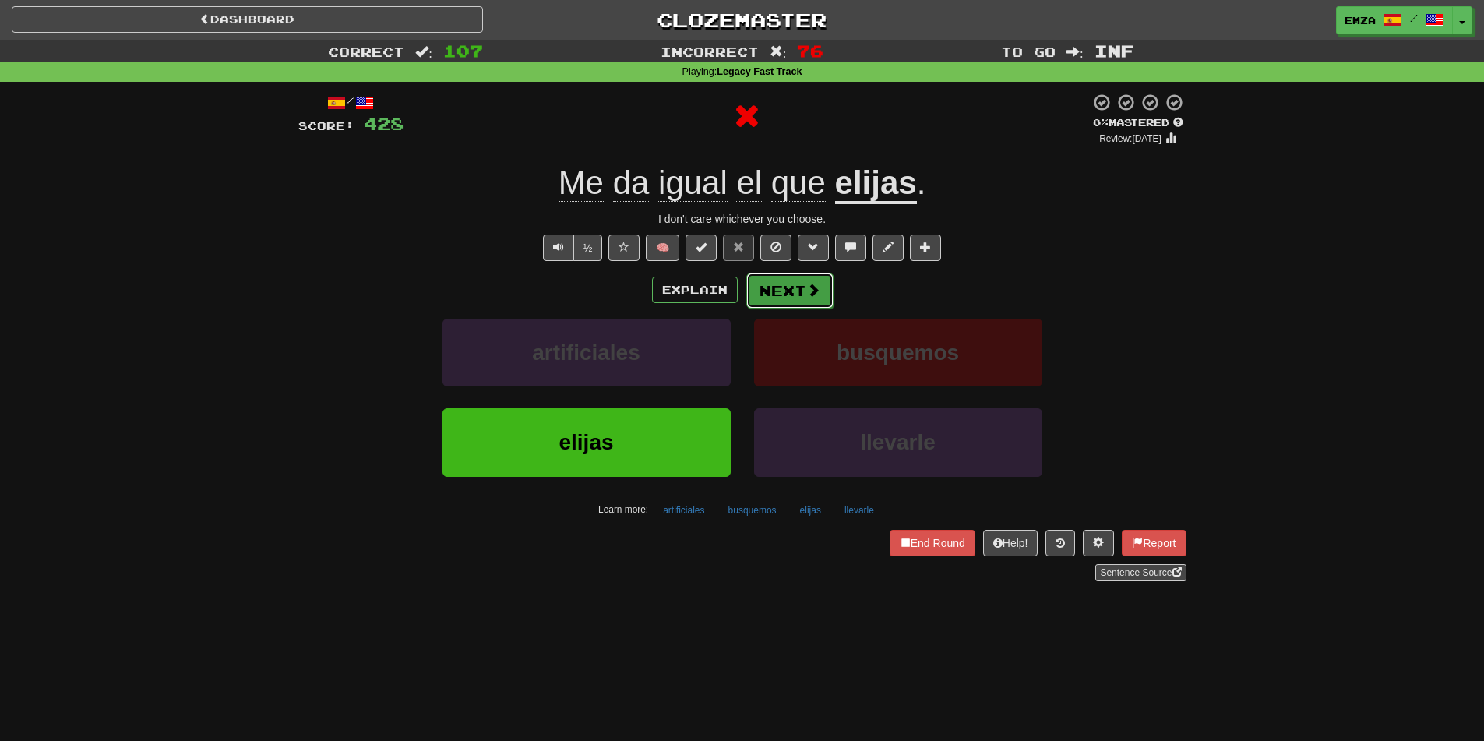
click at [772, 276] on button "Next" at bounding box center [789, 291] width 87 height 36
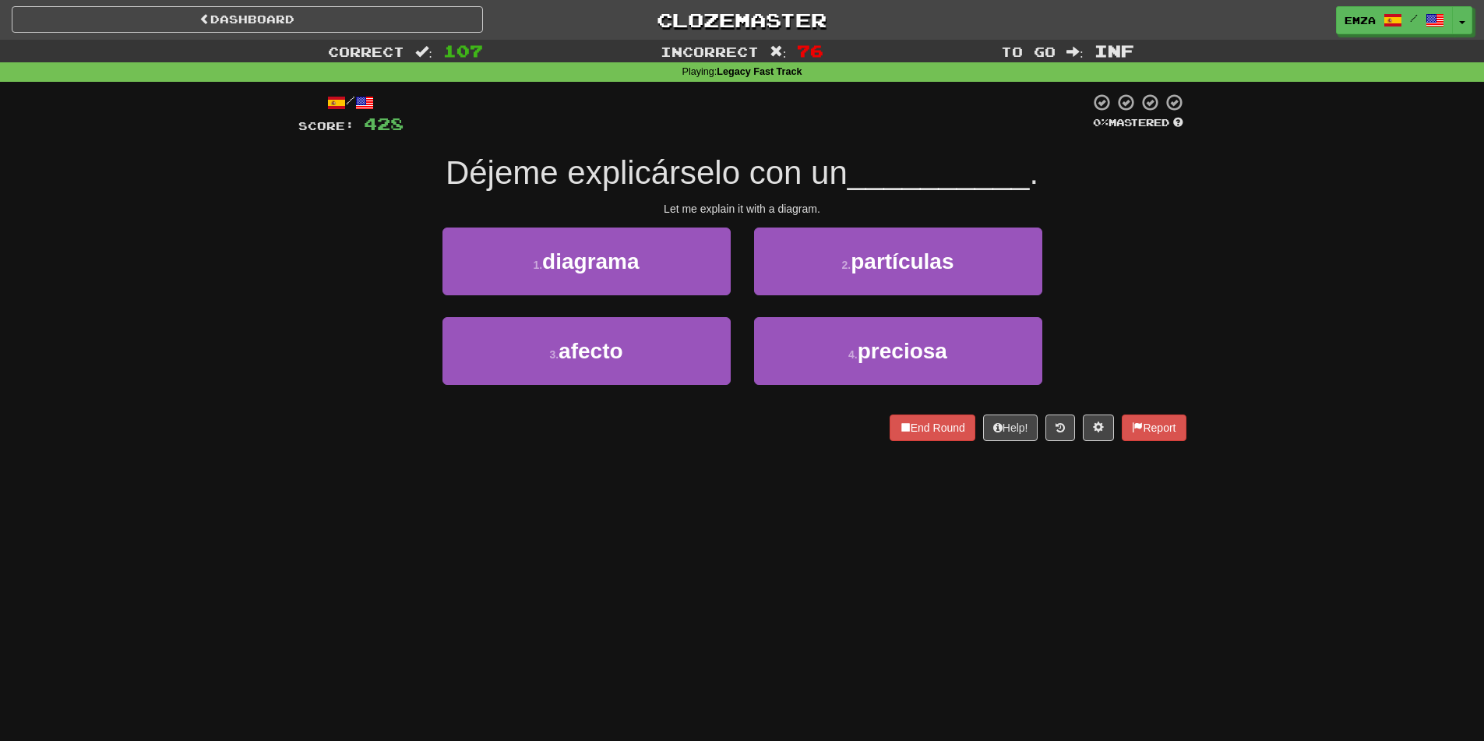
click at [791, 483] on div "Dashboard Clozemaster Emza / Toggle Dropdown Dashboard Leaderboard Activity Fee…" at bounding box center [742, 370] width 1484 height 741
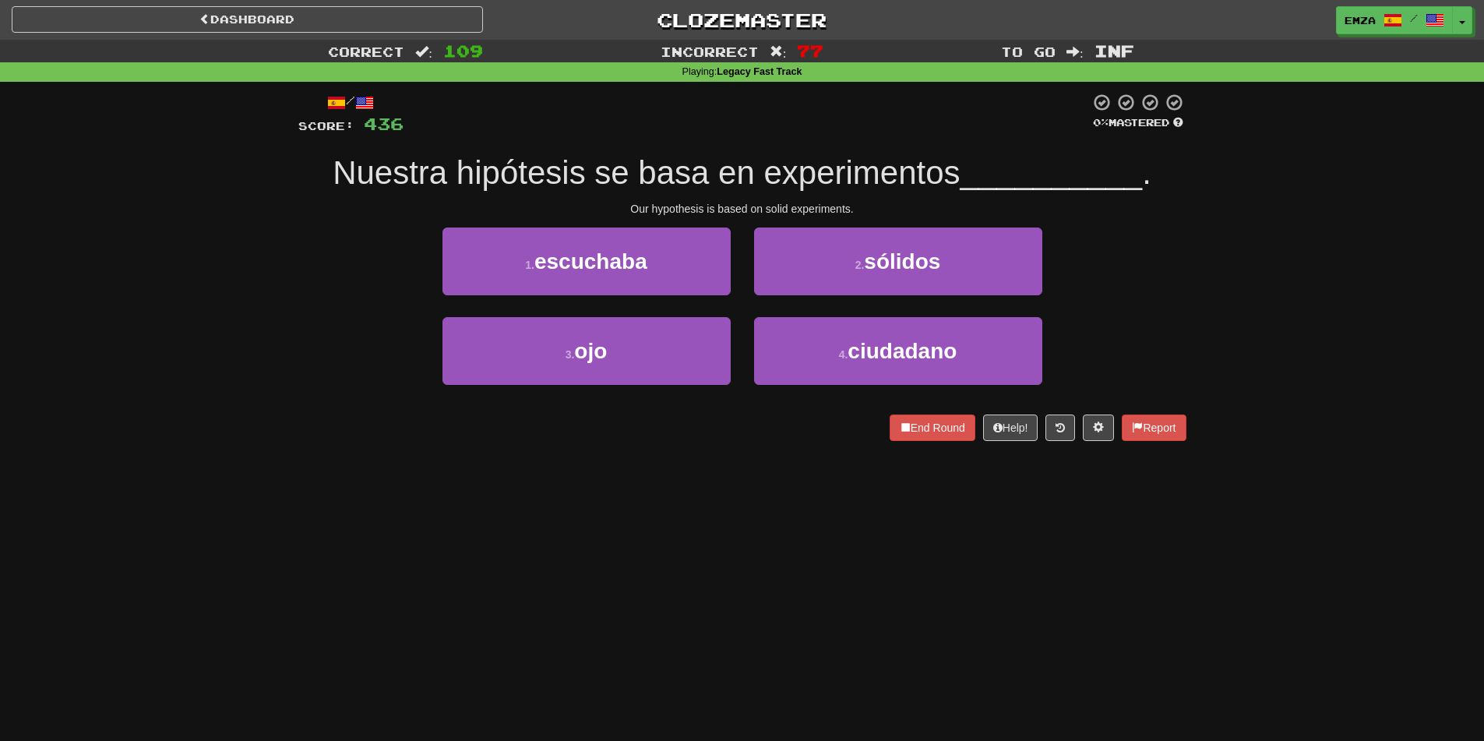
click at [750, 509] on div "Dashboard Clozemaster Emza / Toggle Dropdown Dashboard Leaderboard Activity Fee…" at bounding box center [742, 370] width 1484 height 741
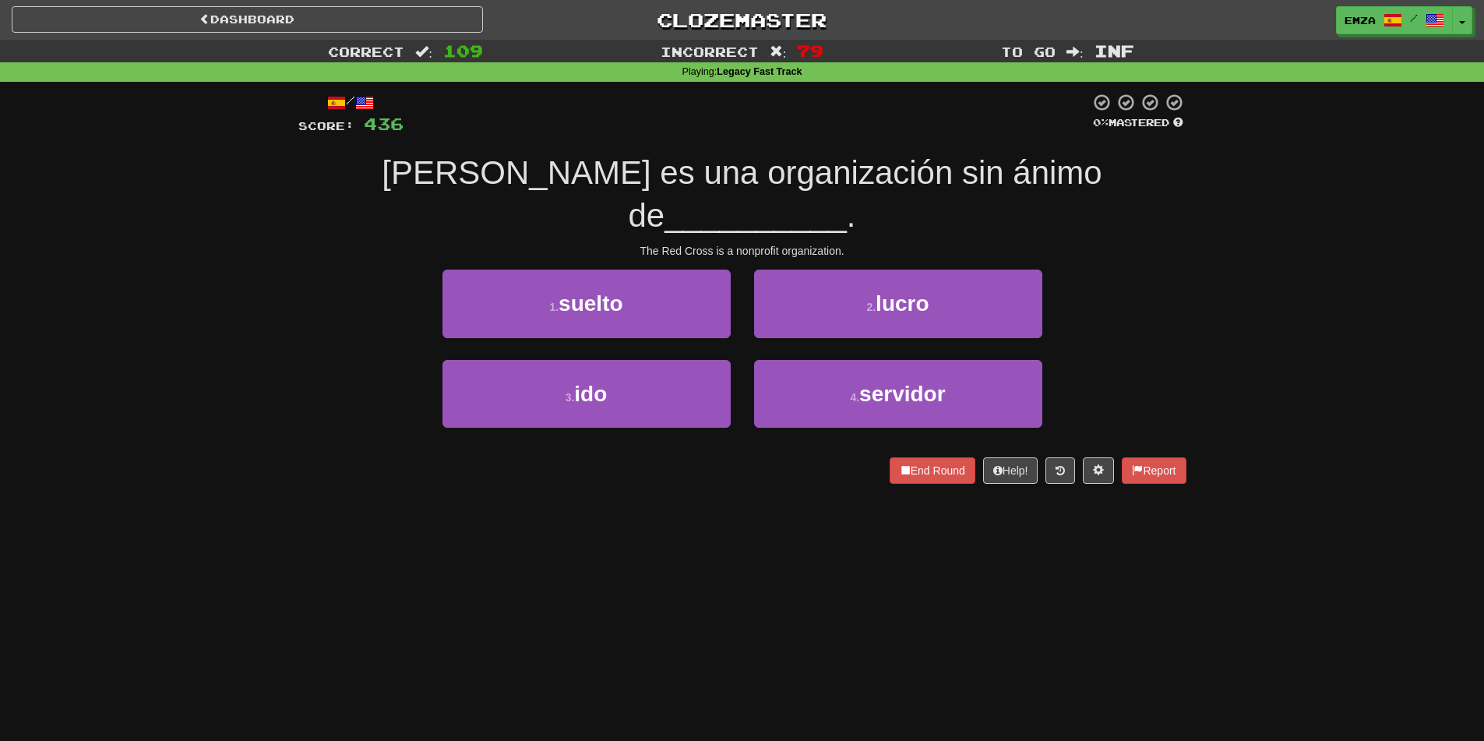
click at [672, 499] on div "Dashboard Clozemaster Emza / Toggle Dropdown Dashboard Leaderboard Activity Fee…" at bounding box center [742, 370] width 1484 height 741
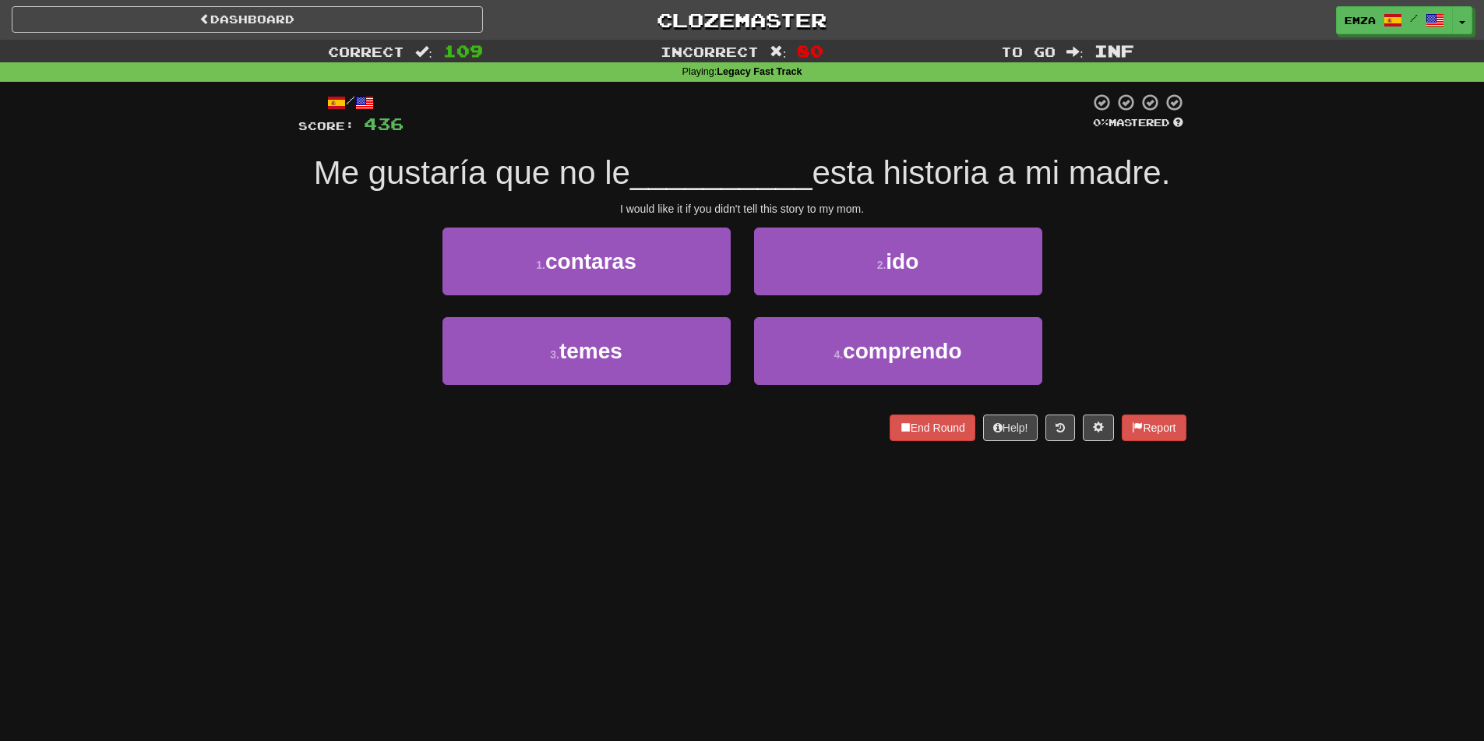
click at [735, 513] on div "Dashboard Clozemaster Emza / Toggle Dropdown Dashboard Leaderboard Activity Fee…" at bounding box center [742, 370] width 1484 height 741
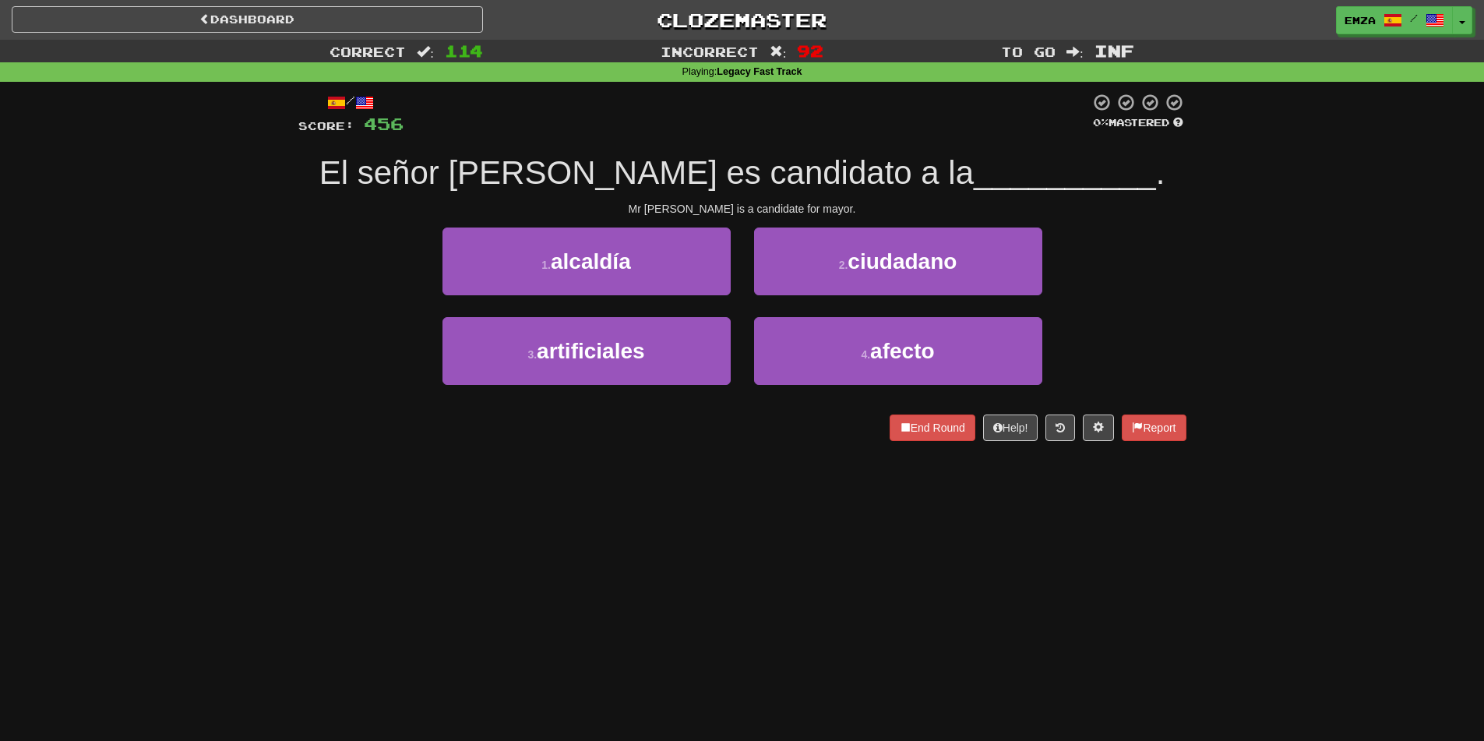
click at [754, 533] on div "Dashboard Clozemaster Emza / Toggle Dropdown Dashboard Leaderboard Activity Fee…" at bounding box center [742, 370] width 1484 height 741
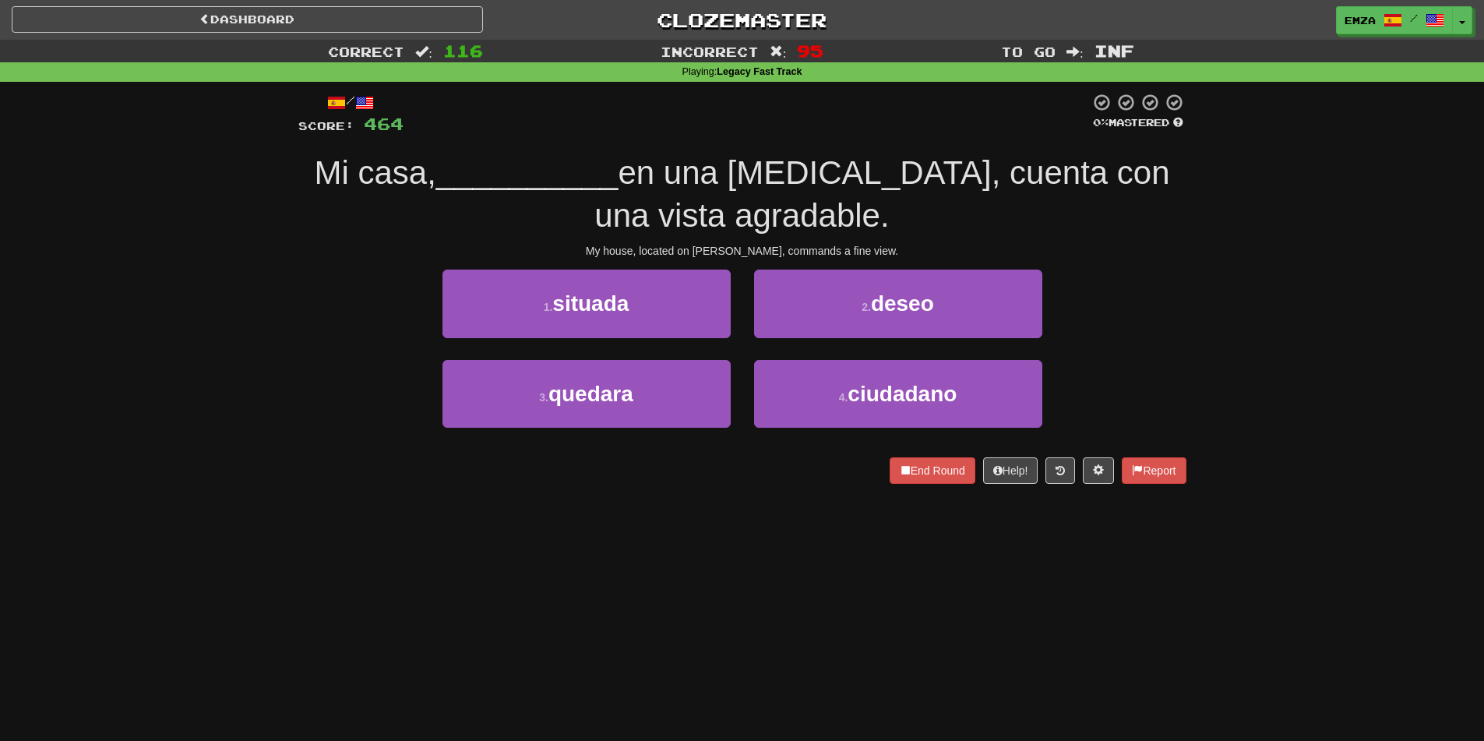
click at [477, 532] on div "Dashboard Clozemaster Emza / Toggle Dropdown Dashboard Leaderboard Activity Fee…" at bounding box center [742, 370] width 1484 height 741
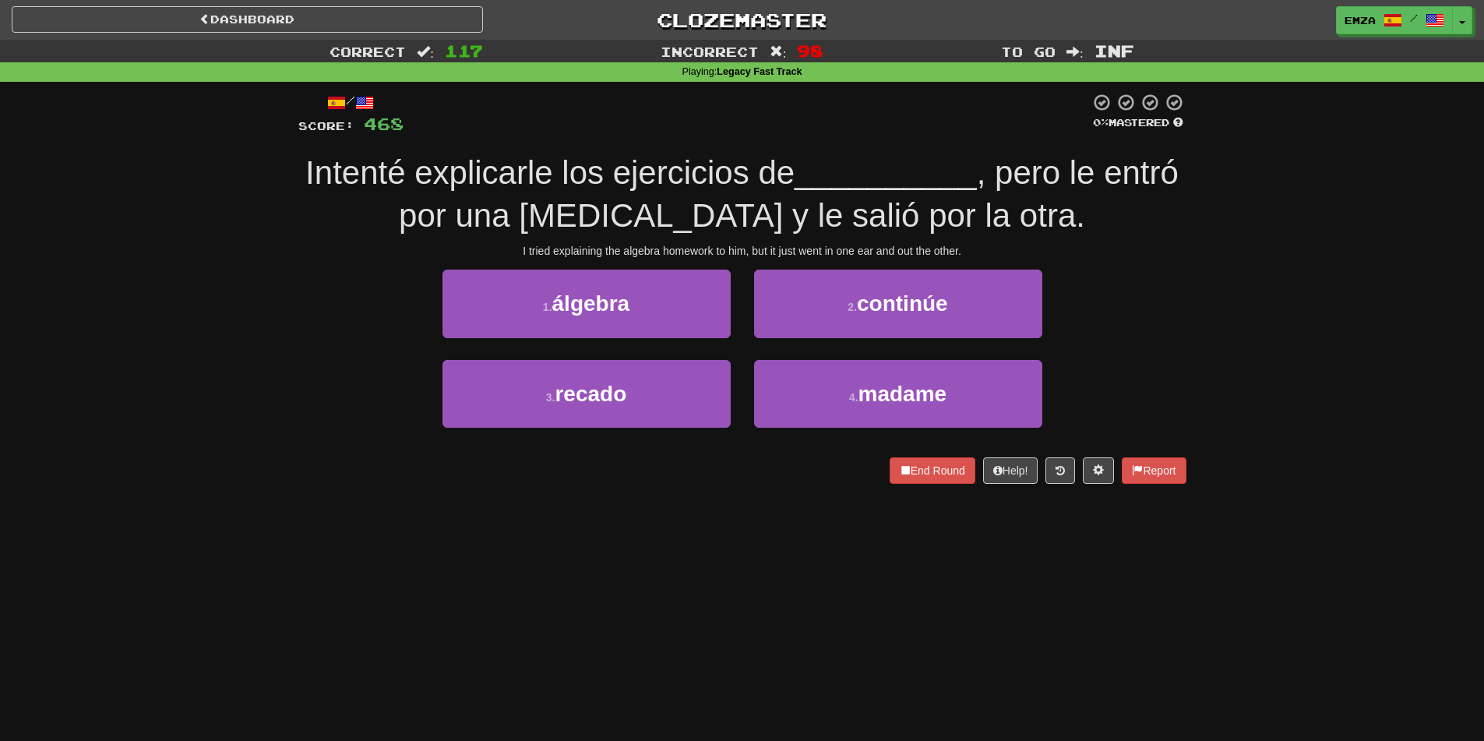
click at [722, 558] on div "Dashboard Clozemaster Emza / Toggle Dropdown Dashboard Leaderboard Activity Fee…" at bounding box center [742, 370] width 1484 height 741
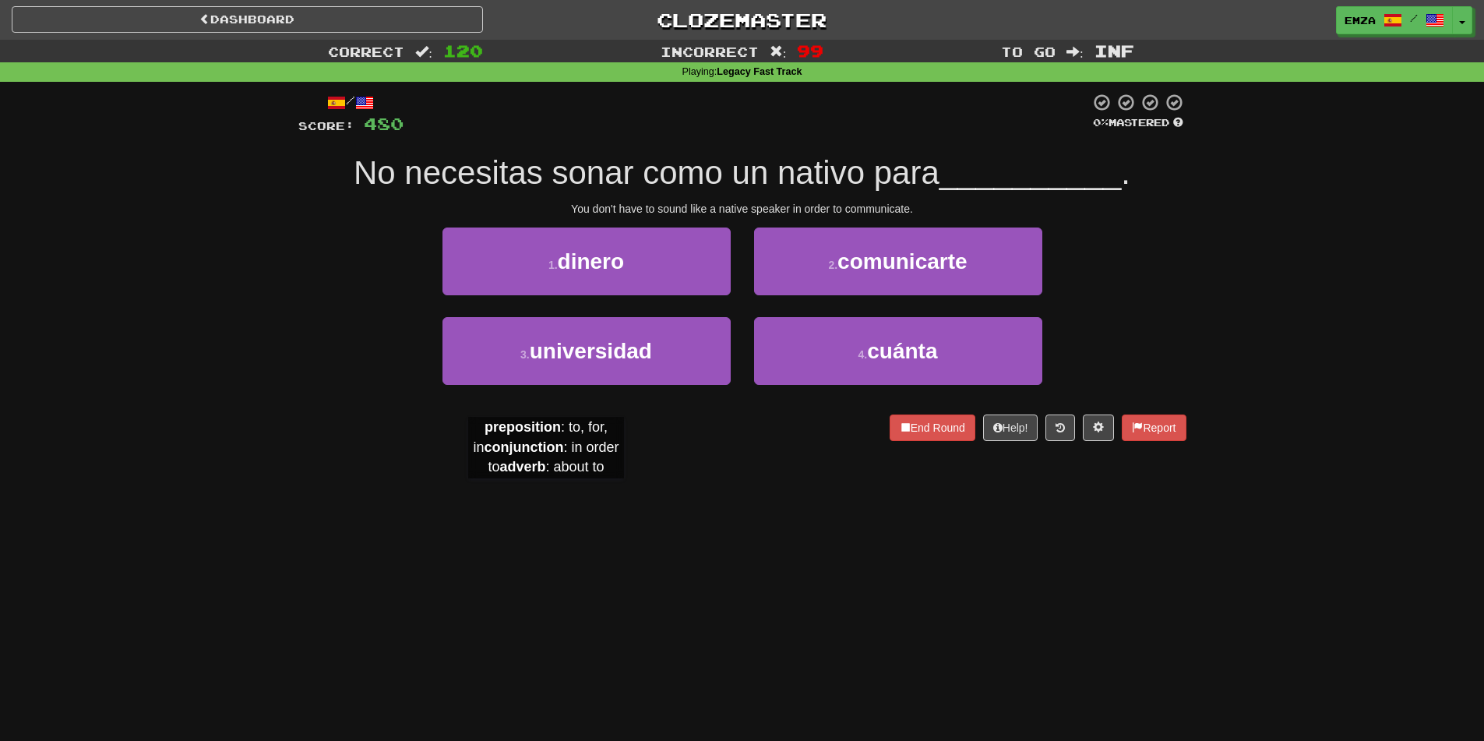
click at [525, 483] on div "Dashboard Clozemaster Emza / Toggle Dropdown Dashboard Leaderboard Activity Fee…" at bounding box center [742, 370] width 1484 height 741
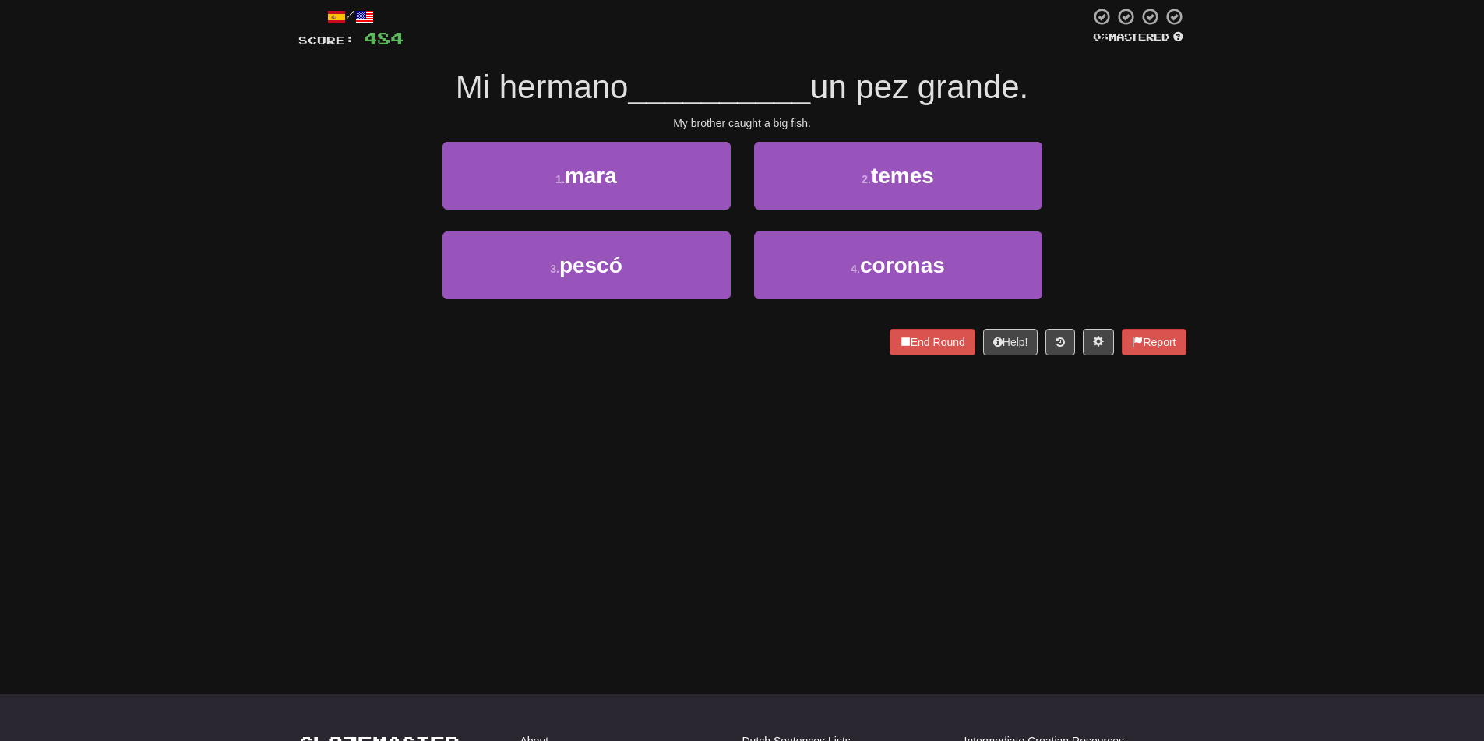
scroll to position [8, 0]
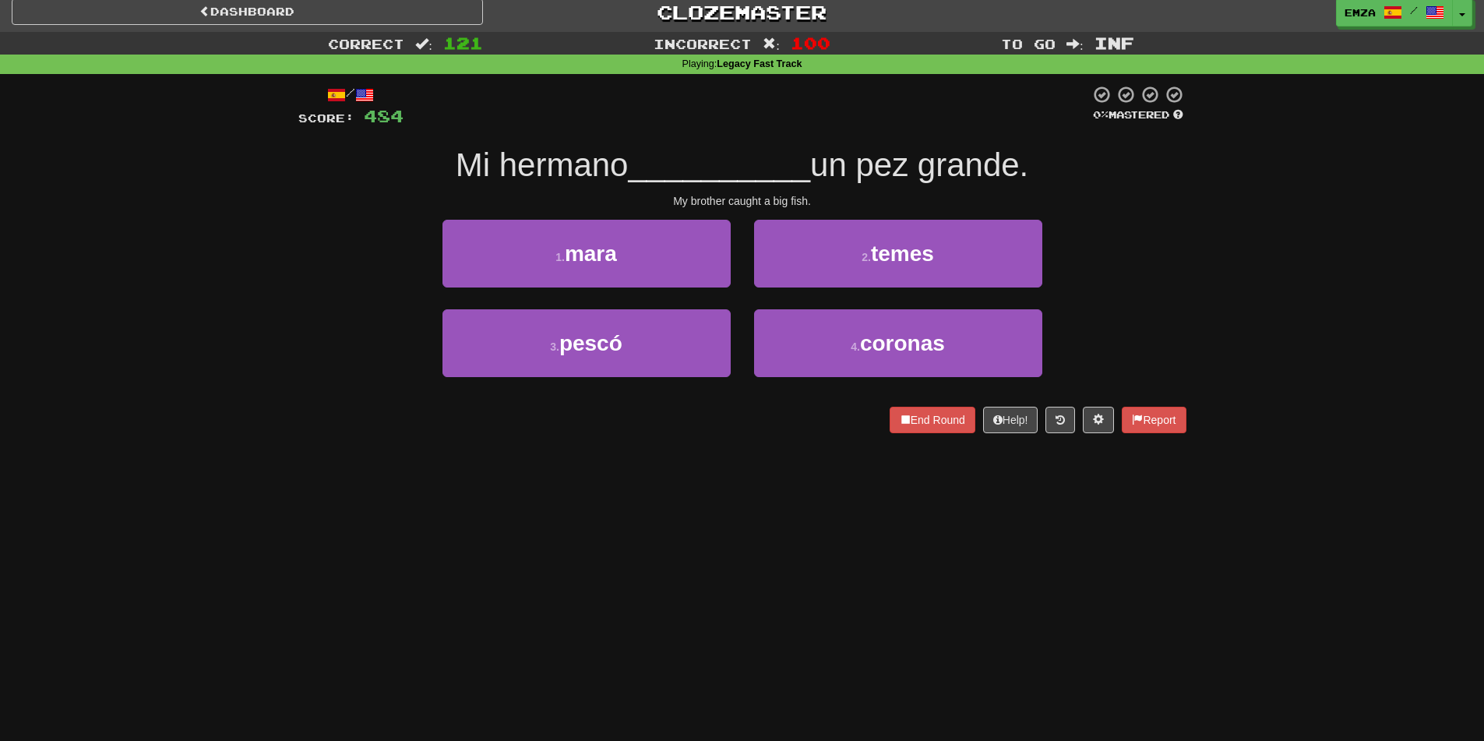
click at [225, 435] on div "Correct : 121 Incorrect : 100 To go : Inf Playing : Legacy Fast Track / Score: …" at bounding box center [742, 243] width 1484 height 423
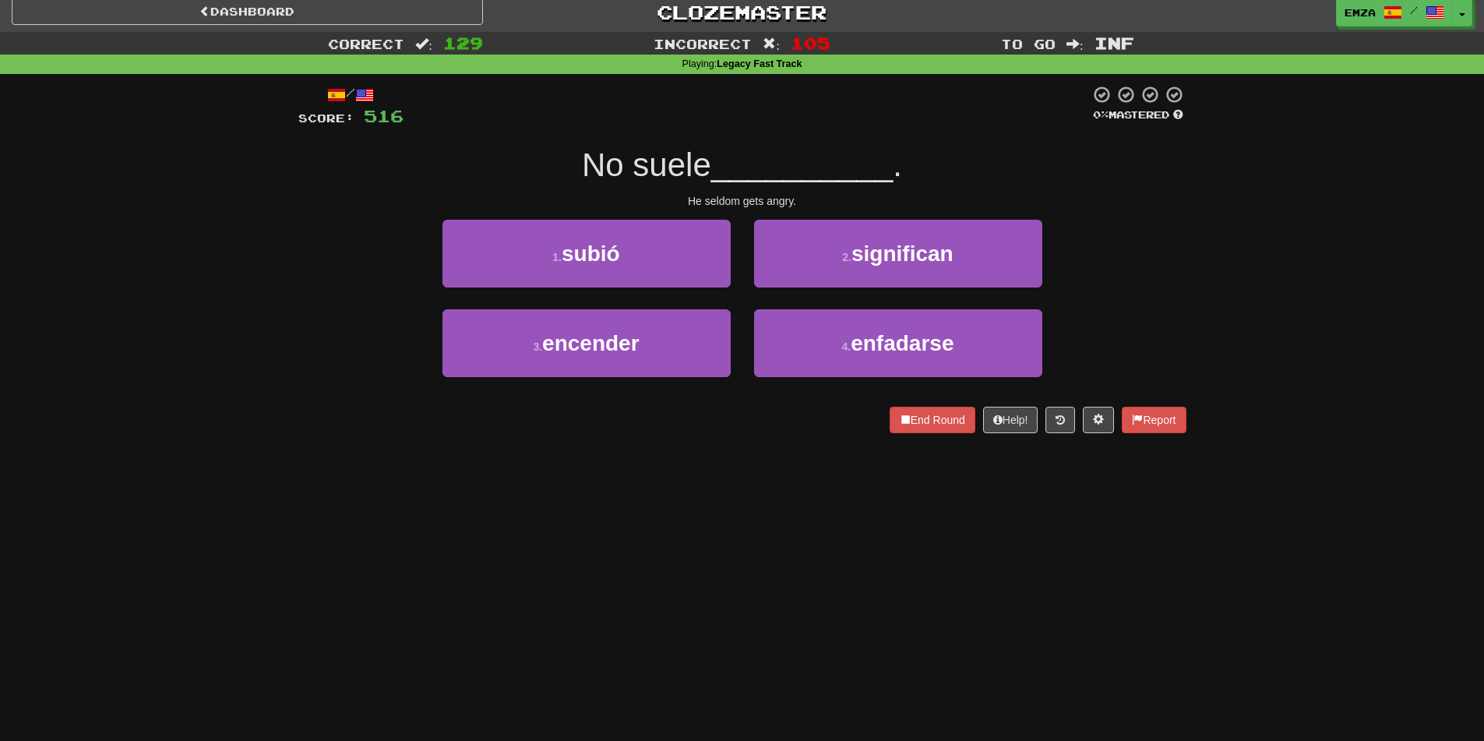
click at [667, 457] on div "Dashboard Clozemaster Emza / Toggle Dropdown Dashboard Leaderboard Activity Fee…" at bounding box center [742, 362] width 1484 height 741
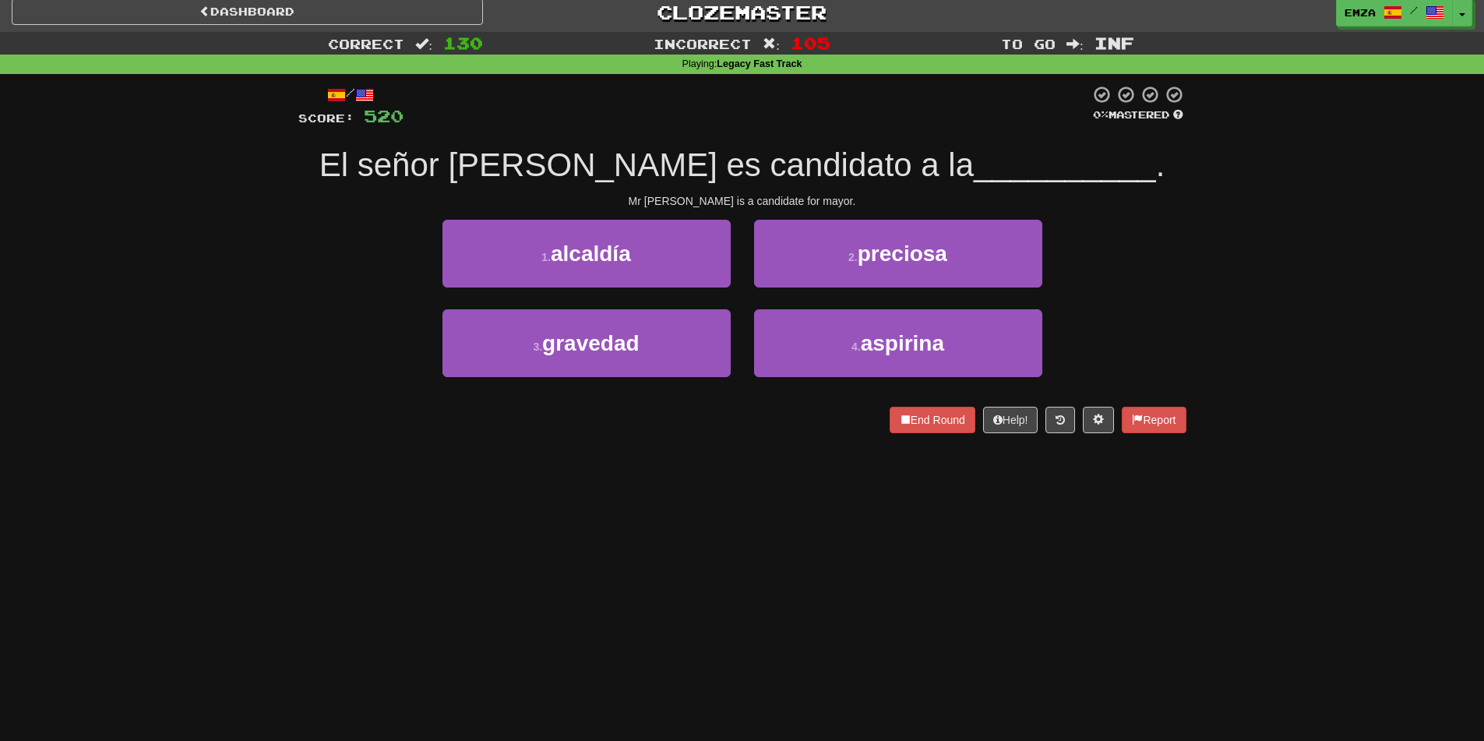
click at [661, 471] on div "Dashboard Clozemaster Emza / Toggle Dropdown Dashboard Leaderboard Activity Fee…" at bounding box center [742, 362] width 1484 height 741
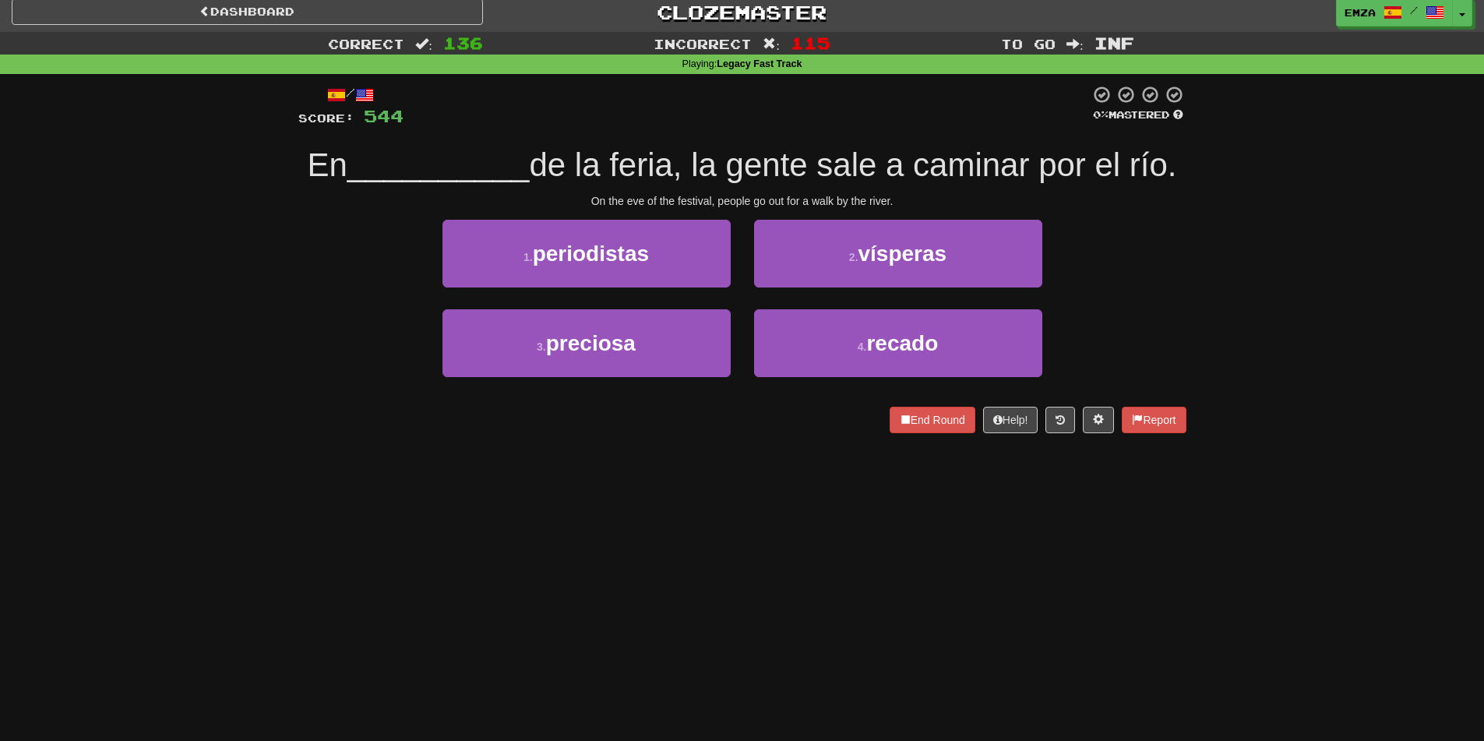
click at [738, 493] on div "Dashboard Clozemaster Emza / Toggle Dropdown Dashboard Leaderboard Activity Fee…" at bounding box center [742, 362] width 1484 height 741
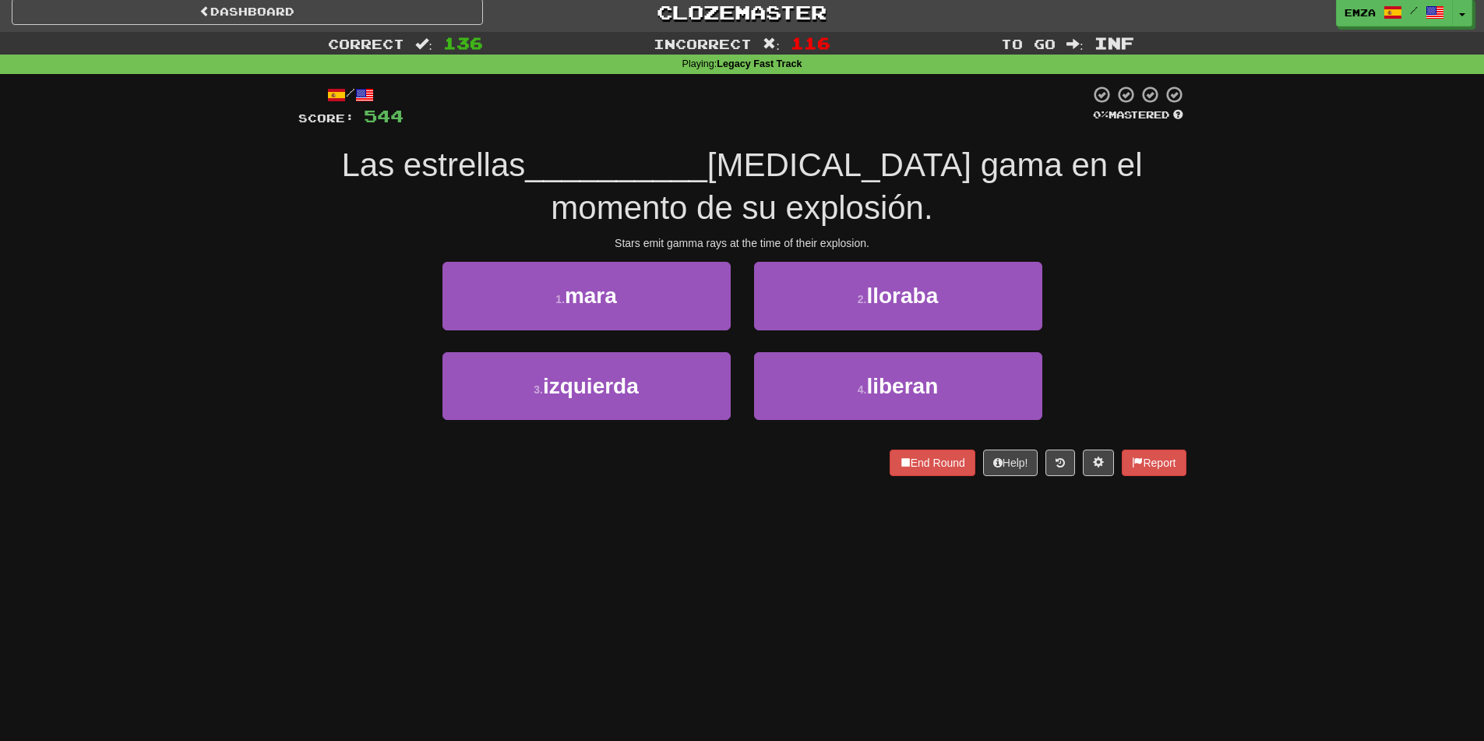
click at [760, 495] on div "/ Score: 544 0 % Mastered Las estrellas __________ rayos gama en el momento de …" at bounding box center [742, 285] width 888 height 423
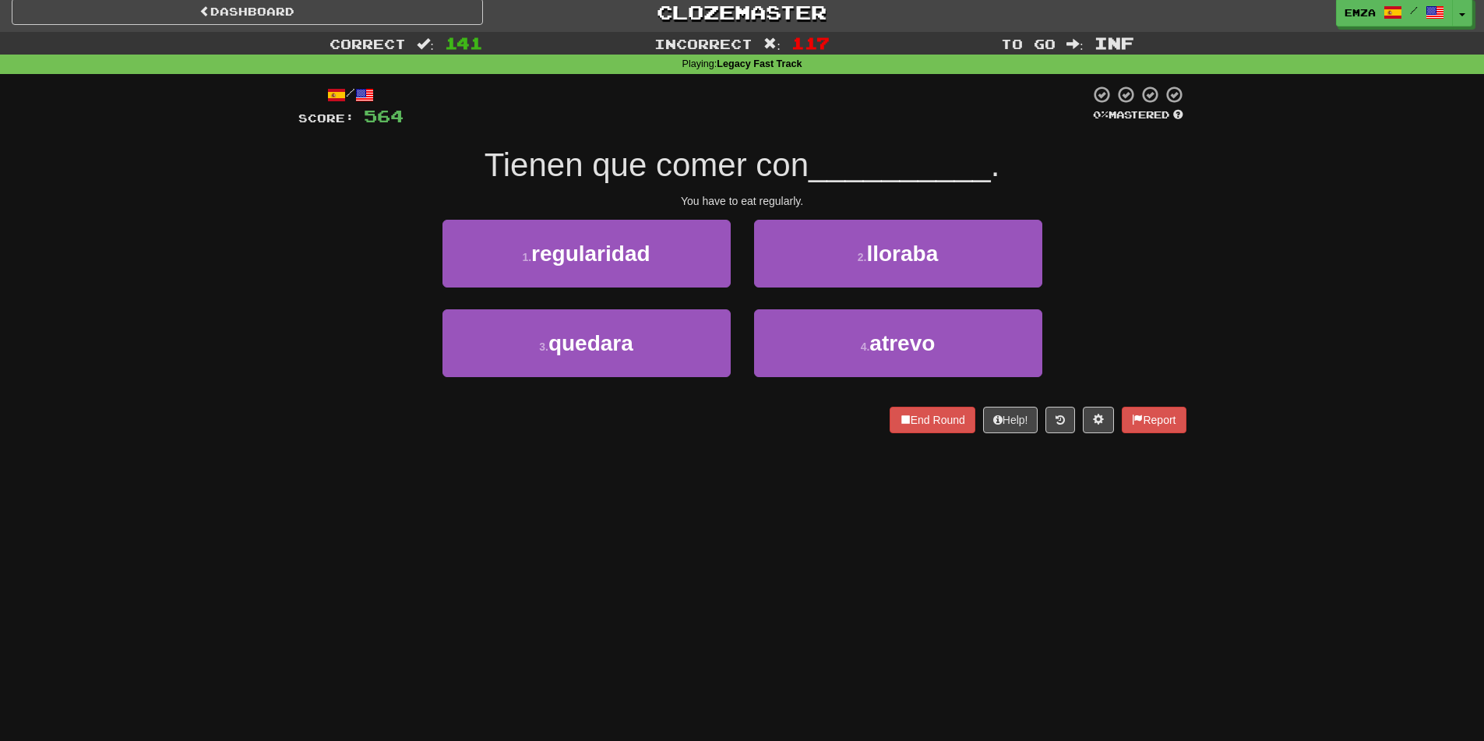
click at [705, 549] on div "Dashboard Clozemaster Emza / Toggle Dropdown Dashboard Leaderboard Activity Fee…" at bounding box center [742, 362] width 1484 height 741
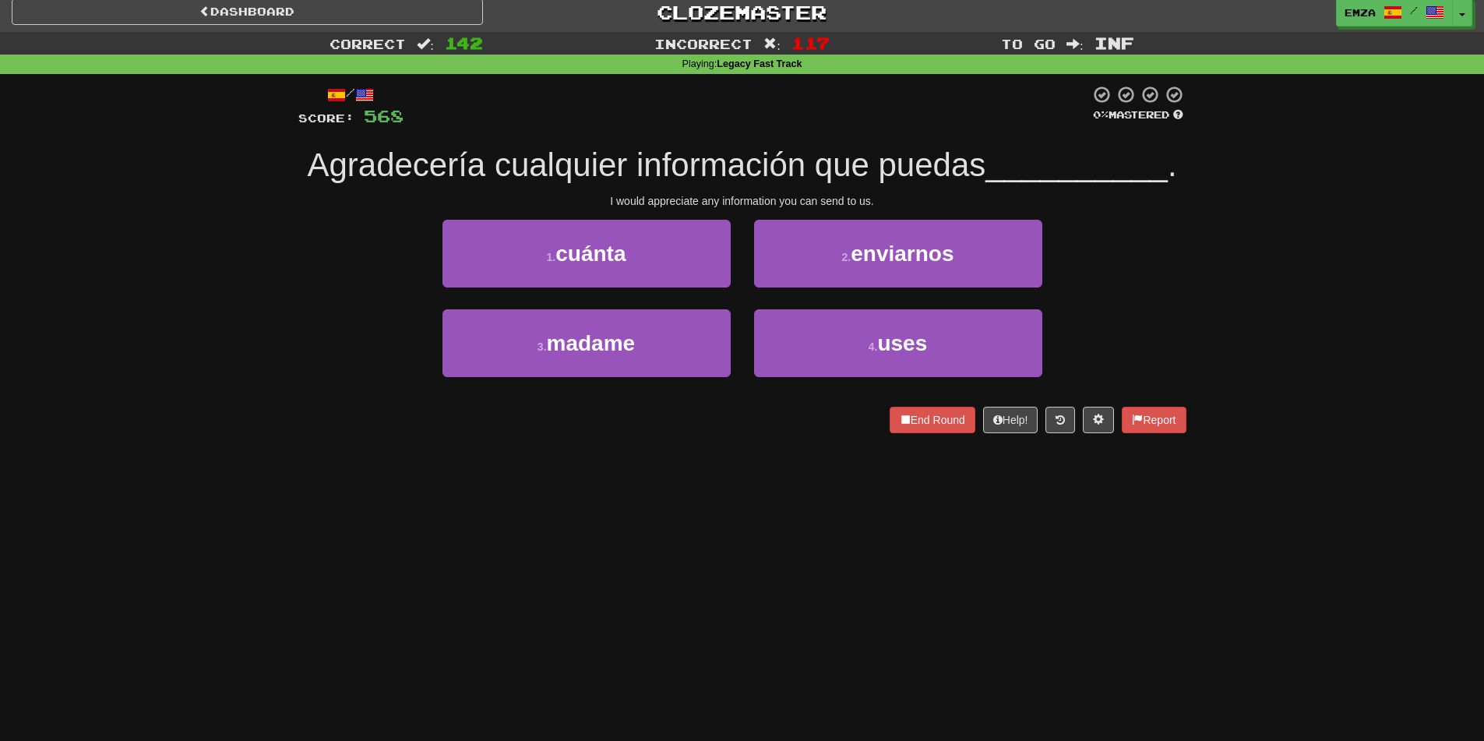
click at [220, 438] on div "Correct : 142 Incorrect : 117 To go : Inf Playing : Legacy Fast Track / Score: …" at bounding box center [742, 243] width 1484 height 423
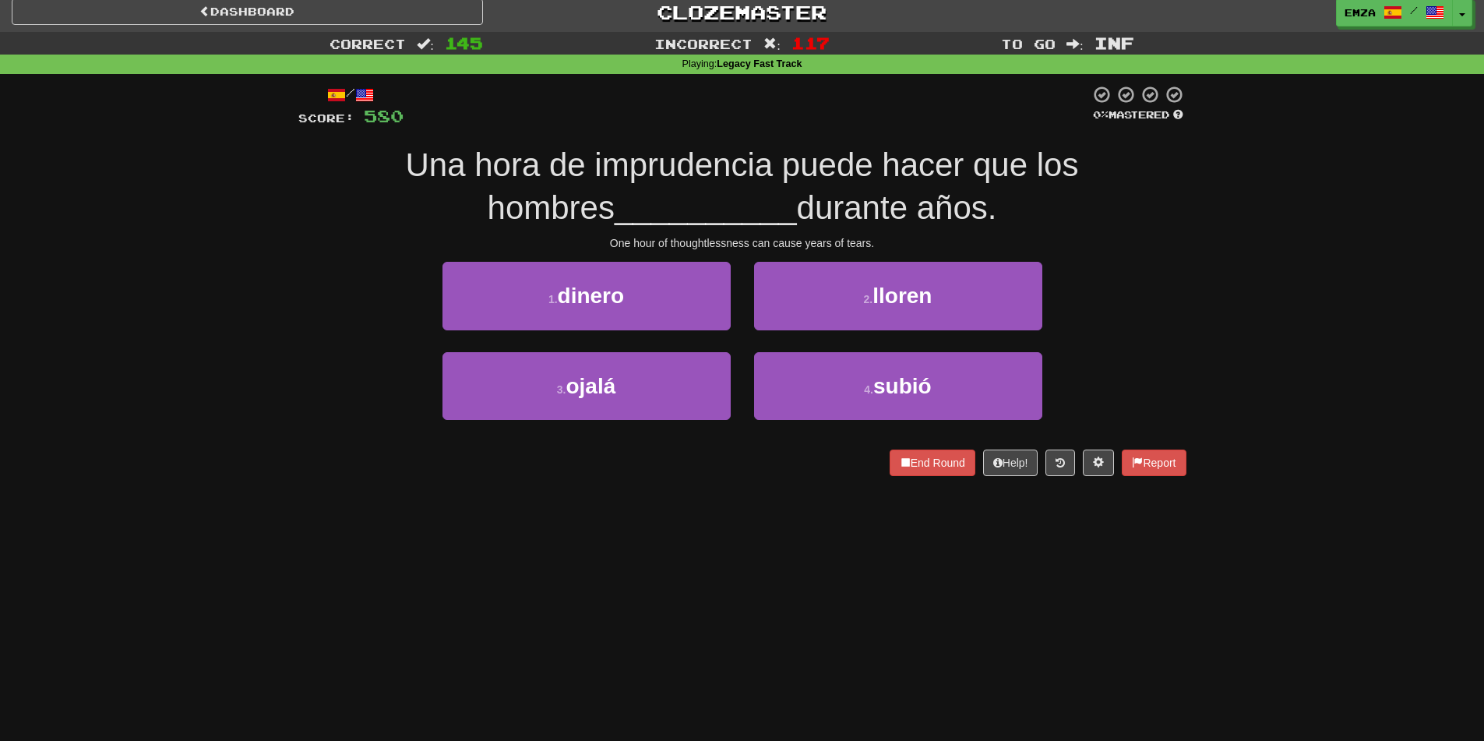
click at [304, 490] on div "/ Score: 580 0 % Mastered Una hora de imprudencia puede hacer que los hombres _…" at bounding box center [742, 285] width 888 height 423
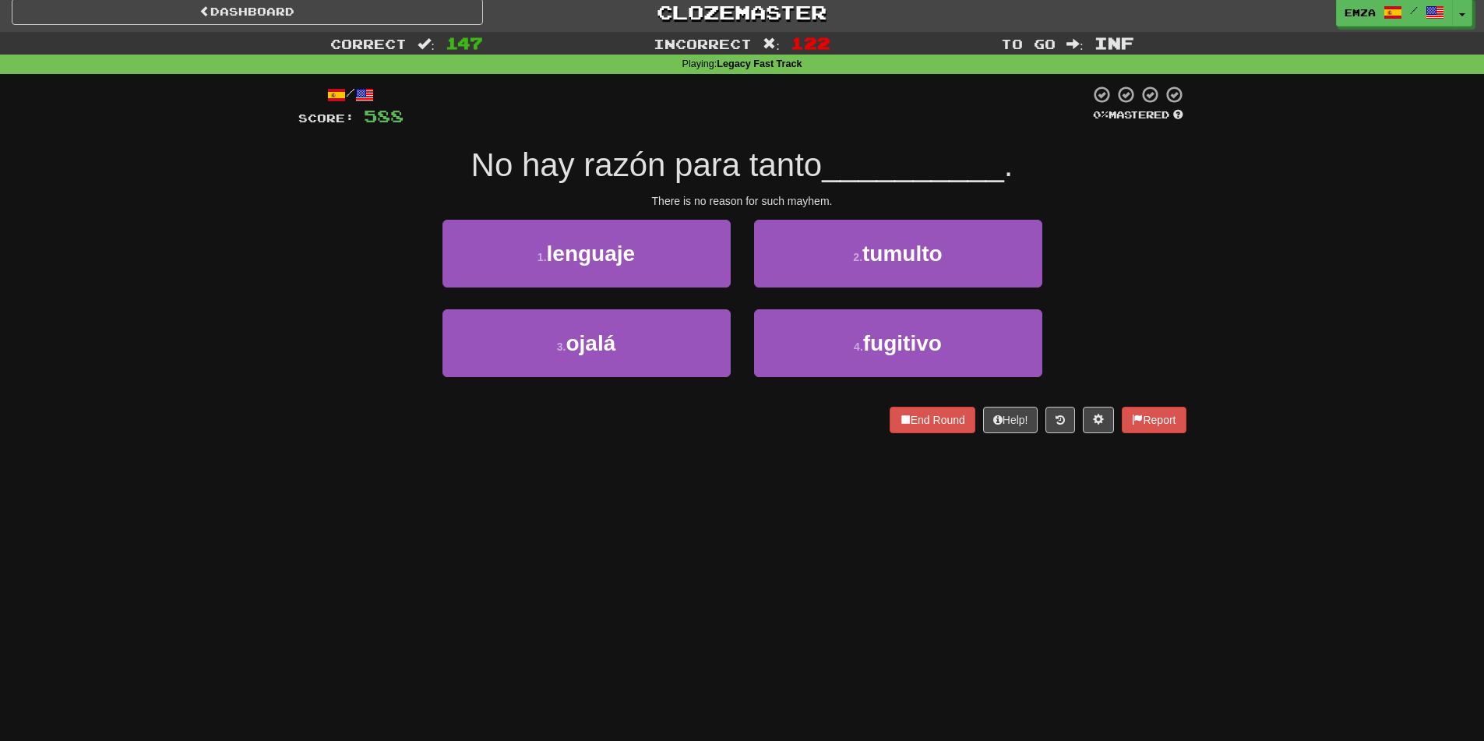
click at [571, 496] on div "Dashboard Clozemaster Emza / Toggle Dropdown Dashboard Leaderboard Activity Fee…" at bounding box center [742, 362] width 1484 height 741
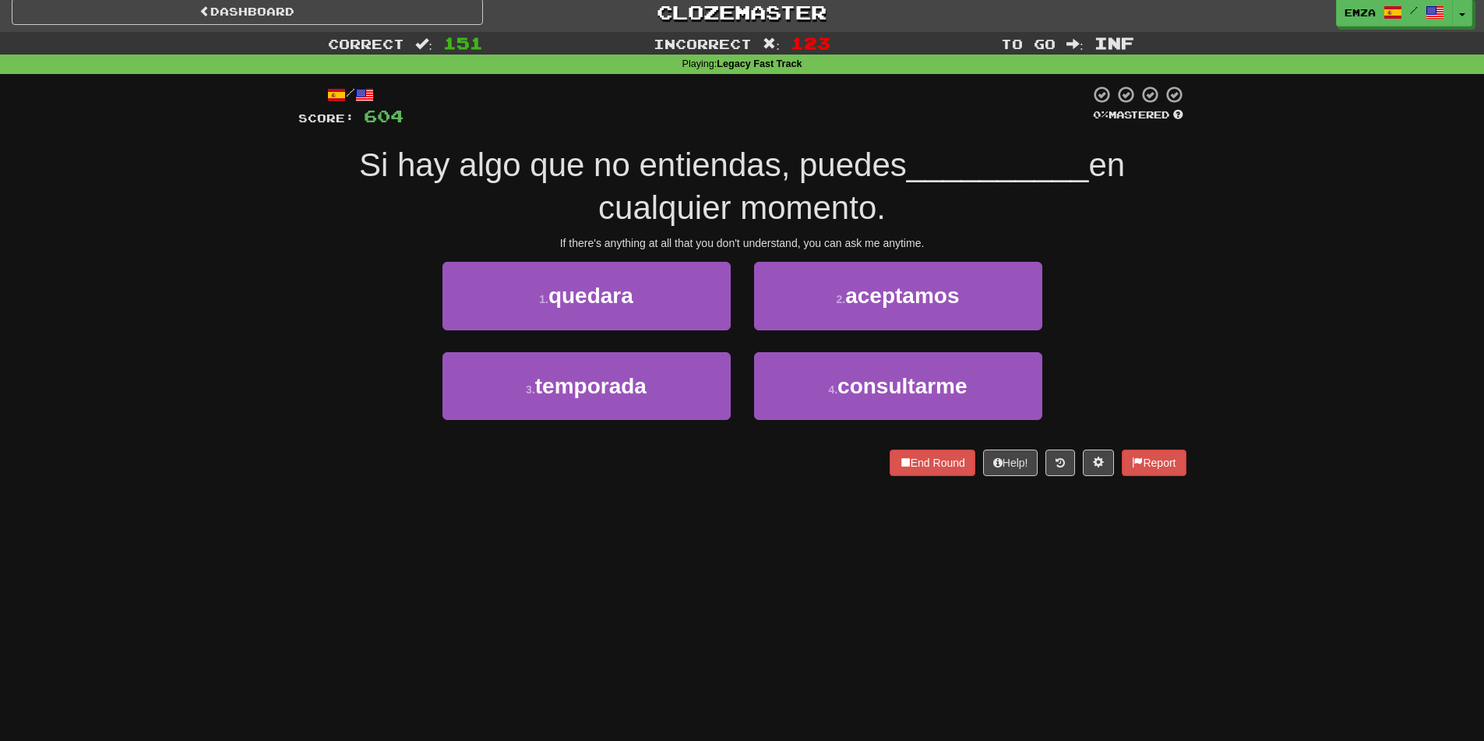
click at [704, 507] on div "Dashboard Clozemaster Emza / Toggle Dropdown Dashboard Leaderboard Activity Fee…" at bounding box center [742, 362] width 1484 height 741
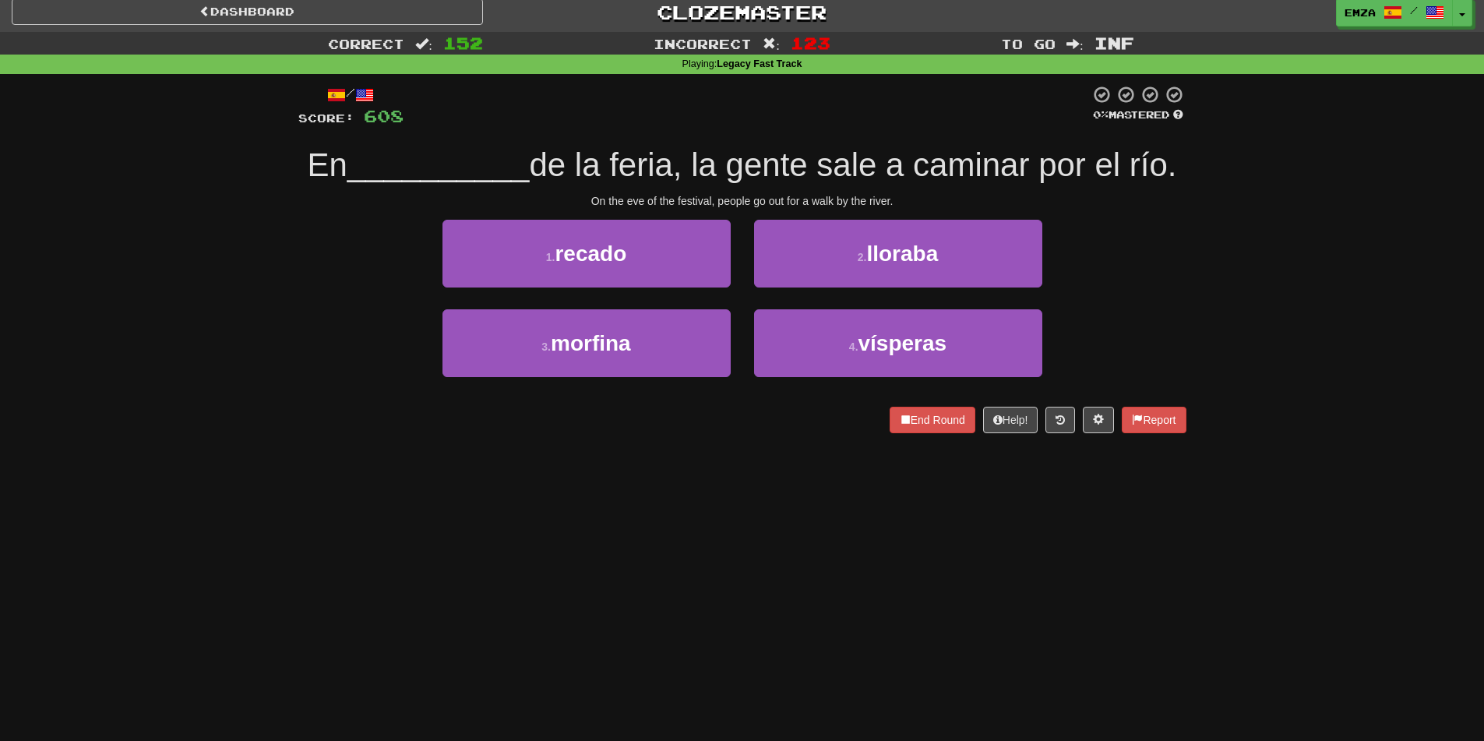
click at [703, 469] on div "Dashboard Clozemaster Emza / Toggle Dropdown Dashboard Leaderboard Activity Fee…" at bounding box center [742, 362] width 1484 height 741
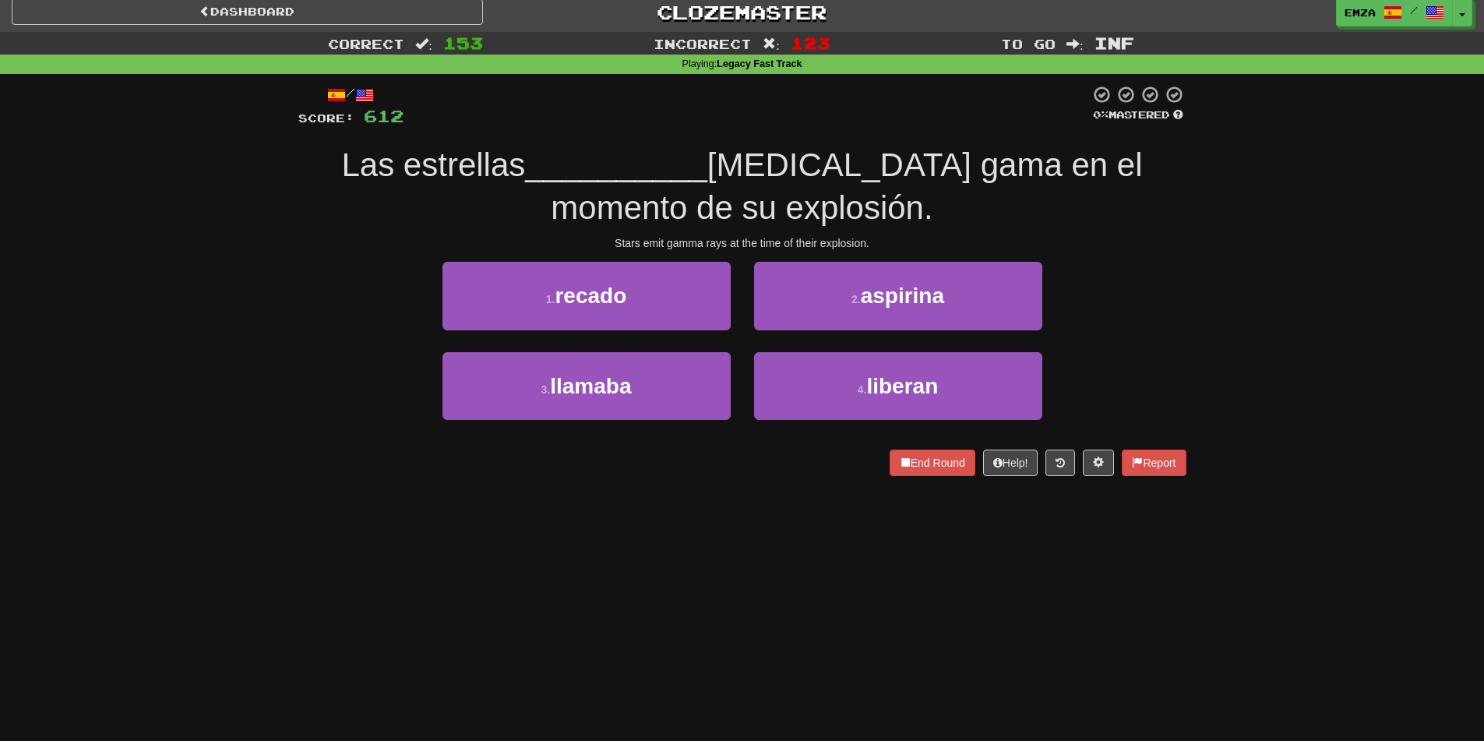
click at [751, 490] on div "/ Score: 612 0 % Mastered Las estrellas __________ rayos gama en el momento de …" at bounding box center [742, 285] width 888 height 423
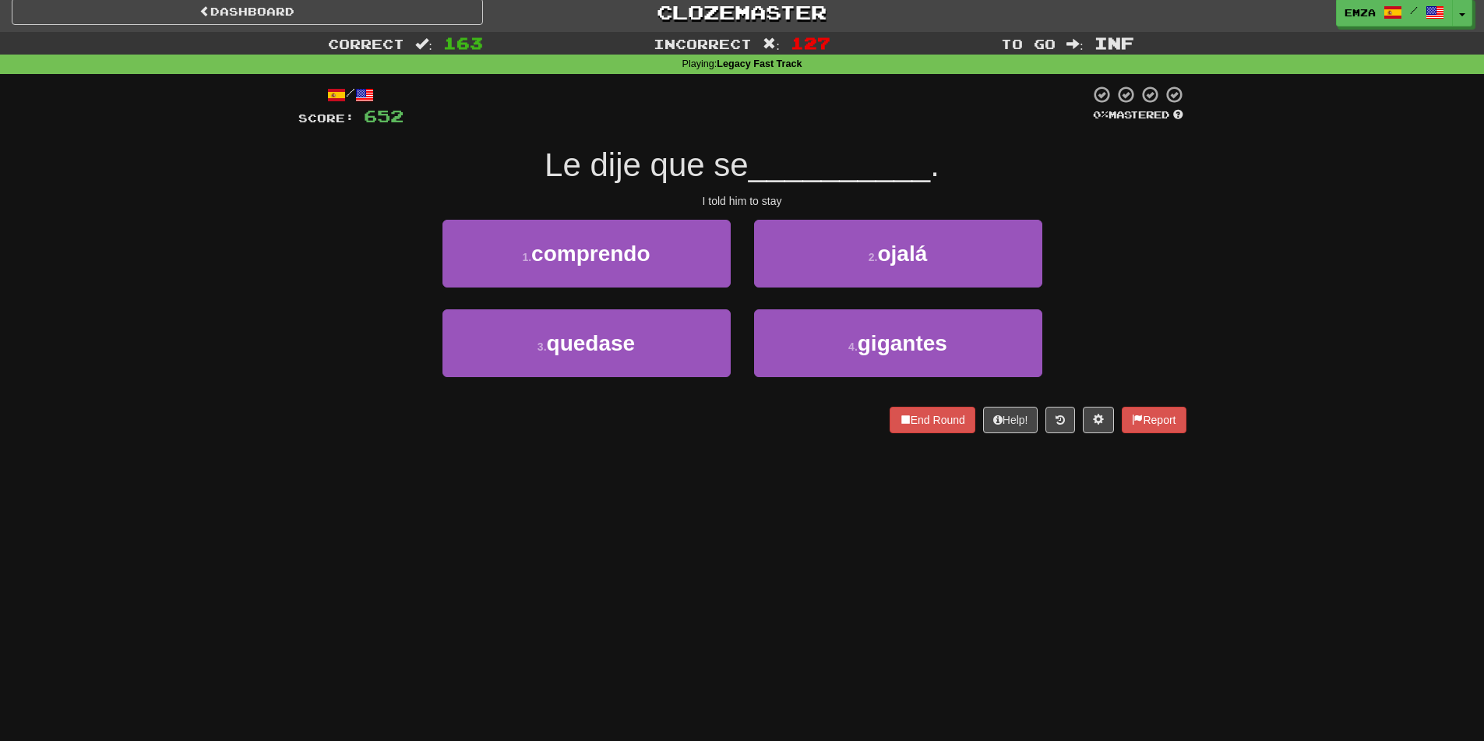
click at [576, 506] on div "Dashboard Clozemaster Emza / Toggle Dropdown Dashboard Leaderboard Activity Fee…" at bounding box center [742, 362] width 1484 height 741
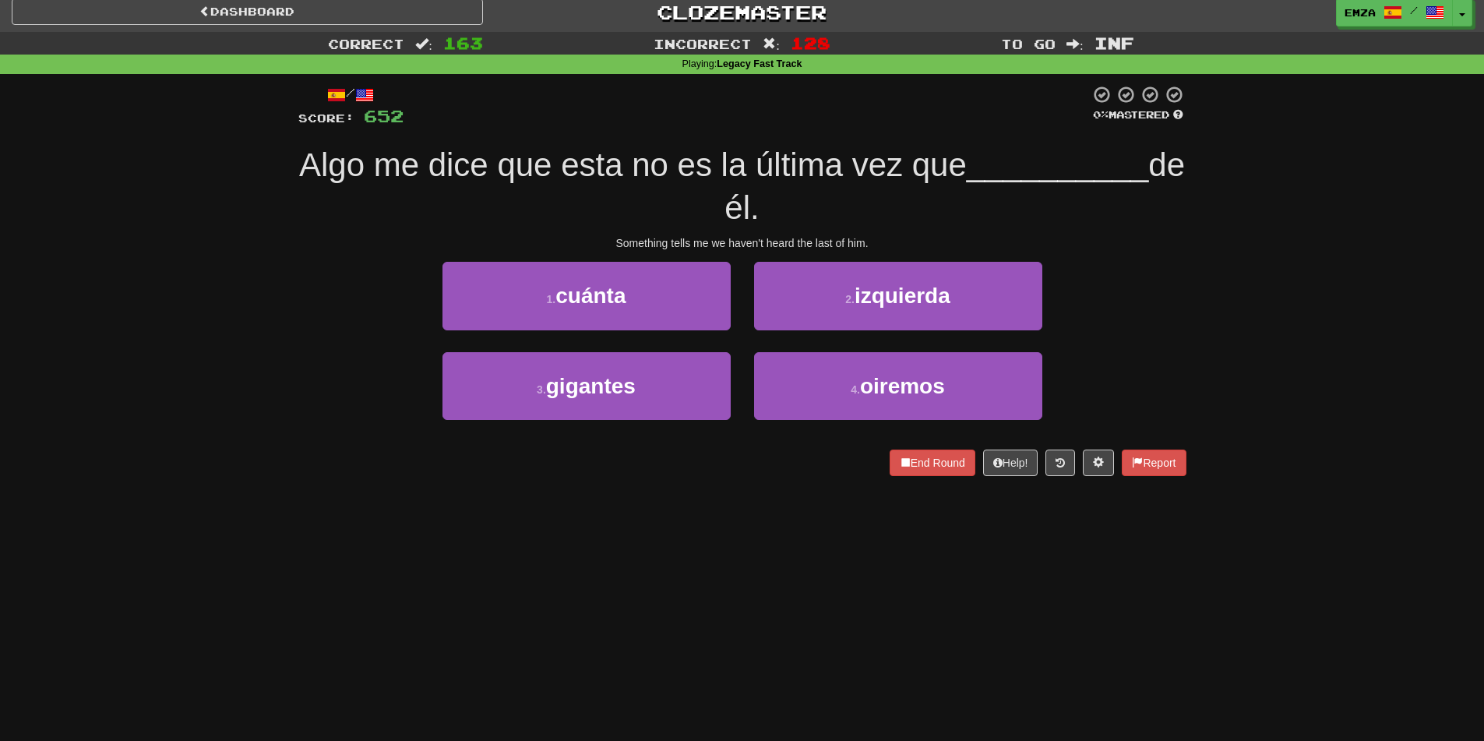
click at [565, 537] on div "Dashboard Clozemaster Emza / Toggle Dropdown Dashboard Leaderboard Activity Fee…" at bounding box center [742, 362] width 1484 height 741
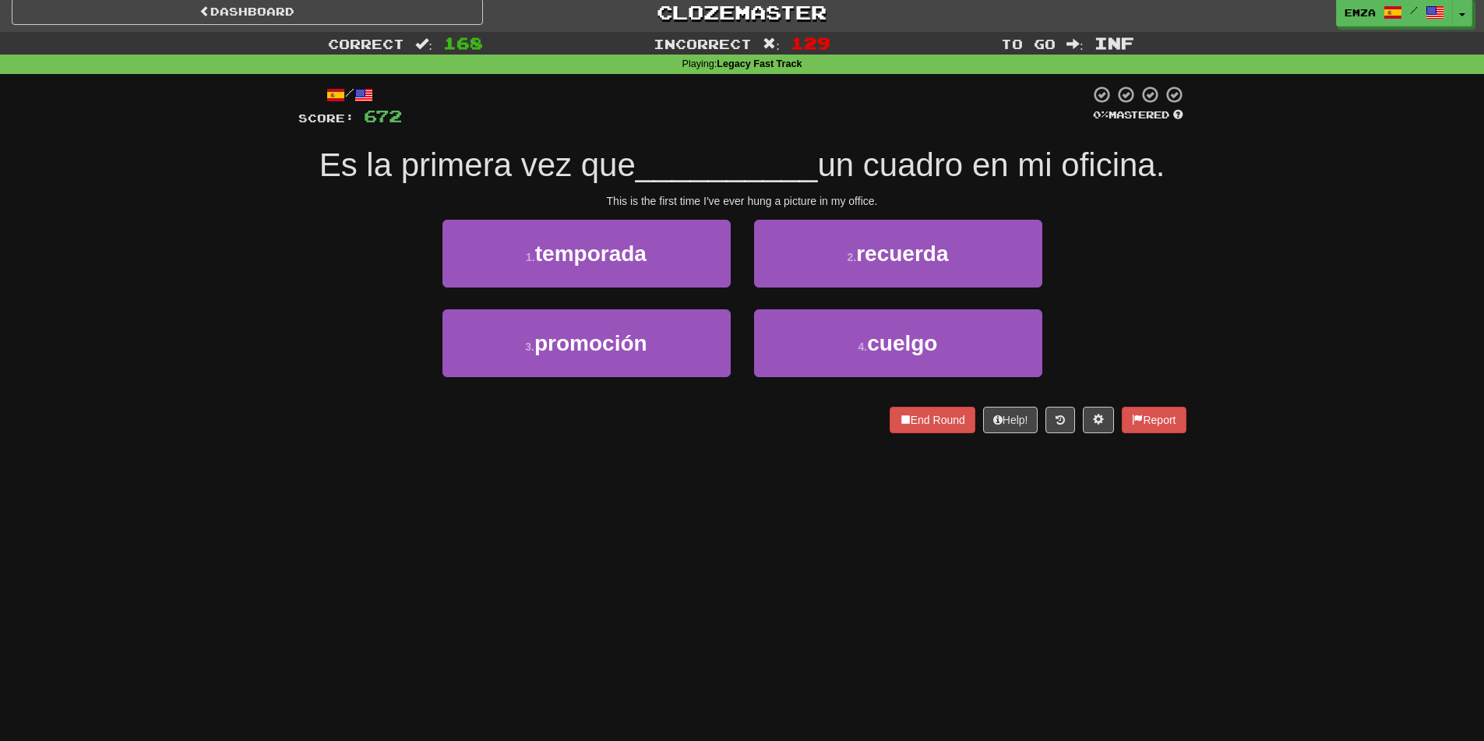
click at [210, 329] on div "Correct : 168 Incorrect : 129 To go : Inf Playing : Legacy Fast Track / Score: …" at bounding box center [742, 243] width 1484 height 423
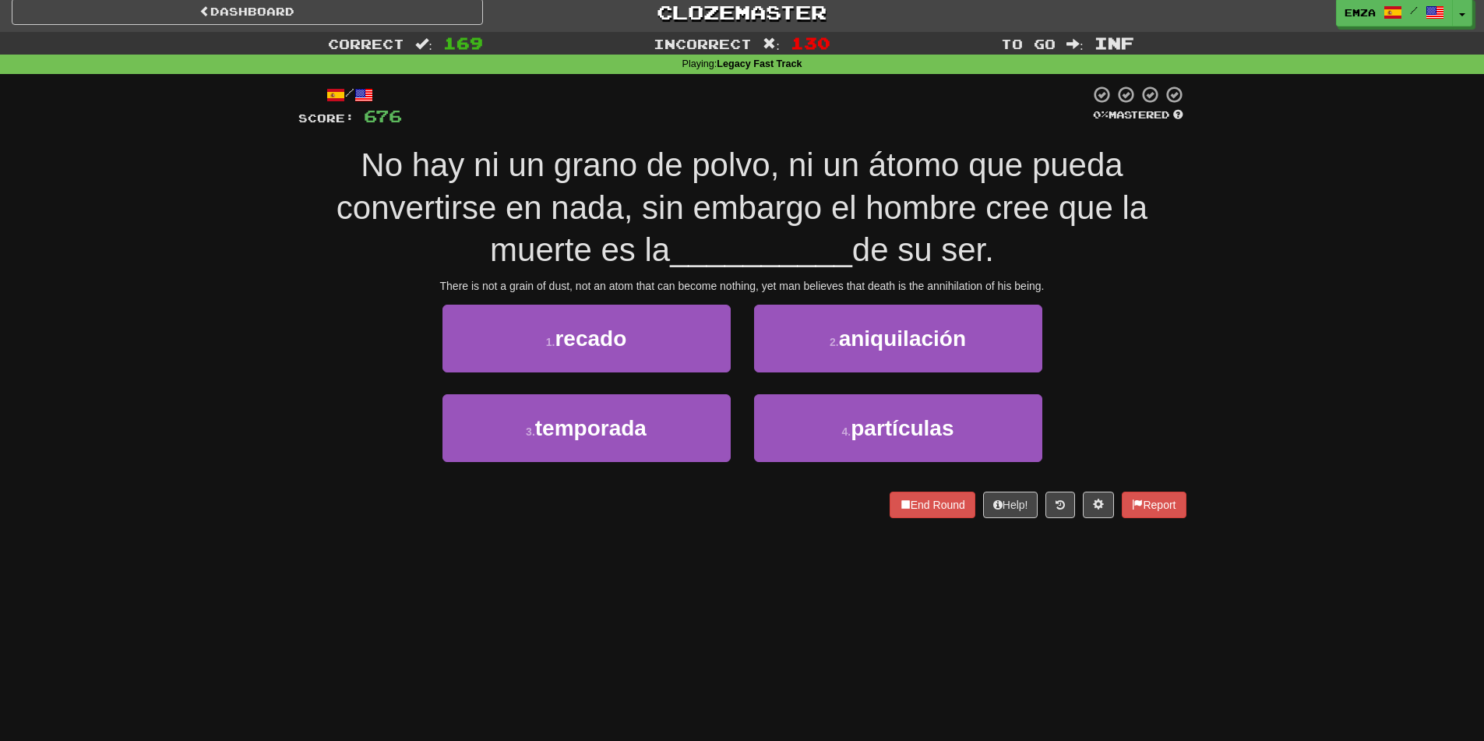
click at [363, 445] on div "3 . temporada 4 . partículas" at bounding box center [742, 439] width 935 height 90
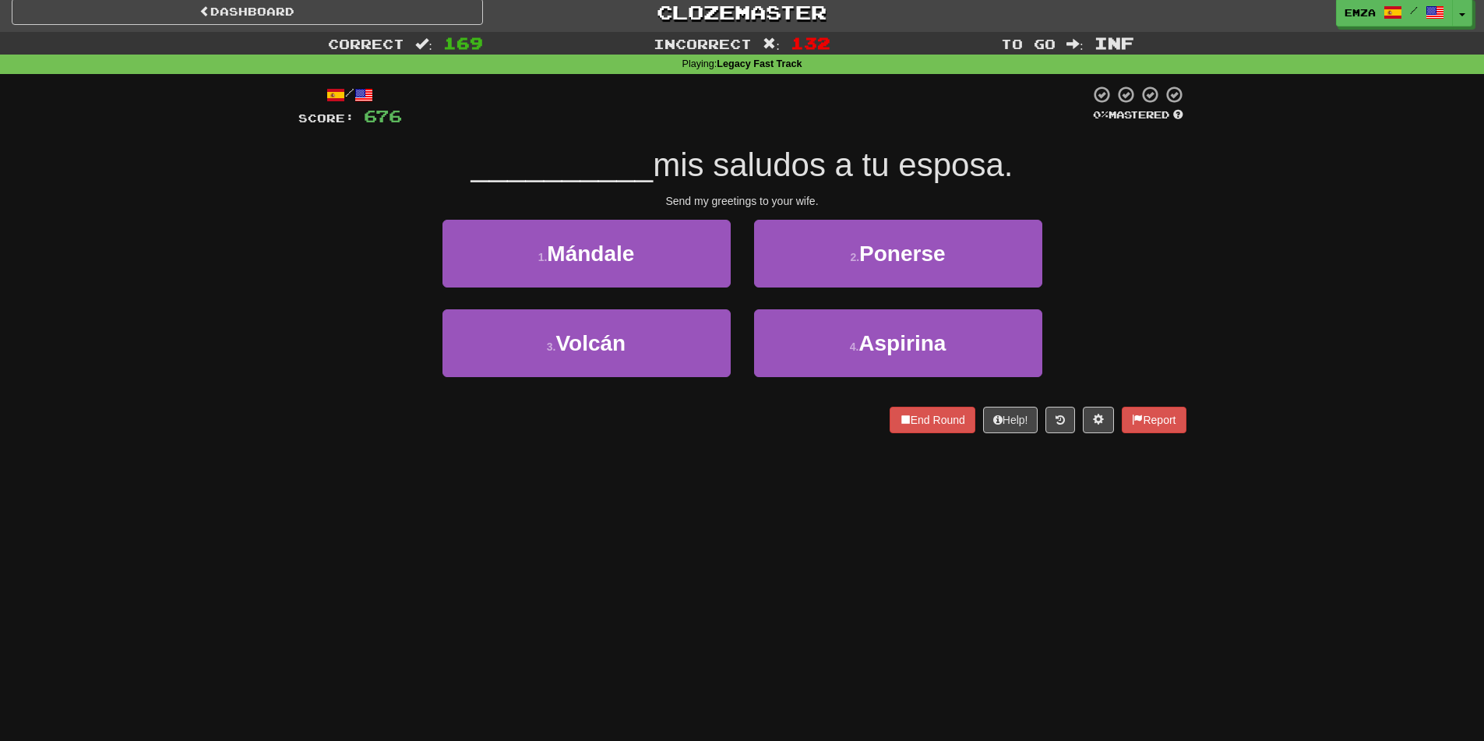
click at [490, 518] on div "Dashboard Clozemaster Emza / Toggle Dropdown Dashboard Leaderboard Activity Fee…" at bounding box center [742, 362] width 1484 height 741
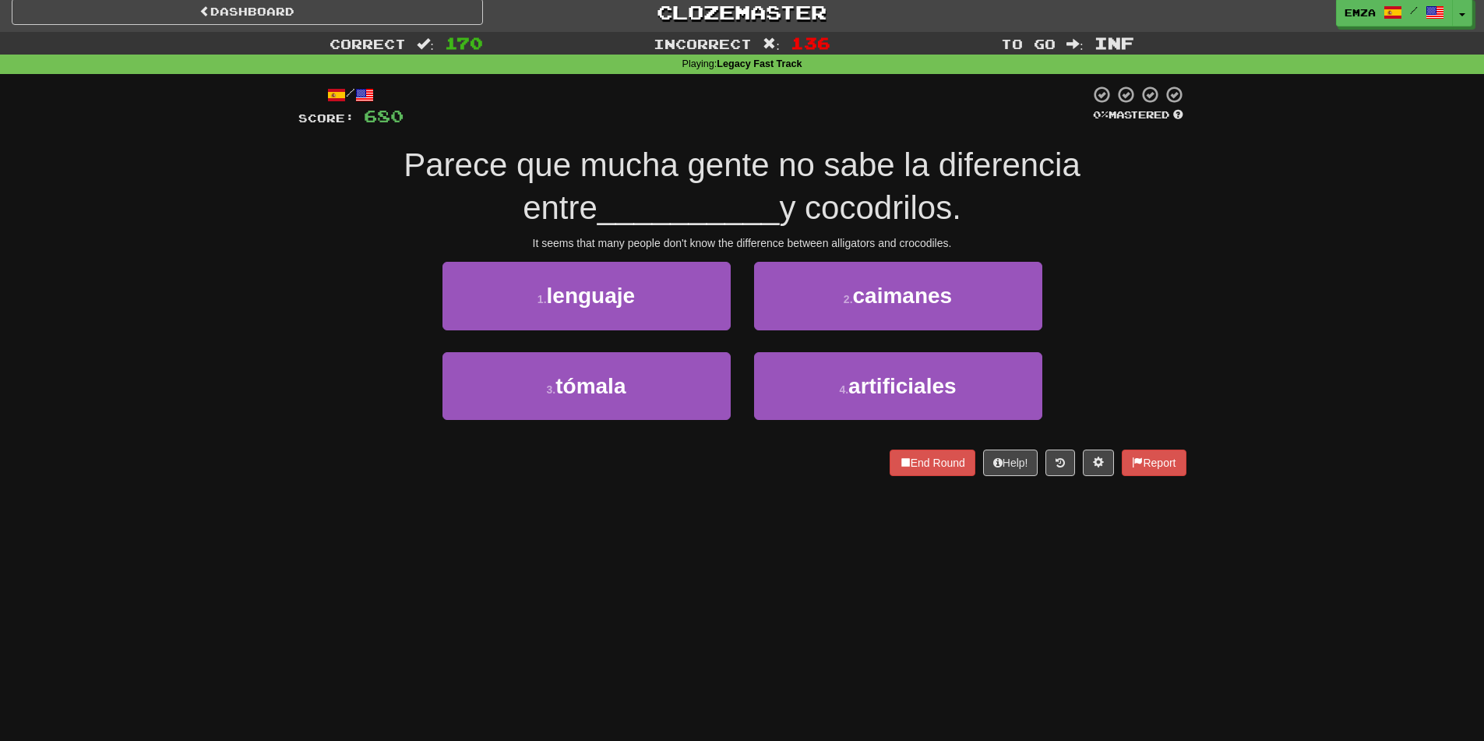
click at [615, 516] on div "Dashboard Clozemaster Emza / Toggle Dropdown Dashboard Leaderboard Activity Fee…" at bounding box center [742, 362] width 1484 height 741
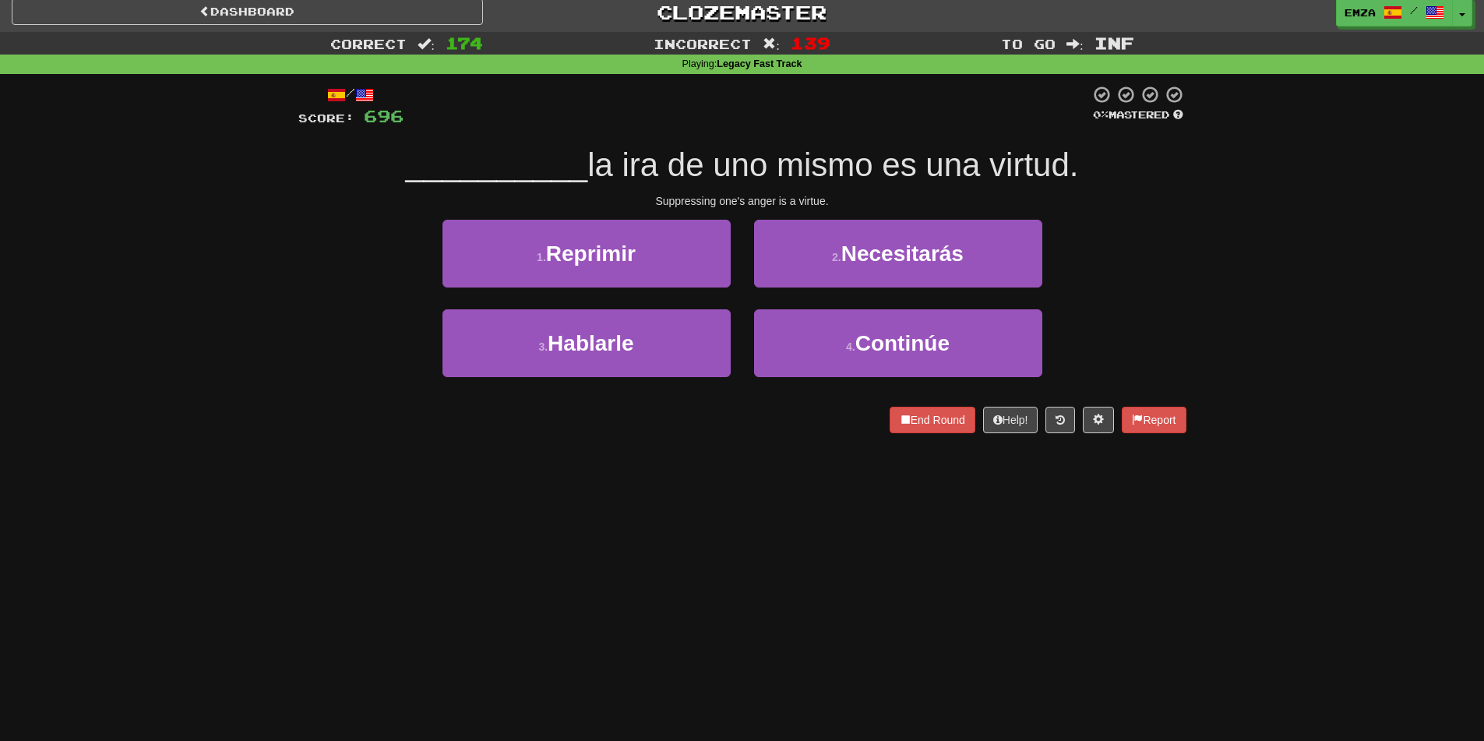
click at [601, 487] on div "Dashboard Clozemaster Emza / Toggle Dropdown Dashboard Leaderboard Activity Fee…" at bounding box center [742, 362] width 1484 height 741
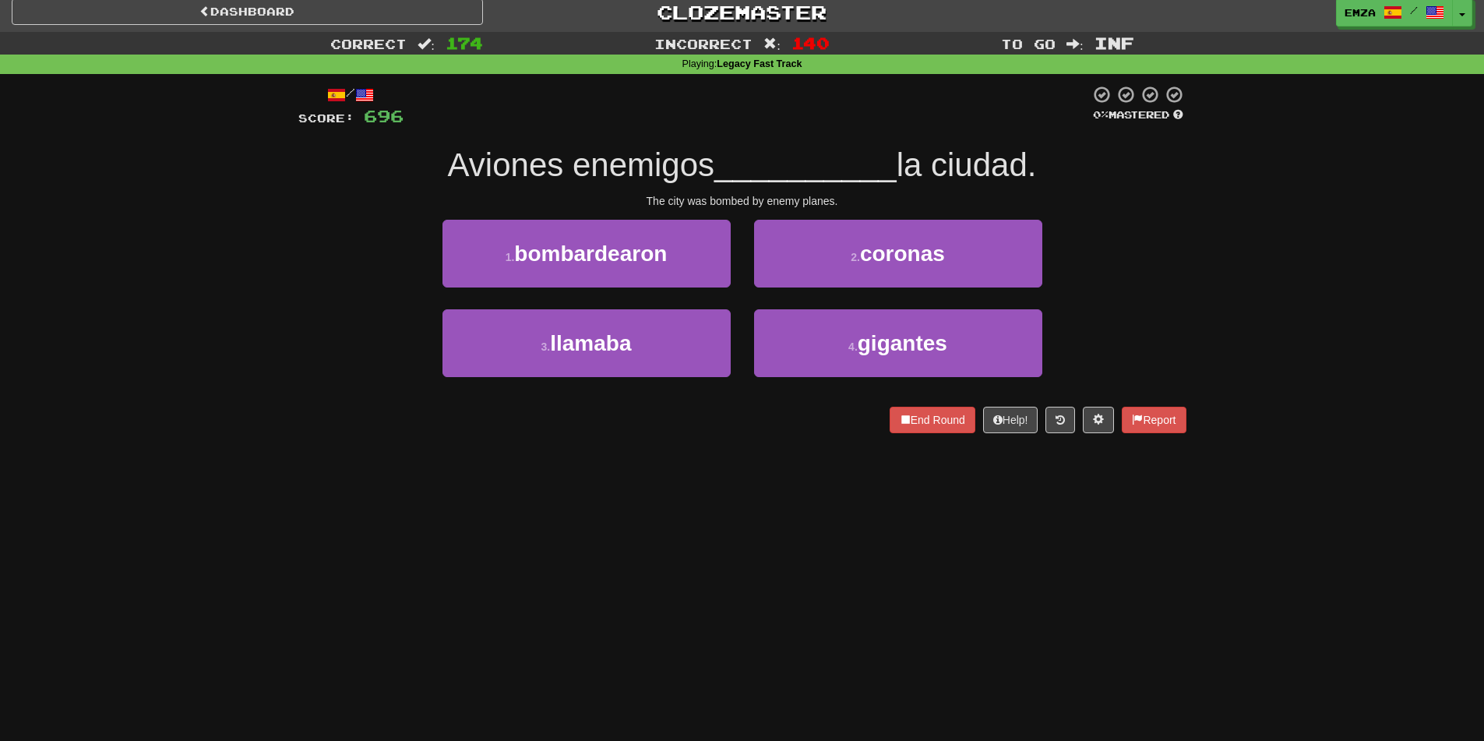
click at [692, 487] on div "Dashboard Clozemaster Emza / Toggle Dropdown Dashboard Leaderboard Activity Fee…" at bounding box center [742, 362] width 1484 height 741
click at [758, 491] on div "Dashboard Clozemaster Emza / Toggle Dropdown Dashboard Leaderboard Activity Fee…" at bounding box center [742, 362] width 1484 height 741
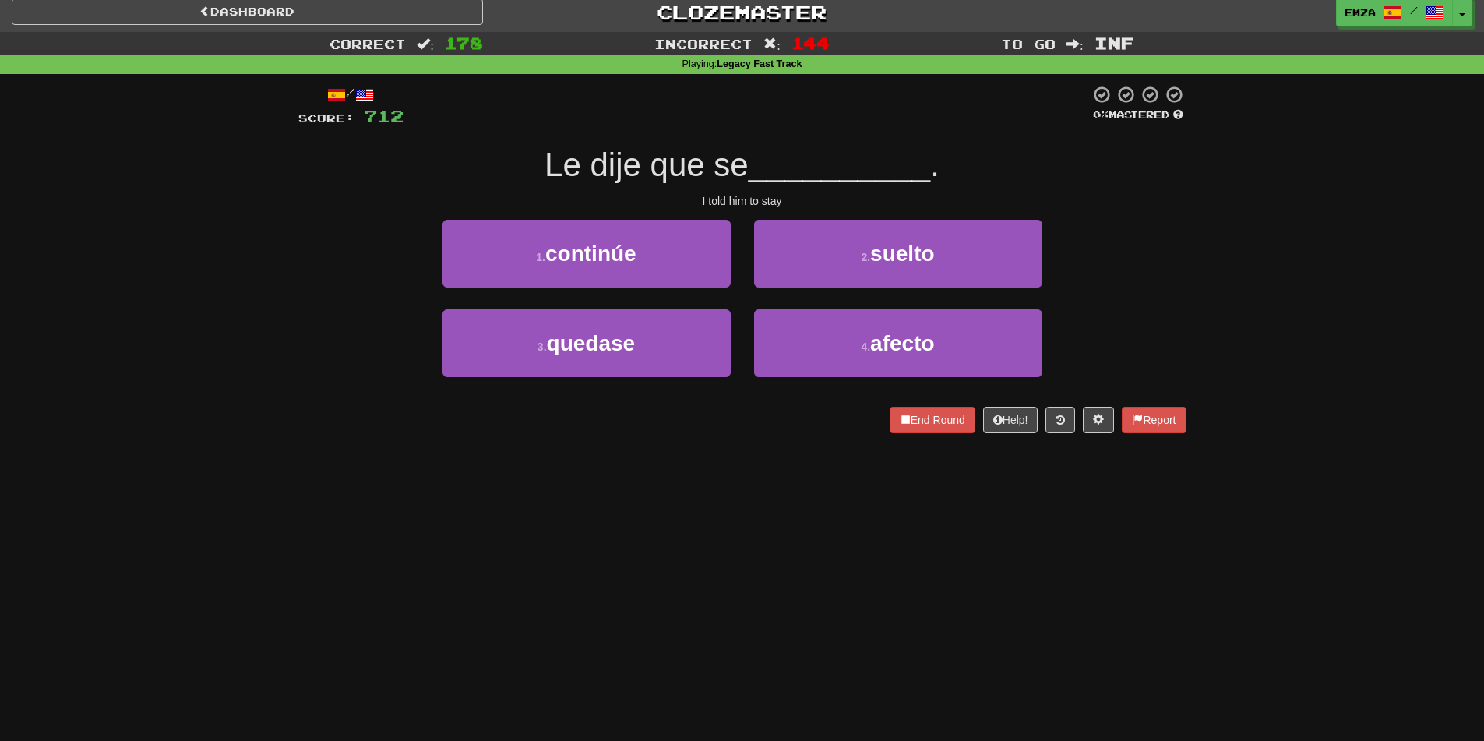
drag, startPoint x: 284, startPoint y: 352, endPoint x: 298, endPoint y: 343, distance: 17.1
click at [285, 350] on div "Correct : 178 Incorrect : 144 To go : Inf Playing : Legacy Fast Track / Score: …" at bounding box center [742, 243] width 1484 height 423
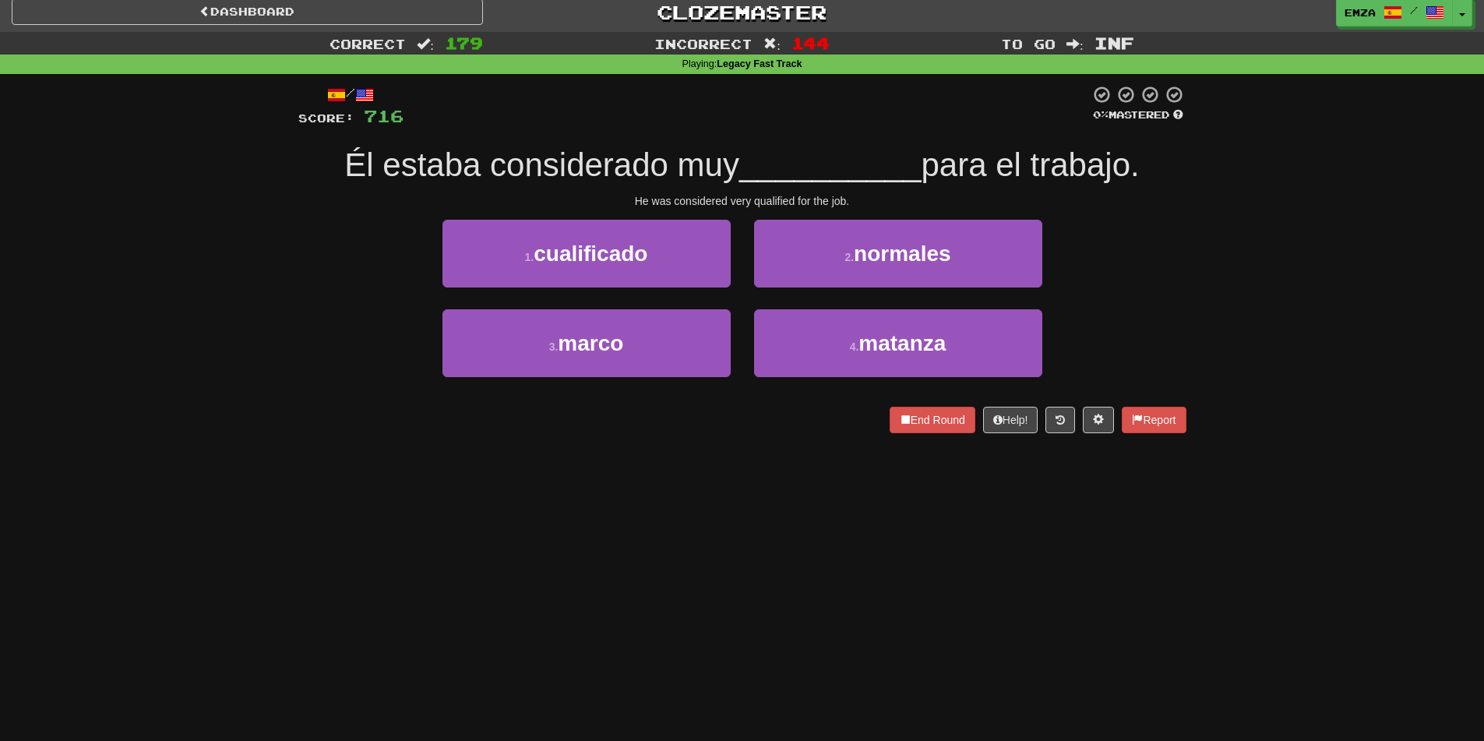
click at [654, 432] on div "End Round Help! Report" at bounding box center [742, 420] width 888 height 26
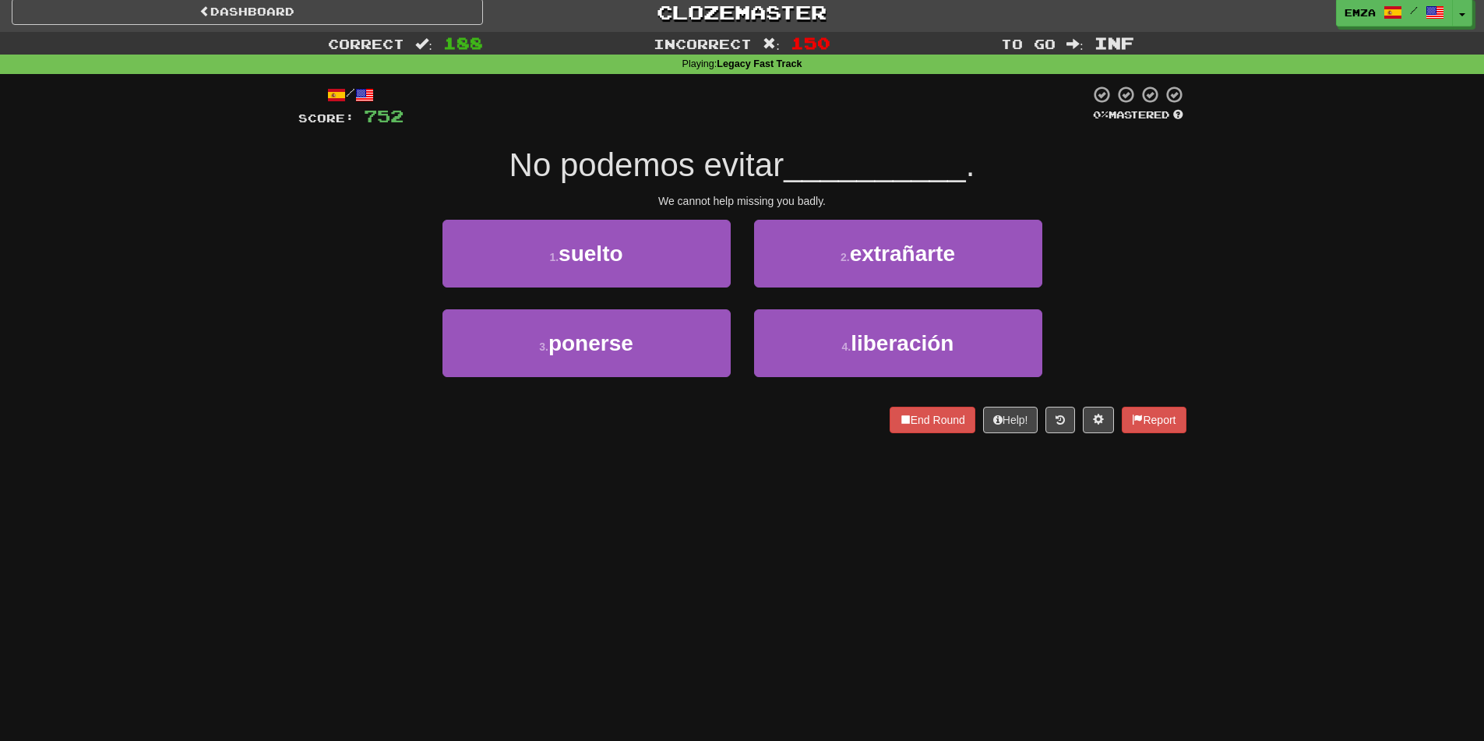
click at [738, 312] on div "3 . ponerse" at bounding box center [587, 354] width 312 height 90
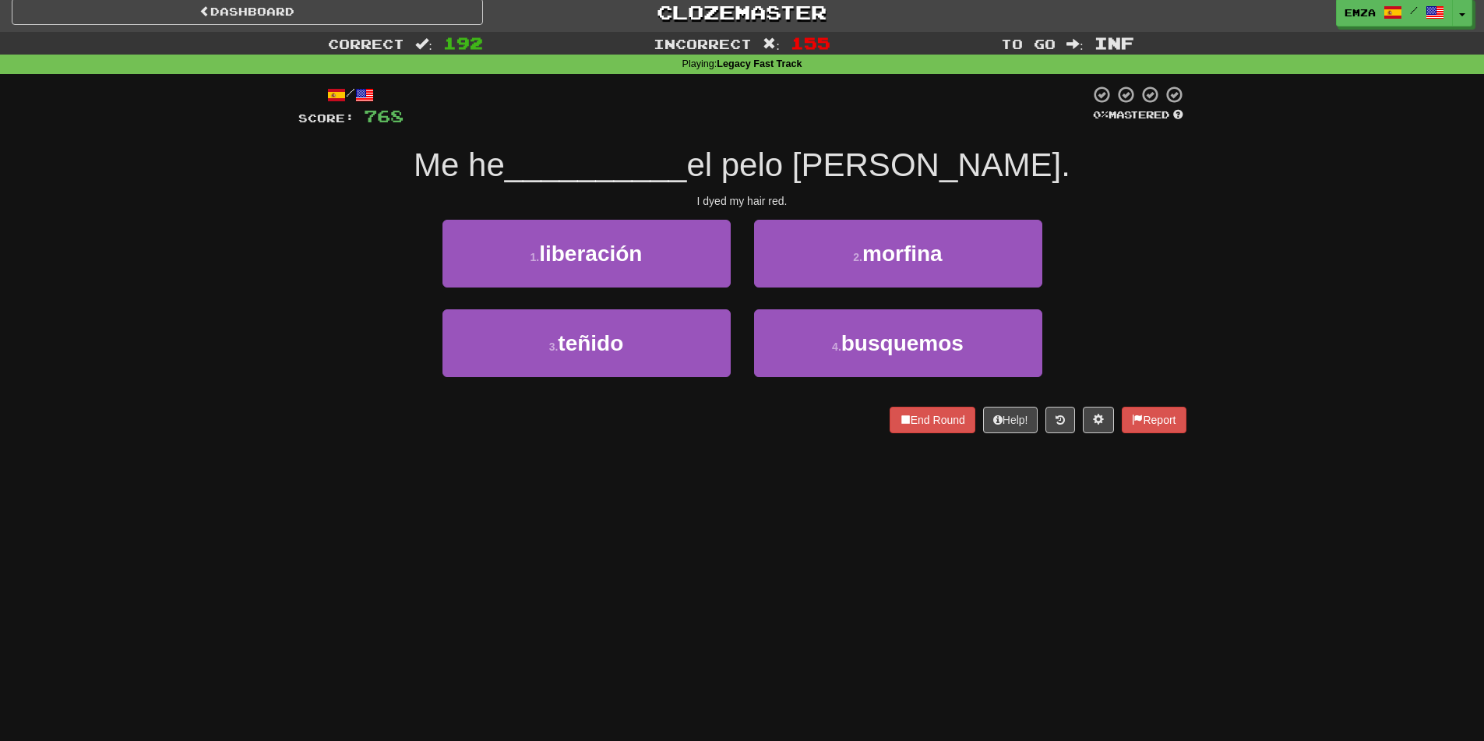
click at [639, 526] on div "Dashboard Clozemaster Emza / Toggle Dropdown Dashboard Leaderboard Activity Fee…" at bounding box center [742, 362] width 1484 height 741
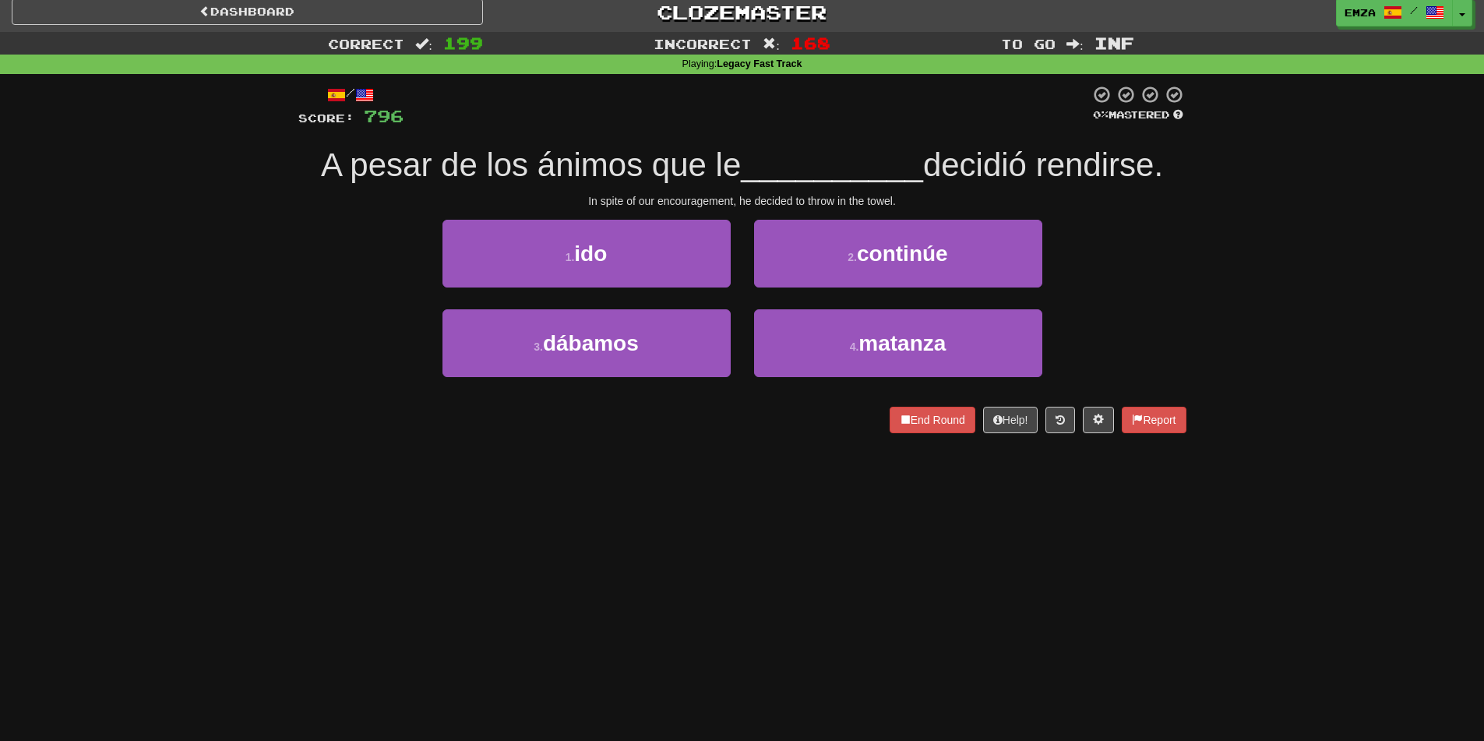
click at [210, 350] on div "Correct : 199 Incorrect : 168 To go : Inf Playing : Legacy Fast Track / Score: …" at bounding box center [742, 243] width 1484 height 423
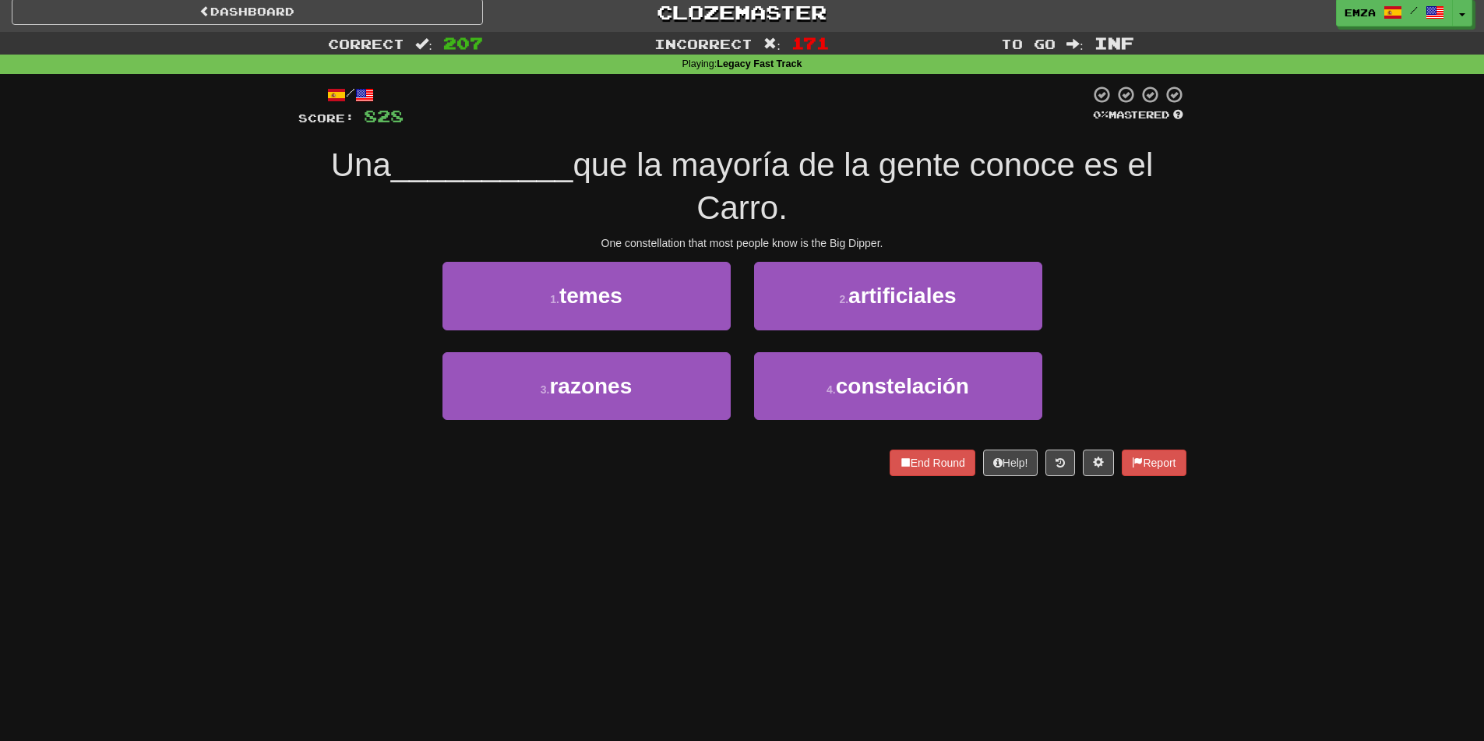
click at [300, 352] on div "3 . razones 4 . constelación" at bounding box center [742, 397] width 935 height 90
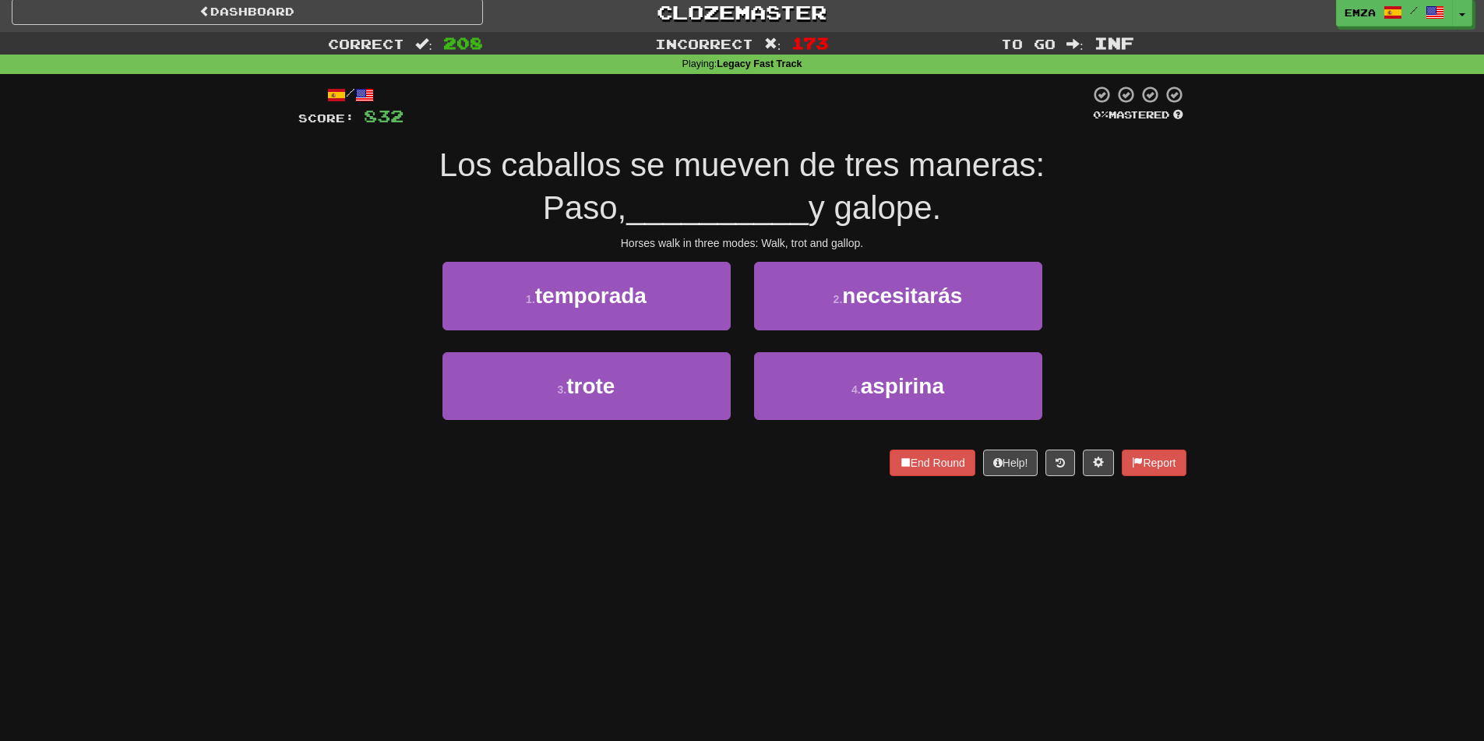
click at [583, 541] on div "Dashboard Clozemaster Emza / Toggle Dropdown Dashboard Leaderboard Activity Fee…" at bounding box center [742, 362] width 1484 height 741
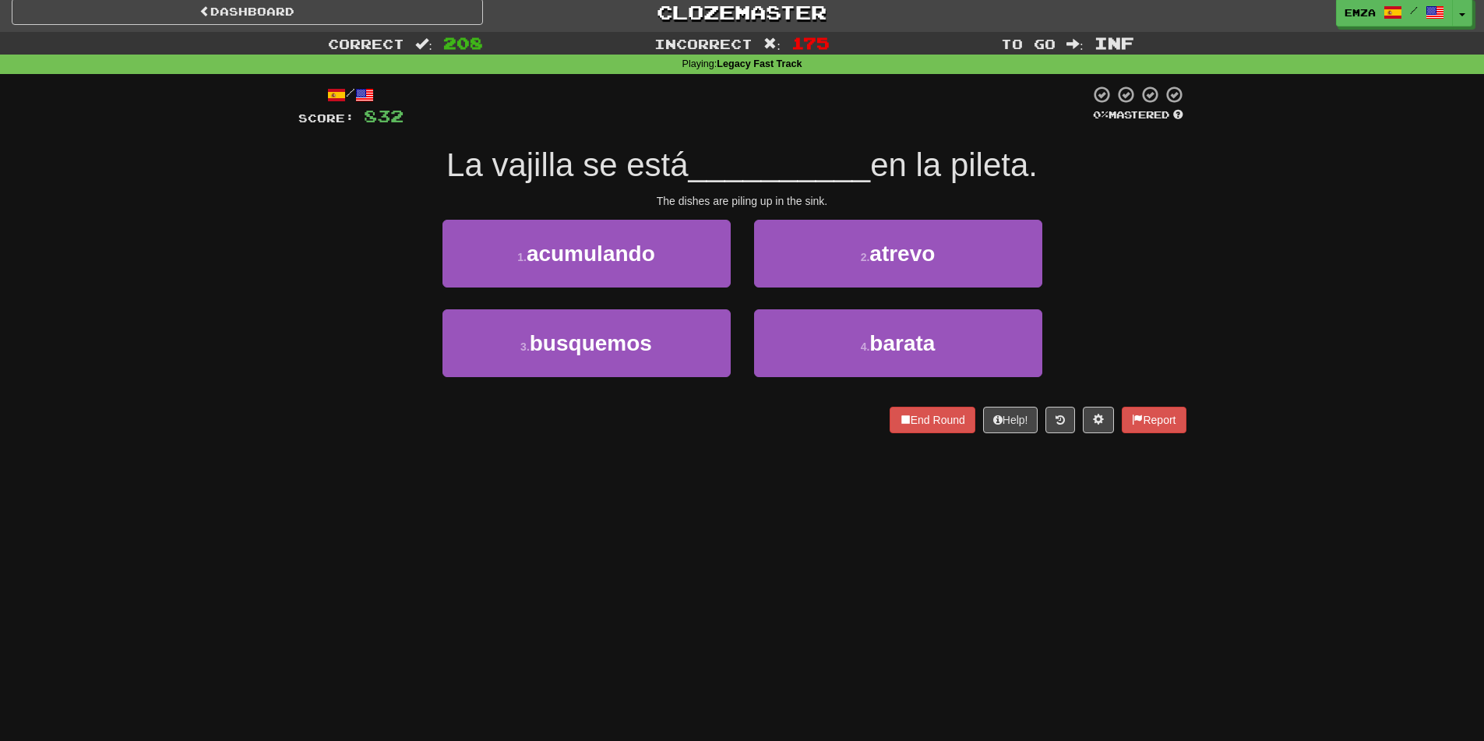
click at [563, 451] on div "/ Score: 832 0 % Mastered La vajilla se está __________ en la pileta. The dishe…" at bounding box center [742, 264] width 888 height 381
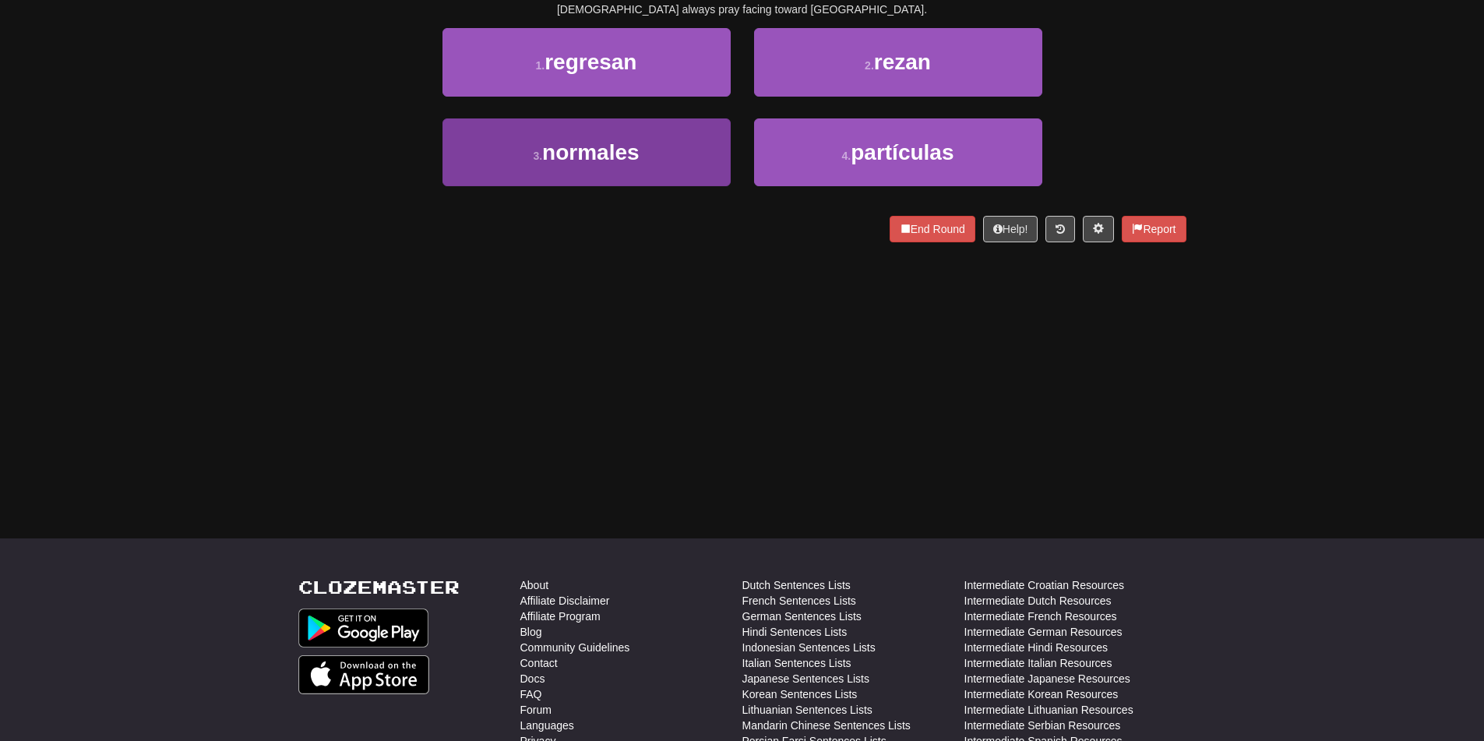
scroll to position [0, 0]
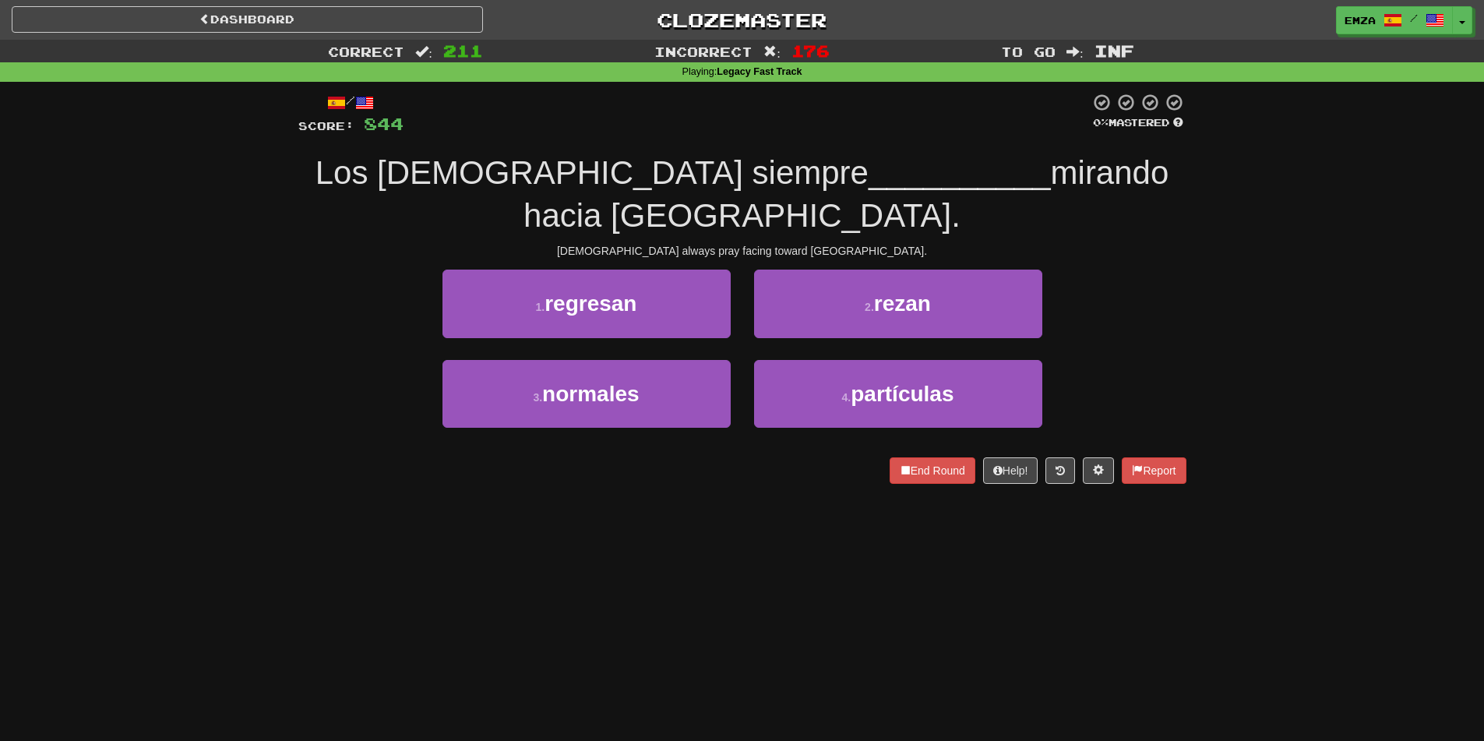
click at [577, 506] on div "Dashboard Clozemaster Emza / Toggle Dropdown Dashboard Leaderboard Activity Fee…" at bounding box center [742, 370] width 1484 height 741
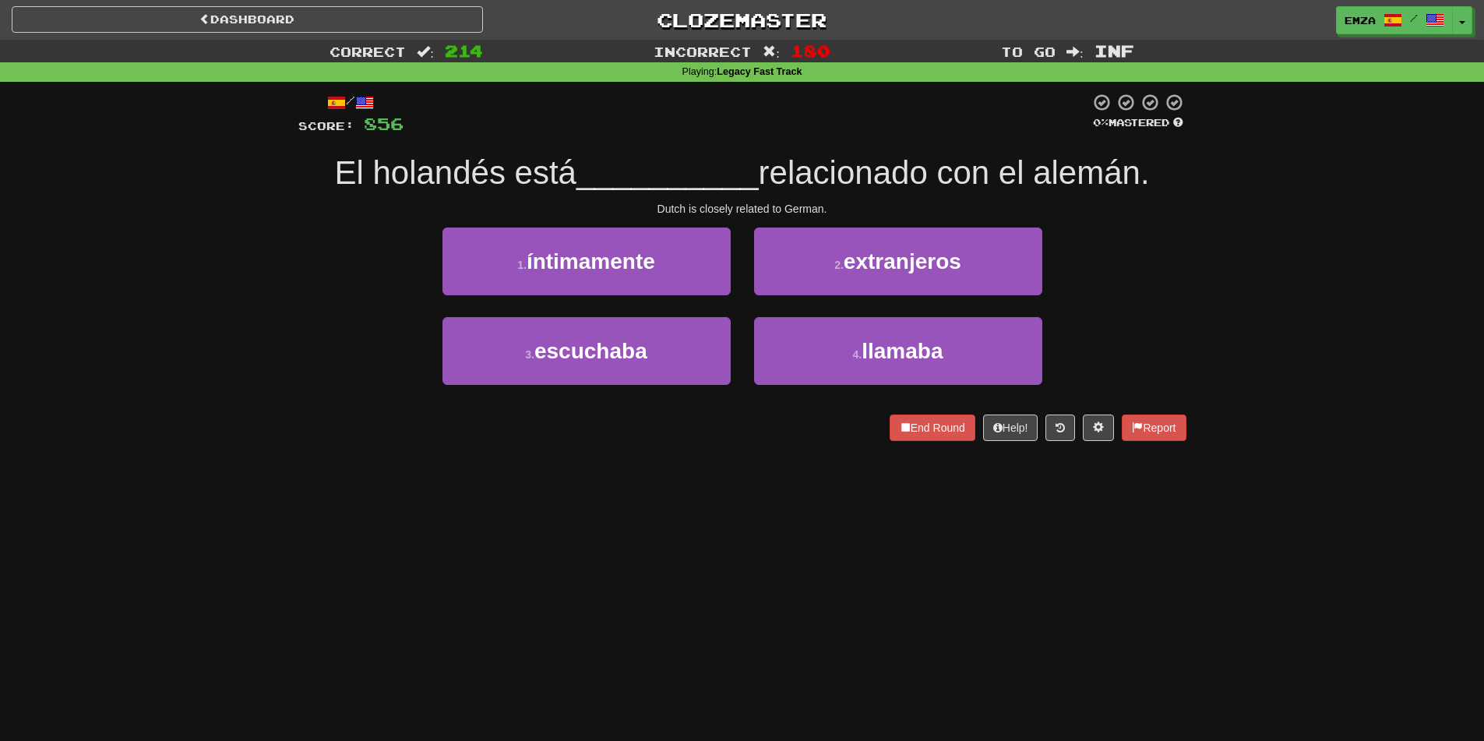
click at [694, 560] on div "Dashboard Clozemaster Emza / Toggle Dropdown Dashboard Leaderboard Activity Fee…" at bounding box center [742, 370] width 1484 height 741
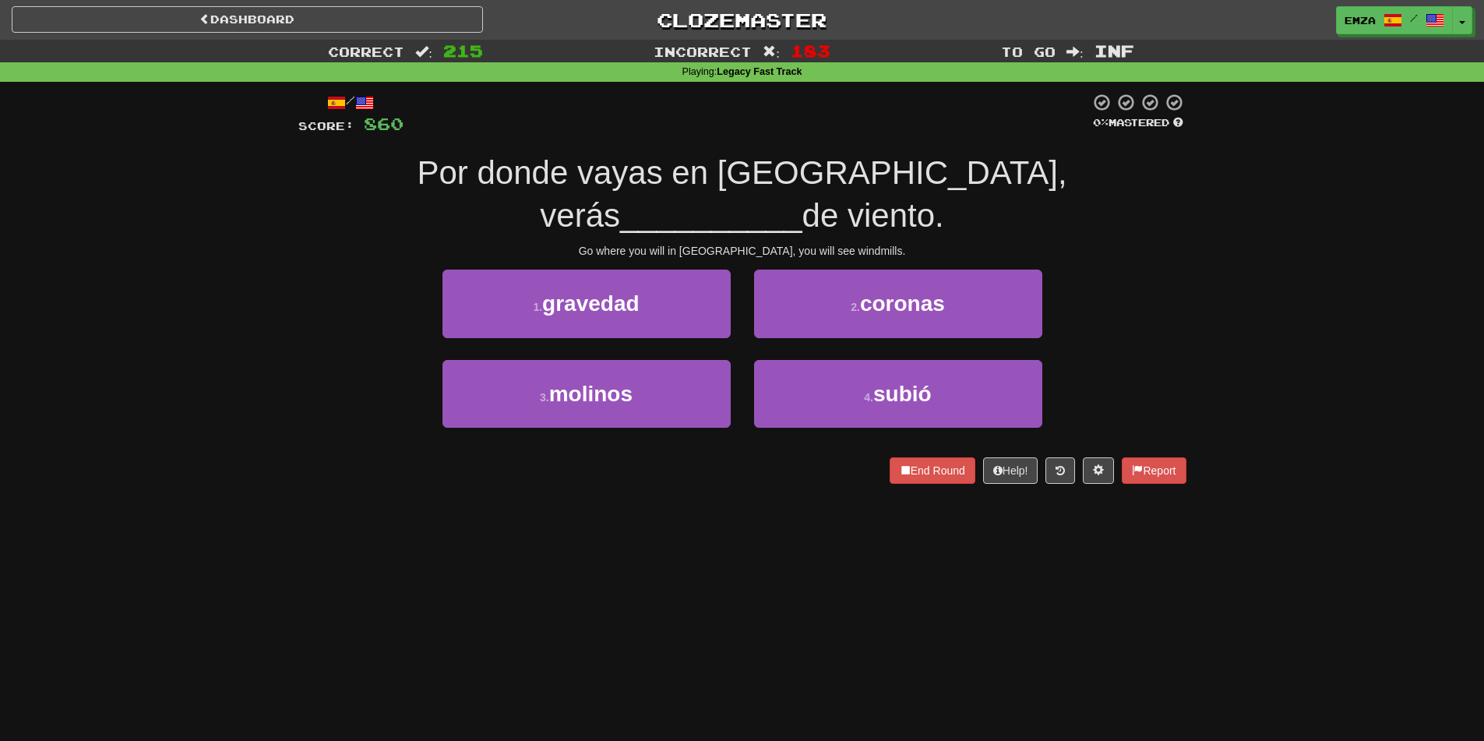
click at [721, 397] on div "3 . molinos" at bounding box center [587, 405] width 312 height 90
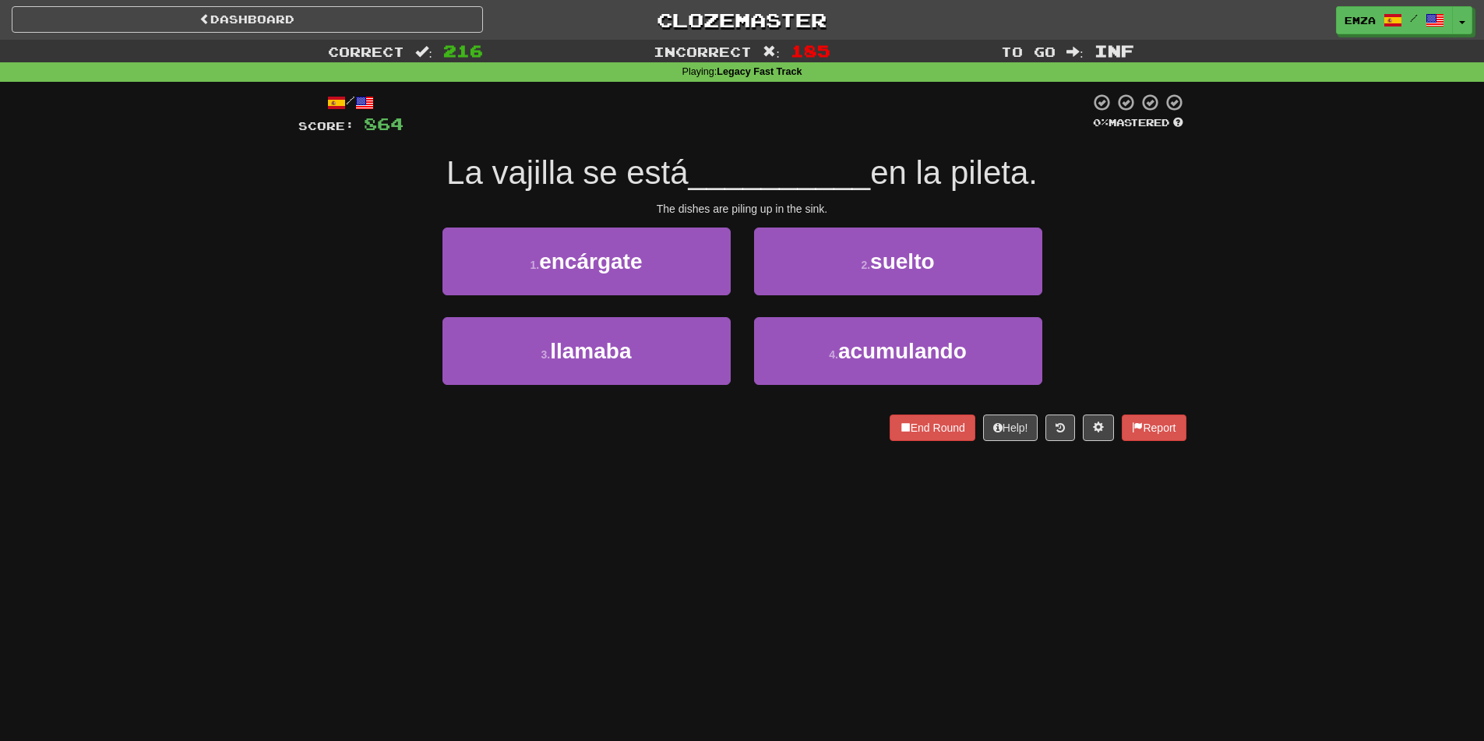
click at [695, 519] on div "Dashboard Clozemaster Emza / Toggle Dropdown Dashboard Leaderboard Activity Fee…" at bounding box center [742, 370] width 1484 height 741
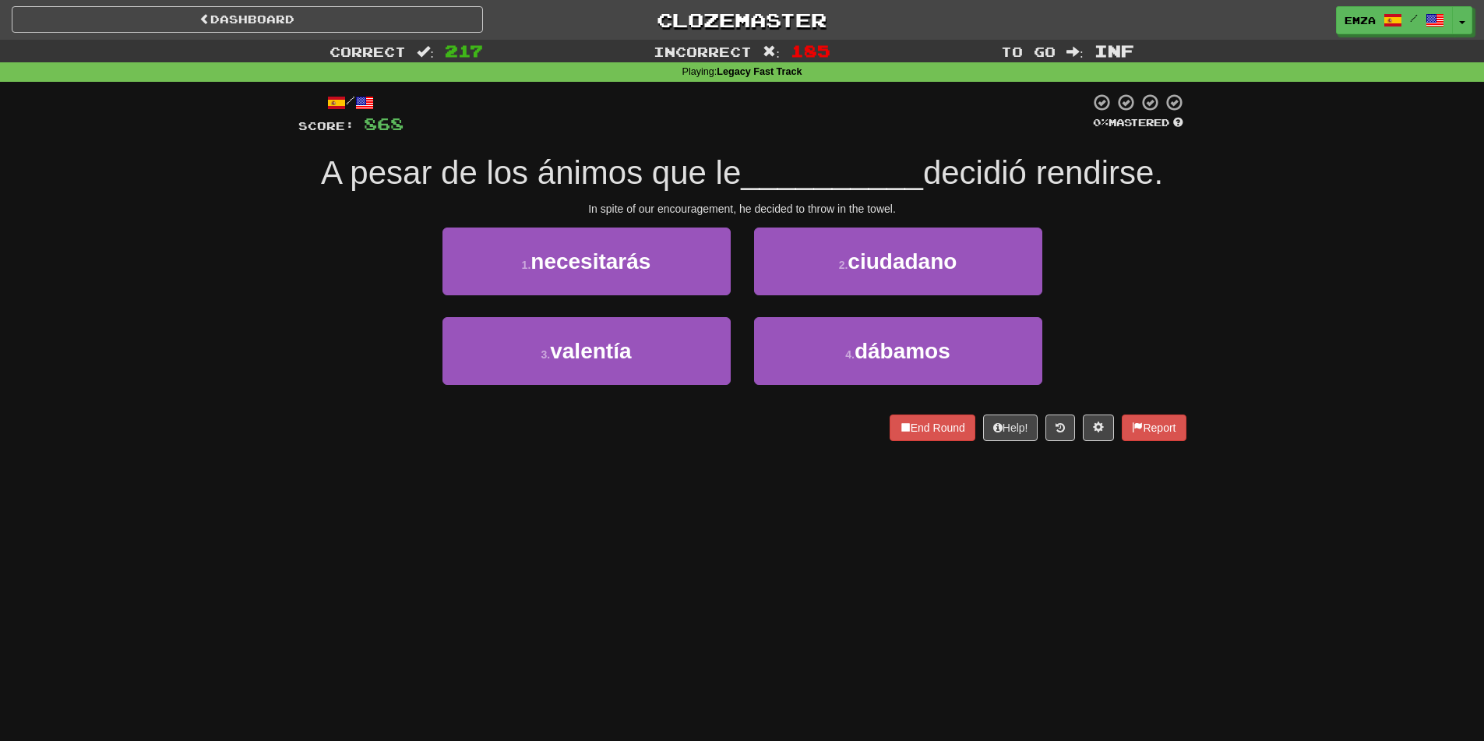
click at [717, 512] on div "Dashboard Clozemaster Emza / Toggle Dropdown Dashboard Leaderboard Activity Fee…" at bounding box center [742, 370] width 1484 height 741
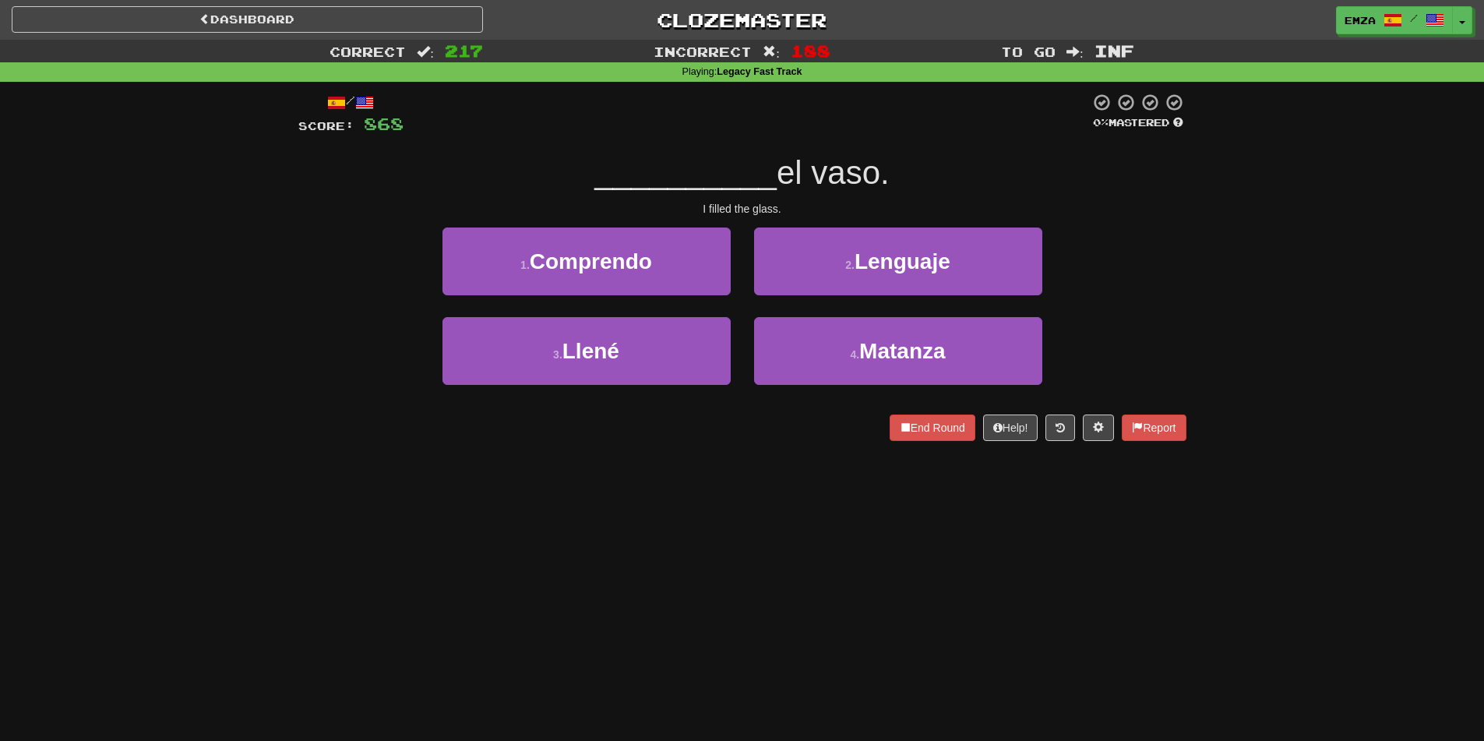
click at [615, 531] on div "Dashboard Clozemaster Emza / Toggle Dropdown Dashboard Leaderboard Activity Fee…" at bounding box center [742, 370] width 1484 height 741
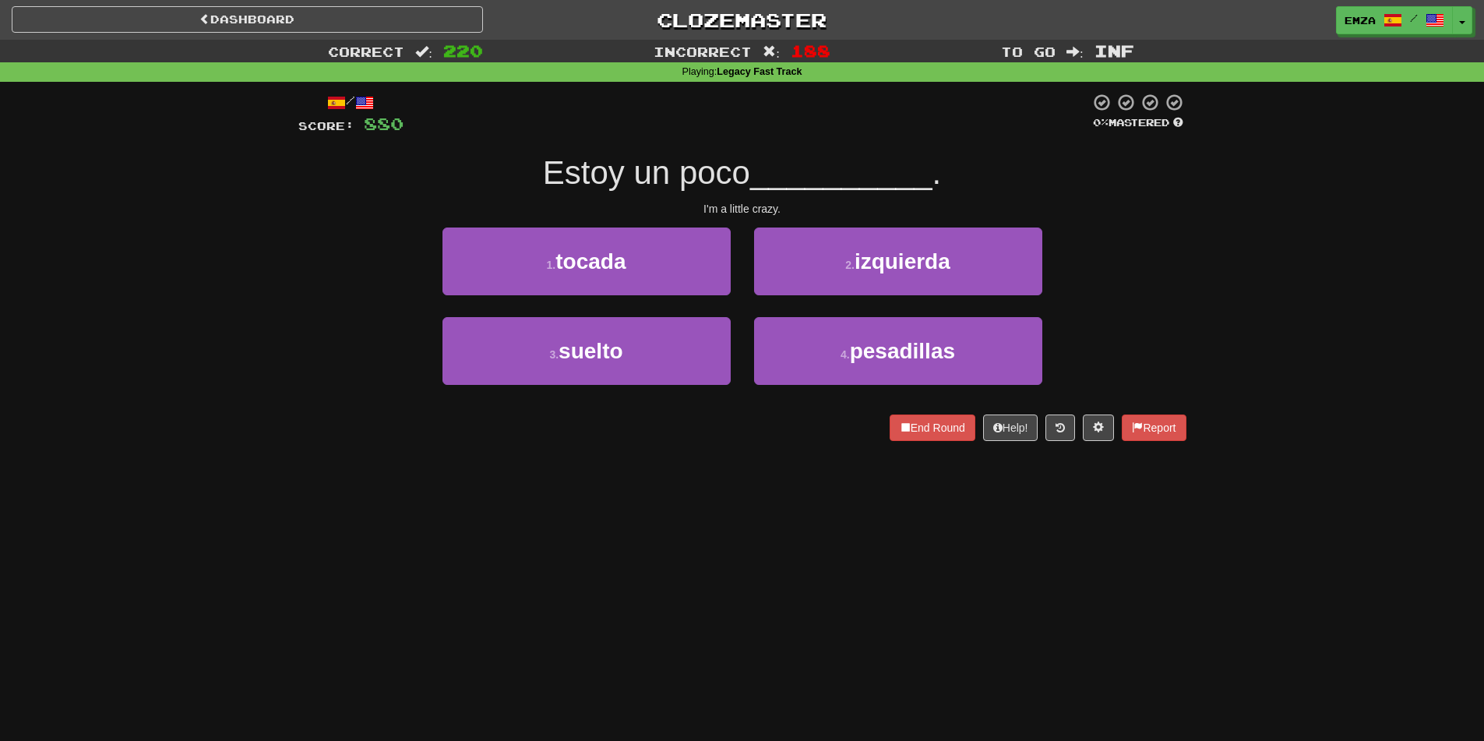
click at [659, 523] on div "Dashboard Clozemaster Emza / Toggle Dropdown Dashboard Leaderboard Activity Fee…" at bounding box center [742, 370] width 1484 height 741
click at [622, 495] on div "Dashboard Clozemaster Emza / Toggle Dropdown Dashboard Leaderboard Activity Fee…" at bounding box center [742, 370] width 1484 height 741
click at [440, 480] on div "Dashboard Clozemaster Emza / Toggle Dropdown Dashboard Leaderboard Activity Fee…" at bounding box center [742, 370] width 1484 height 741
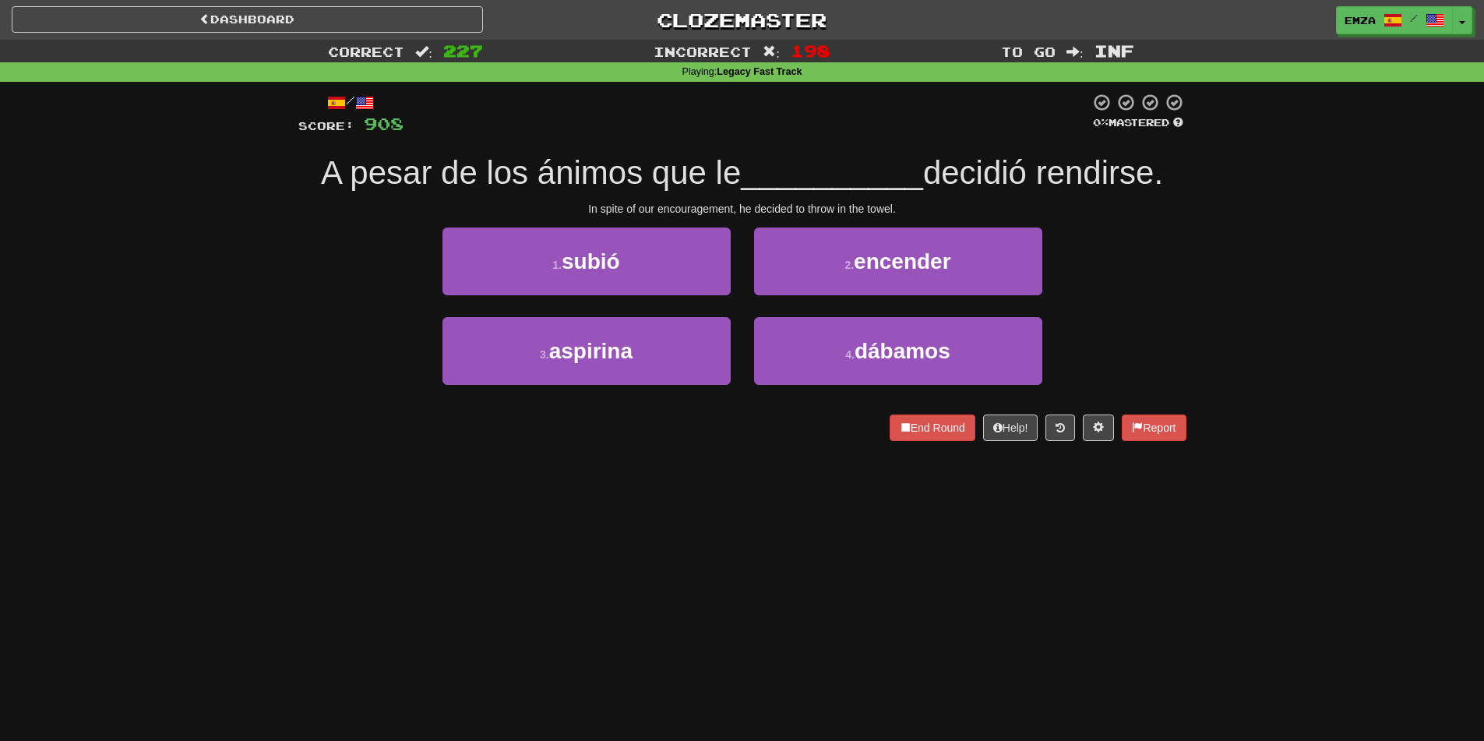
click at [770, 481] on div "Dashboard Clozemaster Emza / Toggle Dropdown Dashboard Leaderboard Activity Fee…" at bounding box center [742, 370] width 1484 height 741
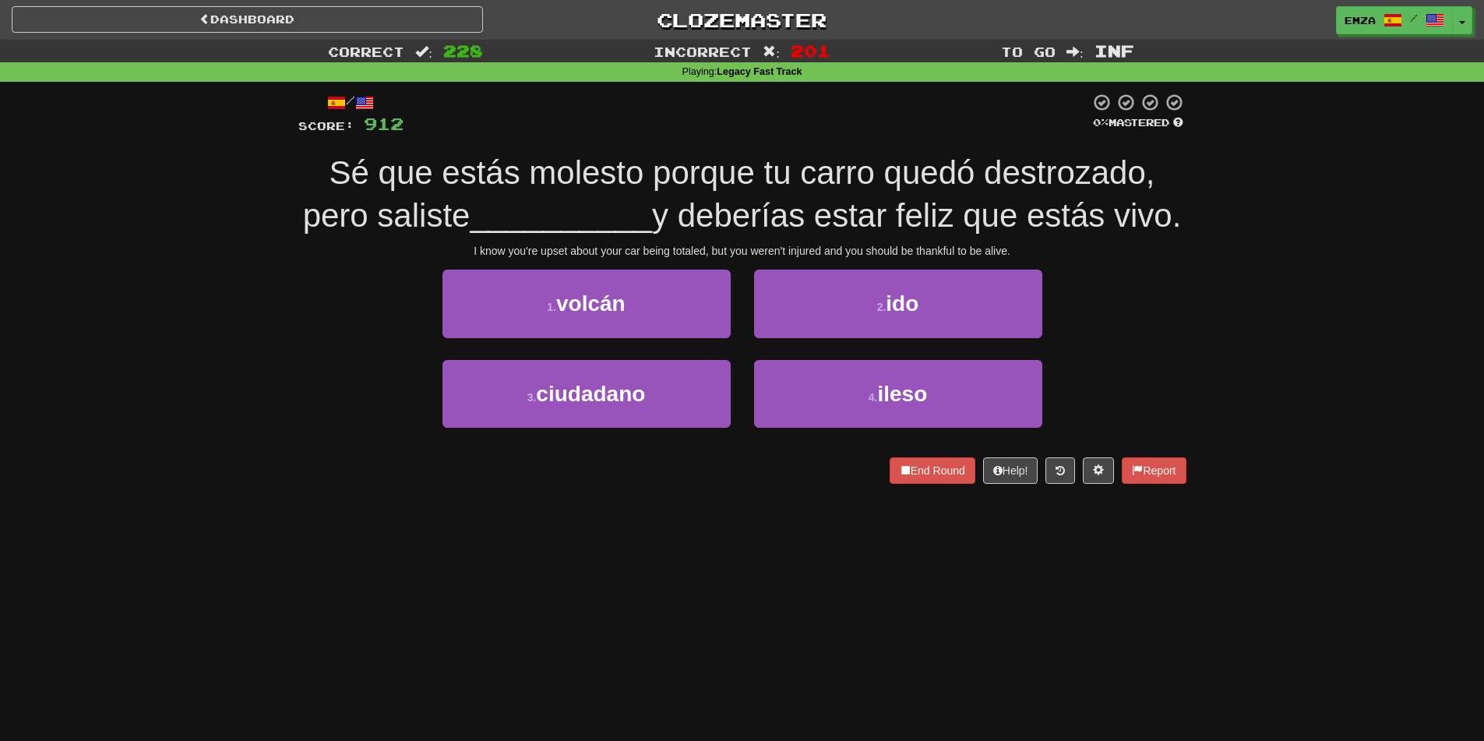
click at [333, 333] on div "1 . volcán 2 . ido" at bounding box center [742, 315] width 935 height 90
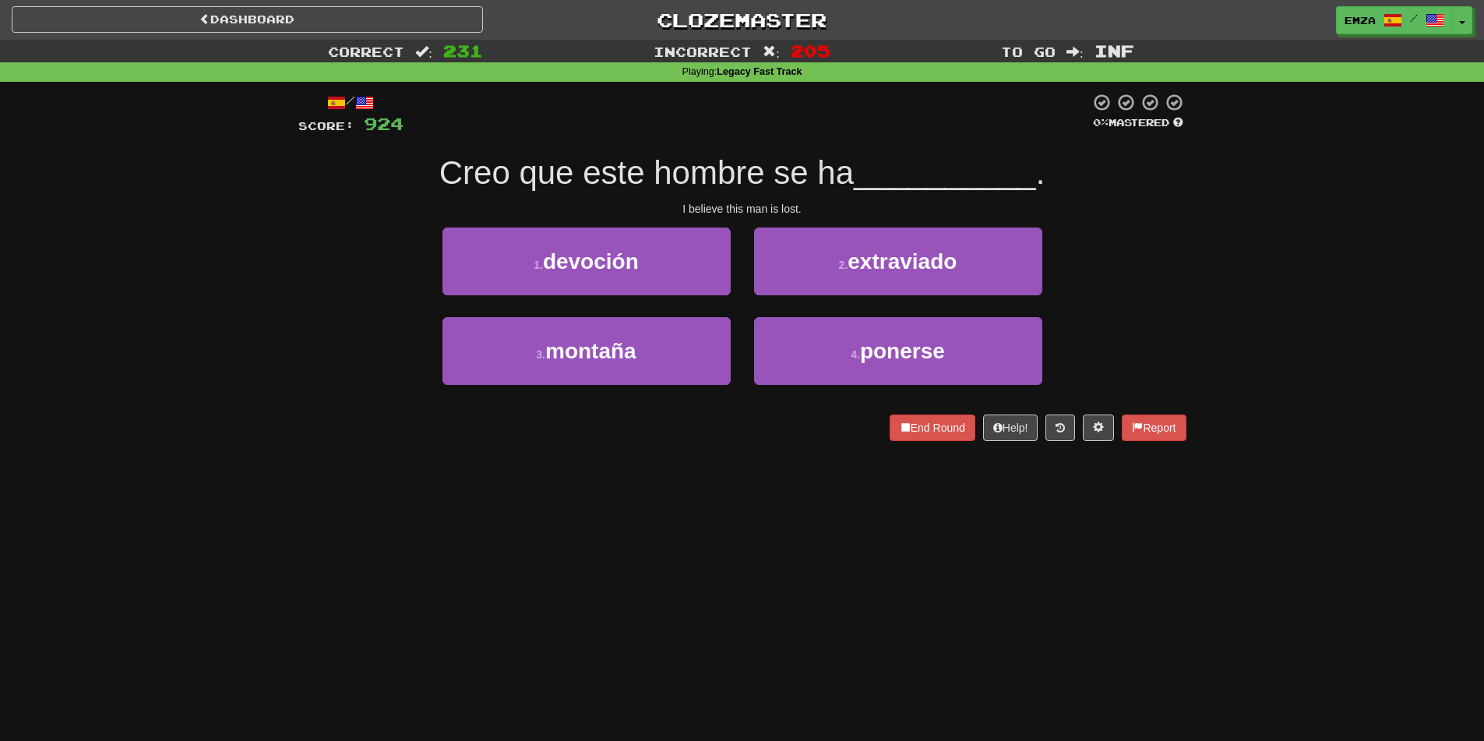
click at [657, 473] on div "Dashboard Clozemaster Emza / Toggle Dropdown Dashboard Leaderboard Activity Fee…" at bounding box center [742, 370] width 1484 height 741
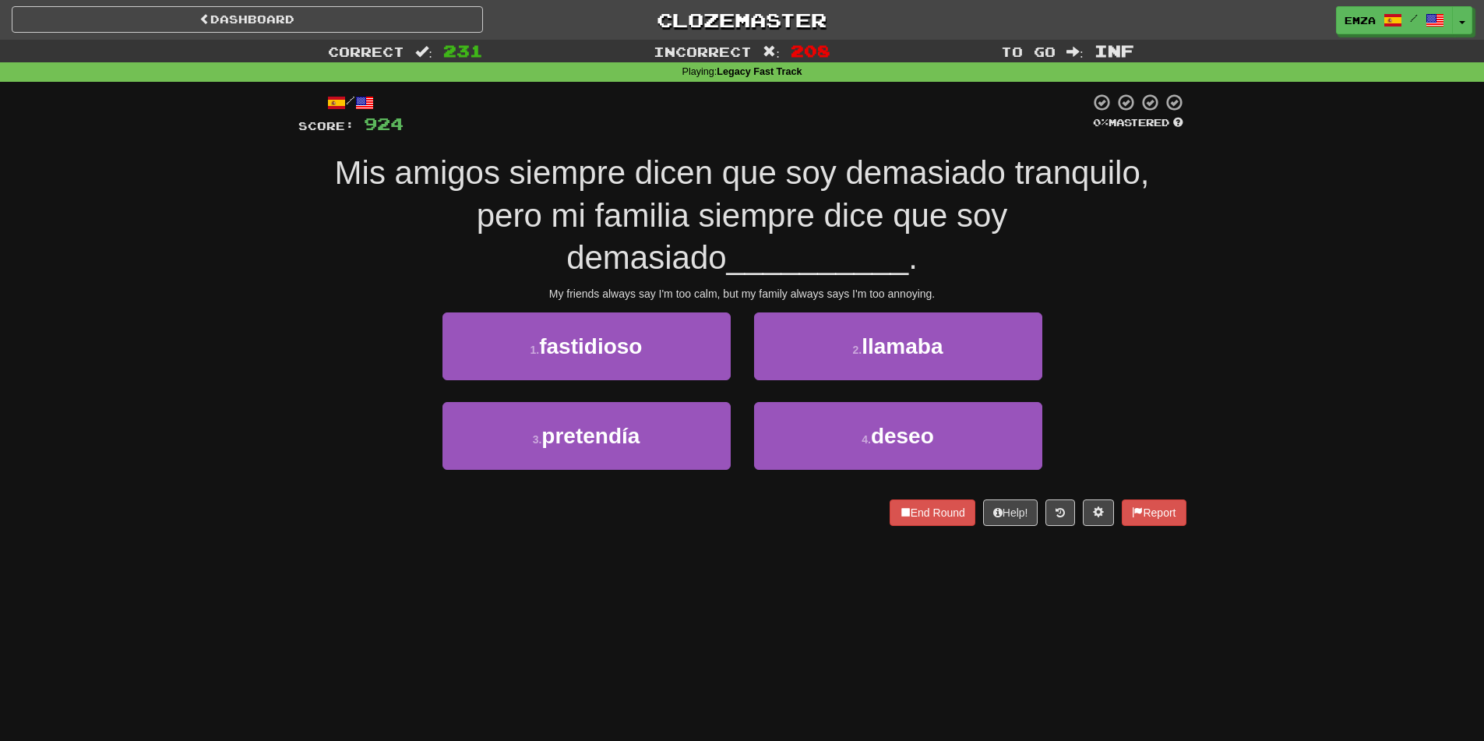
click at [625, 544] on div "/ Score: 924 0 % Mastered Mis amigos siempre dicen que soy demasiado tranquilo,…" at bounding box center [742, 315] width 888 height 466
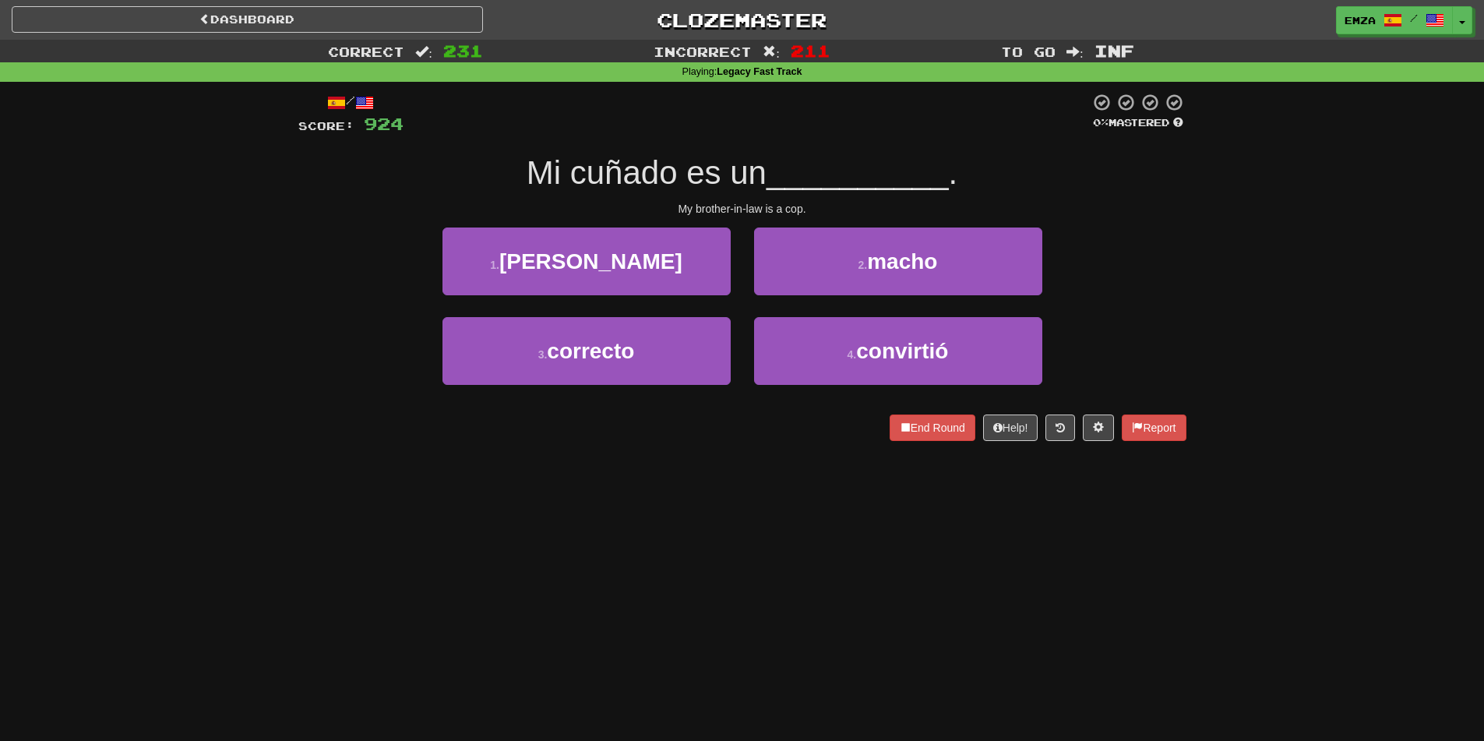
click at [639, 522] on div "Dashboard Clozemaster Emza / Toggle Dropdown Dashboard Leaderboard Activity Fee…" at bounding box center [742, 370] width 1484 height 741
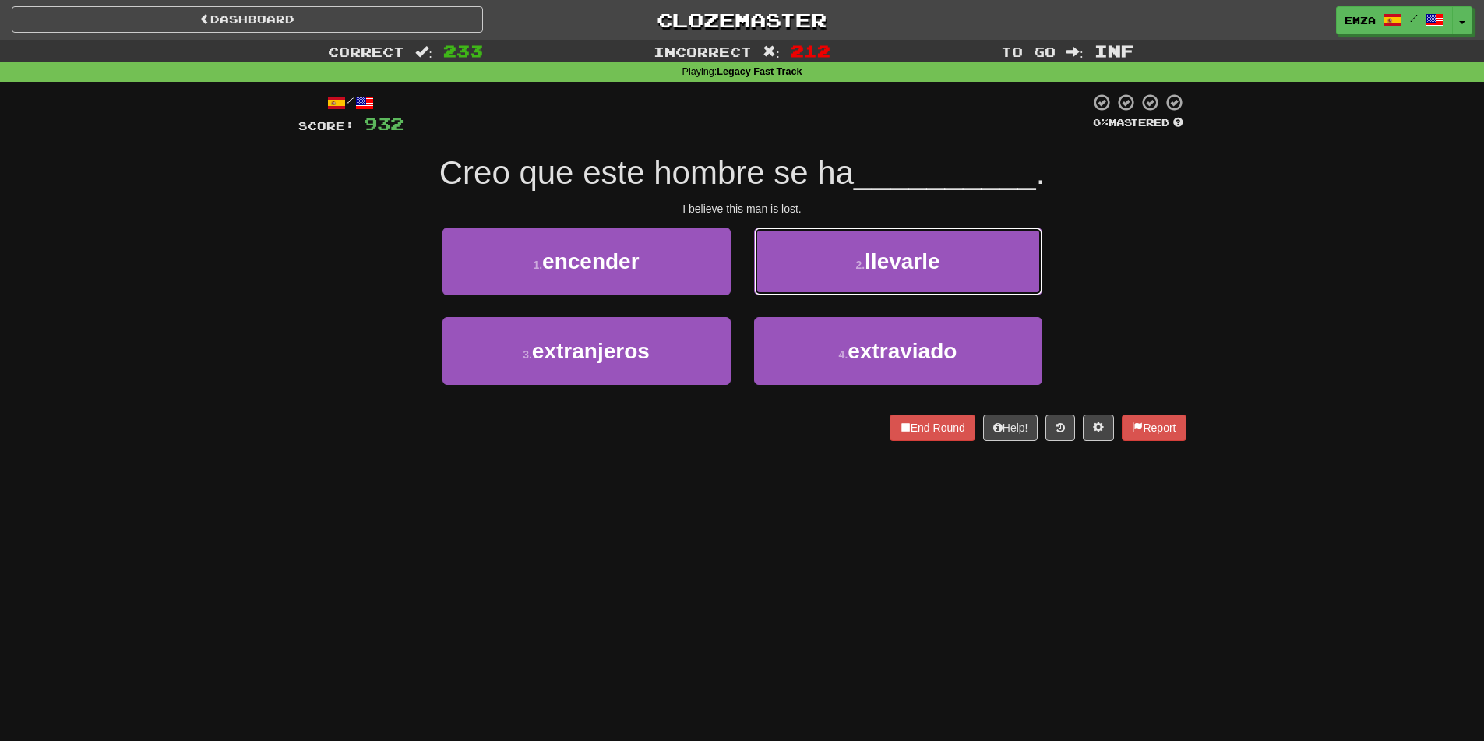
click at [860, 230] on button "2 . llevarle" at bounding box center [898, 261] width 288 height 68
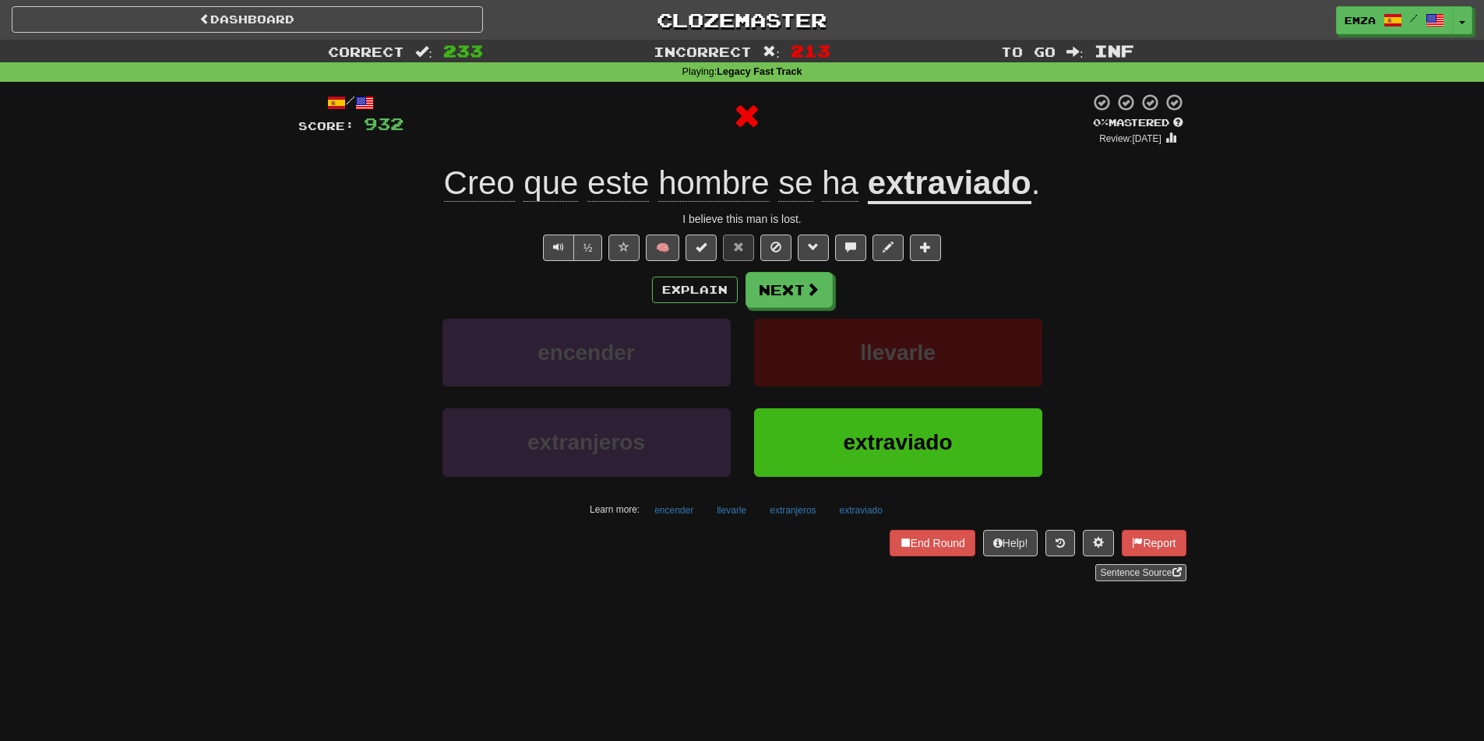
click at [797, 310] on div "Explain Next encender llevarle extranjeros extraviado Learn more: encender llev…" at bounding box center [742, 397] width 888 height 250
click at [790, 291] on button "Next" at bounding box center [789, 291] width 87 height 36
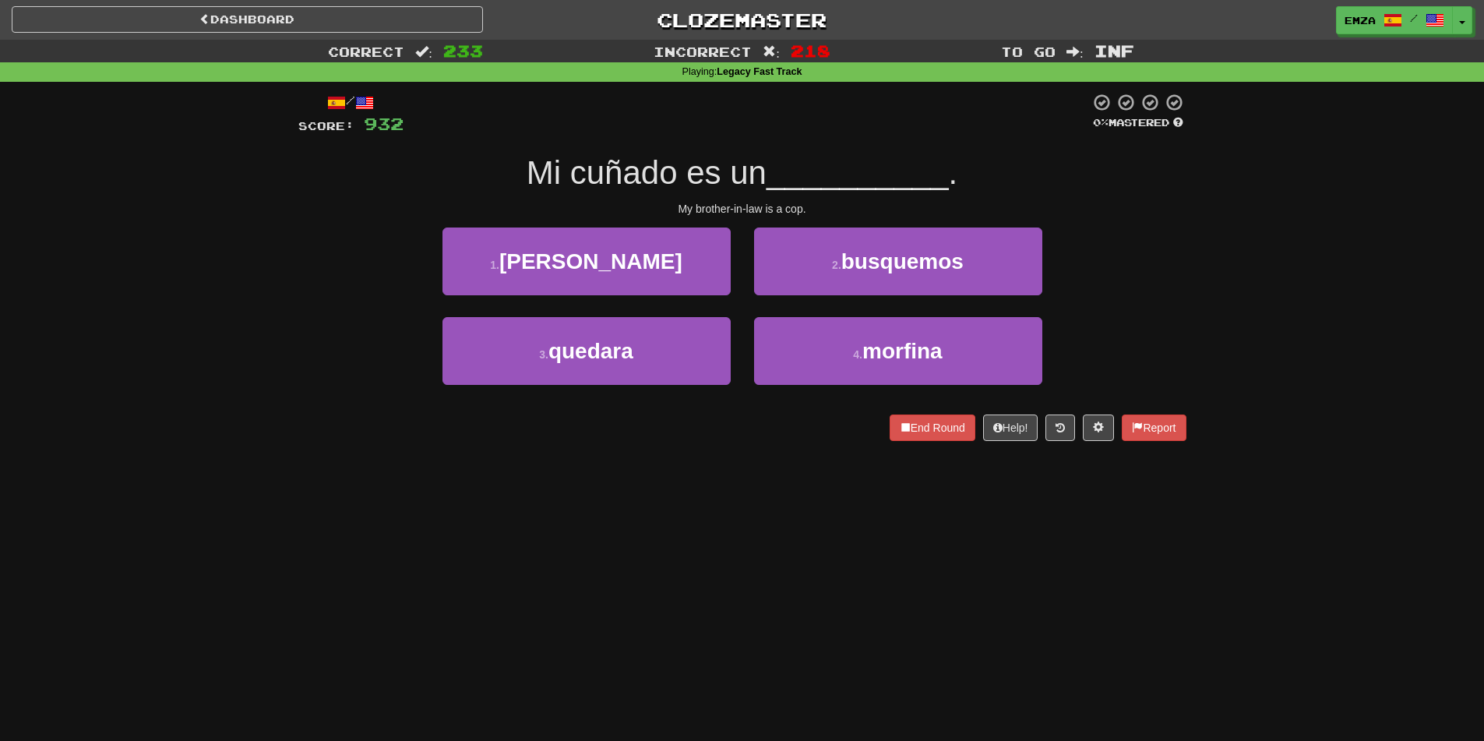
click at [638, 472] on div "Dashboard Clozemaster Emza / Toggle Dropdown Dashboard Leaderboard Activity Fee…" at bounding box center [742, 370] width 1484 height 741
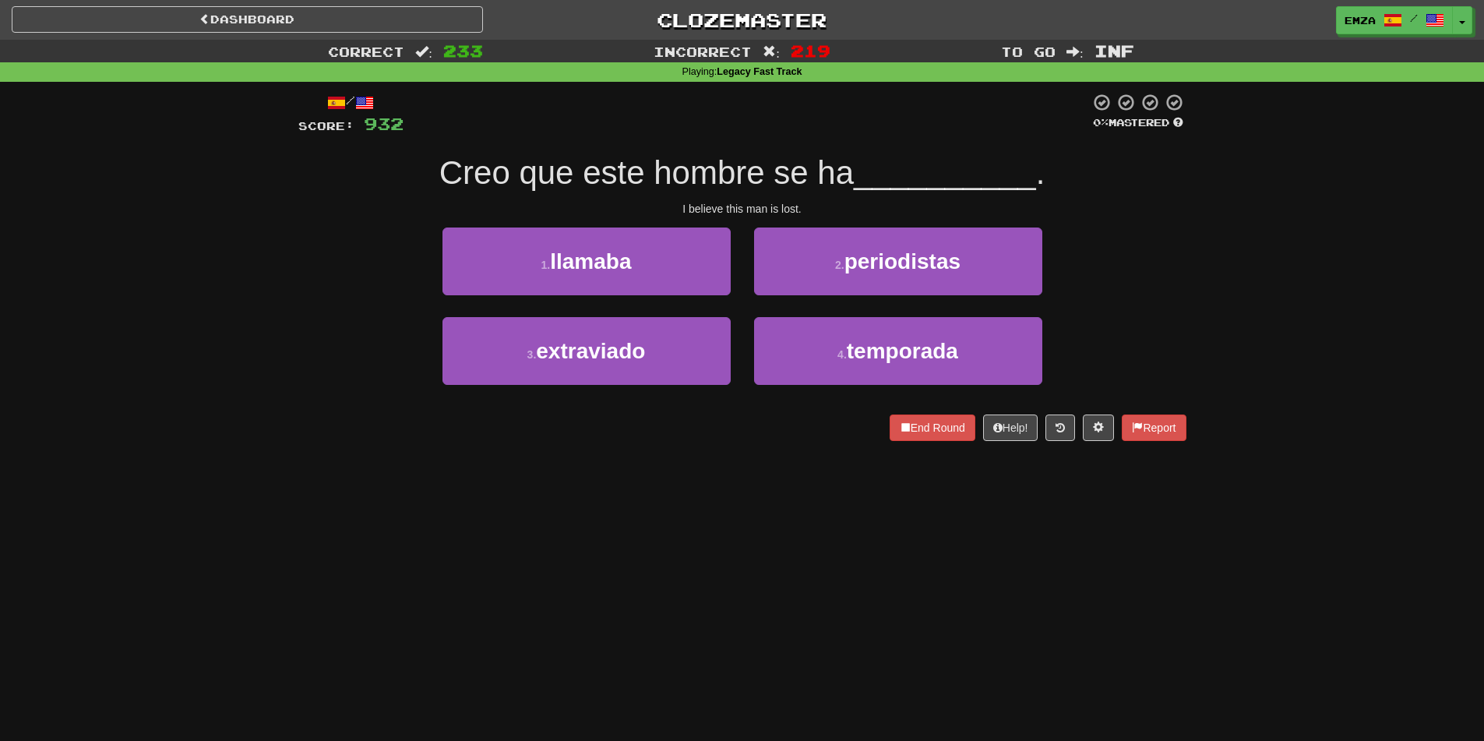
drag, startPoint x: 705, startPoint y: 404, endPoint x: 720, endPoint y: 411, distance: 17.1
click at [706, 404] on div "3 . extraviado" at bounding box center [587, 362] width 312 height 90
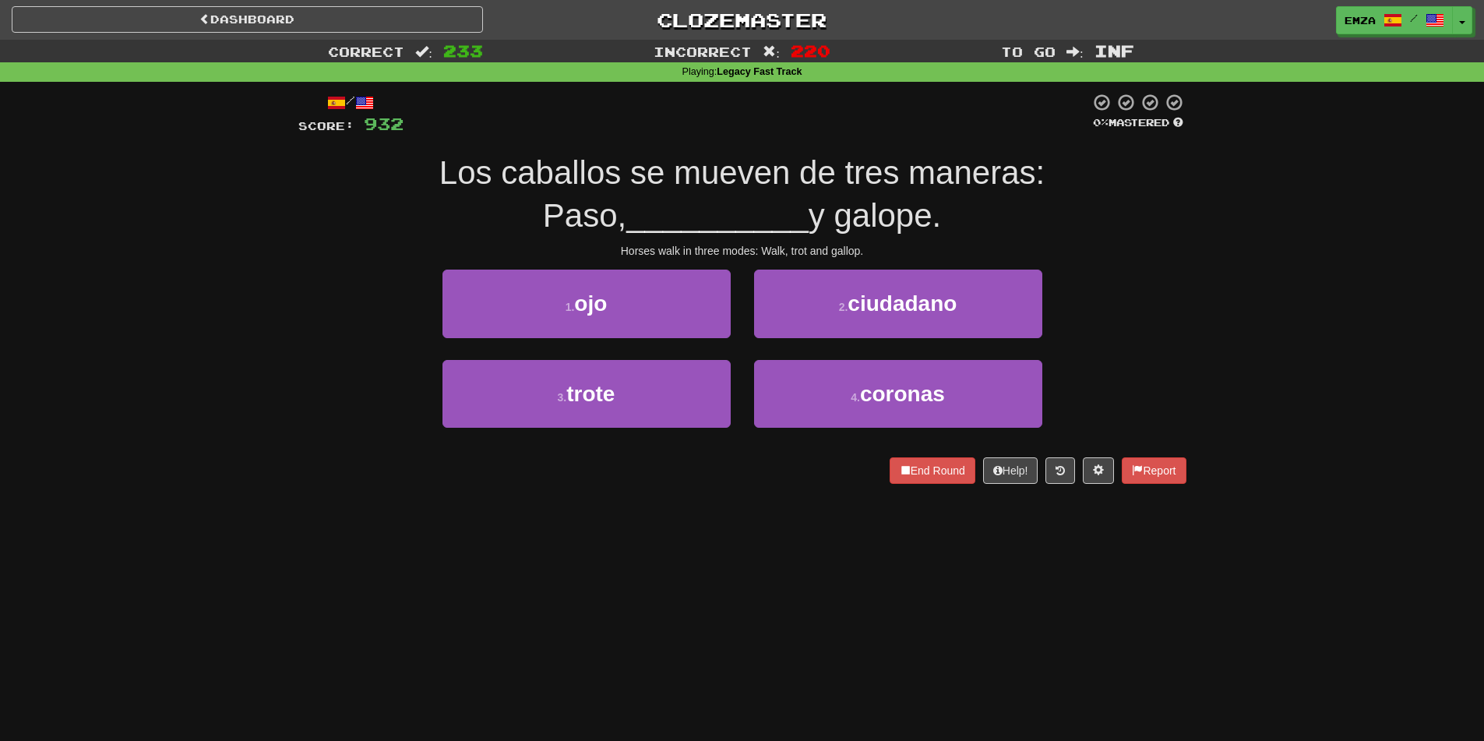
click at [628, 523] on div "Dashboard Clozemaster Emza / Toggle Dropdown Dashboard Leaderboard Activity Fee…" at bounding box center [742, 370] width 1484 height 741
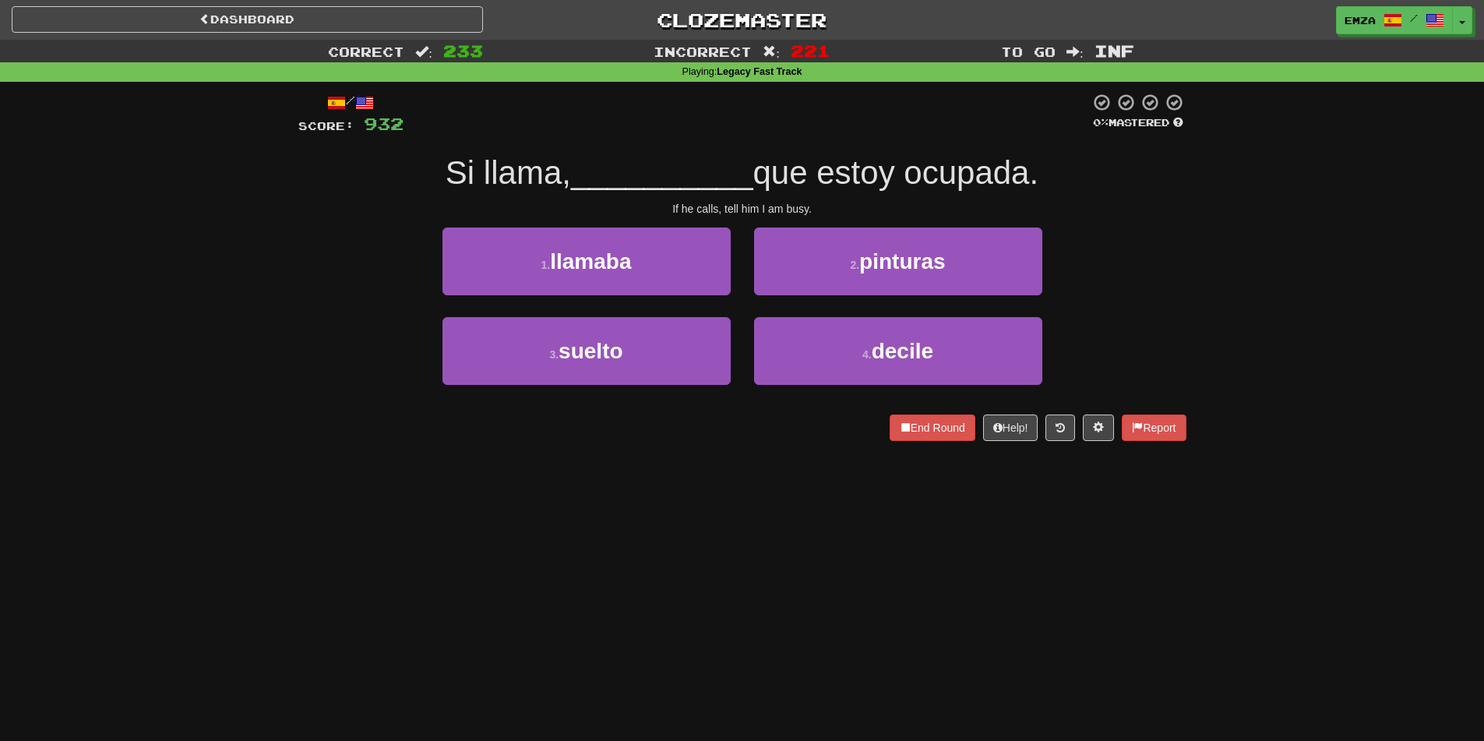
click at [644, 501] on div "Dashboard Clozemaster Emza / Toggle Dropdown Dashboard Leaderboard Activity Fee…" at bounding box center [742, 370] width 1484 height 741
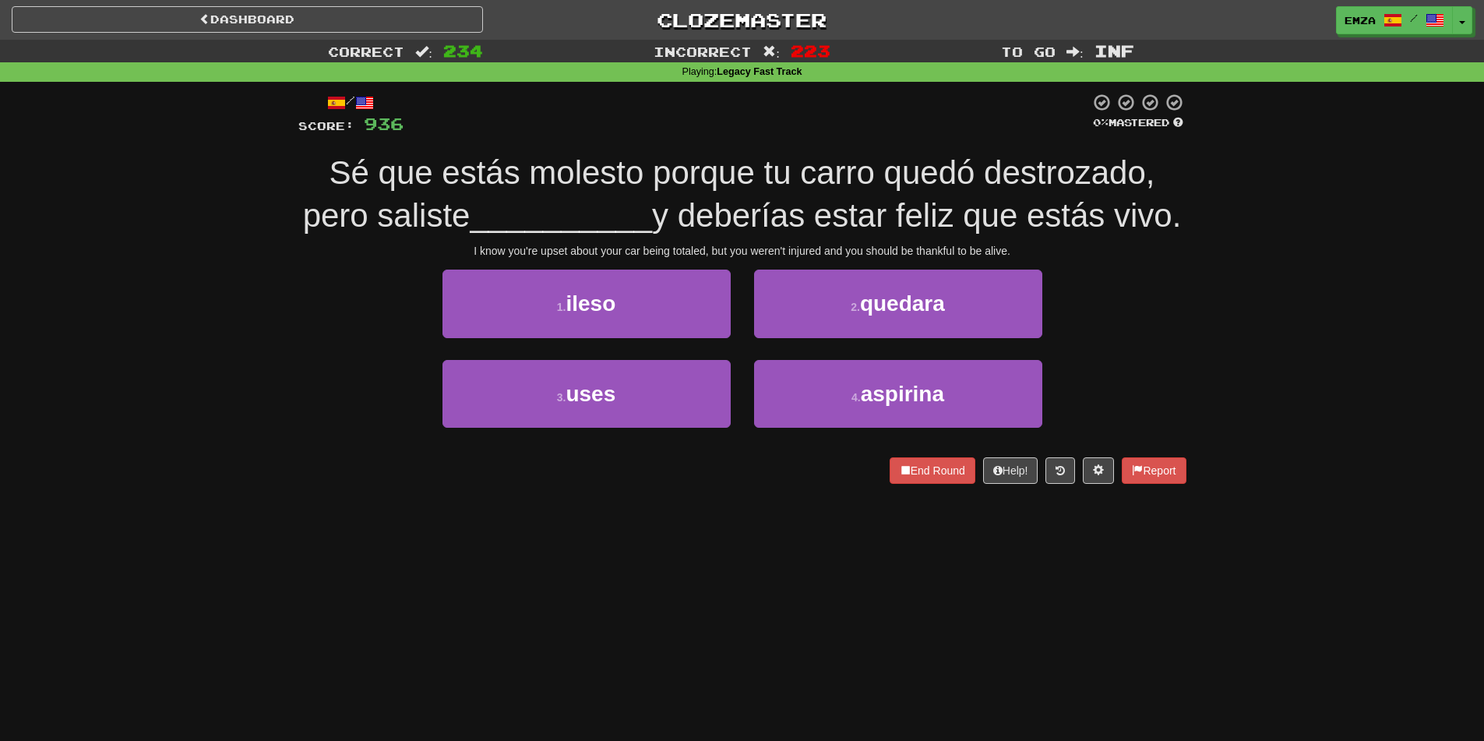
click at [648, 505] on div "/ Score: 936 0 % Mastered Sé que estás molesto porque tu carro quedó destrozado…" at bounding box center [742, 293] width 888 height 423
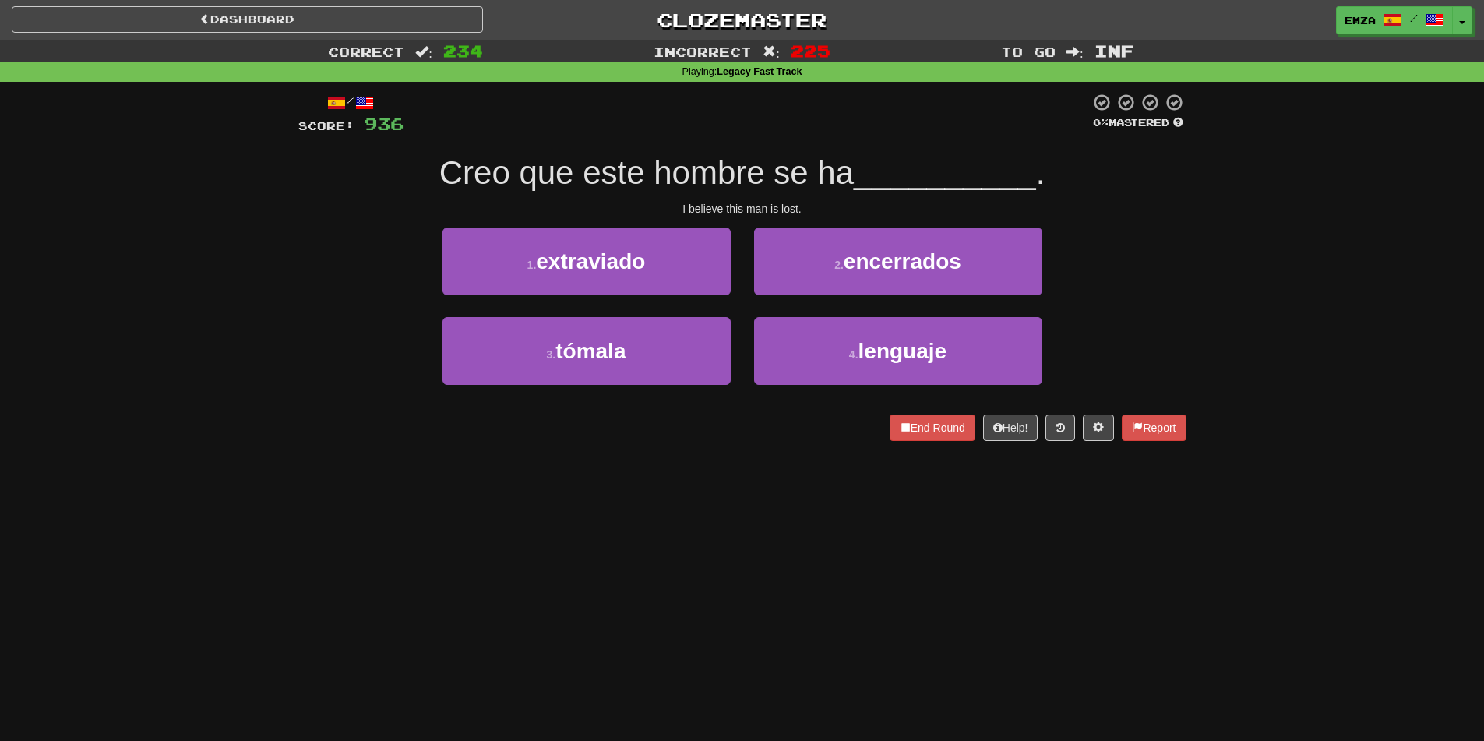
click at [752, 471] on div "Dashboard Clozemaster Emza / Toggle Dropdown Dashboard Leaderboard Activity Fee…" at bounding box center [742, 370] width 1484 height 741
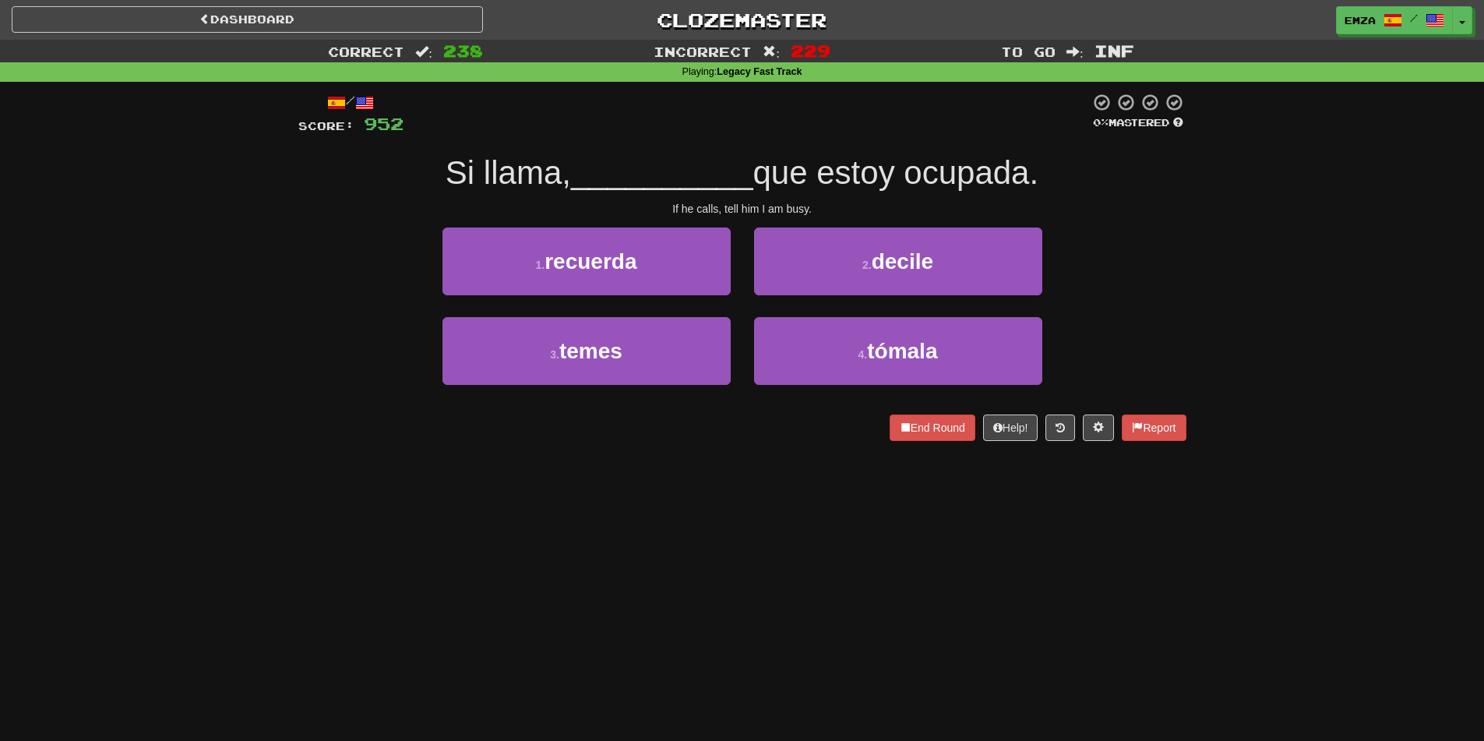
click at [705, 499] on div "Dashboard Clozemaster Emza / Toggle Dropdown Dashboard Leaderboard Activity Fee…" at bounding box center [742, 370] width 1484 height 741
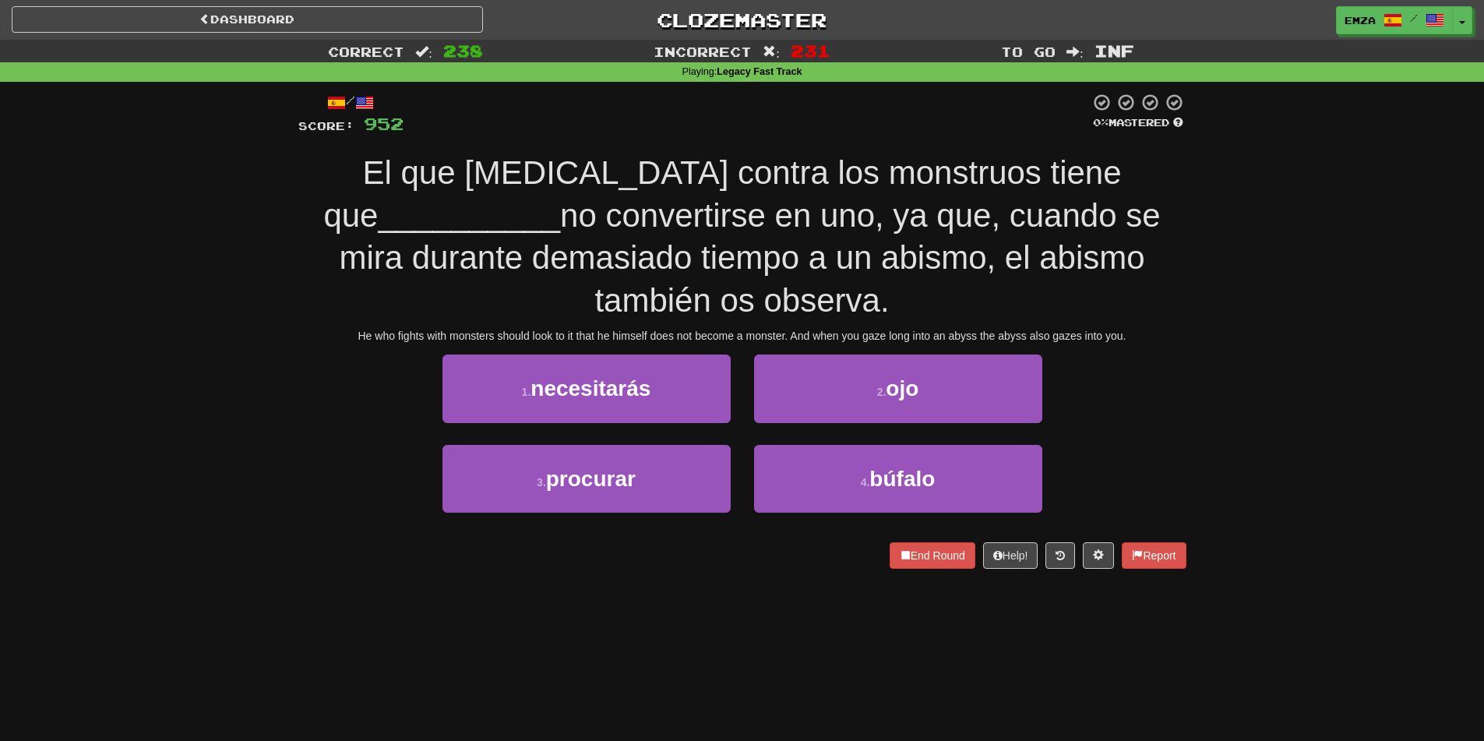
drag, startPoint x: 357, startPoint y: 521, endPoint x: 336, endPoint y: 516, distance: 21.7
click at [336, 516] on div "3 . procurar 4 . búfalo" at bounding box center [742, 490] width 935 height 90
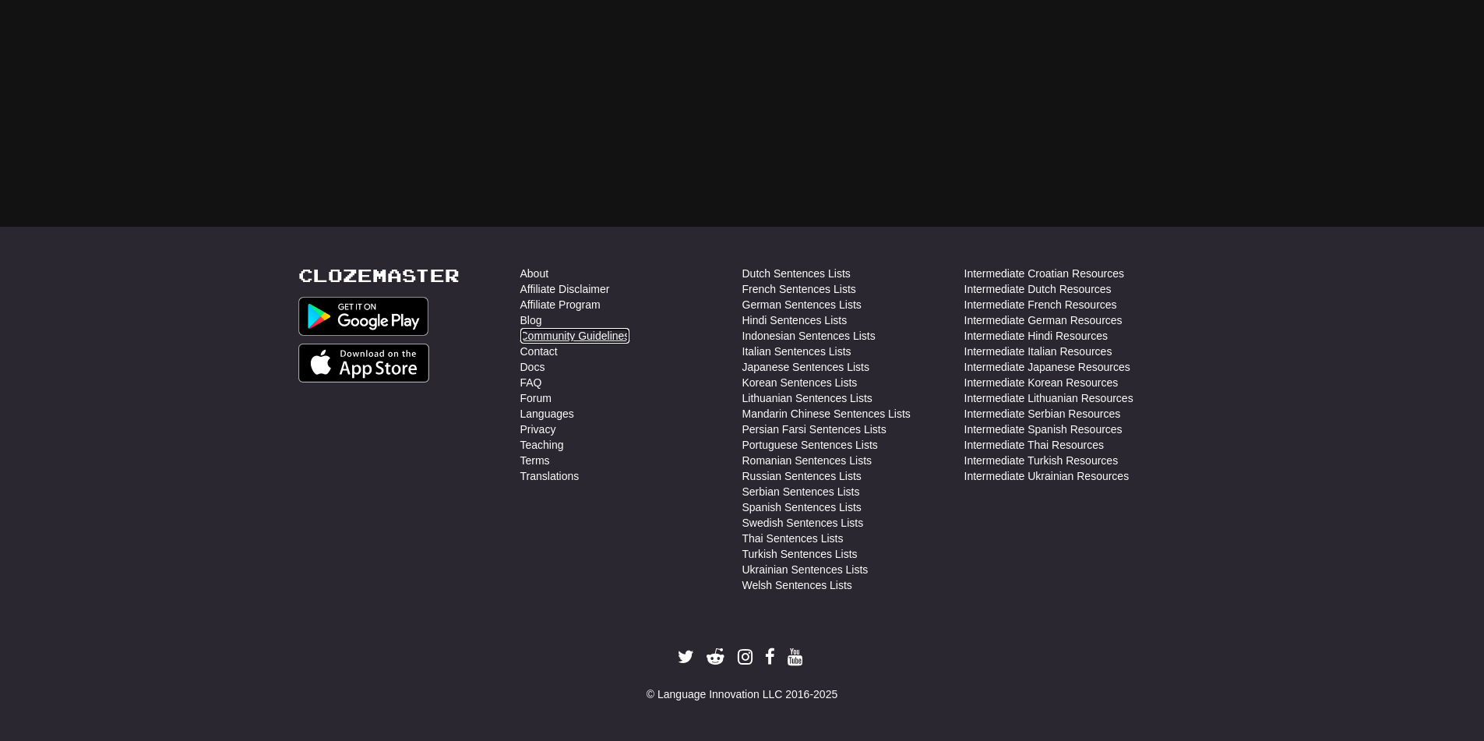
scroll to position [164, 0]
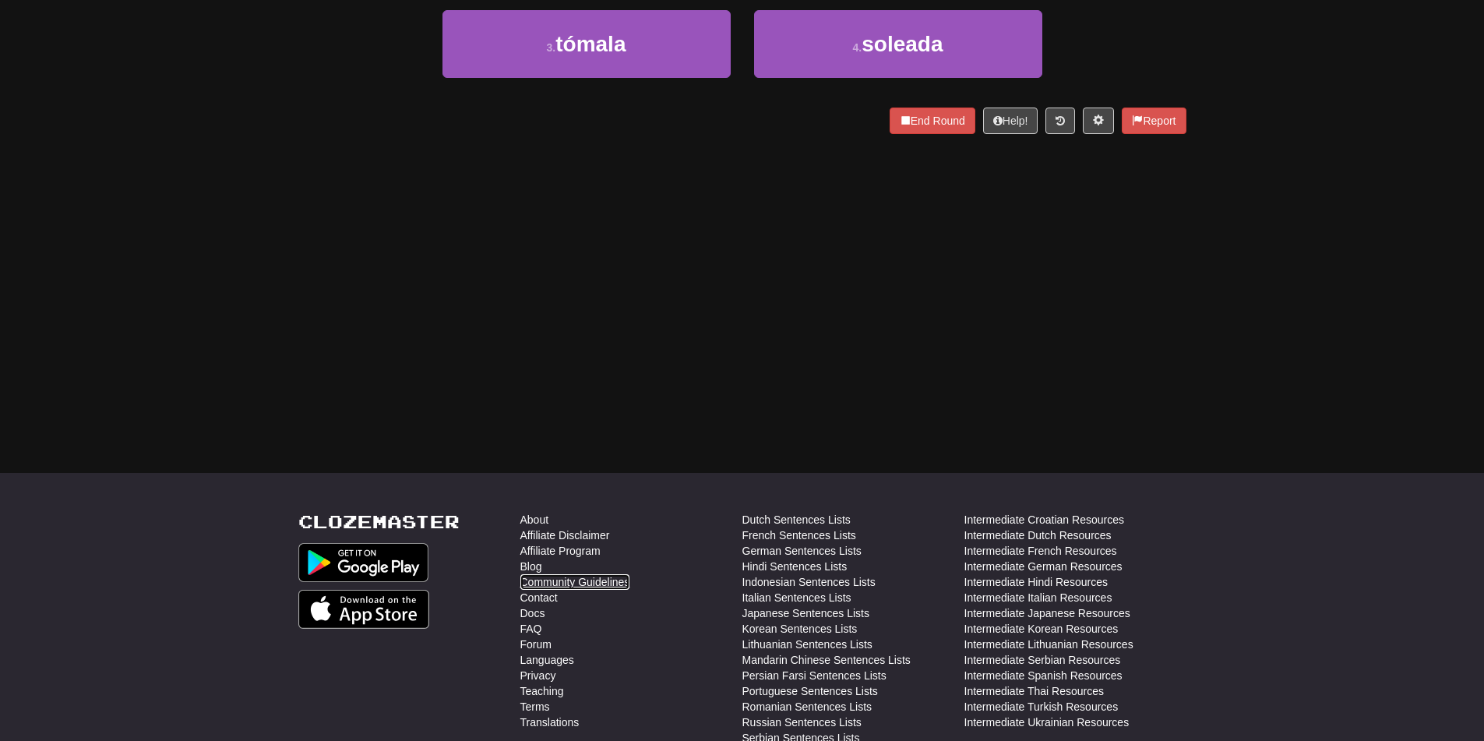
click at [618, 406] on body "Dashboard Clozemaster Emza / Toggle Dropdown Dashboard Leaderboard Activity Fee…" at bounding box center [742, 340] width 1484 height 1294
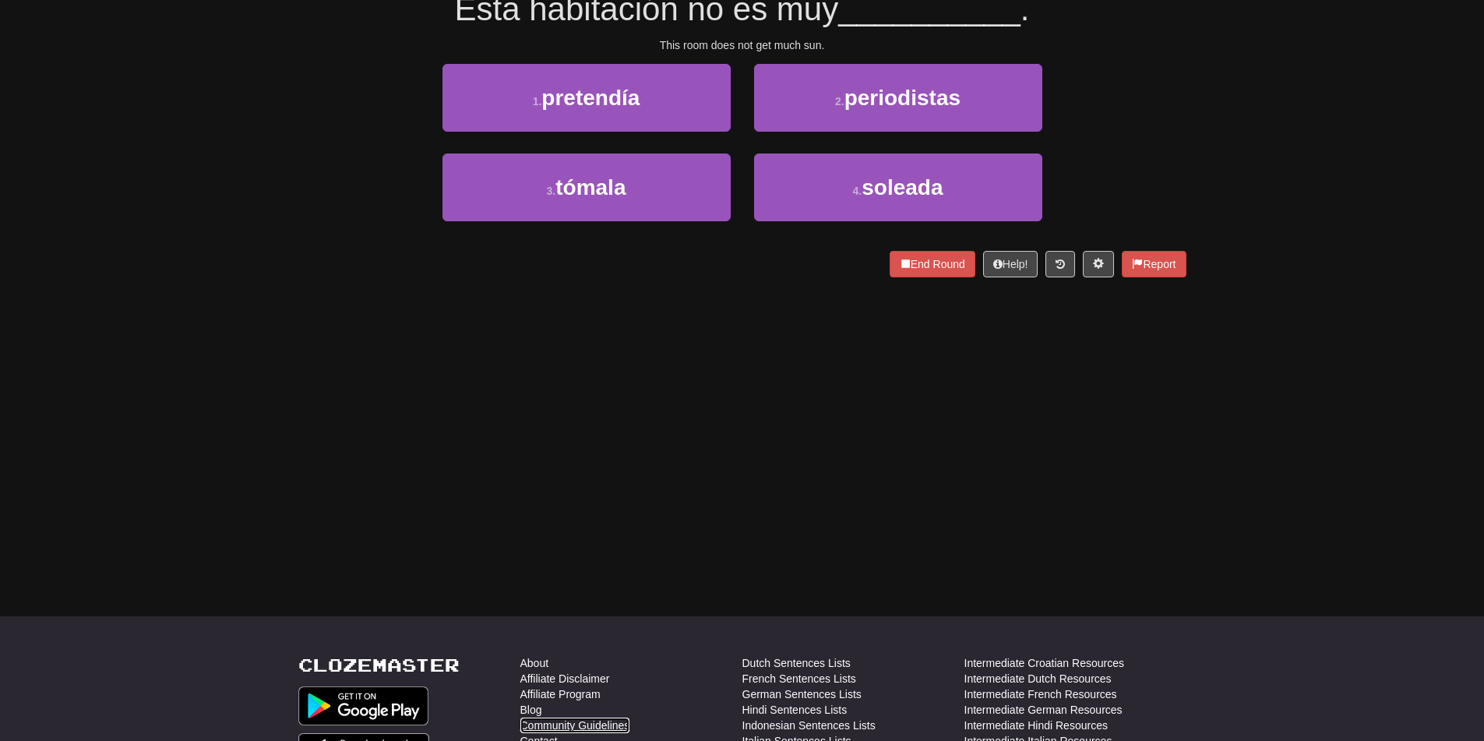
scroll to position [0, 0]
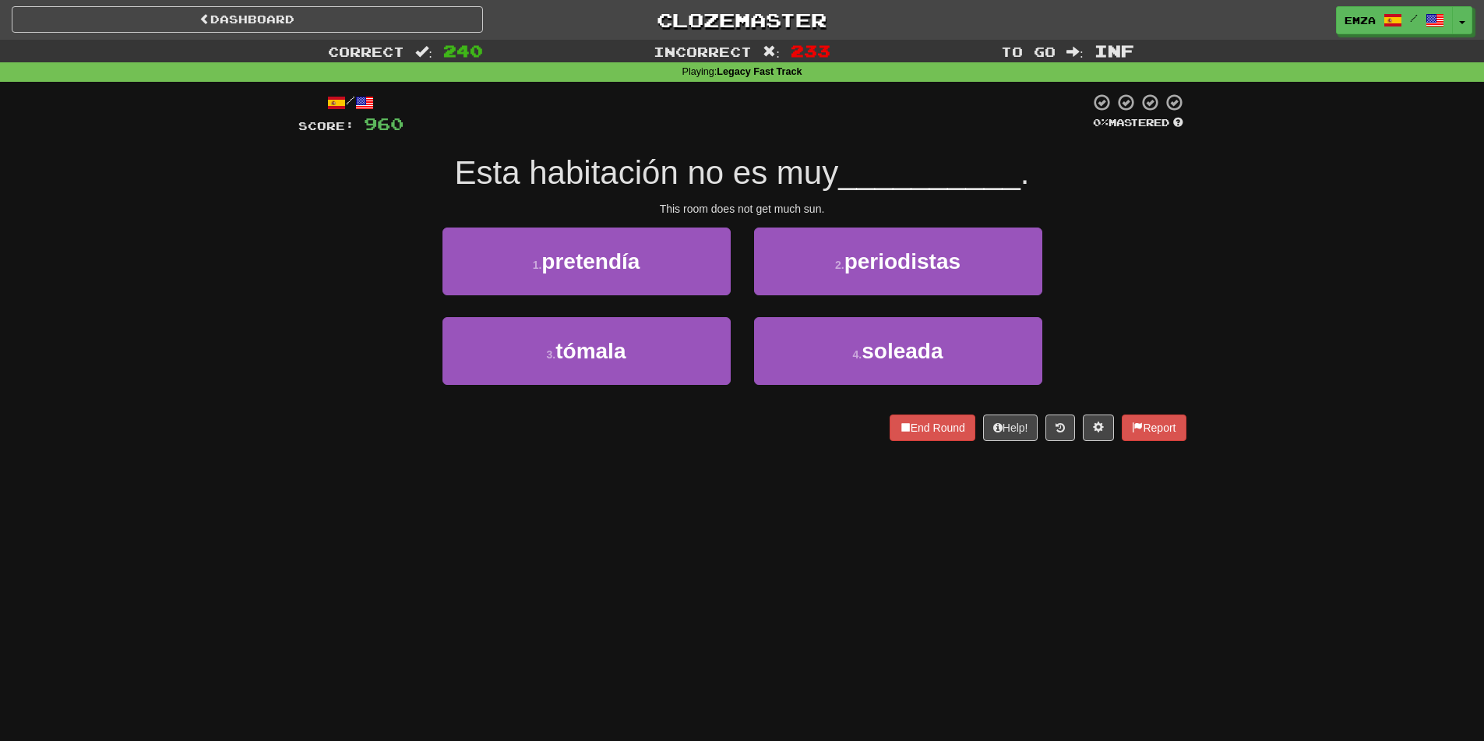
click at [668, 510] on div "Dashboard Clozemaster Emza / Toggle Dropdown Dashboard Leaderboard Activity Fee…" at bounding box center [742, 370] width 1484 height 741
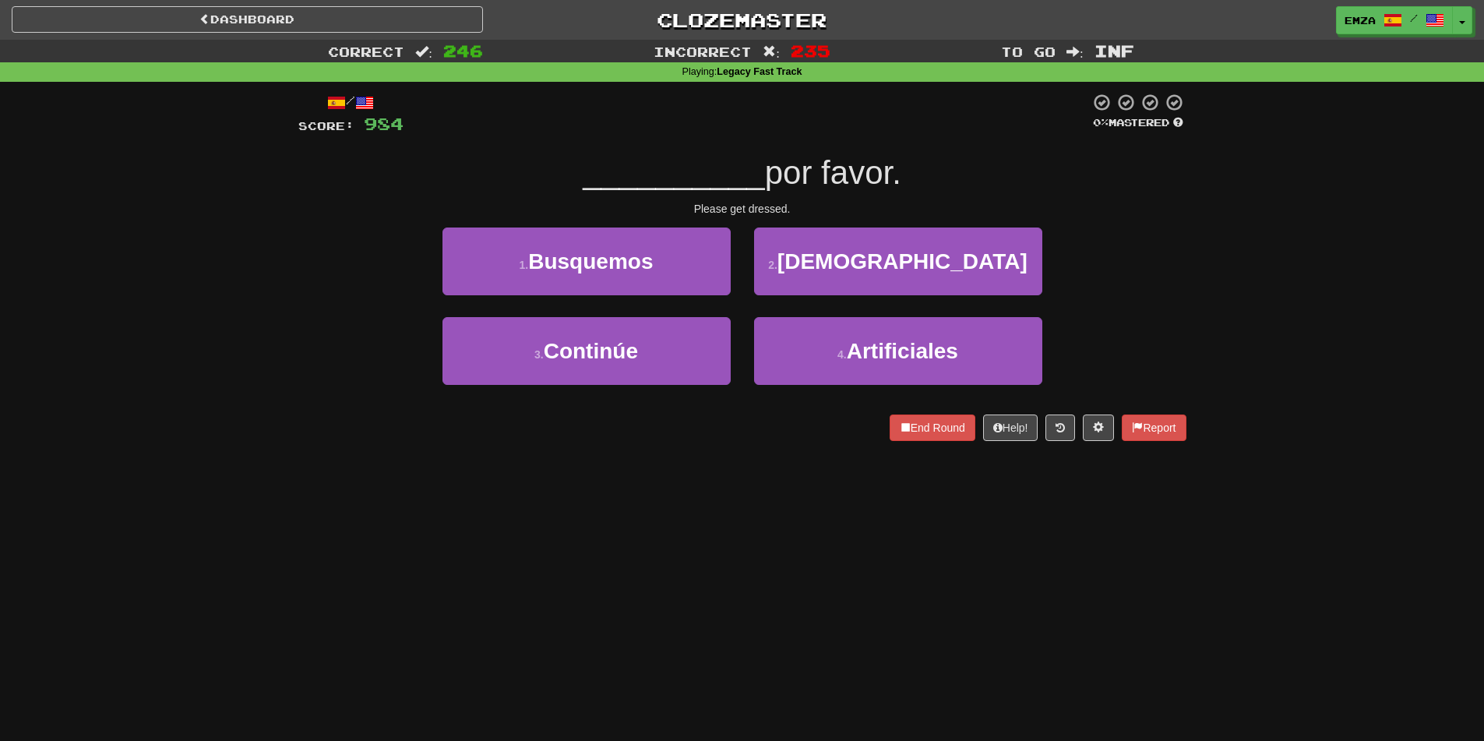
click at [606, 524] on div "Dashboard Clozemaster Emza / Toggle Dropdown Dashboard Leaderboard Activity Fee…" at bounding box center [742, 370] width 1484 height 741
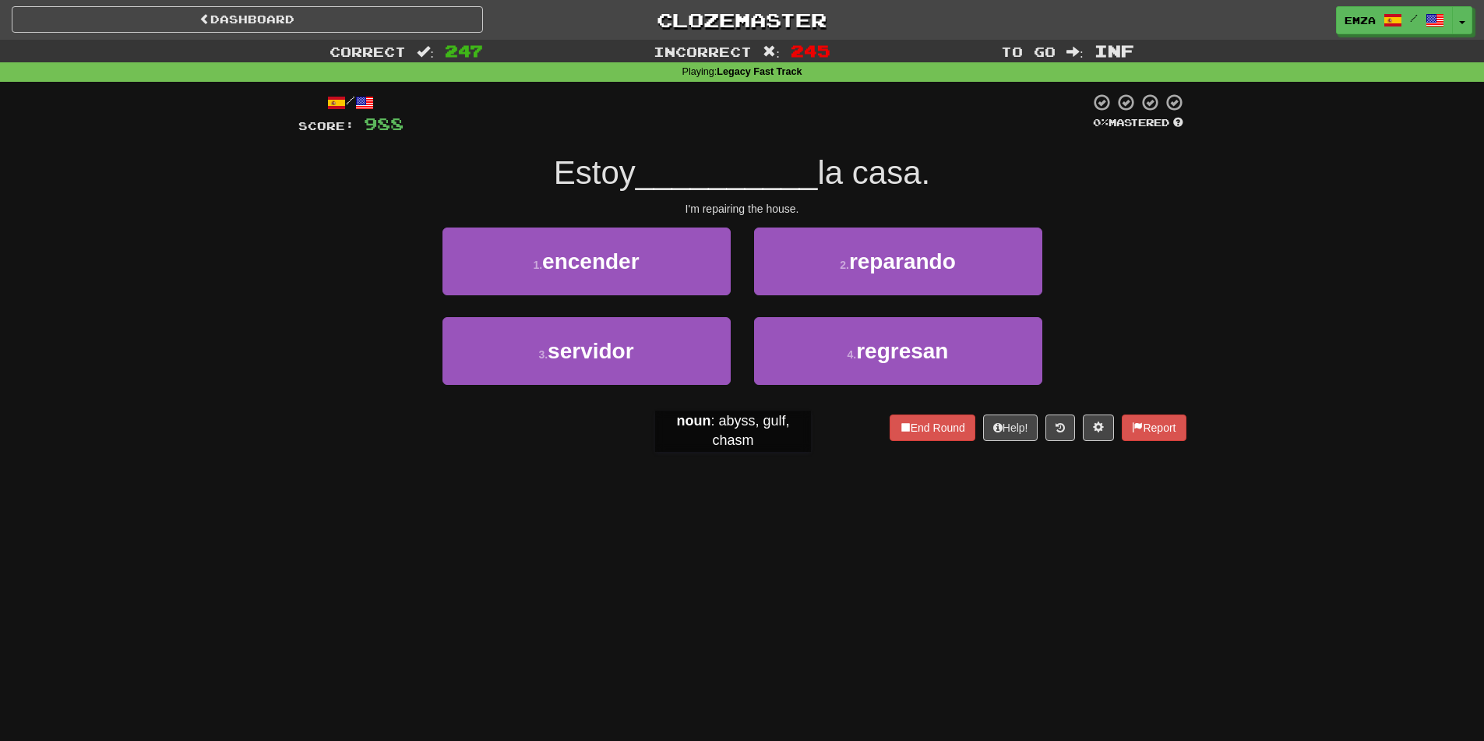
click at [712, 499] on div "Dashboard Clozemaster Emza / Toggle Dropdown Dashboard Leaderboard Activity Fee…" at bounding box center [742, 370] width 1484 height 741
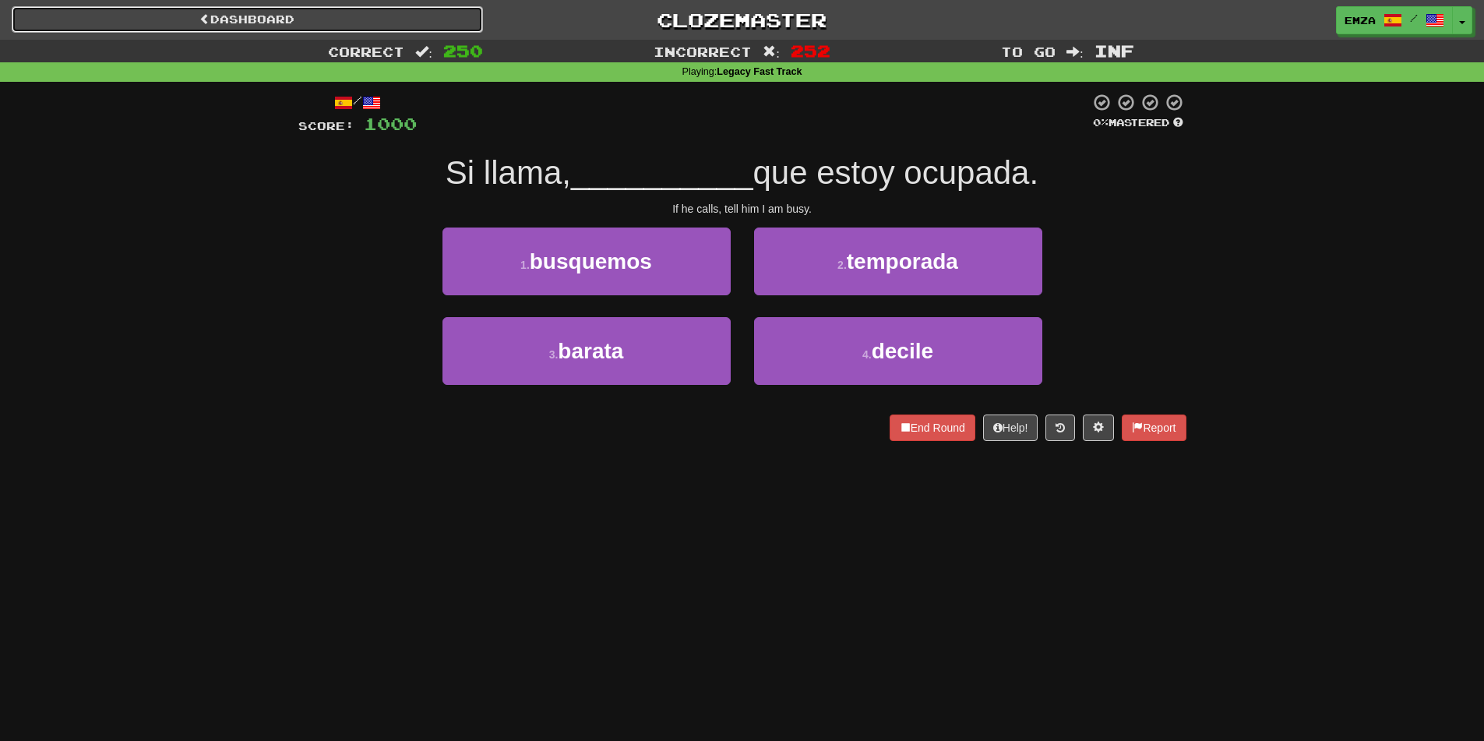
click at [365, 16] on link "Dashboard" at bounding box center [247, 19] width 471 height 26
